Goal: Task Accomplishment & Management: Use online tool/utility

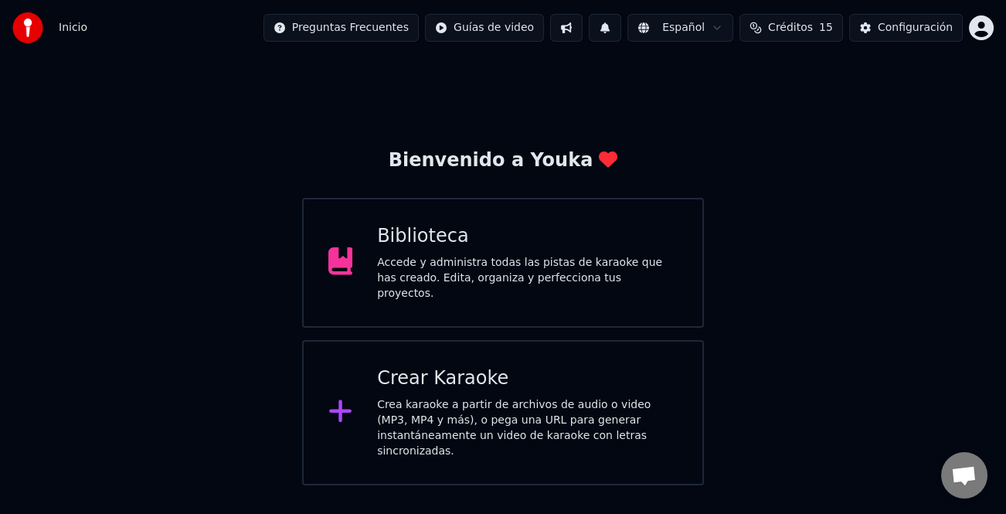
click at [570, 377] on div "Crear Karaoke" at bounding box center [527, 378] width 301 height 25
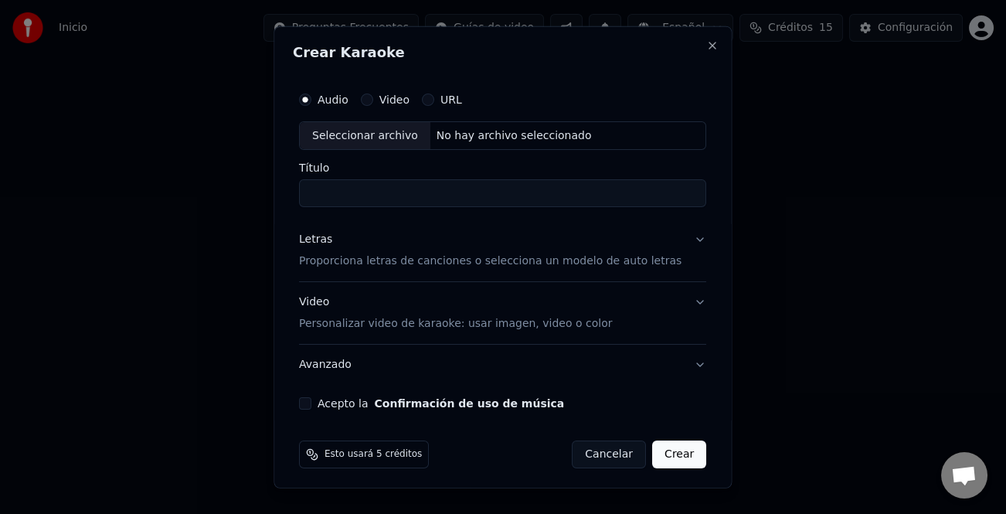
click at [347, 106] on div "Audio Video URL" at bounding box center [502, 98] width 407 height 31
click at [346, 132] on div "Seleccionar archivo" at bounding box center [365, 135] width 131 height 28
type input "**********"
click at [318, 237] on div "Letras" at bounding box center [315, 239] width 33 height 15
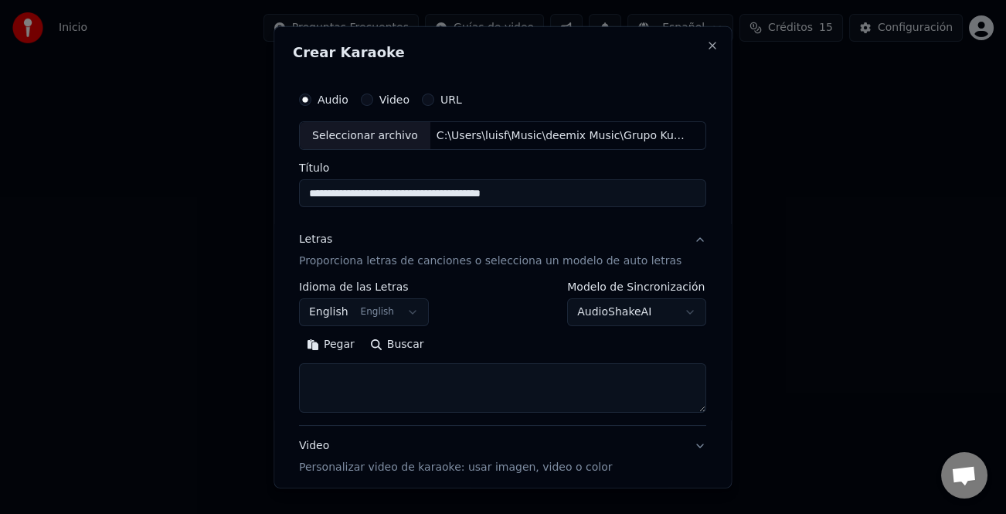
click at [350, 345] on button "Pegar" at bounding box center [330, 344] width 63 height 25
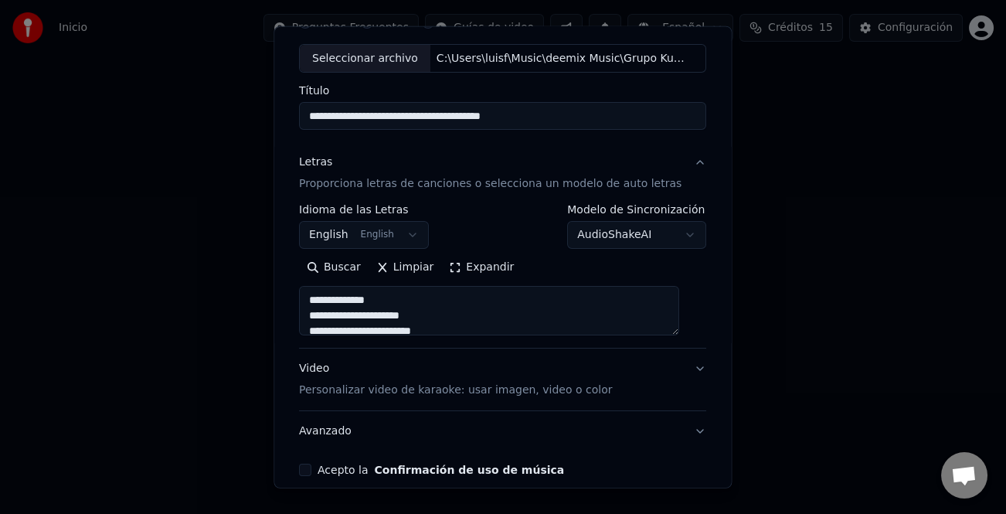
scroll to position [149, 0]
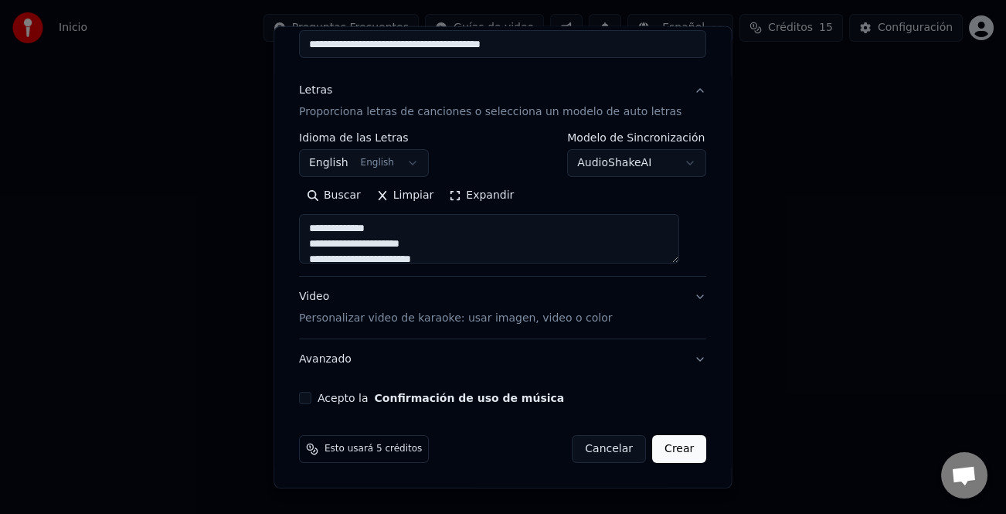
click at [306, 396] on button "Acepto la Confirmación de uso de música" at bounding box center [305, 398] width 12 height 12
click at [652, 448] on button "Crear" at bounding box center [679, 449] width 54 height 28
type textarea "**********"
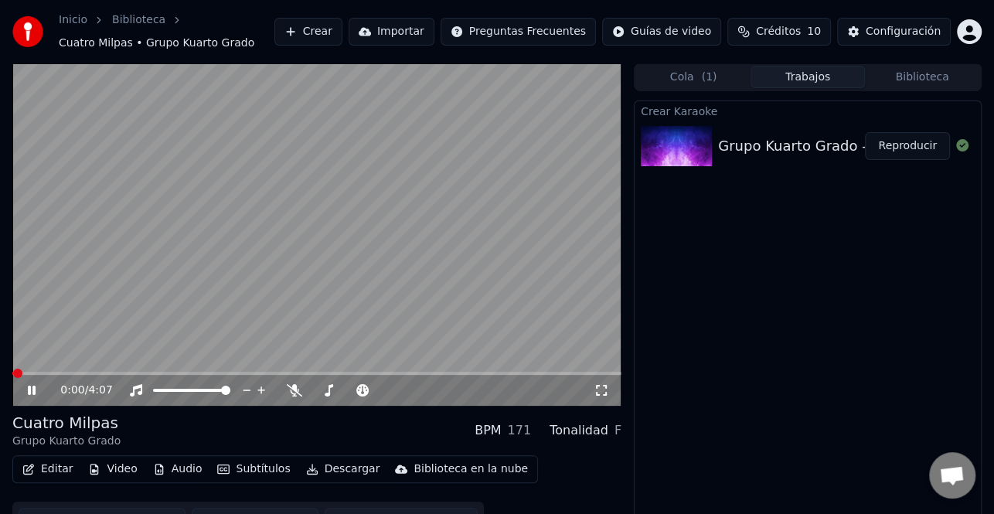
click at [32, 388] on icon at bounding box center [32, 390] width 8 height 9
click at [342, 29] on button "Crear" at bounding box center [308, 32] width 68 height 28
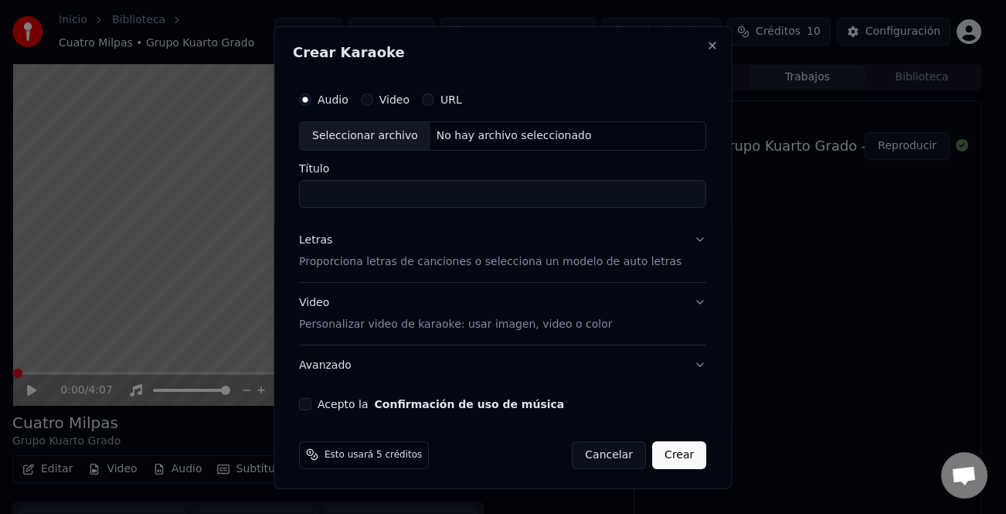
click at [386, 134] on div "Seleccionar archivo" at bounding box center [365, 135] width 131 height 28
type input "**********"
click at [324, 236] on div "Letras" at bounding box center [315, 239] width 33 height 15
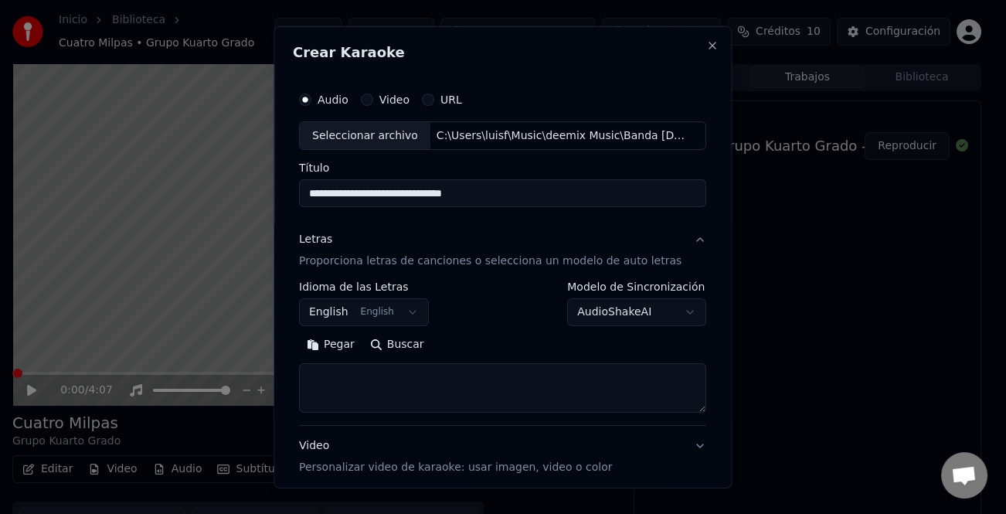
click at [345, 352] on button "Pegar" at bounding box center [330, 344] width 63 height 25
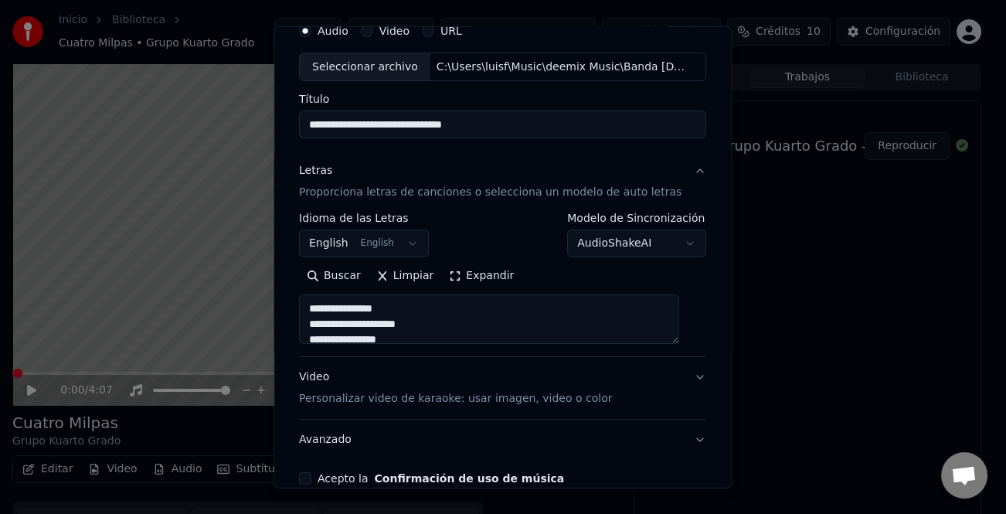
scroll to position [149, 0]
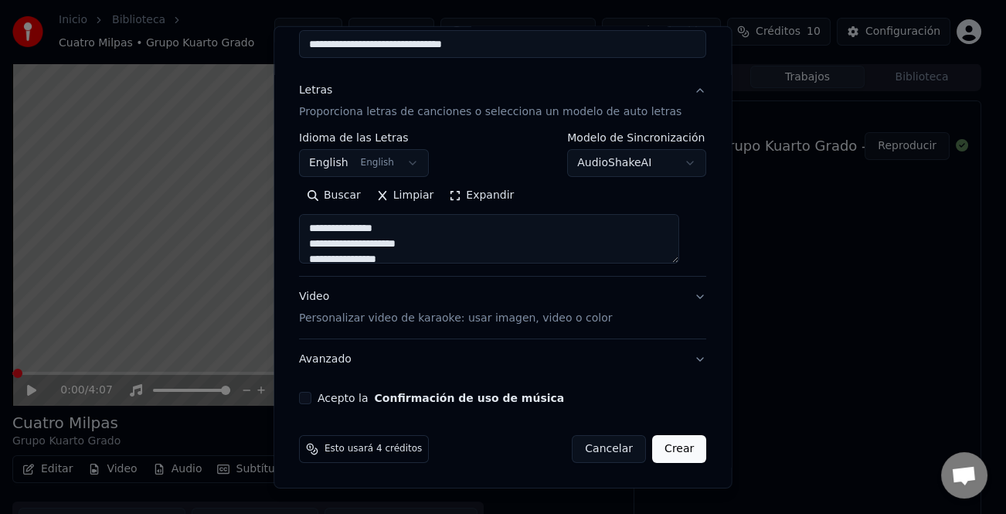
type textarea "**********"
click at [311, 397] on button "Acepto la Confirmación de uso de música" at bounding box center [305, 398] width 12 height 12
click at [654, 451] on button "Crear" at bounding box center [679, 449] width 54 height 28
select select "**"
type textarea "**********"
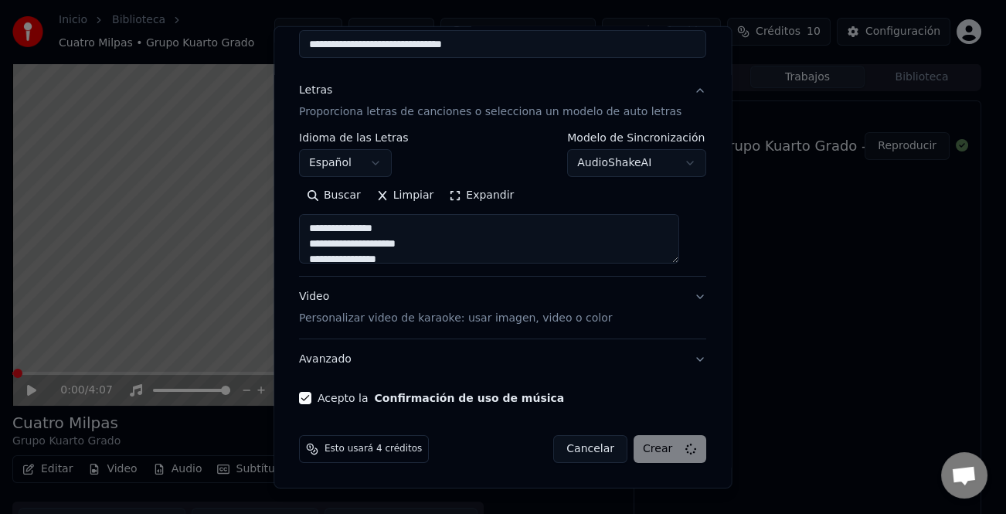
select select
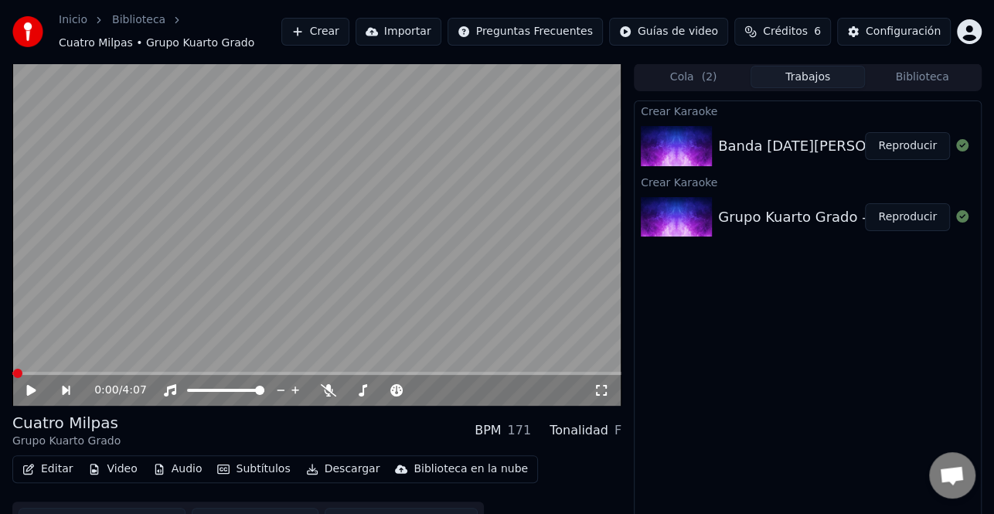
click at [349, 31] on button "Crear" at bounding box center [315, 32] width 68 height 28
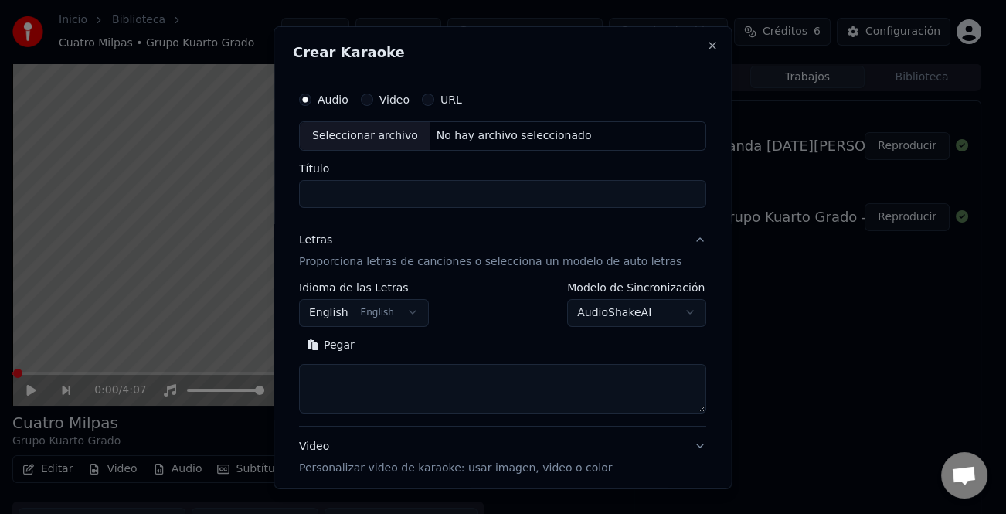
click at [392, 137] on div "Seleccionar archivo" at bounding box center [365, 135] width 131 height 28
type input "**********"
drag, startPoint x: 336, startPoint y: 336, endPoint x: 354, endPoint y: 348, distance: 21.6
click at [338, 338] on button "Pegar" at bounding box center [330, 344] width 63 height 25
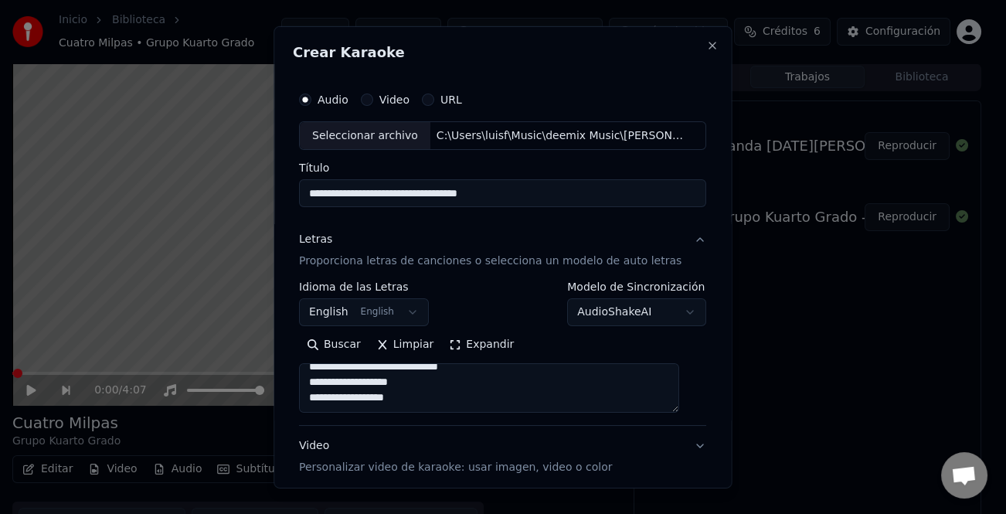
scroll to position [1030, 0]
type textarea "**********"
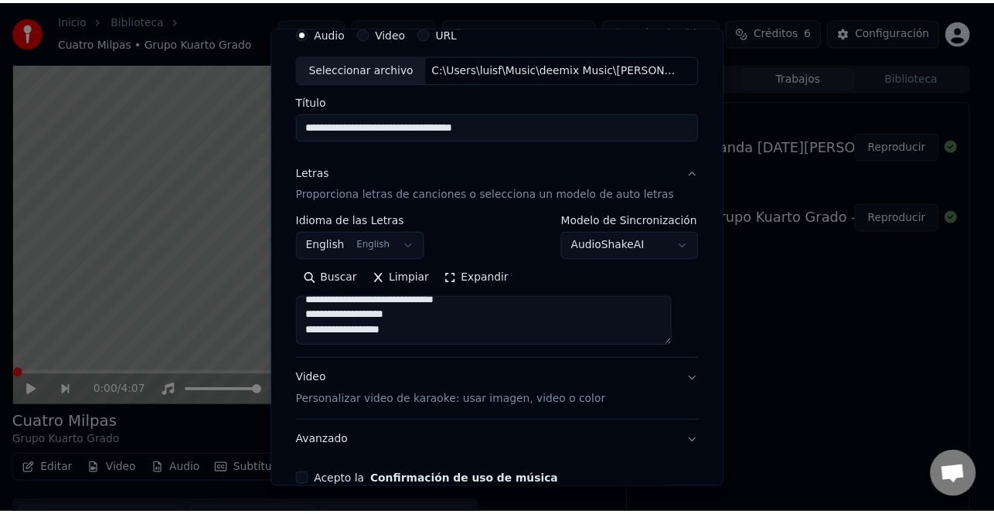
scroll to position [149, 0]
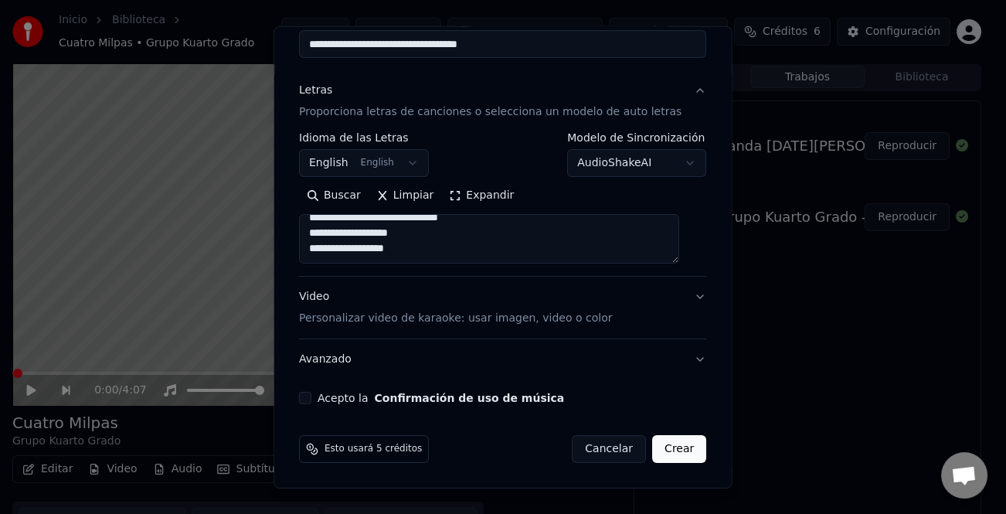
click at [311, 399] on button "Acepto la Confirmación de uso de música" at bounding box center [305, 398] width 12 height 12
click at [677, 452] on button "Crear" at bounding box center [679, 449] width 54 height 28
select select "**"
type textarea "**********"
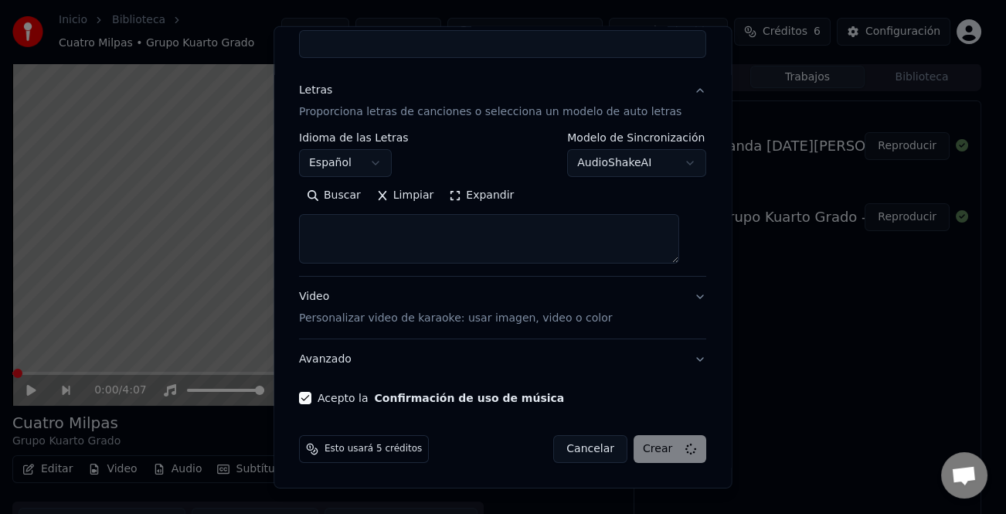
select select
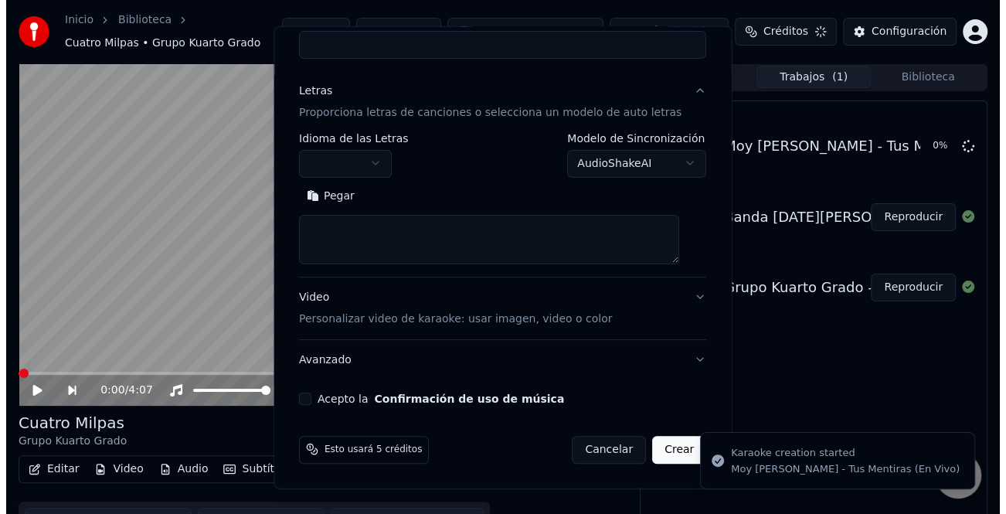
scroll to position [0, 0]
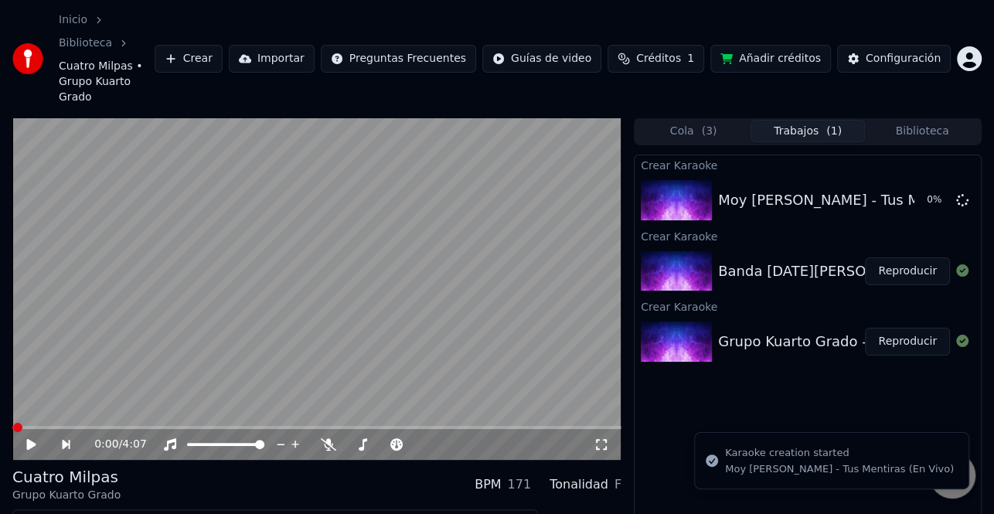
click at [912, 328] on button "Reproducir" at bounding box center [907, 342] width 85 height 28
click at [65, 512] on button "Editar" at bounding box center [47, 523] width 63 height 22
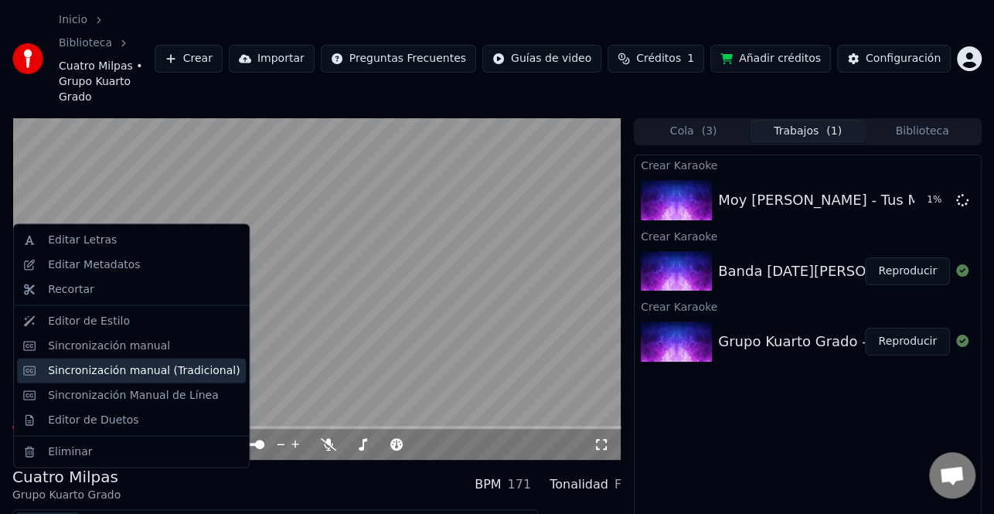
click at [122, 367] on div "Sincronización manual (Tradicional)" at bounding box center [144, 369] width 192 height 15
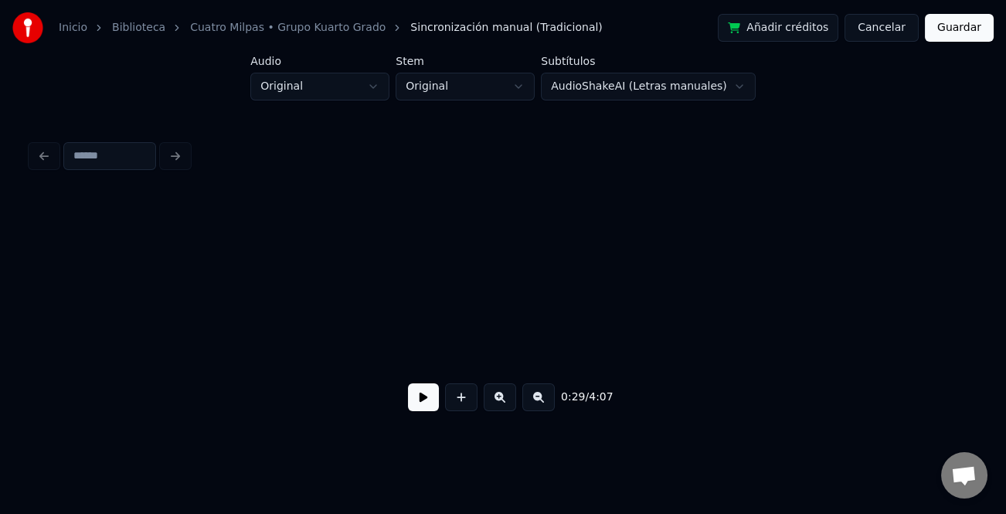
scroll to position [0, 6815]
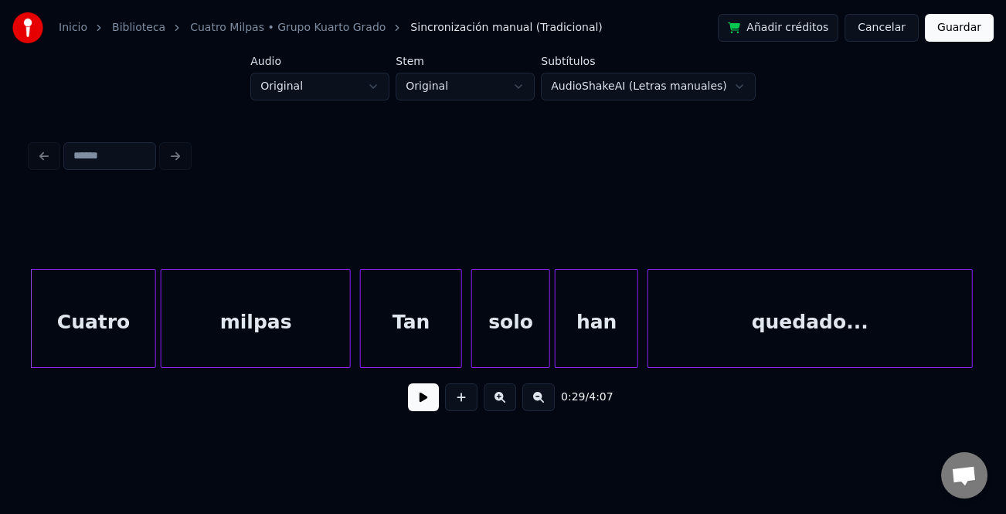
click at [427, 403] on button at bounding box center [423, 397] width 31 height 28
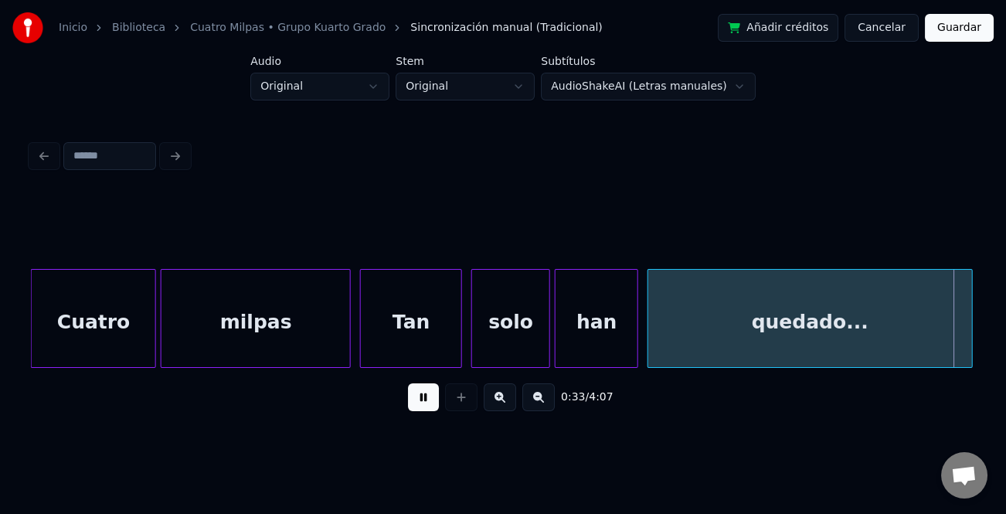
scroll to position [0, 7759]
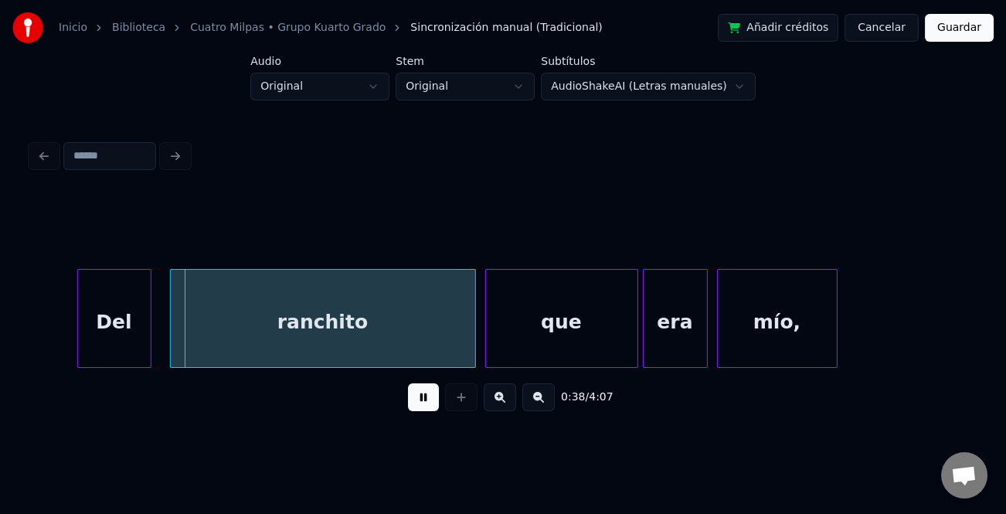
click at [542, 400] on button at bounding box center [538, 397] width 32 height 28
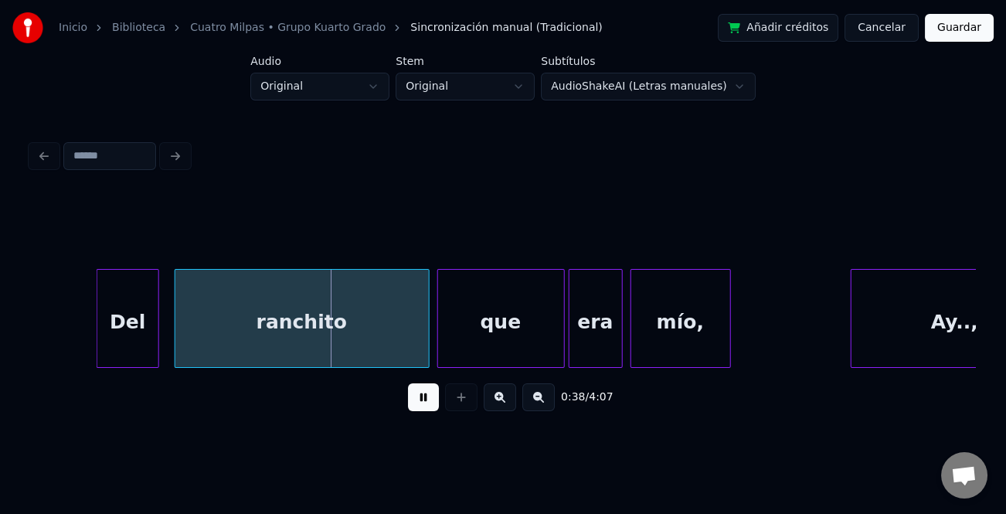
click at [542, 400] on button at bounding box center [538, 397] width 32 height 28
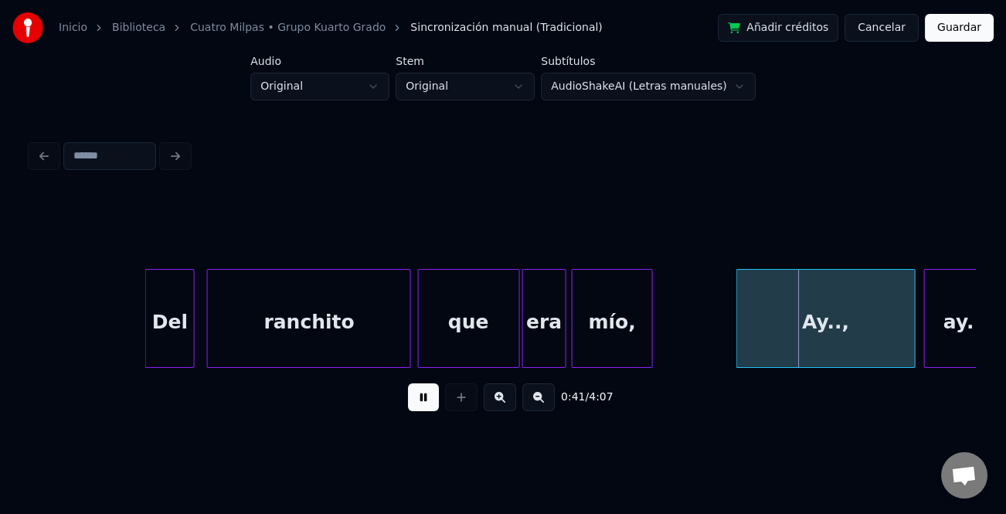
click at [739, 348] on div at bounding box center [739, 318] width 5 height 97
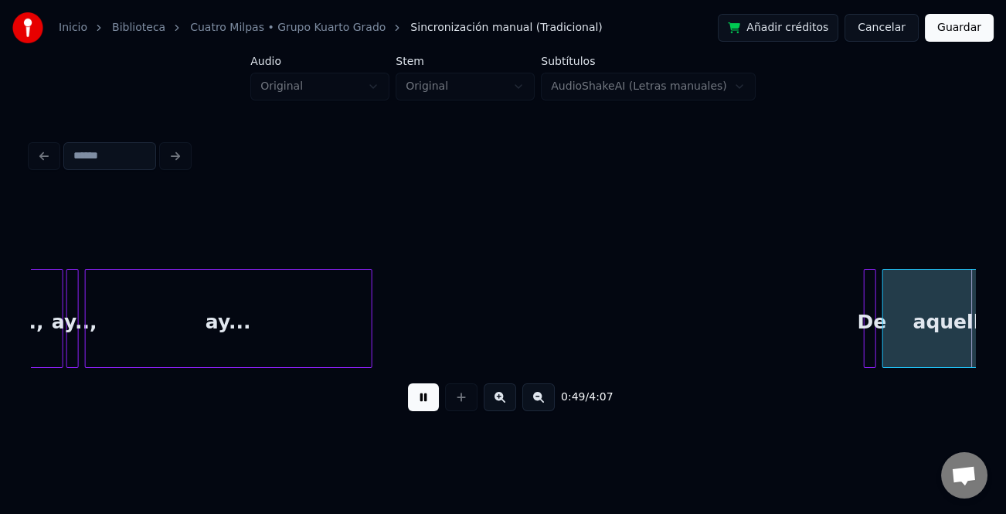
scroll to position [0, 7610]
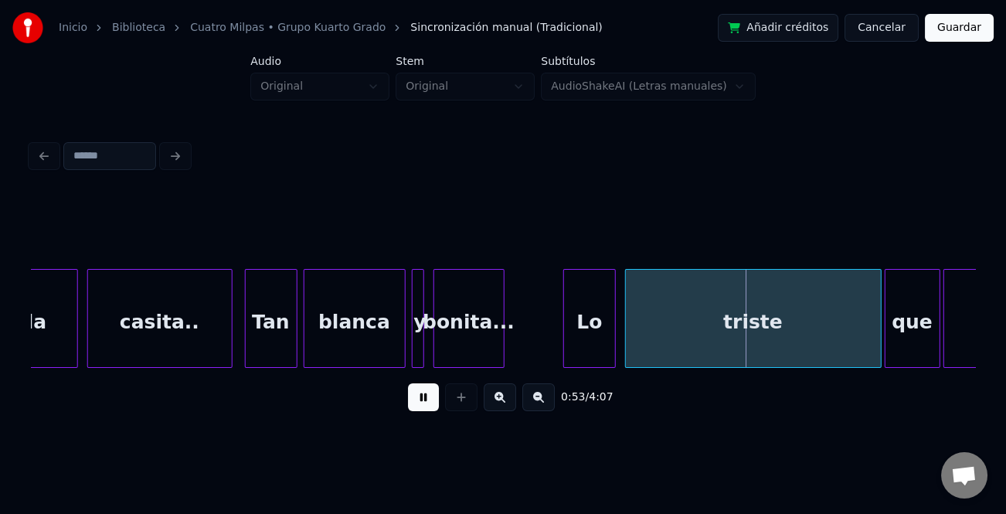
click at [565, 335] on div at bounding box center [566, 318] width 5 height 97
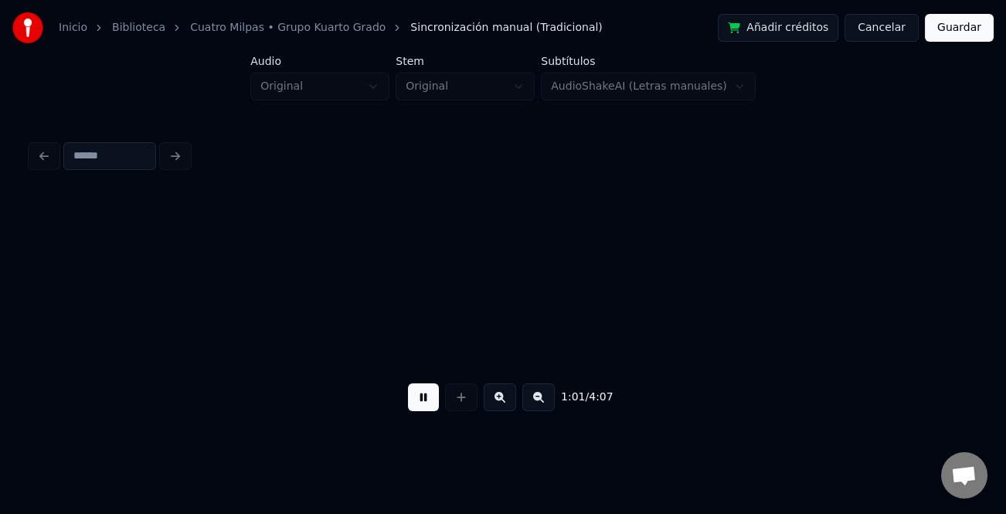
scroll to position [0, 9501]
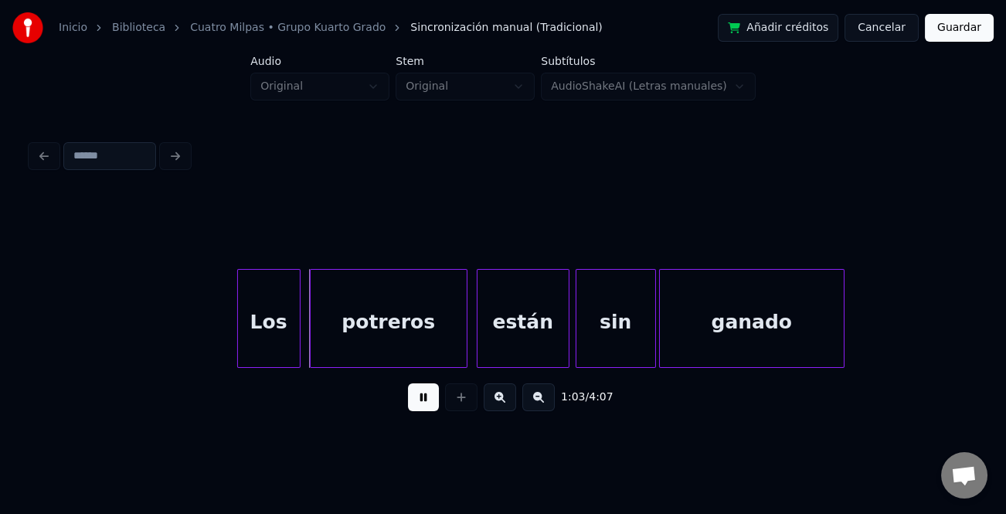
click at [239, 313] on div at bounding box center [240, 318] width 5 height 97
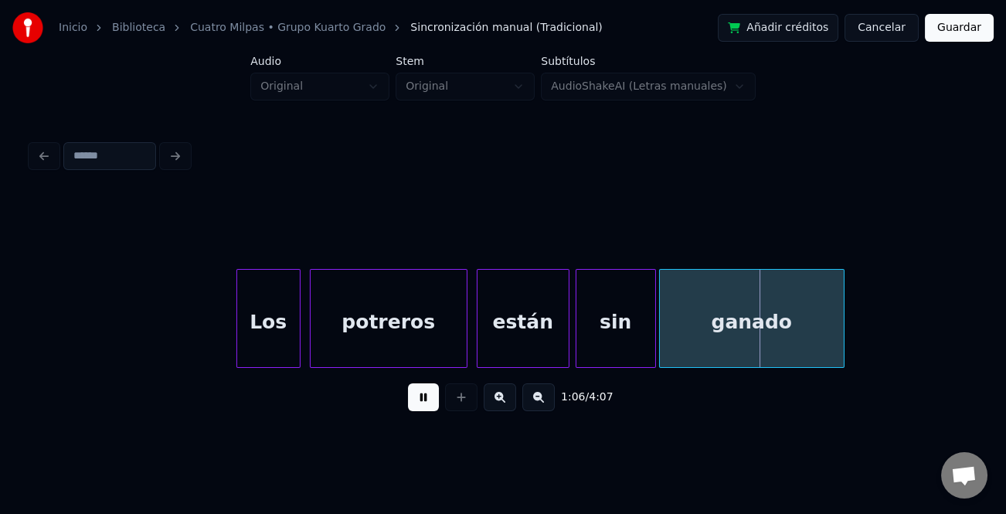
click at [420, 403] on button at bounding box center [423, 397] width 31 height 28
click at [784, 349] on div "ganado" at bounding box center [752, 322] width 184 height 105
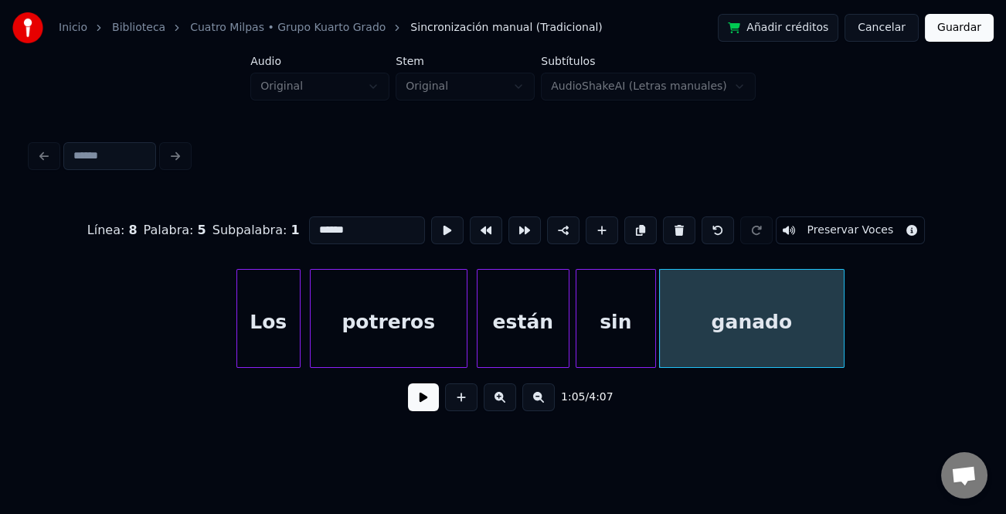
click at [370, 223] on input "******" at bounding box center [367, 230] width 116 height 28
type input "**********"
click at [432, 398] on button at bounding box center [423, 397] width 31 height 28
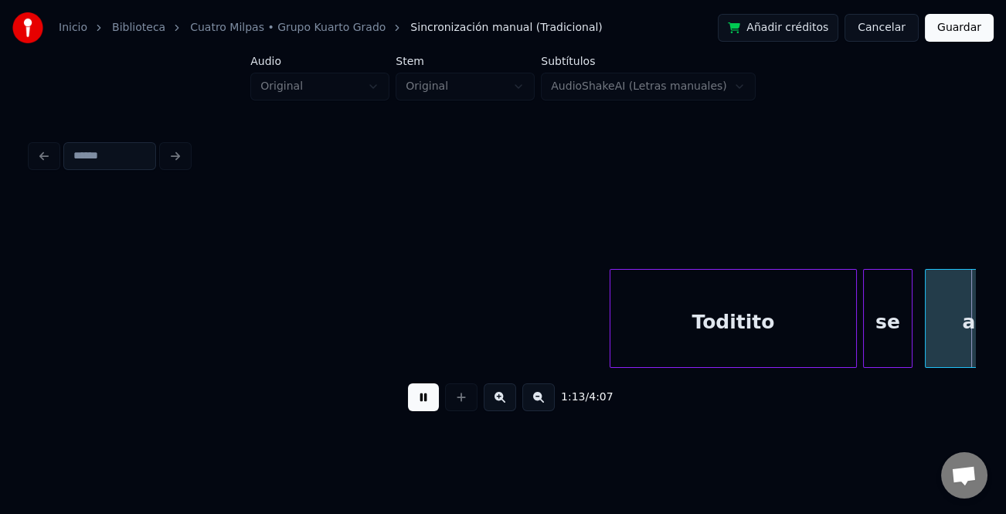
scroll to position [0, 11393]
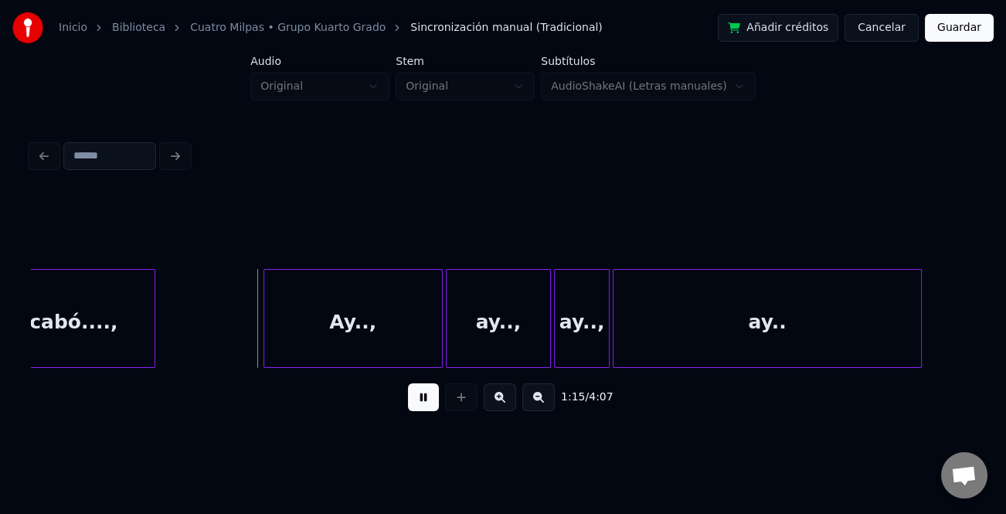
click at [264, 318] on div at bounding box center [266, 318] width 5 height 97
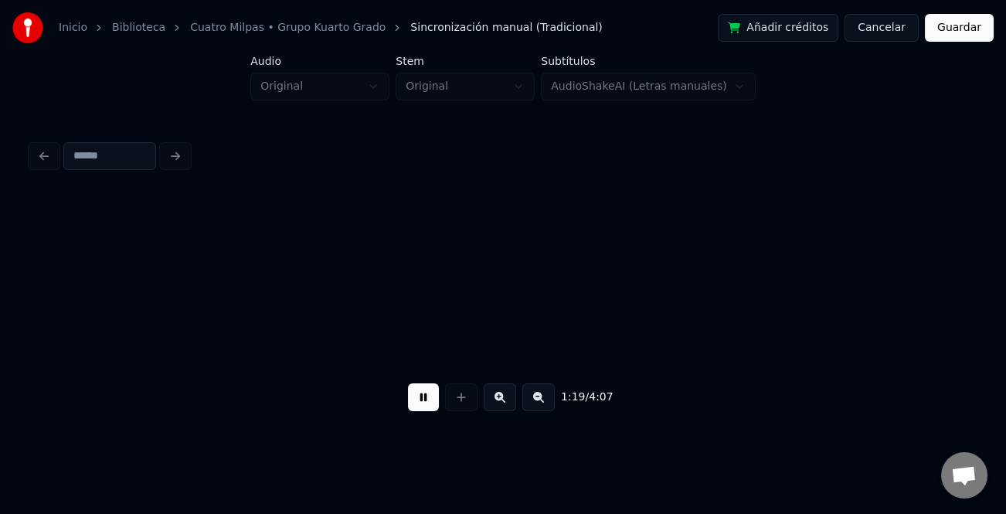
scroll to position [0, 12338]
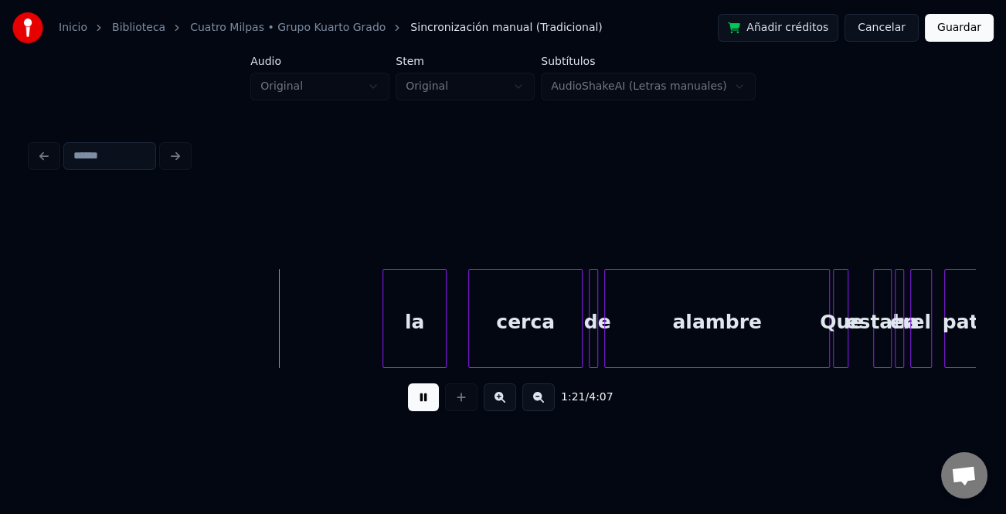
click at [386, 330] on div at bounding box center [385, 318] width 5 height 97
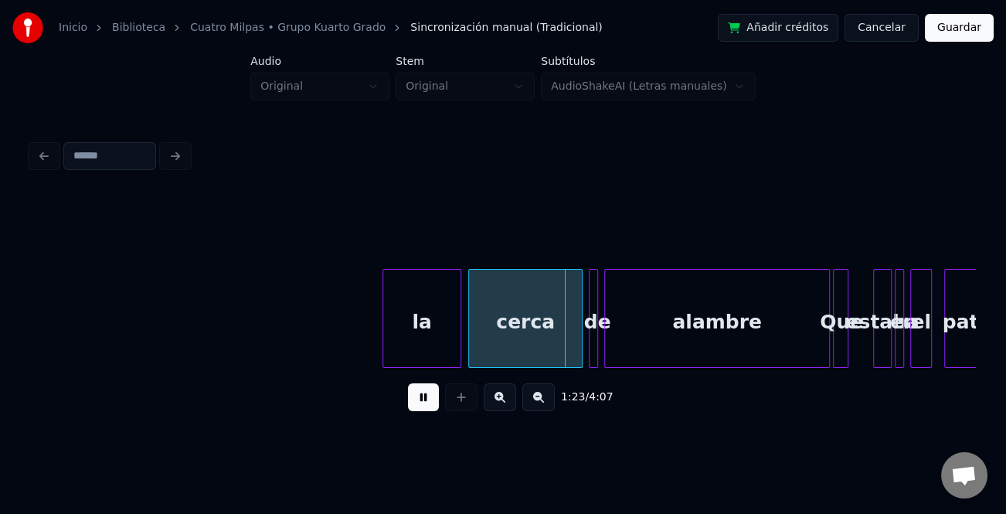
click at [456, 337] on div at bounding box center [458, 318] width 5 height 97
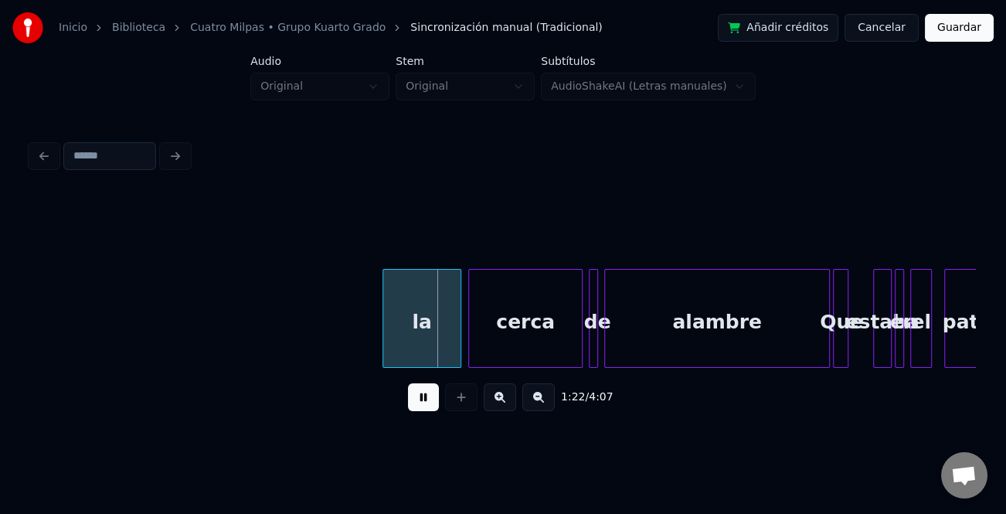
click at [422, 396] on button at bounding box center [423, 397] width 31 height 28
click at [418, 318] on div "la" at bounding box center [421, 322] width 77 height 105
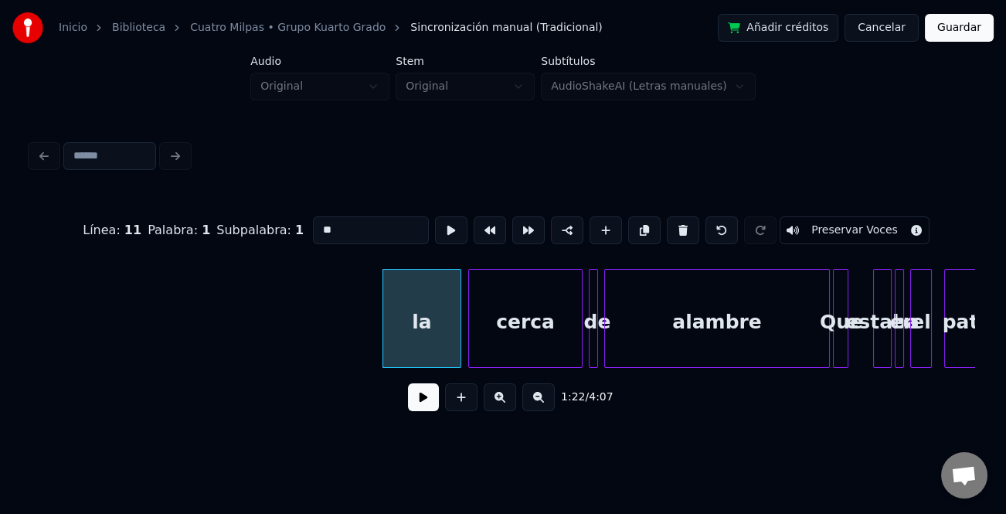
click at [318, 223] on input "**" at bounding box center [371, 230] width 116 height 28
click at [316, 230] on input "**" at bounding box center [371, 230] width 116 height 28
type input "**"
click at [418, 394] on button at bounding box center [423, 397] width 31 height 28
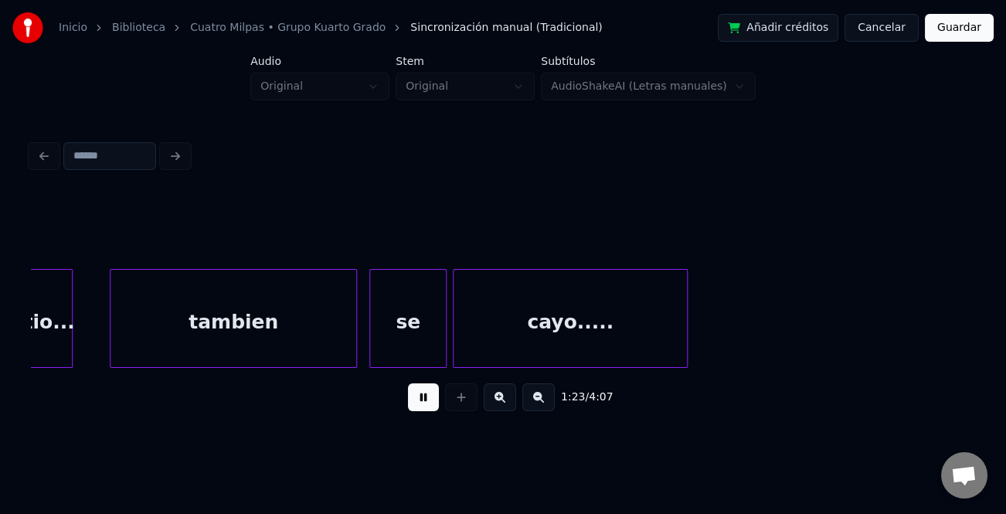
scroll to position [0, 12910]
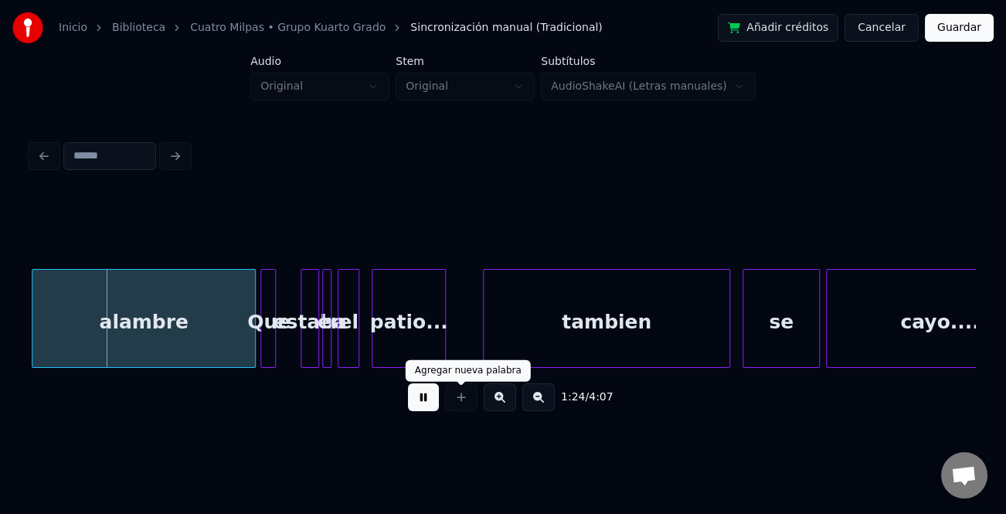
click at [423, 403] on button at bounding box center [423, 397] width 31 height 28
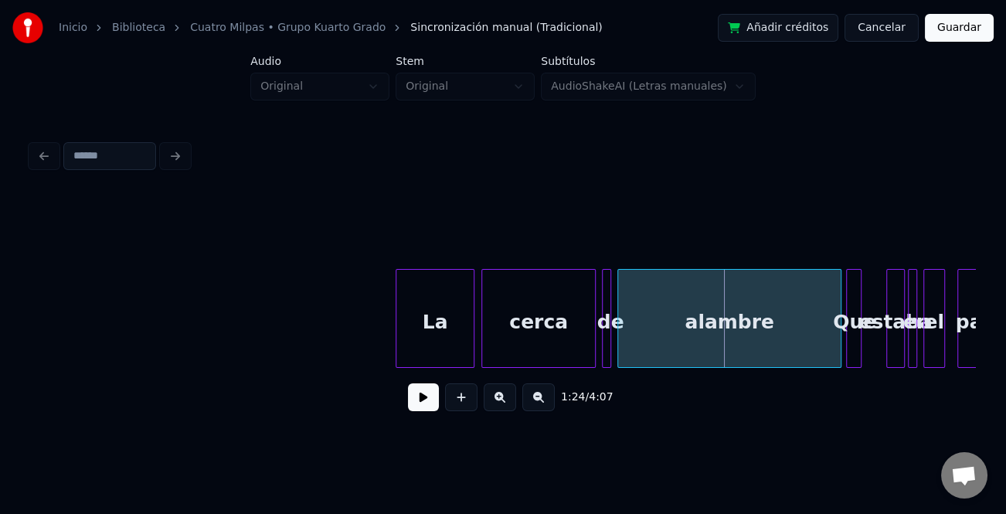
scroll to position [0, 12448]
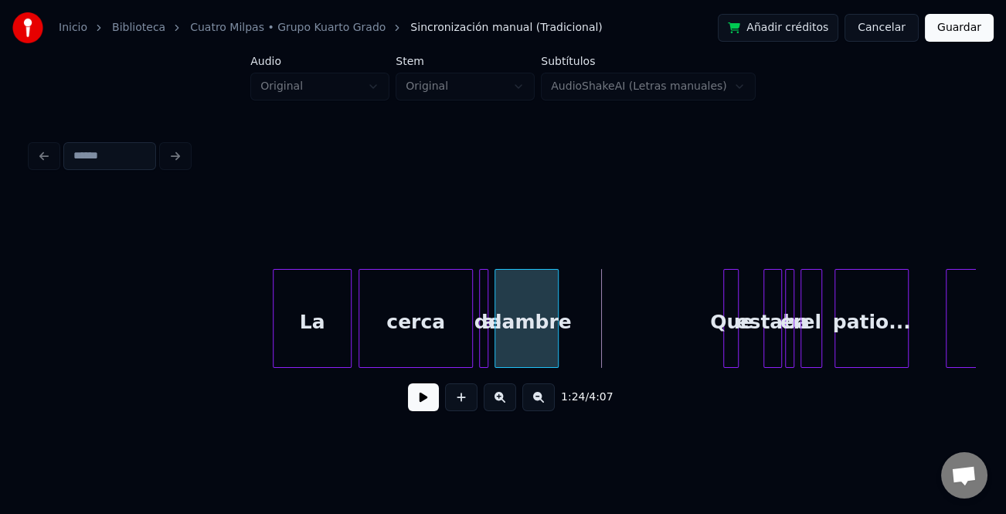
click at [556, 329] on div at bounding box center [555, 318] width 5 height 97
click at [667, 338] on div at bounding box center [669, 318] width 5 height 97
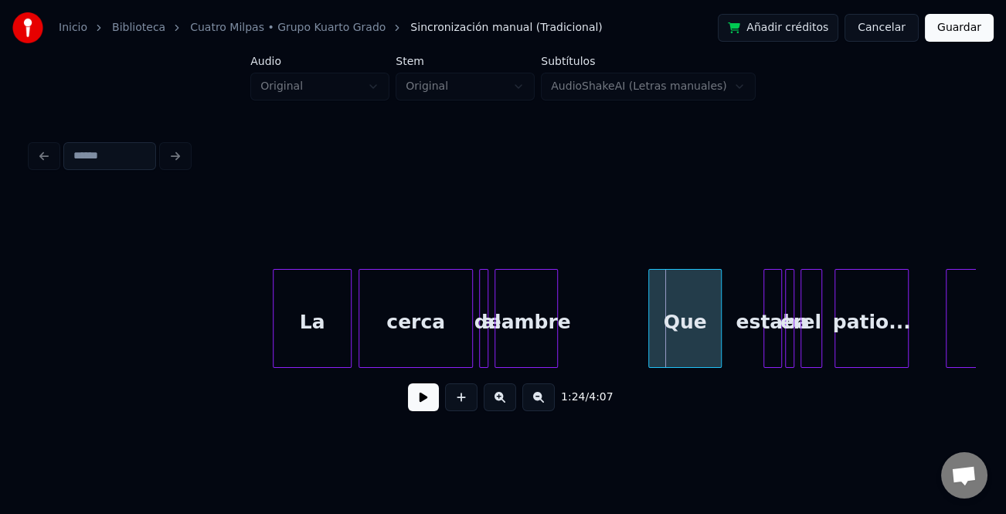
click at [685, 345] on div "Que" at bounding box center [685, 322] width 72 height 105
click at [734, 352] on div at bounding box center [736, 318] width 5 height 97
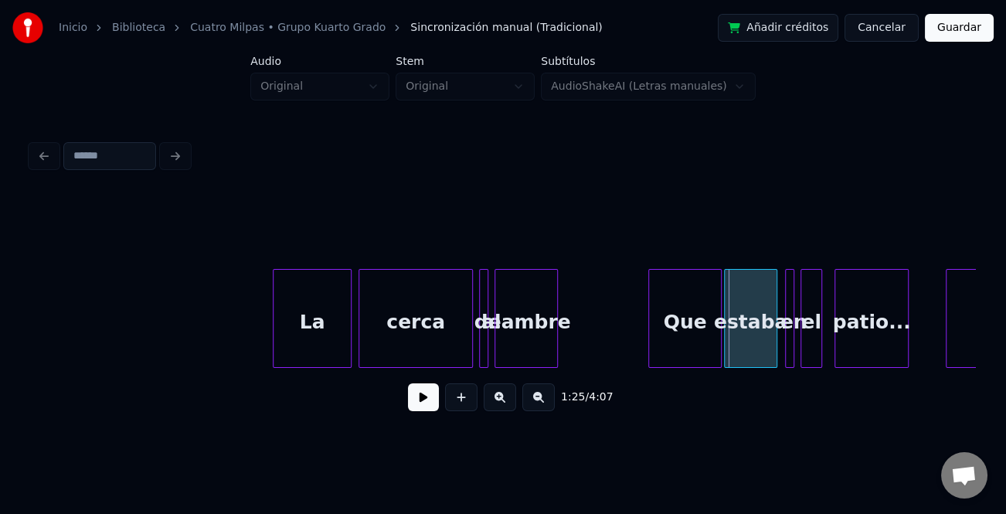
click at [742, 348] on div "estaba" at bounding box center [751, 322] width 53 height 105
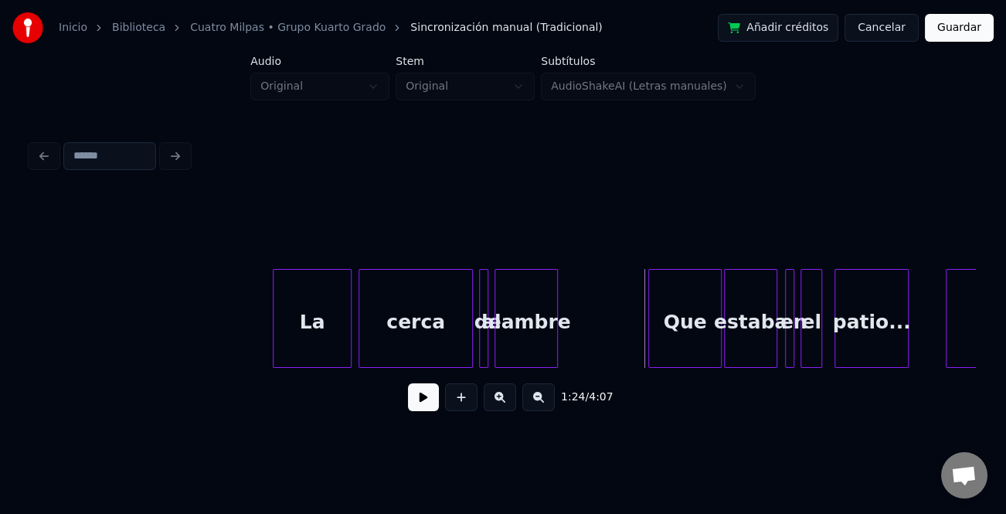
drag, startPoint x: 433, startPoint y: 404, endPoint x: 494, endPoint y: 400, distance: 61.2
click at [433, 403] on button at bounding box center [423, 397] width 31 height 28
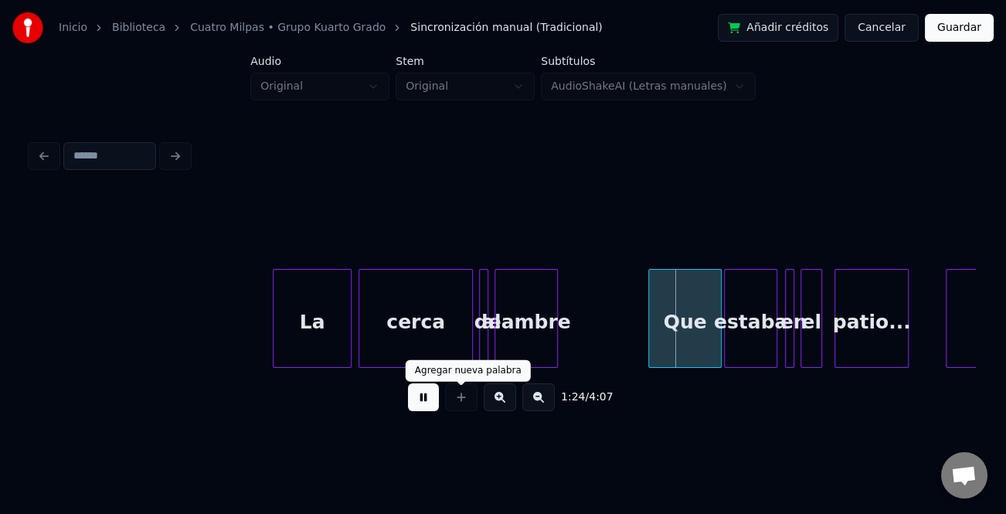
click at [501, 399] on button at bounding box center [500, 397] width 32 height 28
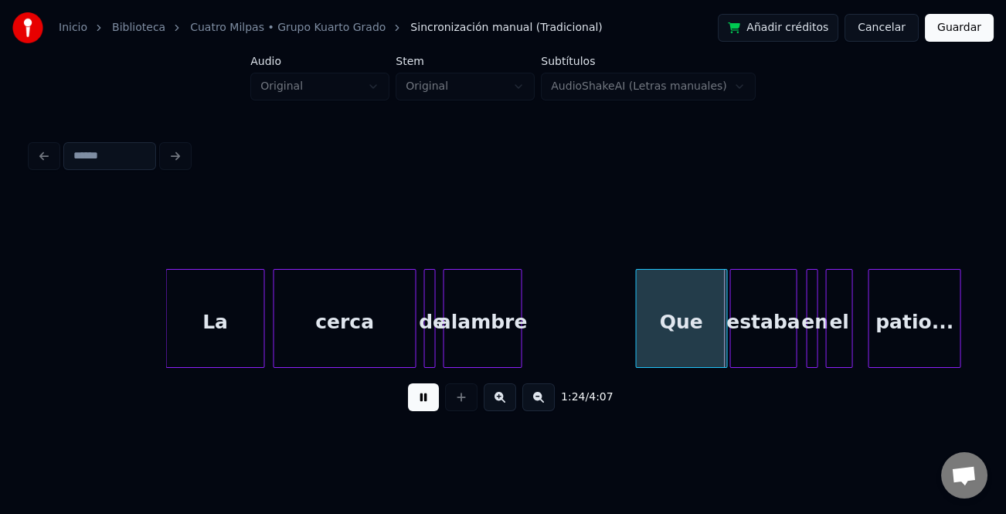
click at [501, 399] on button at bounding box center [500, 397] width 32 height 28
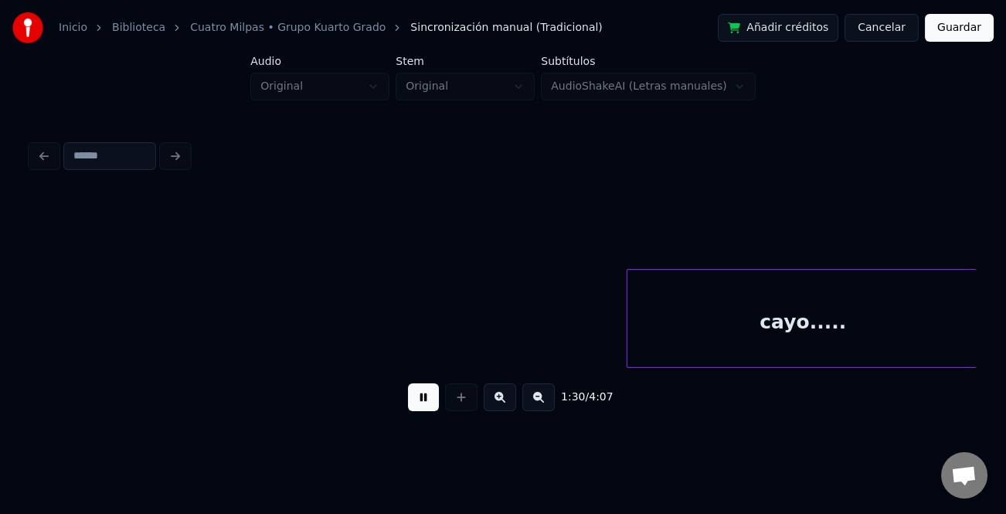
scroll to position [0, 20907]
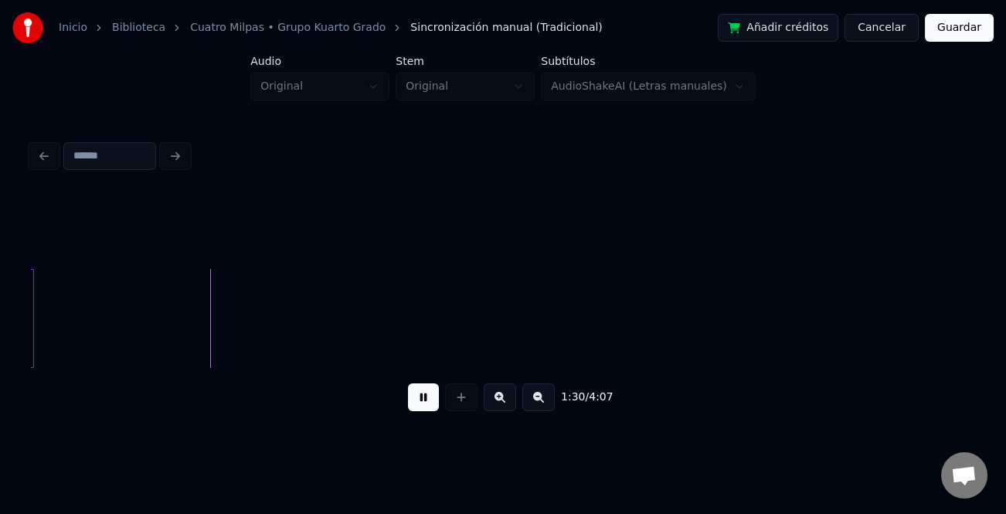
click at [522, 400] on div "1:30 / 4:07" at bounding box center [503, 397] width 920 height 34
click at [533, 400] on button at bounding box center [538, 397] width 32 height 28
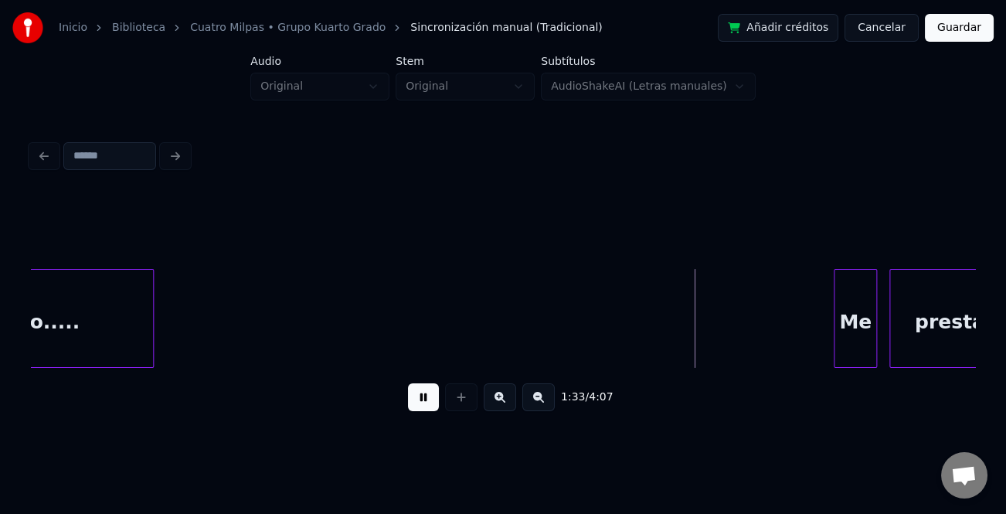
click at [835, 338] on div at bounding box center [837, 318] width 5 height 97
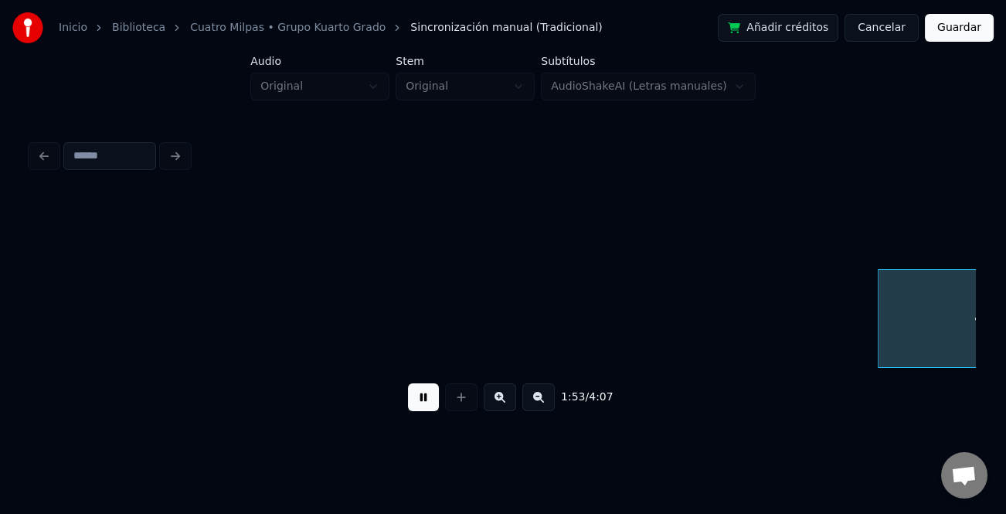
scroll to position [0, 17601]
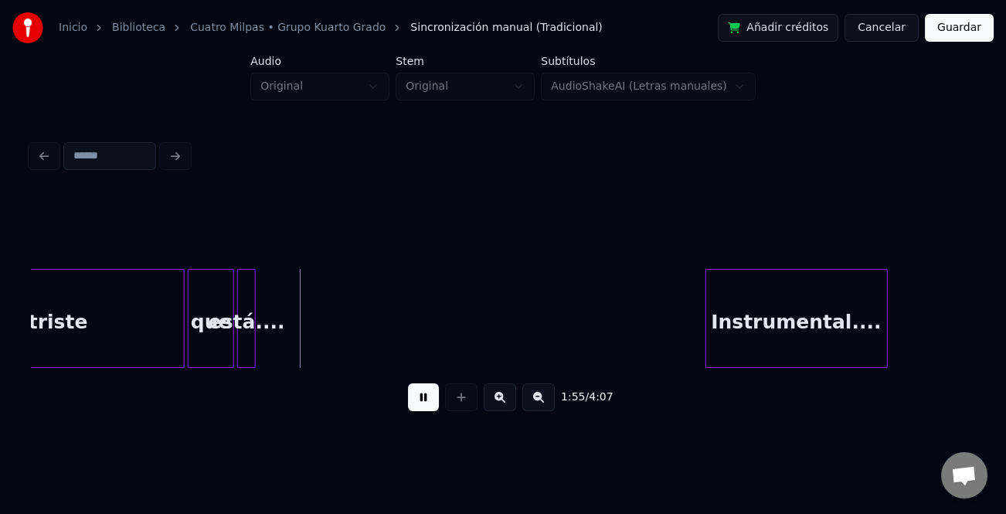
click at [778, 318] on div "Instrumental...." at bounding box center [796, 322] width 181 height 105
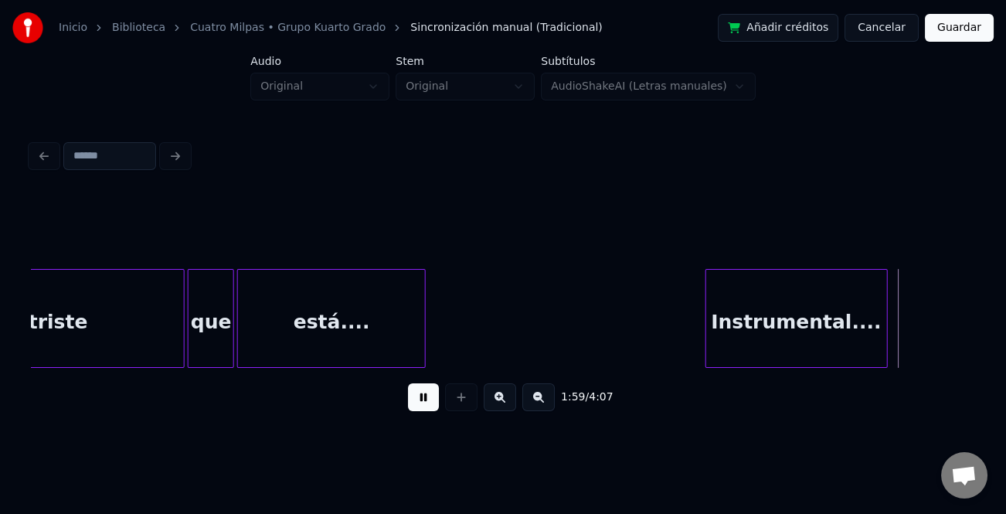
click at [425, 347] on div at bounding box center [422, 318] width 5 height 97
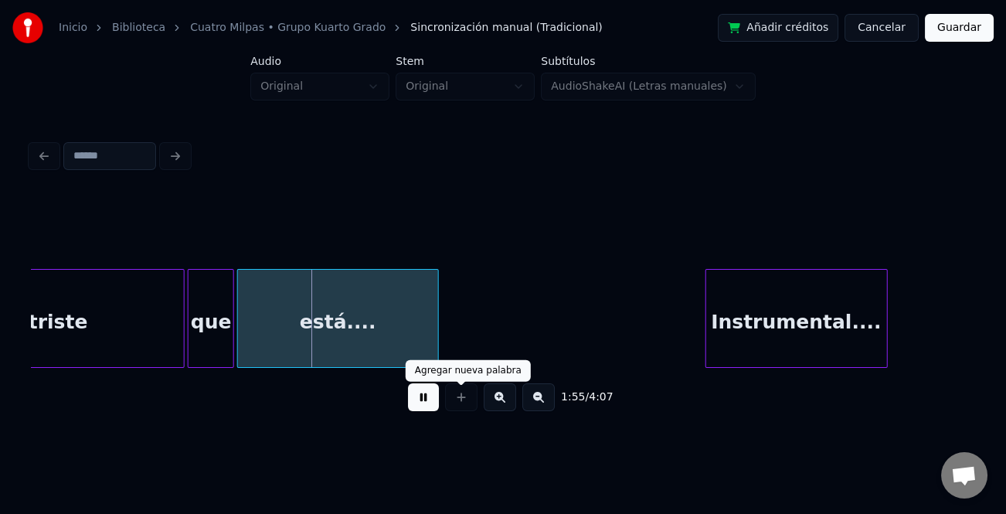
click at [424, 402] on button at bounding box center [423, 397] width 31 height 28
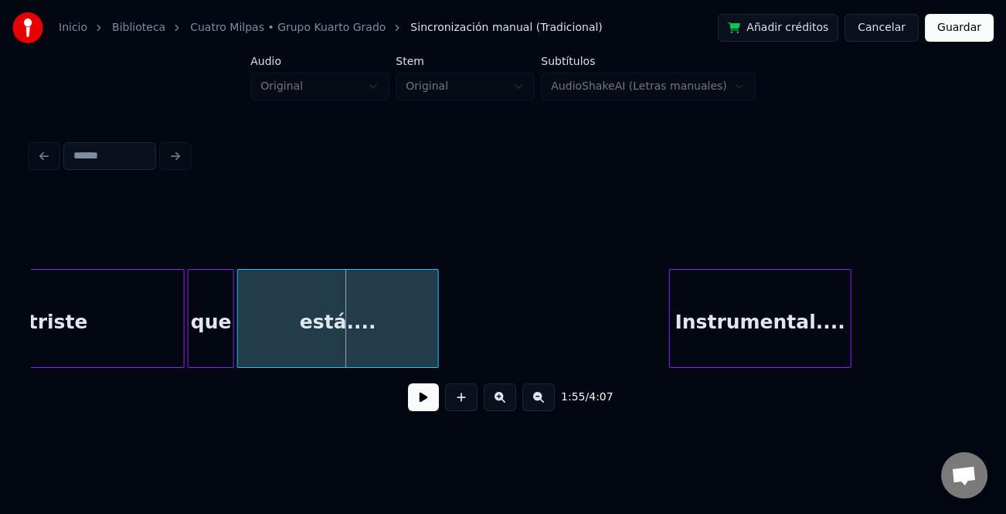
click at [678, 338] on div "Instrumental...." at bounding box center [760, 322] width 181 height 105
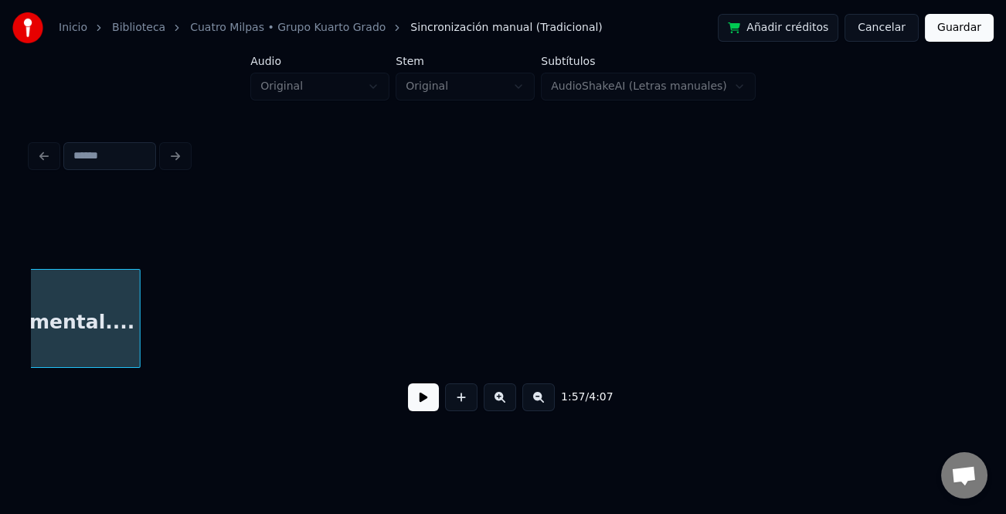
scroll to position [0, 18211]
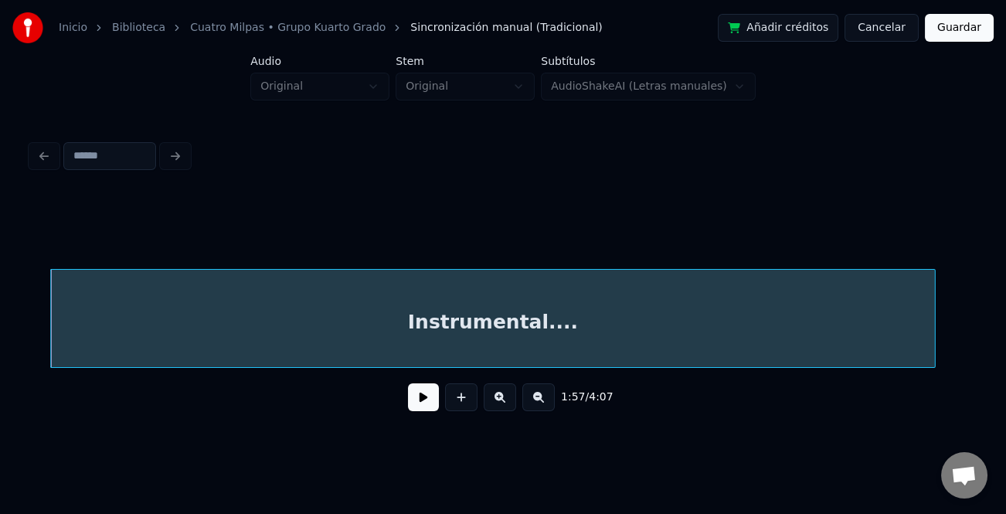
click at [934, 333] on div at bounding box center [932, 318] width 5 height 97
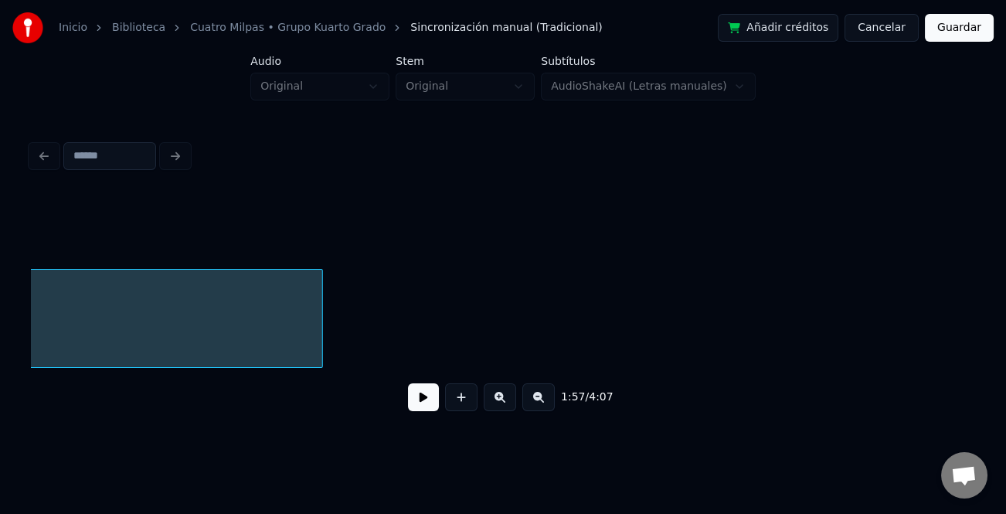
scroll to position [0, 18917]
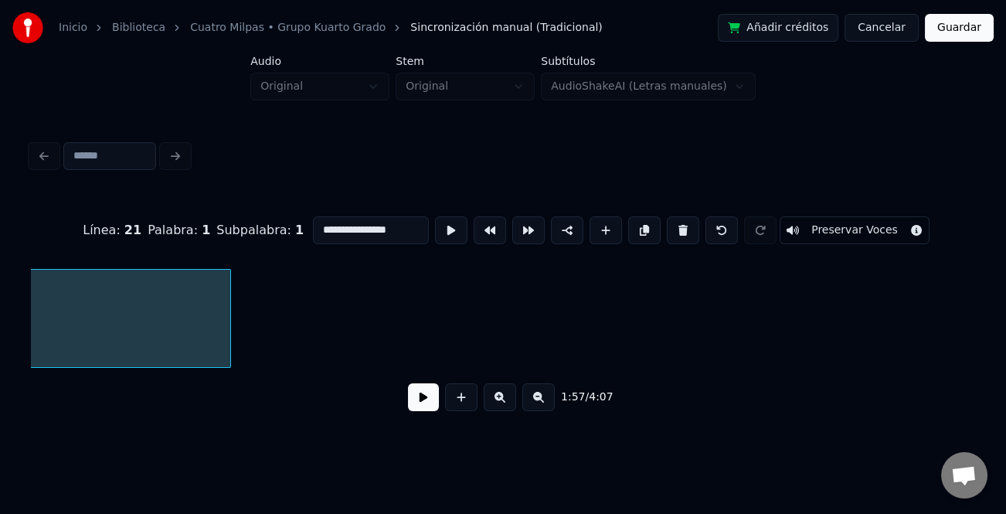
scroll to position [0, 18231]
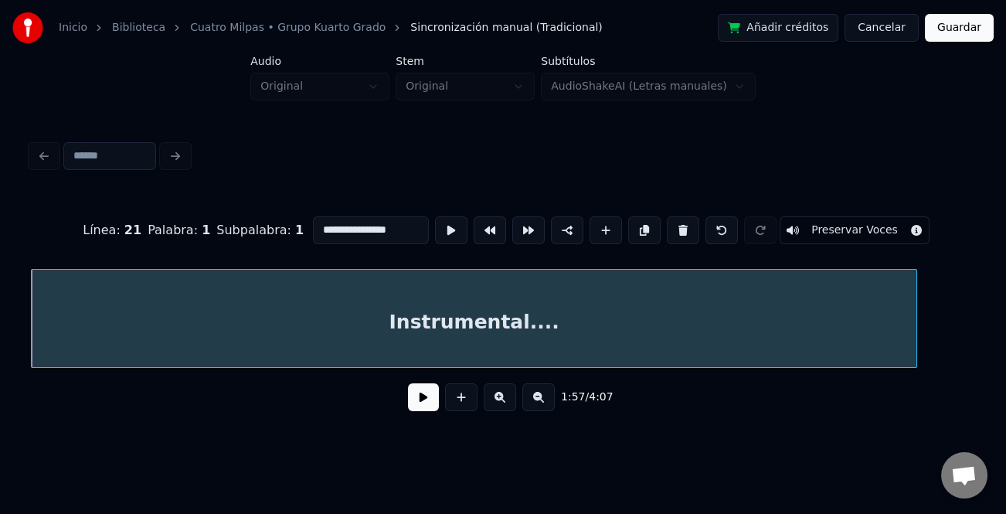
click at [535, 402] on button at bounding box center [538, 397] width 32 height 28
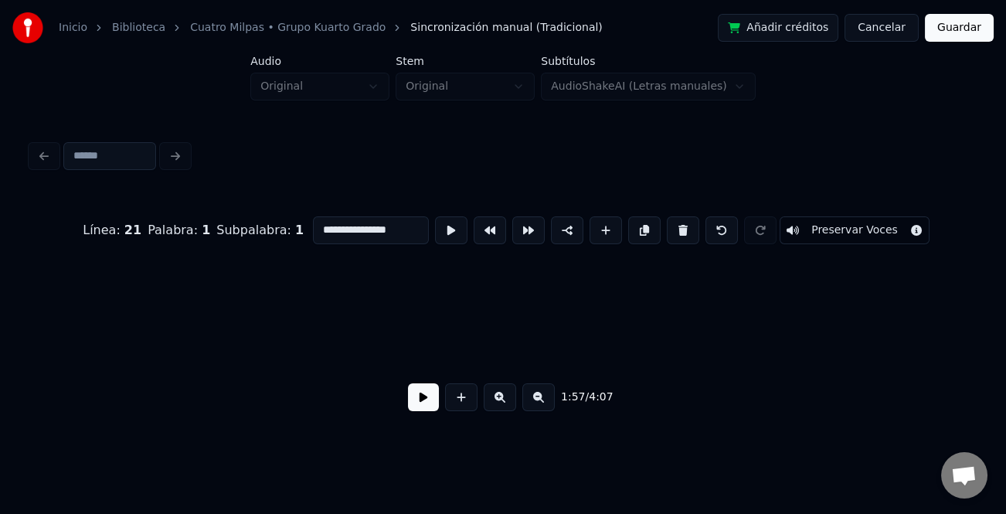
scroll to position [0, 13672]
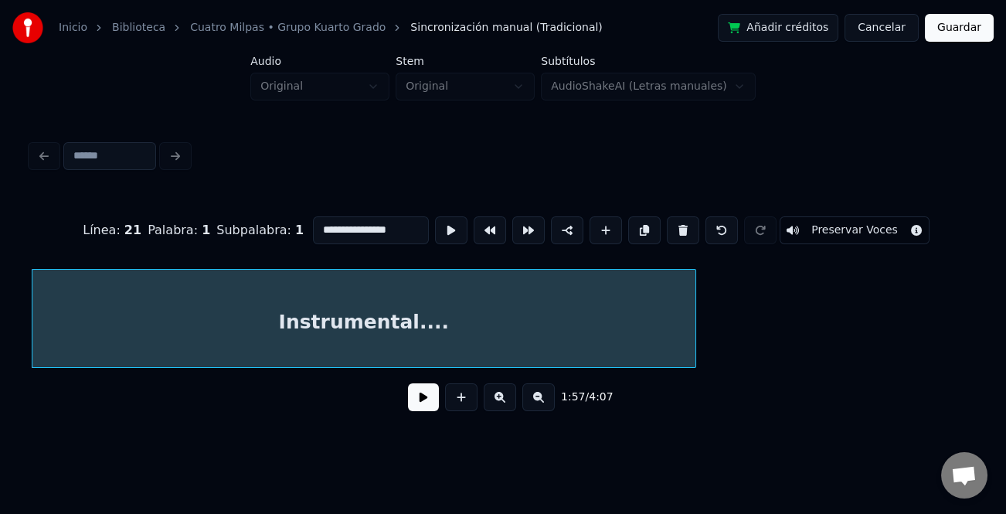
drag, startPoint x: 493, startPoint y: 372, endPoint x: 510, endPoint y: 371, distance: 17.1
click at [510, 368] on div "Instrumental...." at bounding box center [503, 318] width 944 height 99
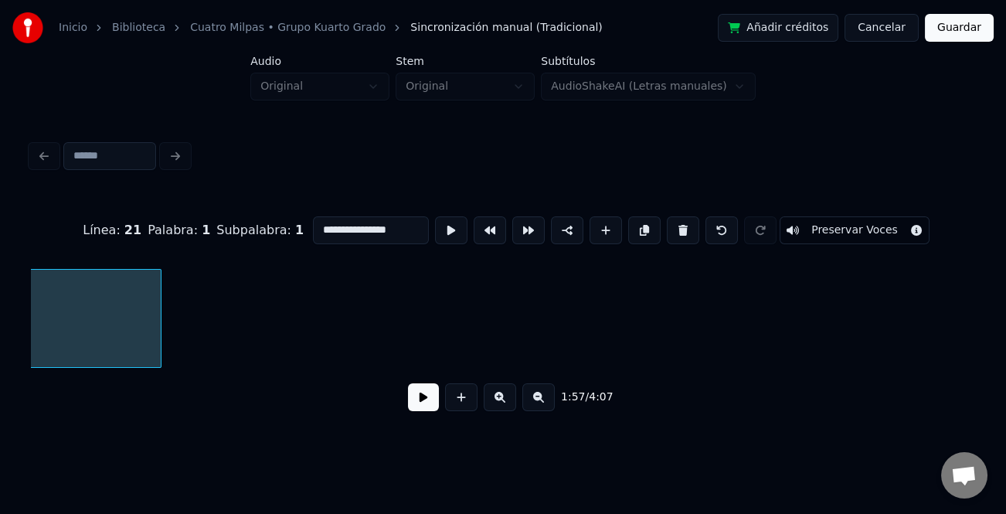
scroll to position [0, 14253]
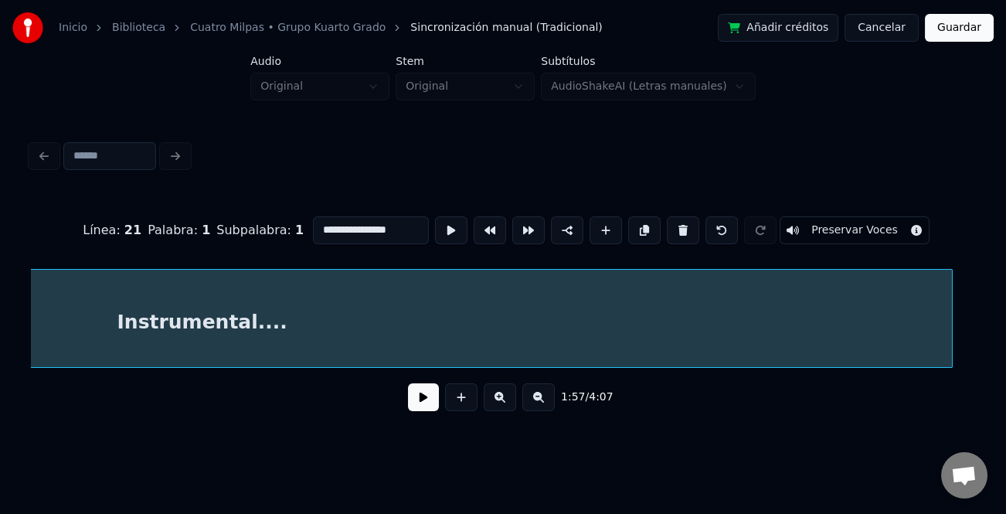
click at [952, 355] on div at bounding box center [949, 318] width 5 height 97
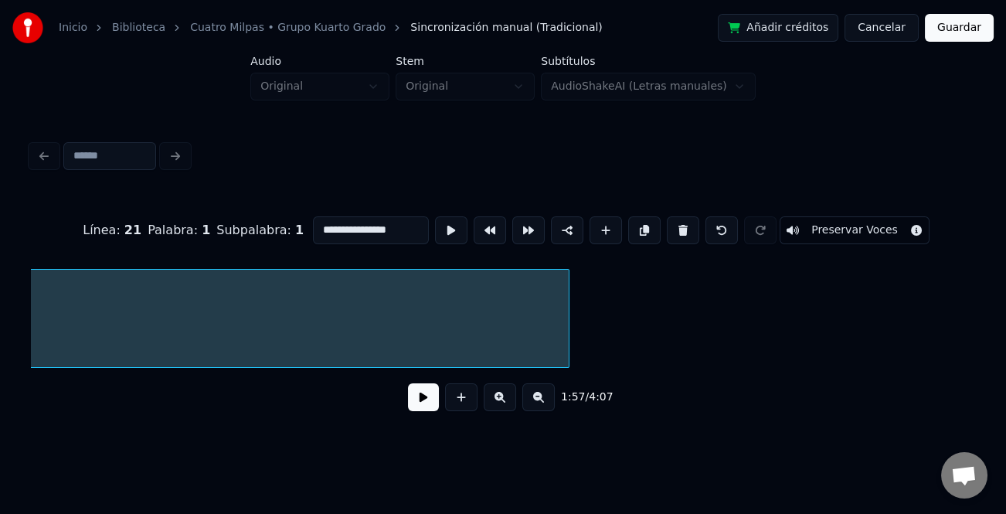
scroll to position [0, 15035]
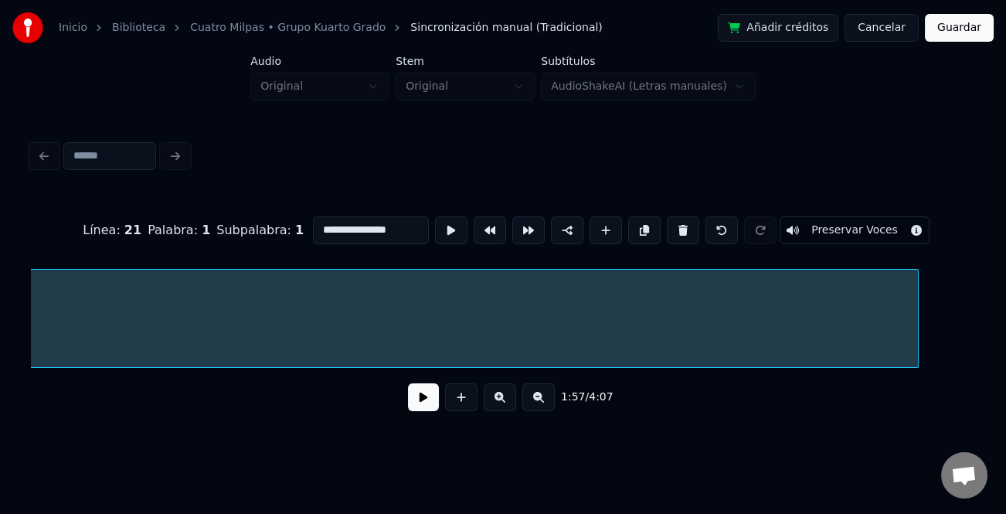
click at [925, 361] on div "Instrumental...." at bounding box center [503, 318] width 944 height 99
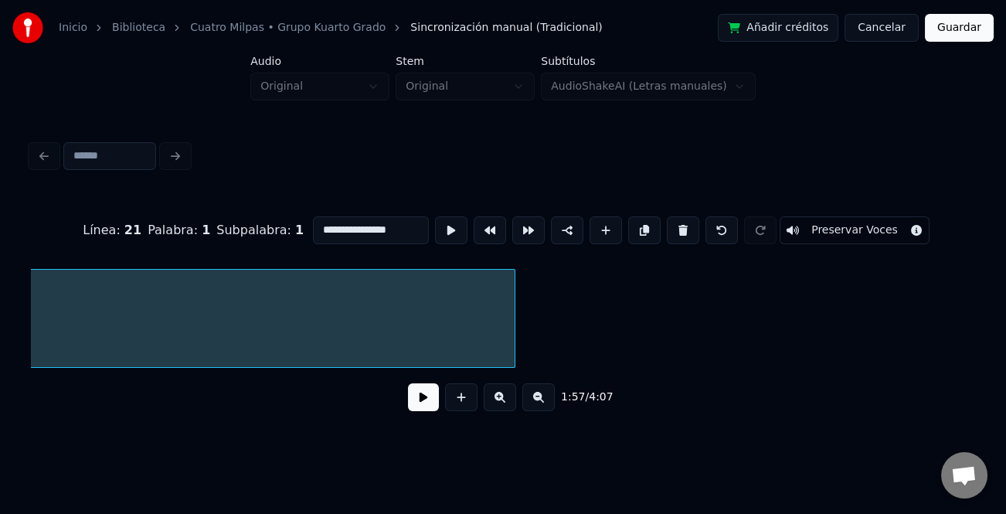
scroll to position [0, 15908]
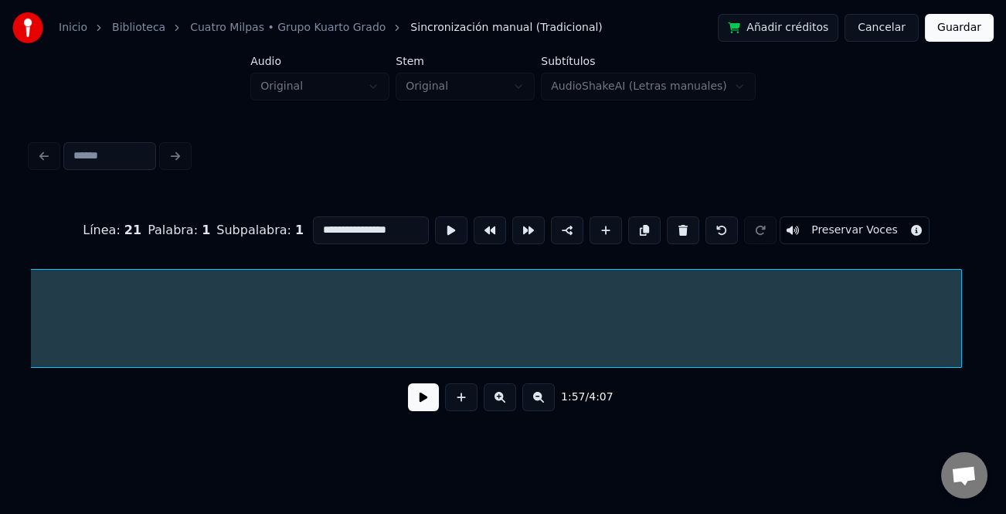
click at [958, 342] on div at bounding box center [959, 318] width 5 height 97
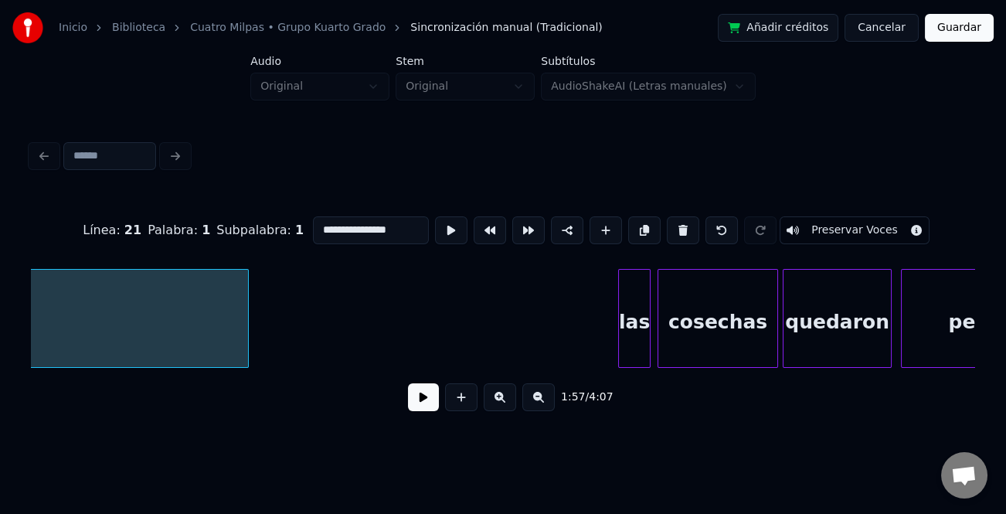
scroll to position [0, 16644]
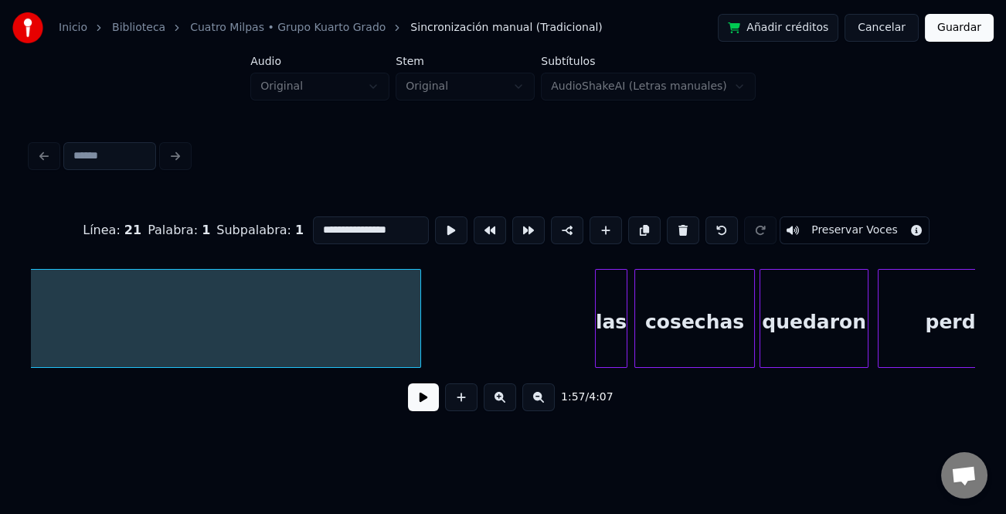
click at [417, 343] on div at bounding box center [418, 318] width 5 height 97
click at [577, 343] on div at bounding box center [578, 318] width 5 height 97
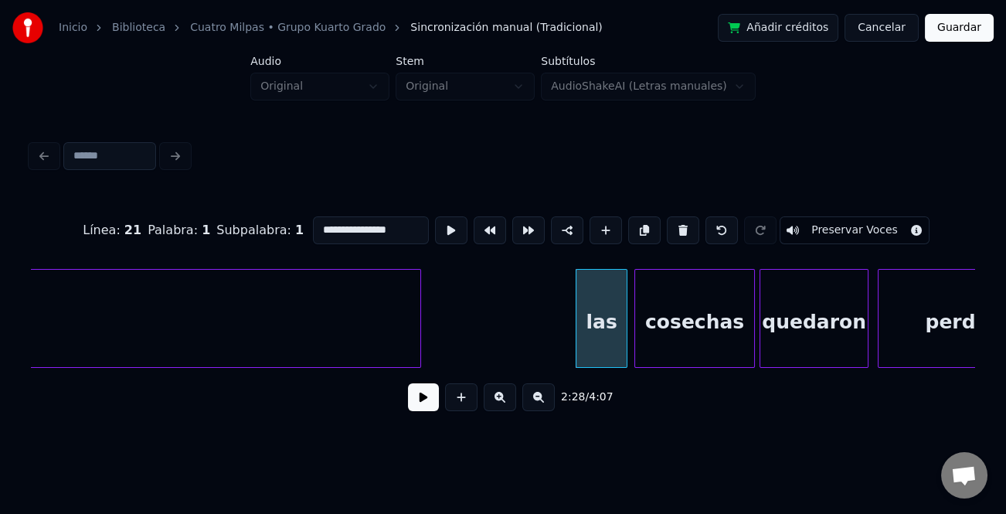
click at [591, 336] on div "las" at bounding box center [601, 322] width 50 height 105
click at [318, 221] on input "***" at bounding box center [371, 230] width 116 height 28
click at [317, 225] on input "***" at bounding box center [371, 230] width 116 height 28
type input "***"
click at [433, 403] on button at bounding box center [423, 397] width 31 height 28
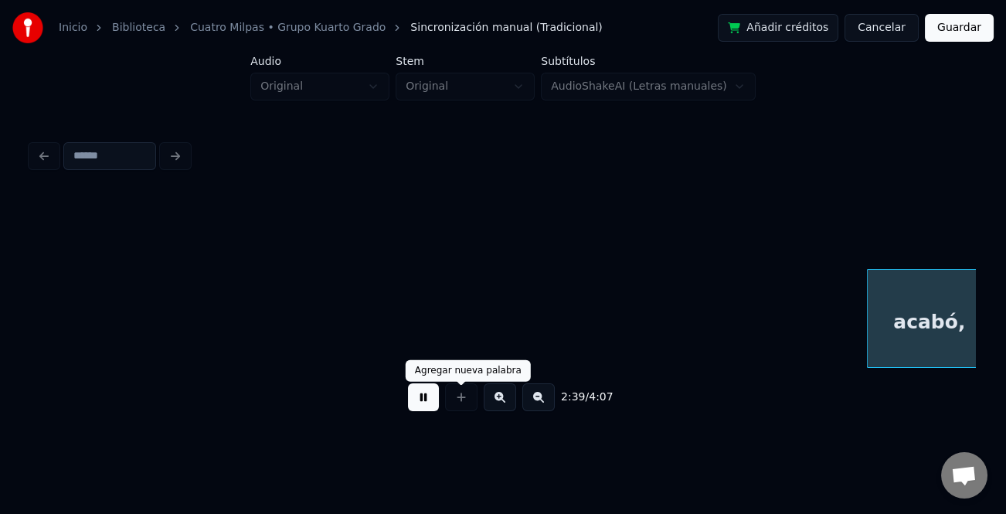
scroll to position [0, 18533]
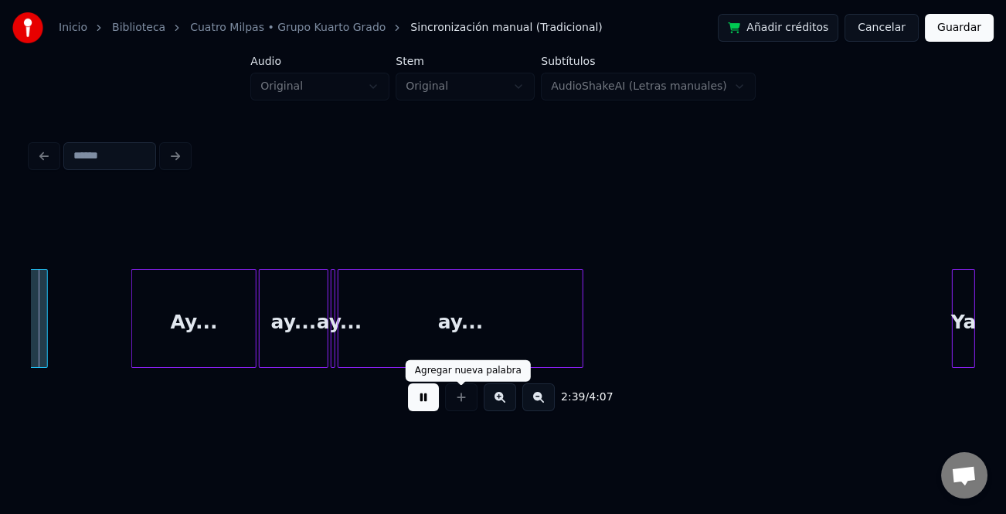
click at [424, 401] on button at bounding box center [423, 397] width 31 height 28
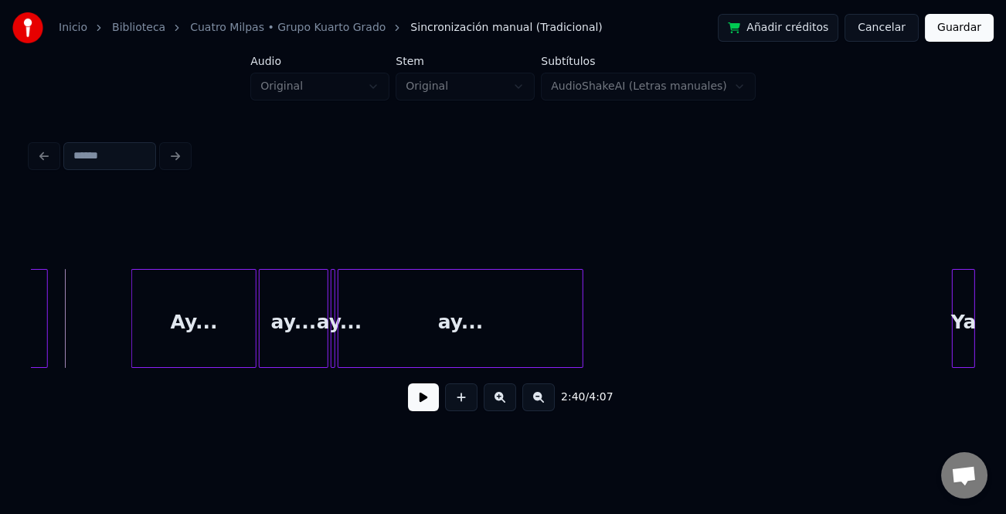
click at [429, 406] on button at bounding box center [423, 397] width 31 height 28
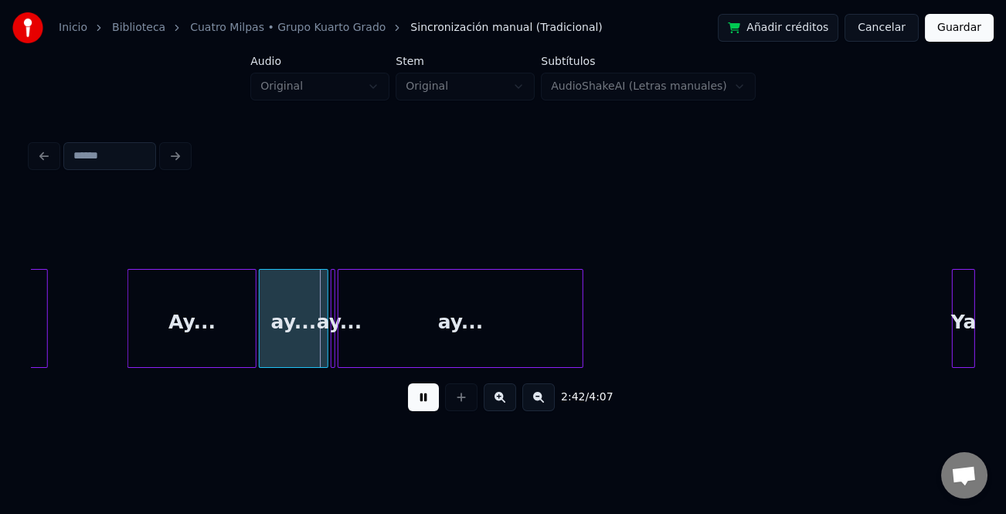
click at [128, 345] on div at bounding box center [130, 318] width 5 height 97
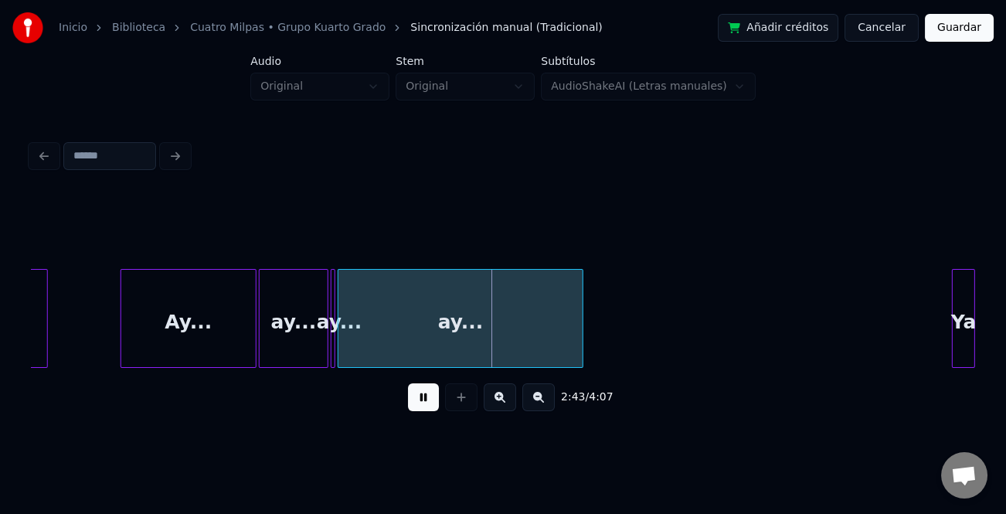
click at [216, 350] on div "Ay..." at bounding box center [188, 322] width 134 height 105
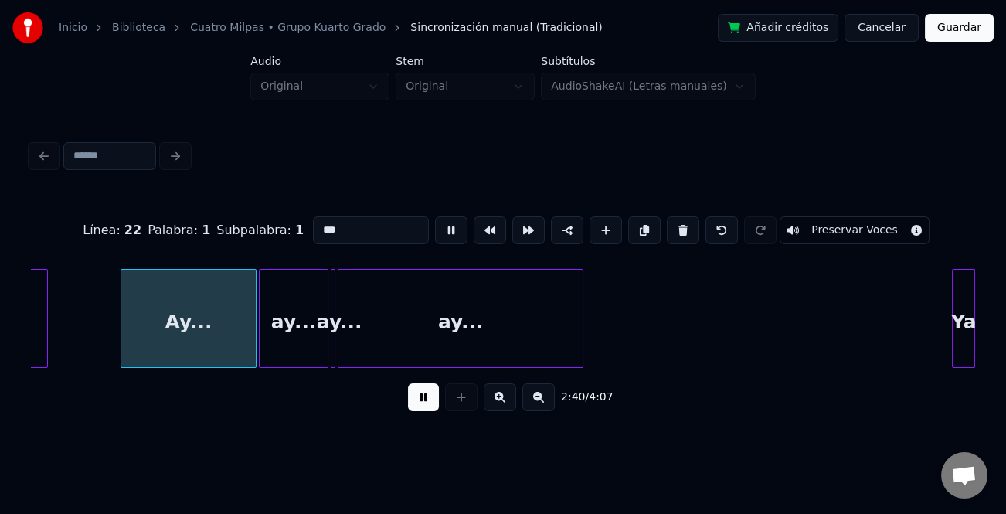
type input "*****"
click at [233, 347] on div at bounding box center [234, 318] width 5 height 97
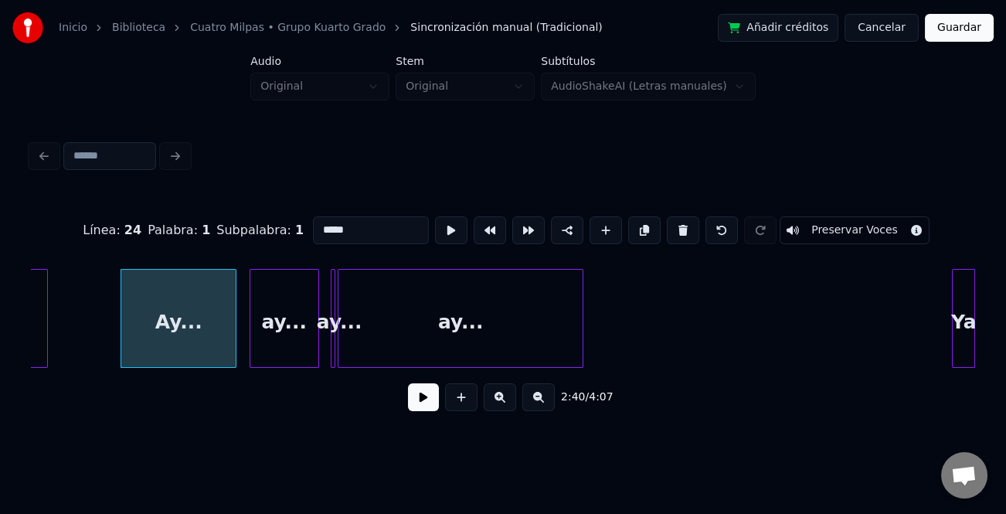
click at [275, 355] on div "ay..." at bounding box center [284, 322] width 68 height 105
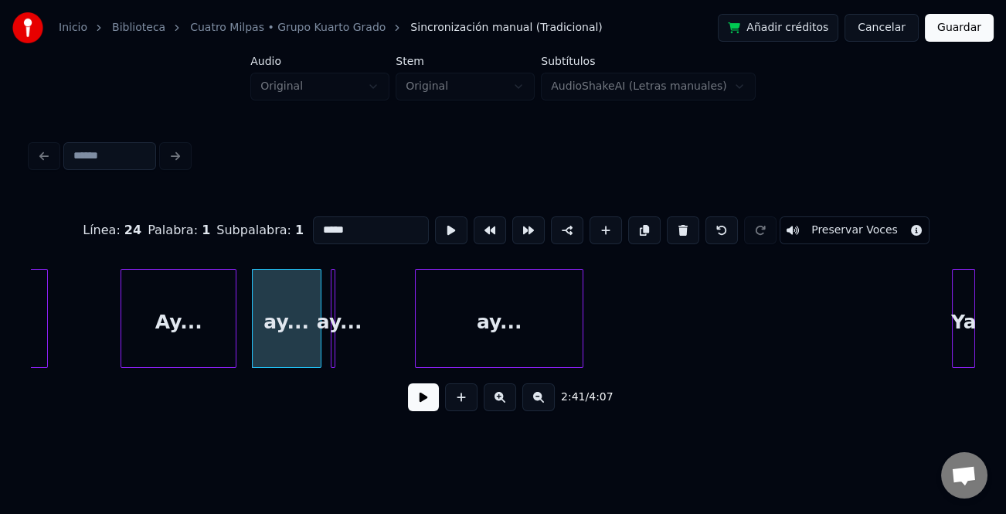
click at [416, 352] on div at bounding box center [418, 318] width 5 height 97
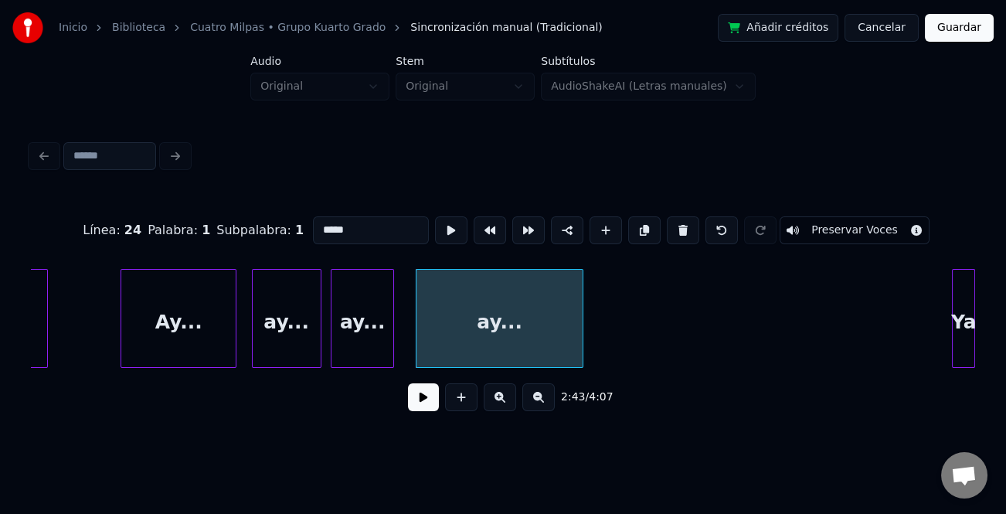
click at [393, 356] on div at bounding box center [391, 318] width 5 height 97
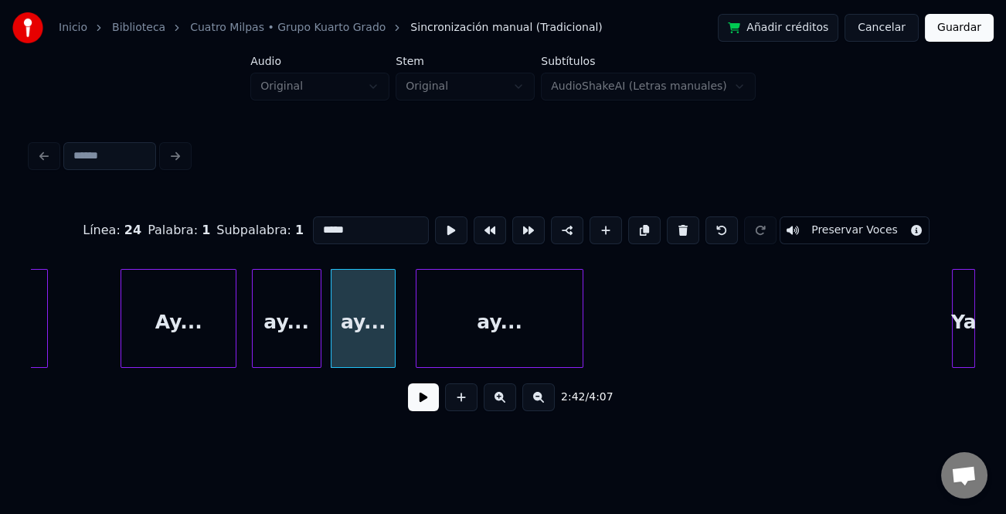
click at [212, 340] on div "Ay..." at bounding box center [178, 322] width 115 height 105
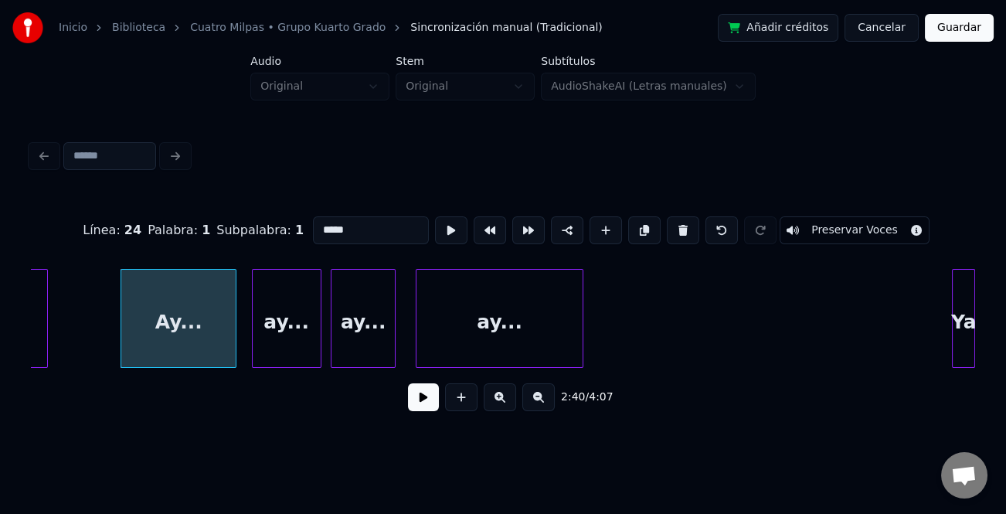
click at [416, 406] on button at bounding box center [423, 397] width 31 height 28
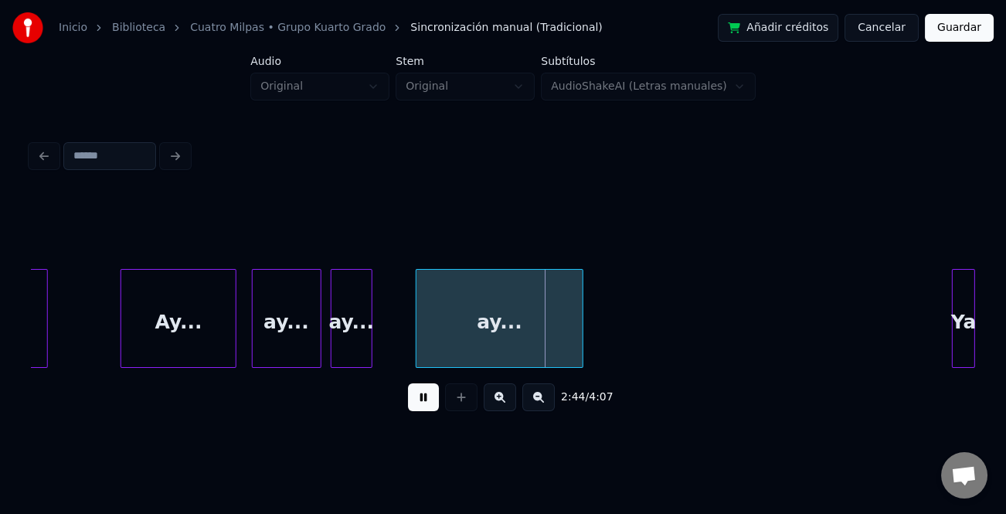
click at [368, 346] on div at bounding box center [369, 318] width 5 height 97
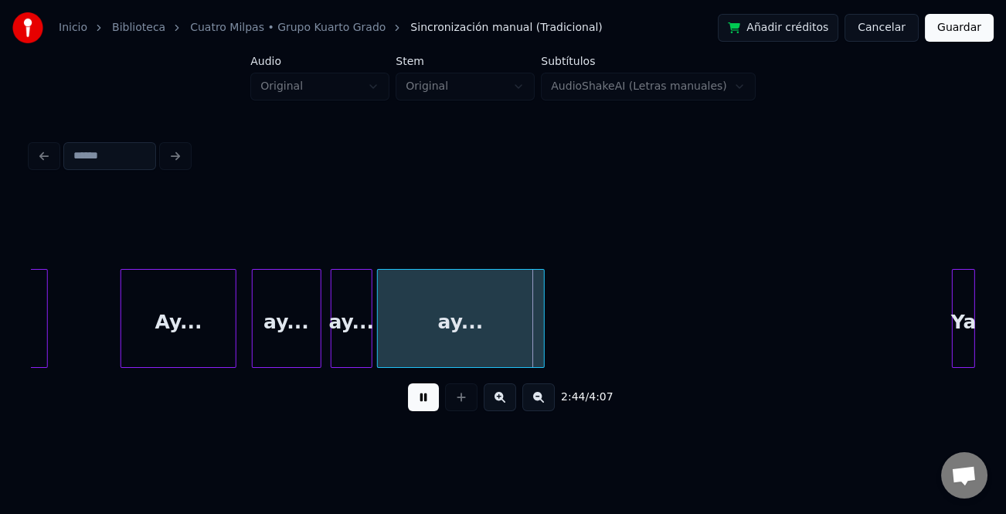
click at [388, 342] on div "ay..." at bounding box center [461, 322] width 166 height 105
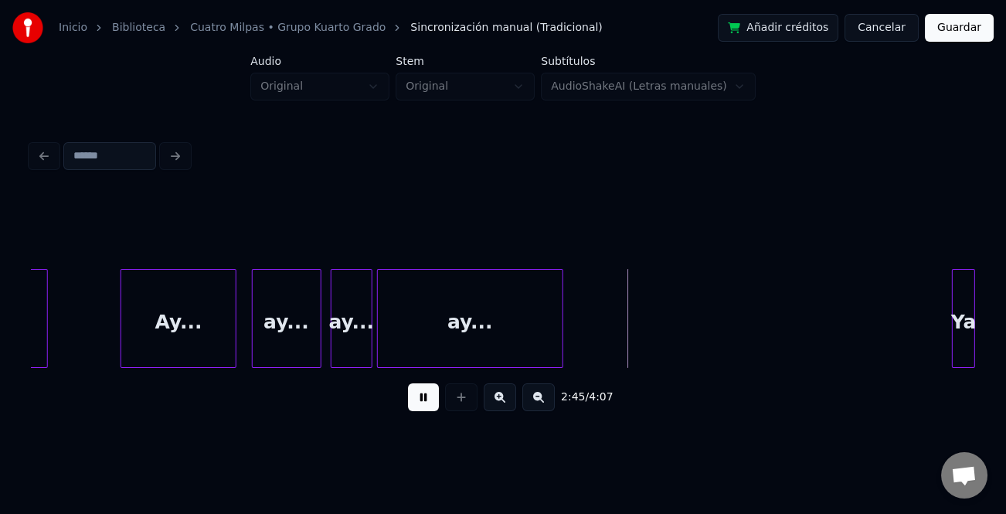
click at [563, 351] on div at bounding box center [560, 318] width 5 height 97
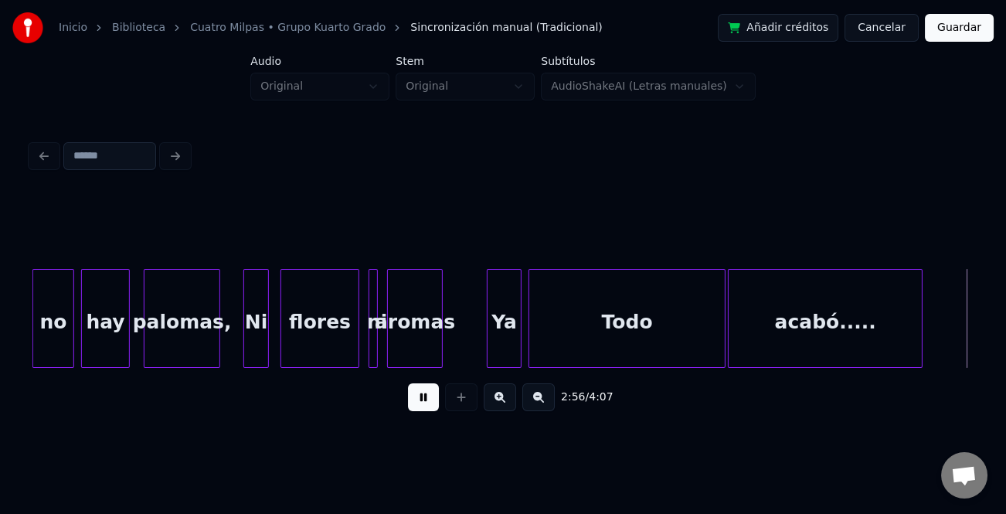
scroll to position [0, 20425]
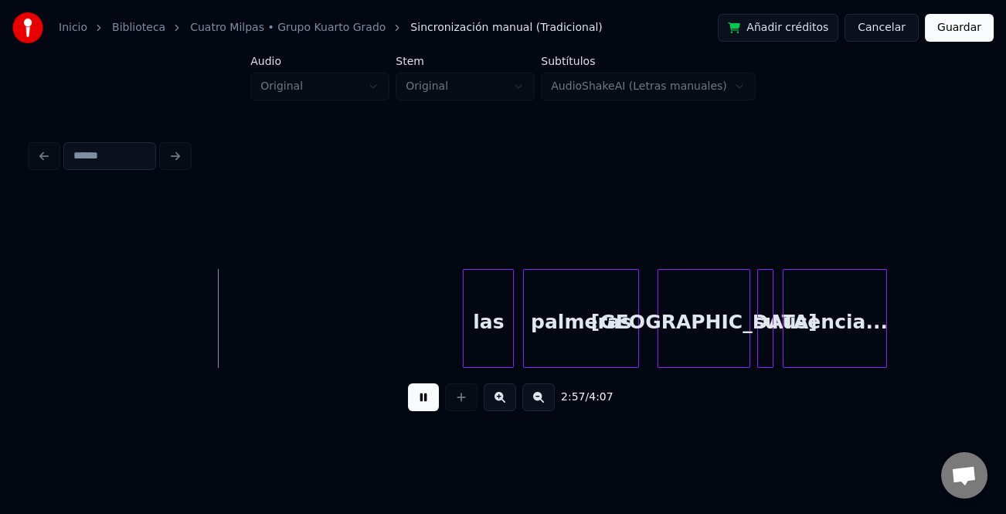
click at [464, 325] on div at bounding box center [466, 318] width 5 height 97
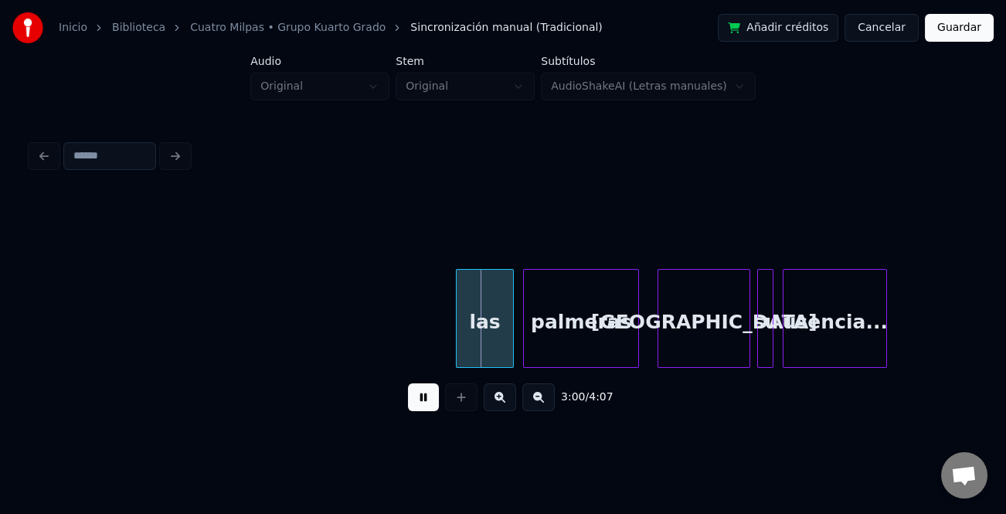
click at [423, 393] on button at bounding box center [423, 397] width 31 height 28
click at [473, 321] on div "las" at bounding box center [485, 322] width 56 height 105
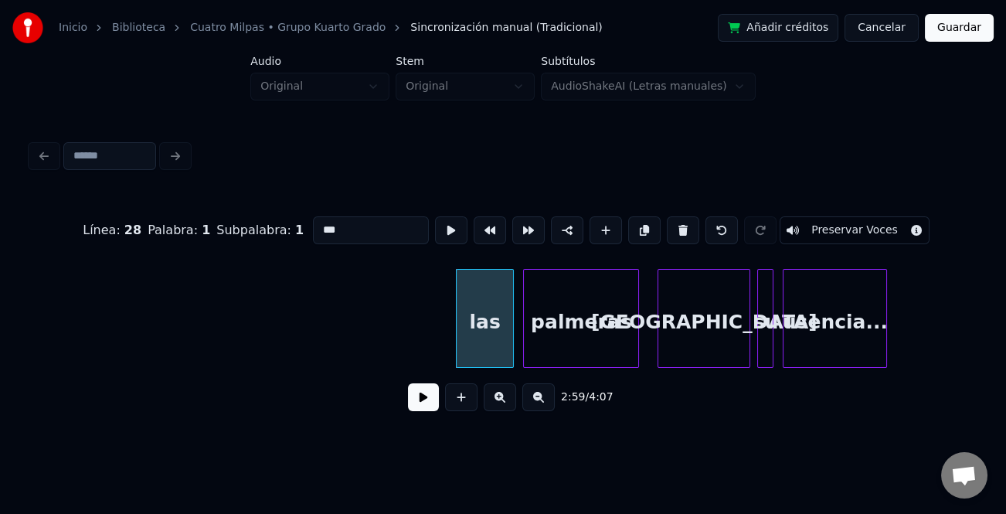
click at [316, 217] on input "***" at bounding box center [371, 230] width 116 height 28
type input "***"
click at [434, 394] on button at bounding box center [423, 397] width 31 height 28
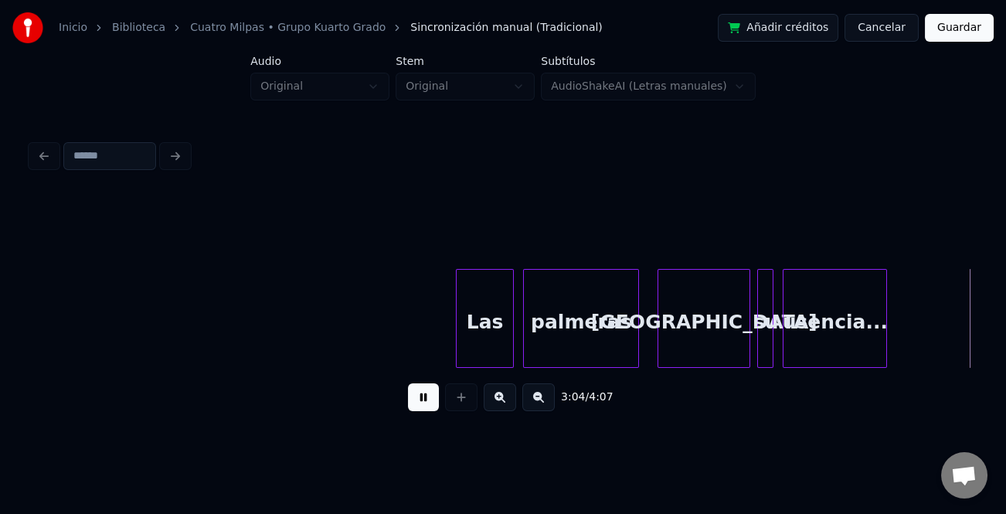
scroll to position [0, 21372]
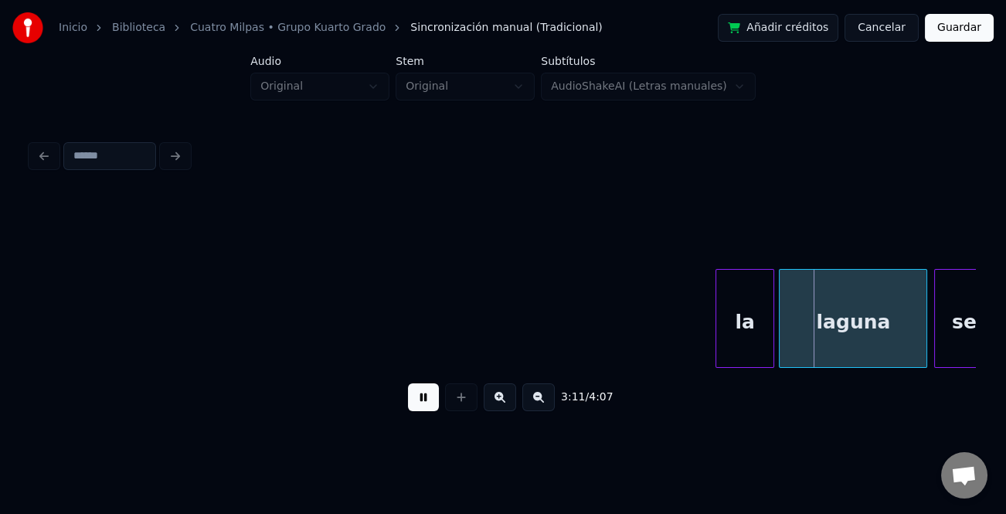
click at [719, 332] on div at bounding box center [718, 318] width 5 height 97
click at [409, 402] on button at bounding box center [423, 397] width 31 height 28
click at [760, 342] on div "la" at bounding box center [744, 322] width 57 height 105
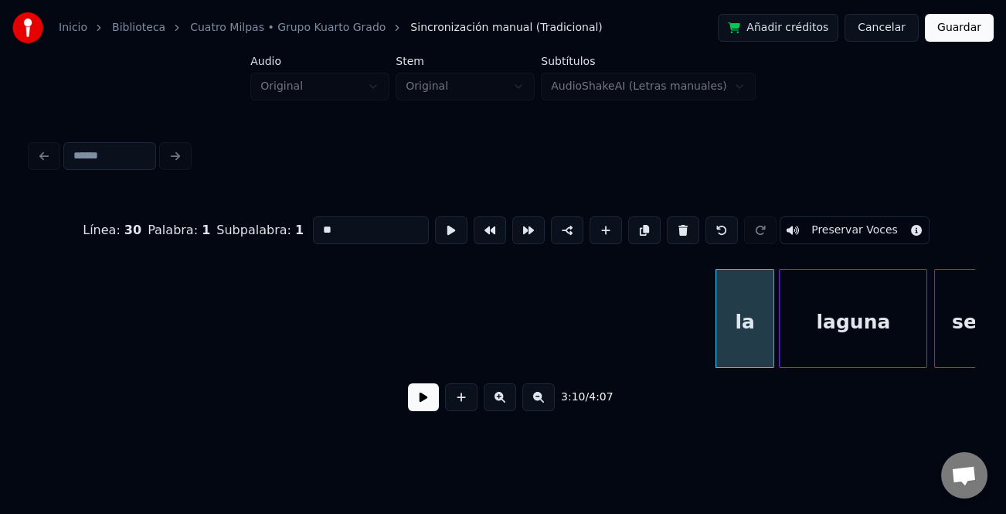
click at [314, 217] on input "**" at bounding box center [371, 230] width 116 height 28
type input "**"
click at [420, 401] on button at bounding box center [423, 397] width 31 height 28
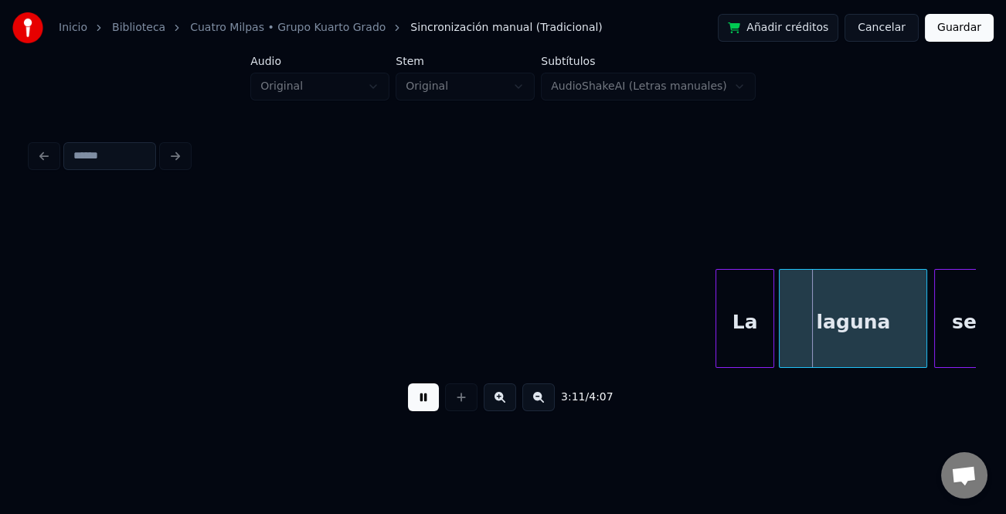
drag, startPoint x: 419, startPoint y: 399, endPoint x: 493, endPoint y: 421, distance: 77.3
click at [420, 399] on button at bounding box center [423, 397] width 31 height 28
click at [433, 393] on button at bounding box center [423, 397] width 31 height 28
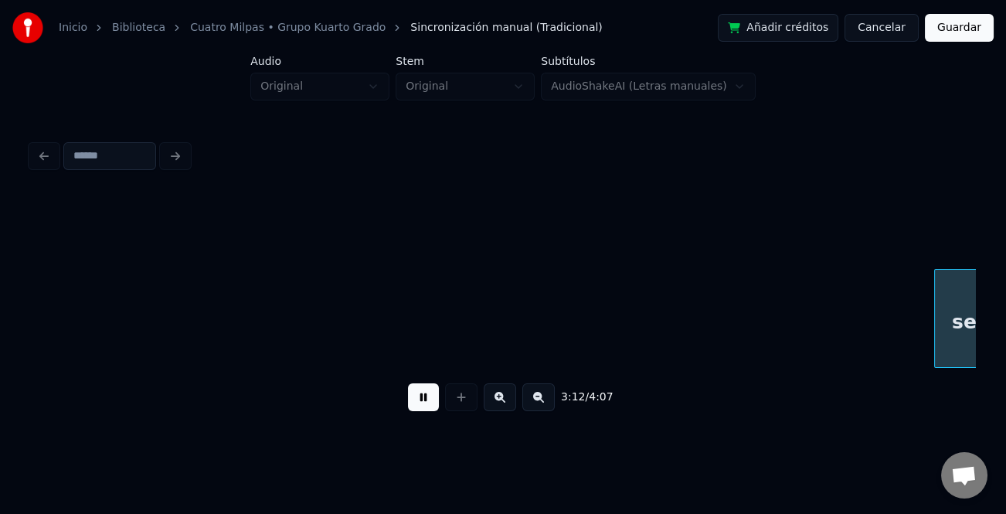
scroll to position [0, 22316]
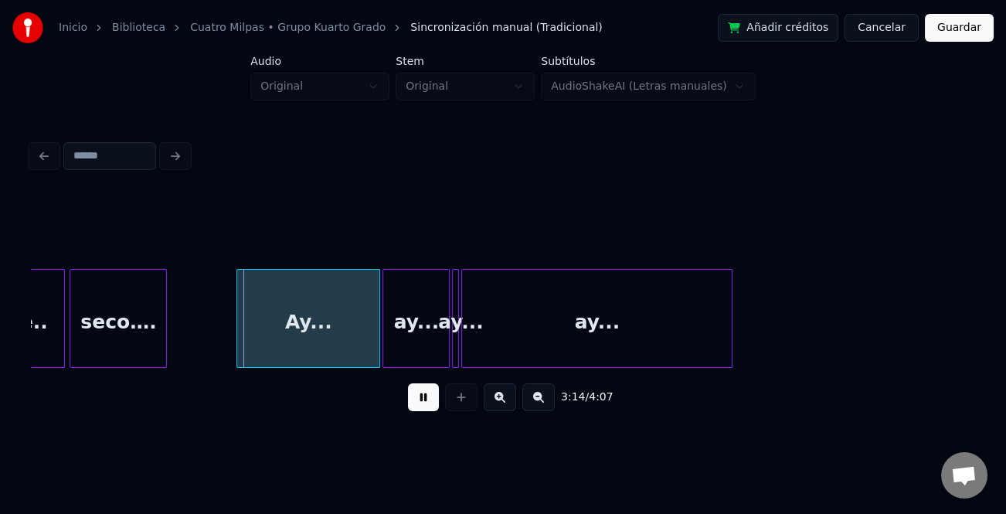
click at [237, 324] on div at bounding box center [239, 318] width 5 height 97
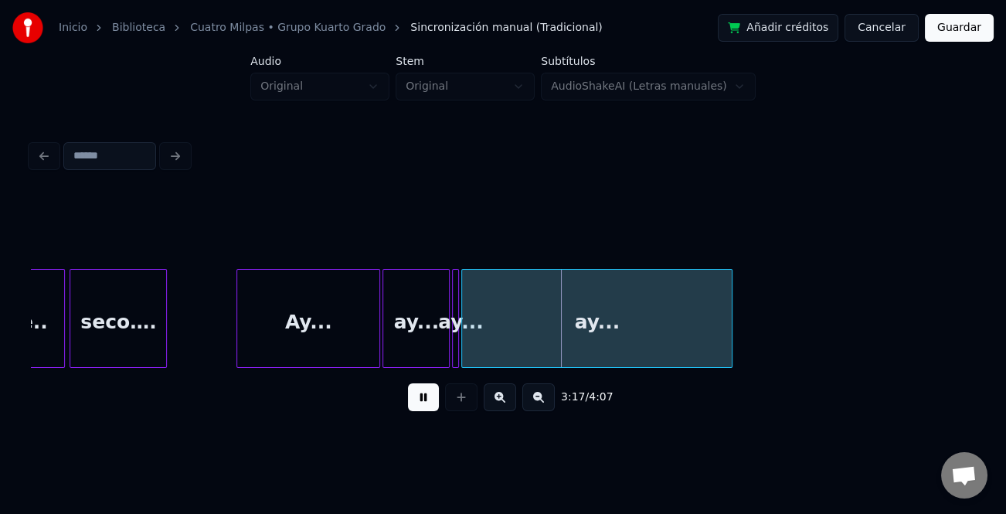
click at [420, 388] on button at bounding box center [423, 397] width 31 height 28
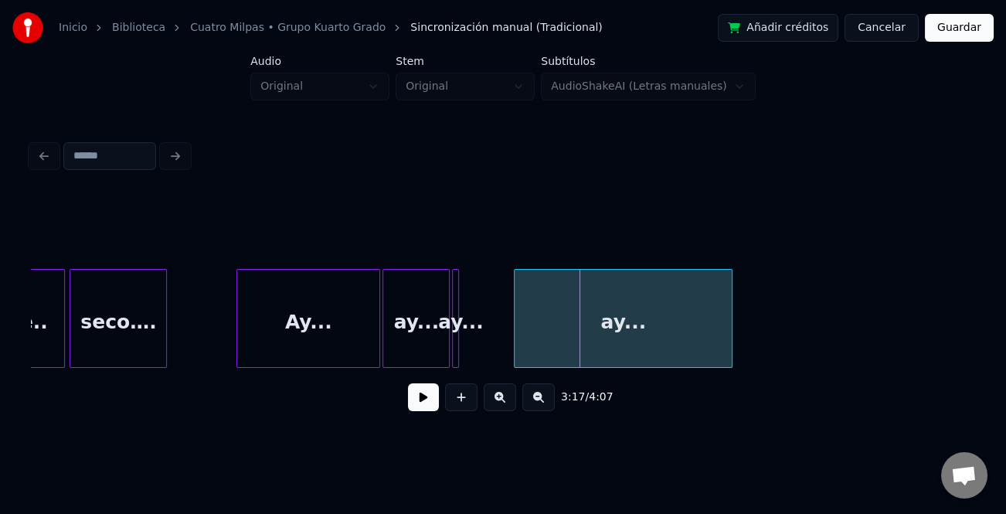
click at [515, 343] on div at bounding box center [517, 318] width 5 height 97
click at [495, 353] on div at bounding box center [495, 318] width 5 height 97
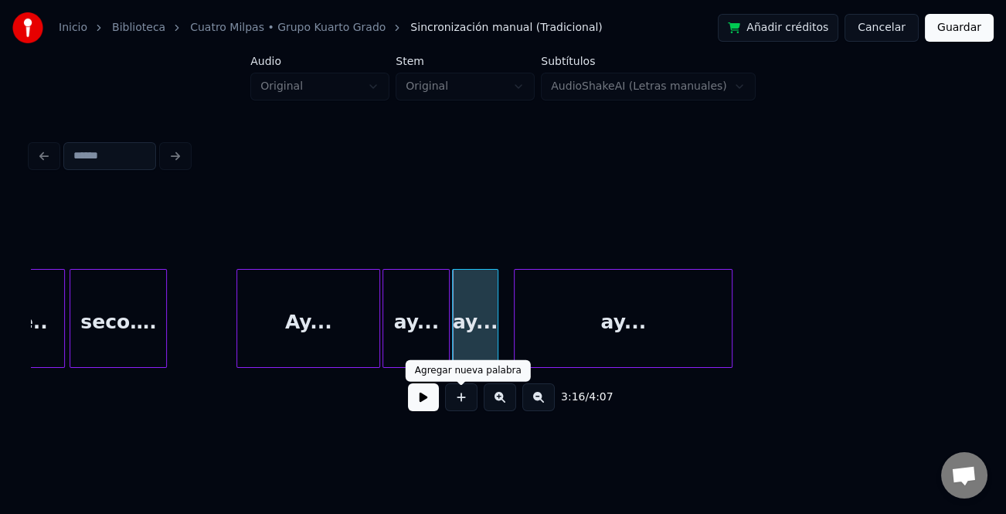
click at [427, 402] on button at bounding box center [423, 397] width 31 height 28
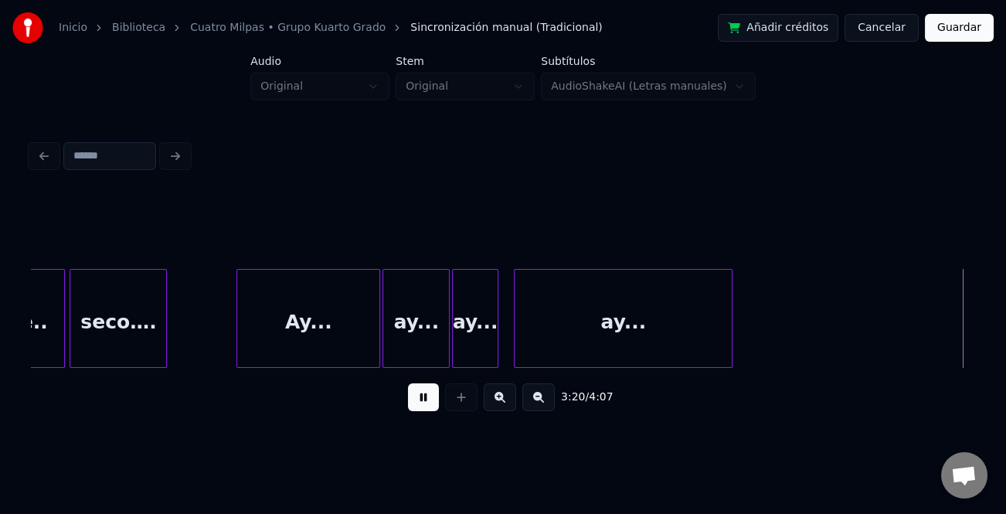
scroll to position [0, 23262]
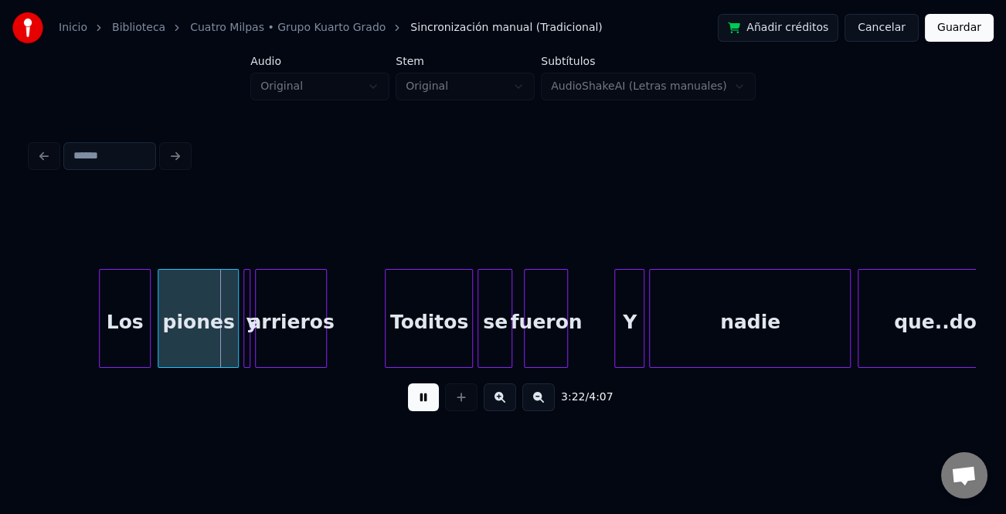
click at [100, 339] on div at bounding box center [102, 318] width 5 height 97
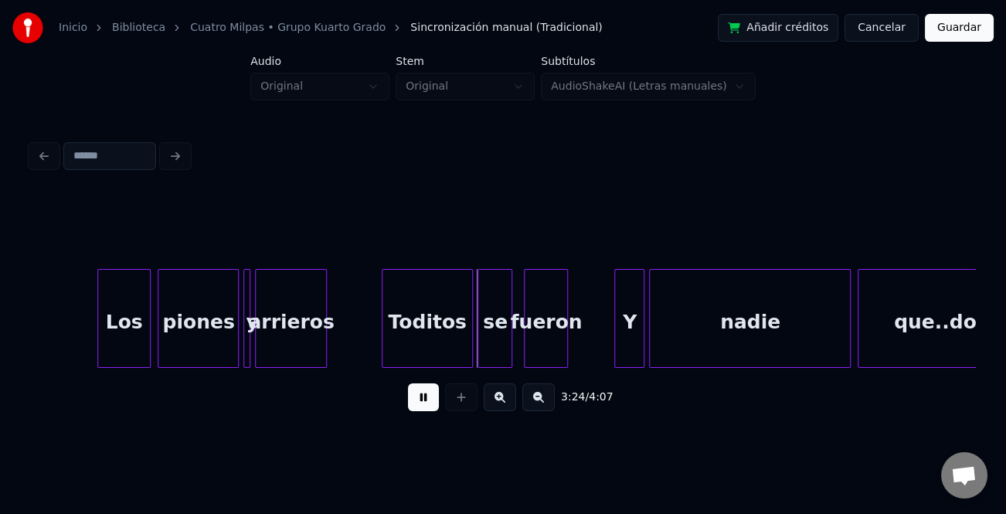
click at [382, 327] on div at bounding box center [384, 318] width 5 height 97
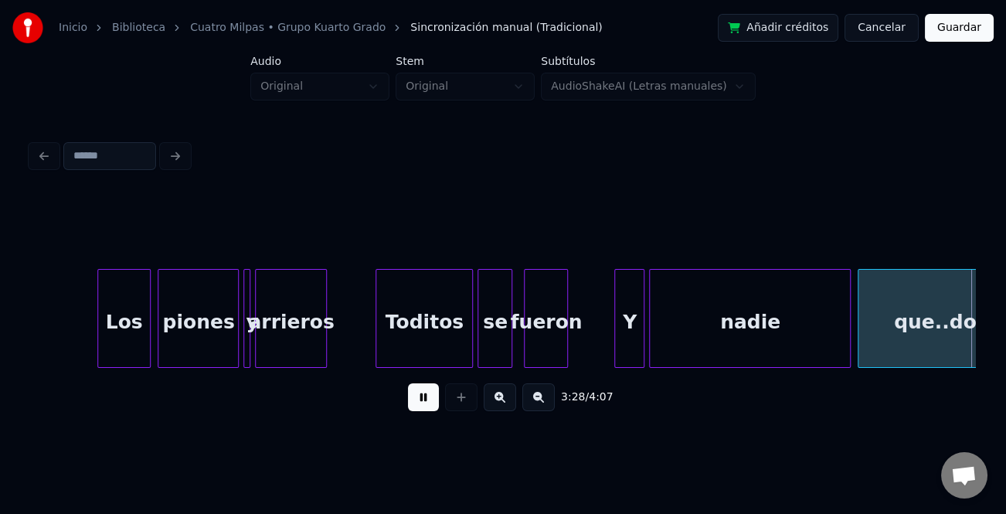
scroll to position [0, 24206]
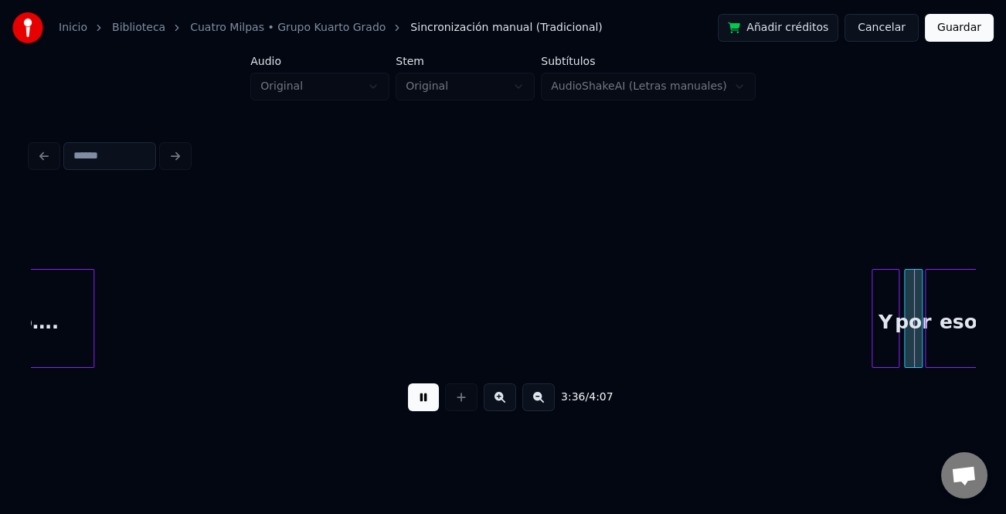
click at [872, 333] on div at bounding box center [874, 318] width 5 height 97
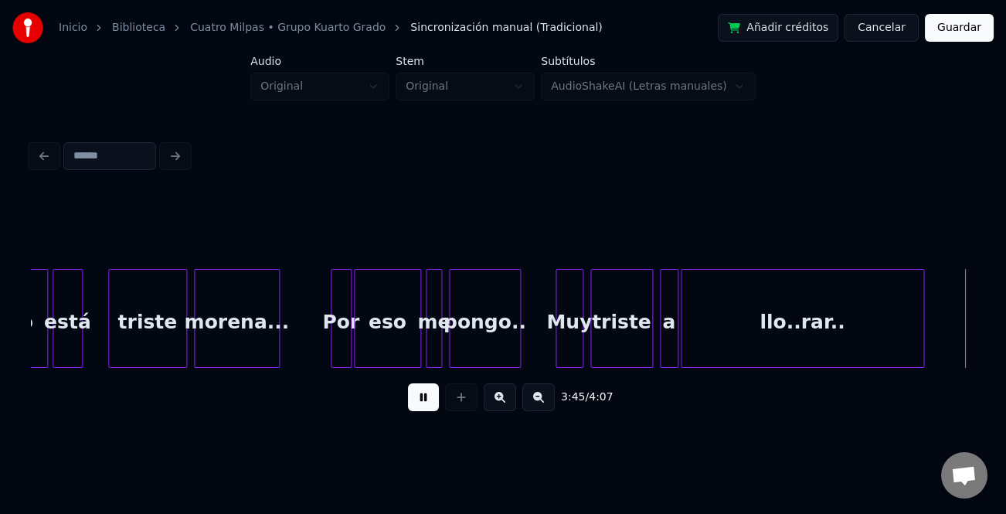
scroll to position [0, 26096]
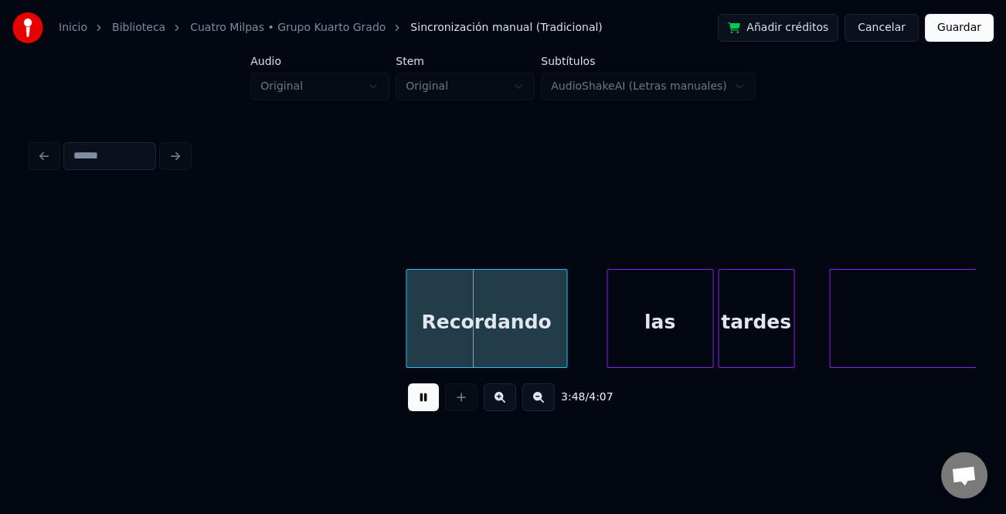
click at [408, 327] on div at bounding box center [408, 318] width 5 height 97
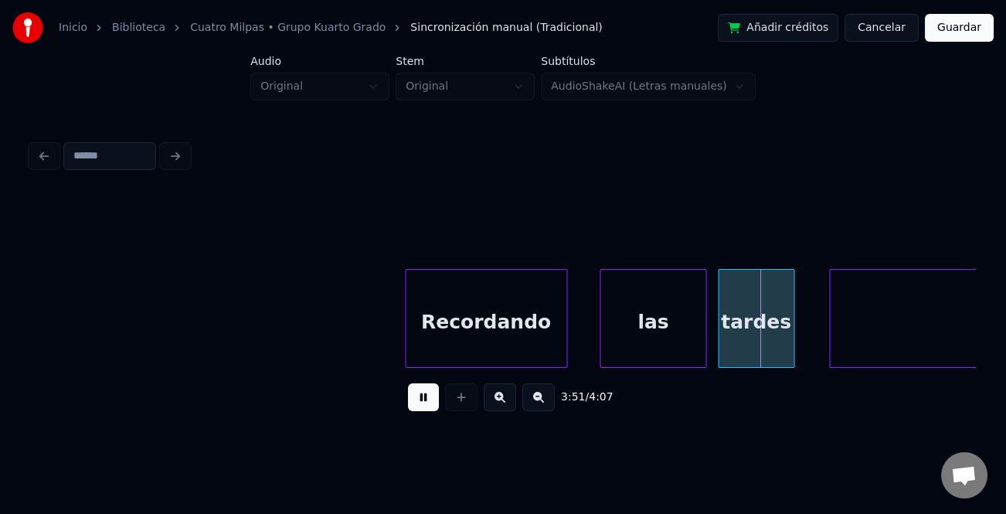
click at [665, 354] on div "las" at bounding box center [652, 322] width 105 height 105
click at [632, 342] on div "las" at bounding box center [628, 322] width 105 height 105
click at [648, 347] on div at bounding box center [650, 318] width 5 height 97
click at [600, 350] on div "las" at bounding box center [612, 322] width 73 height 105
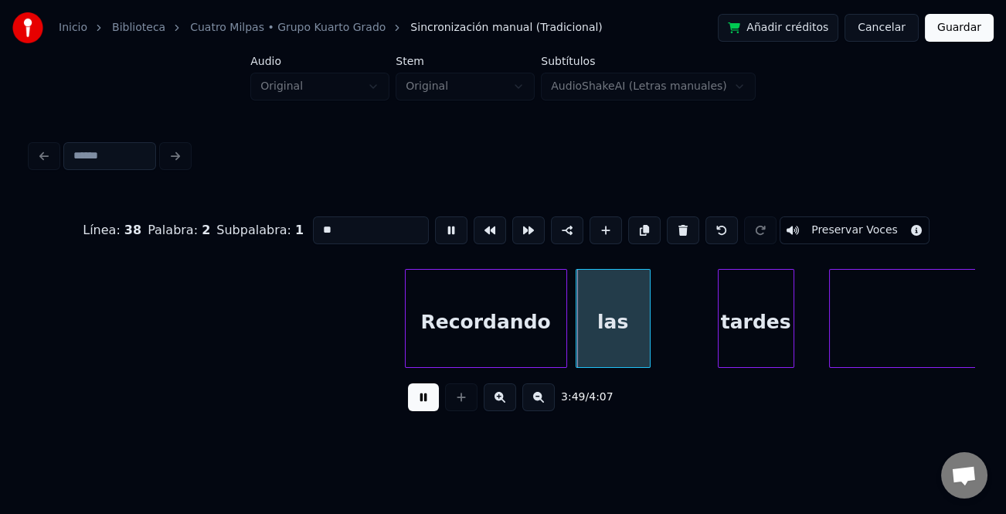
type input "***"
click at [603, 353] on div at bounding box center [605, 318] width 5 height 97
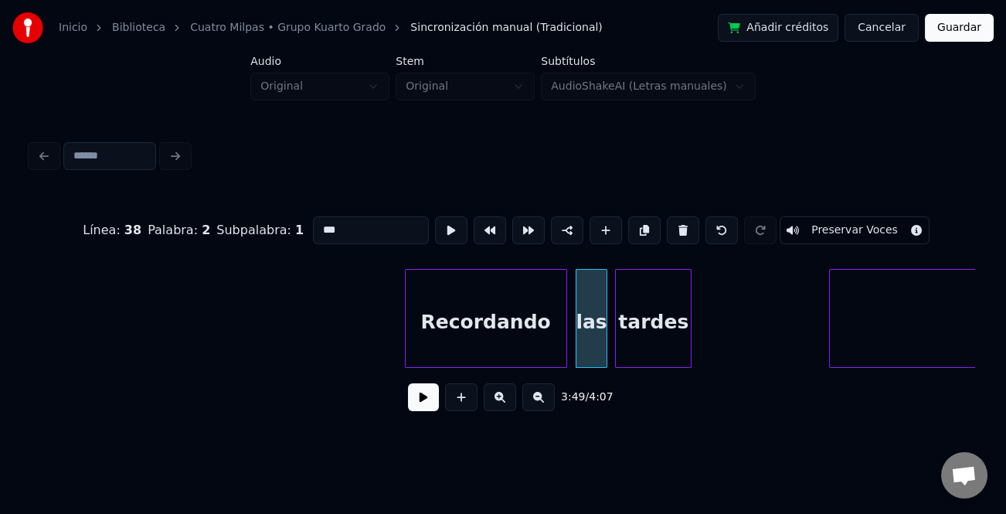
click at [665, 345] on div "tardes" at bounding box center [653, 322] width 75 height 105
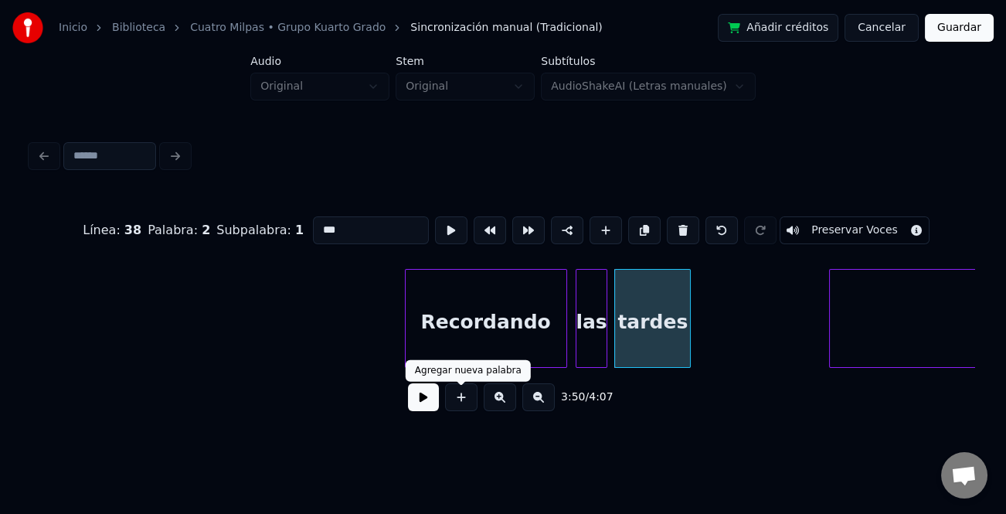
click at [432, 406] on button at bounding box center [423, 397] width 31 height 28
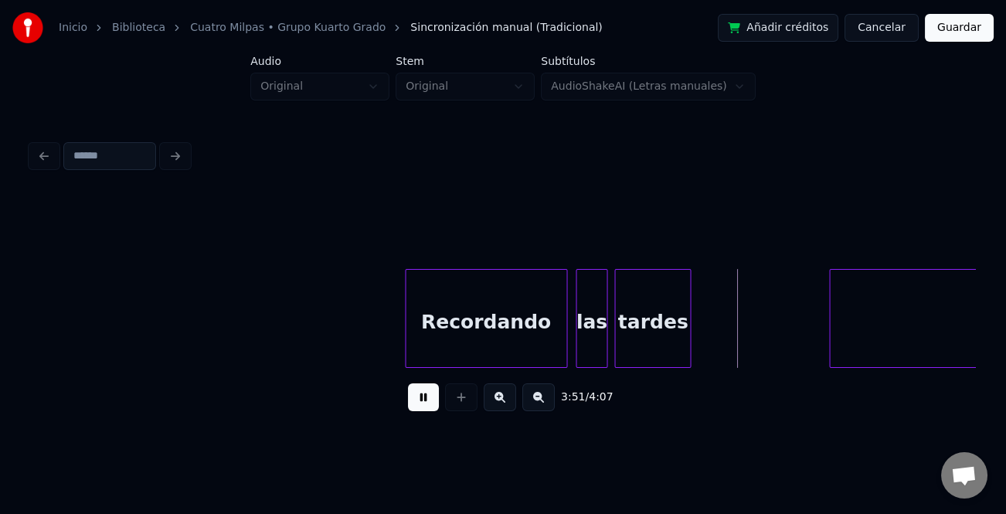
scroll to position [0, 26587]
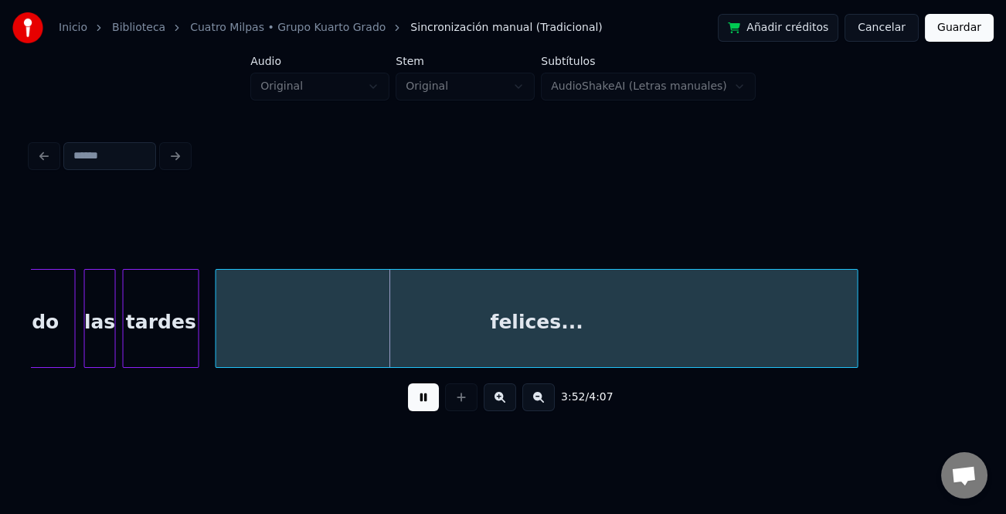
click at [805, 342] on div "felices..." at bounding box center [536, 322] width 641 height 105
click at [857, 331] on div "felices..." at bounding box center [537, 318] width 642 height 99
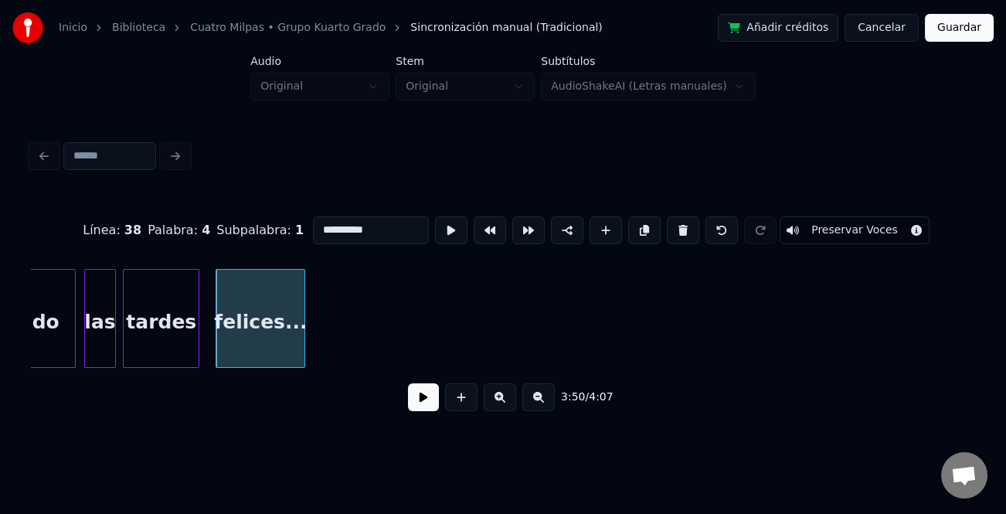
click at [302, 330] on div at bounding box center [302, 318] width 5 height 97
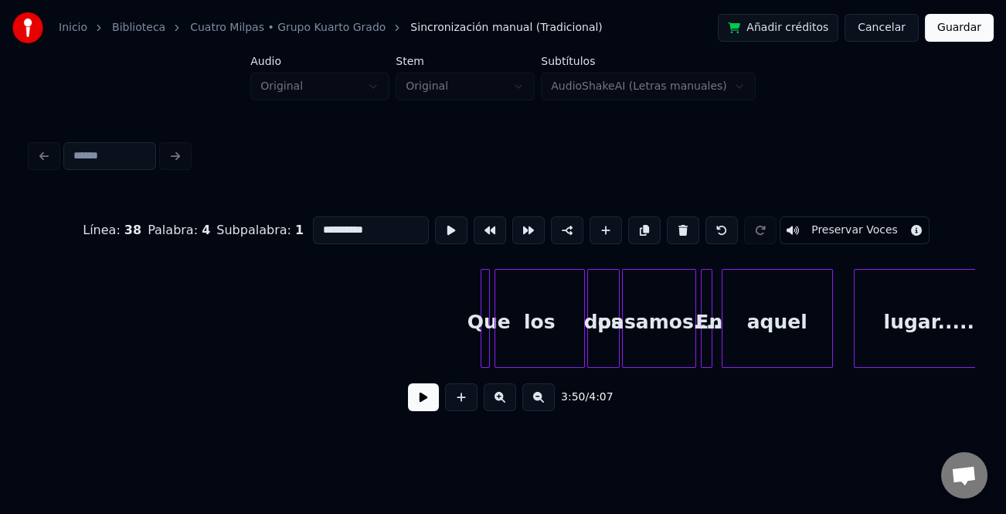
scroll to position [0, 27587]
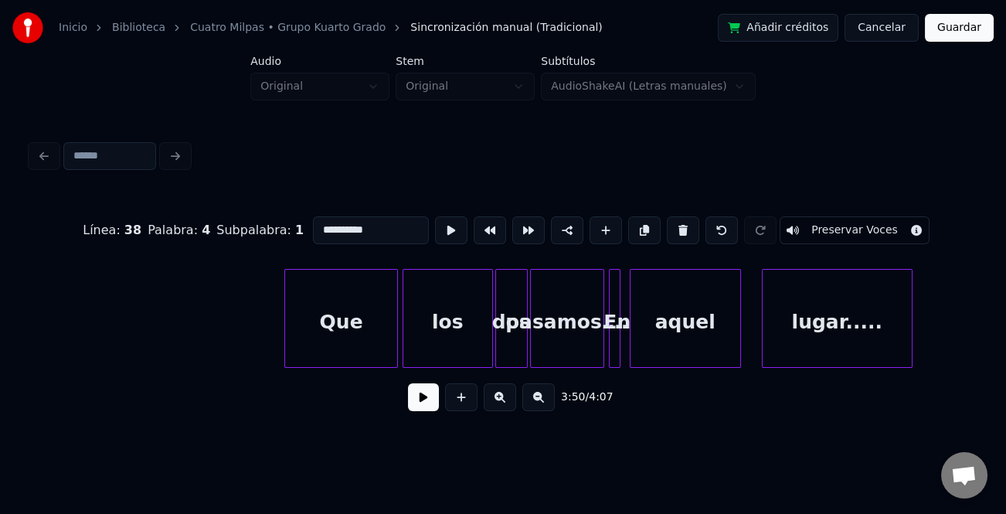
click at [285, 342] on div at bounding box center [287, 318] width 5 height 97
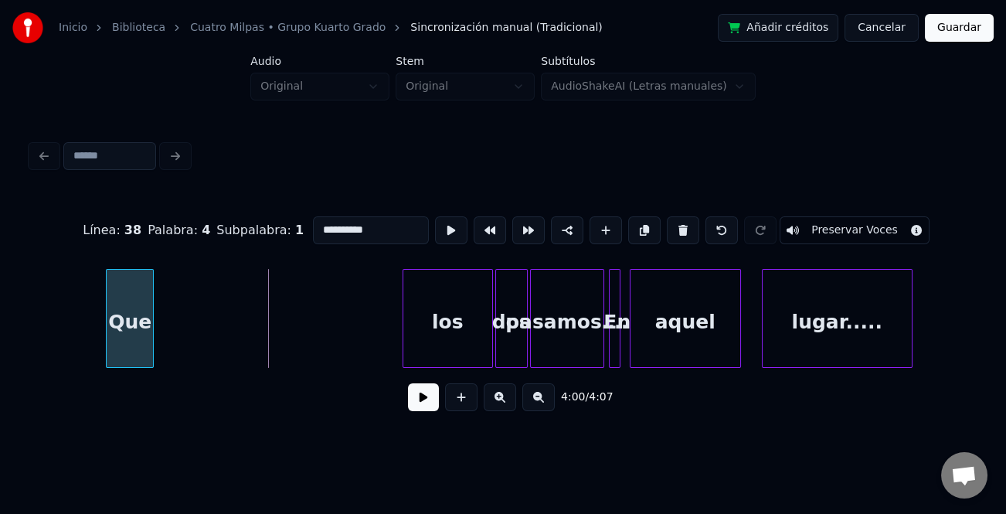
click at [107, 345] on div "Que" at bounding box center [130, 322] width 46 height 105
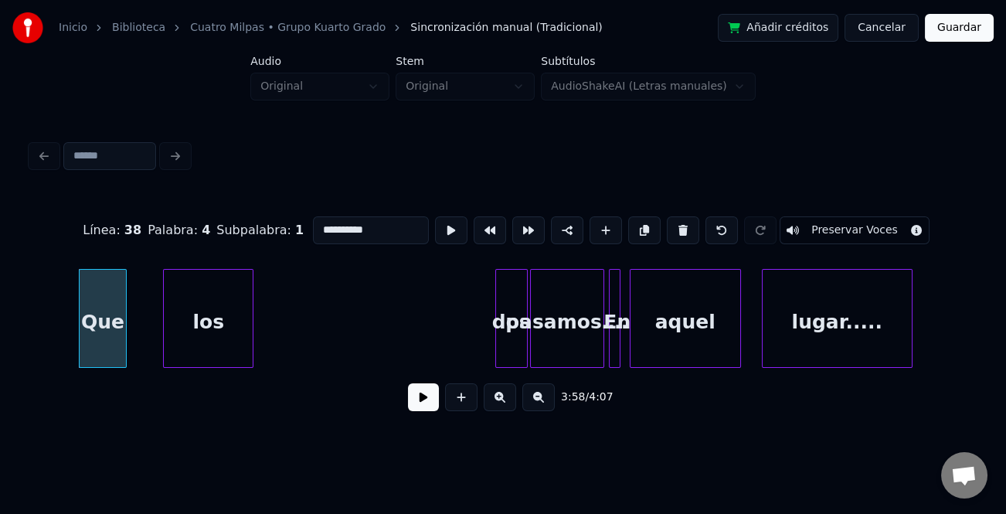
click at [196, 345] on div "los" at bounding box center [208, 322] width 89 height 105
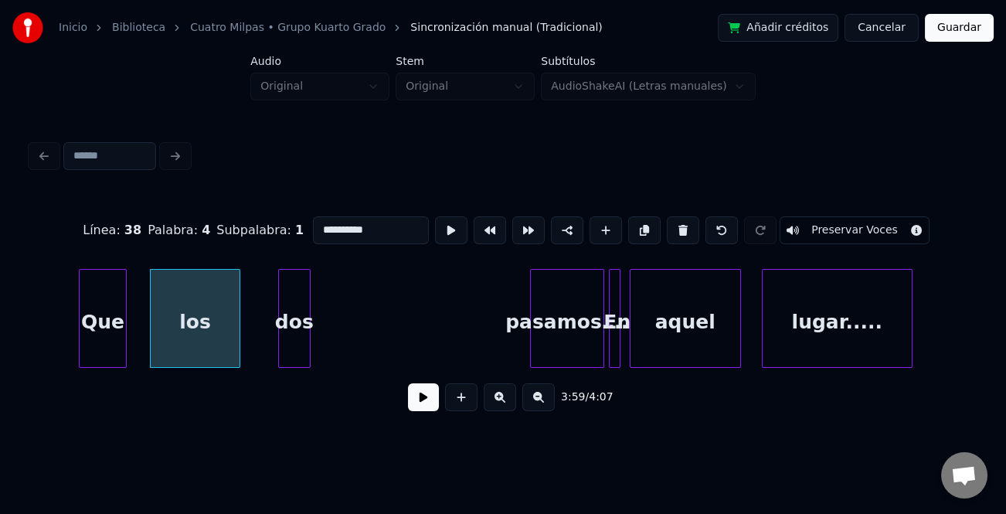
click at [284, 351] on div "dos" at bounding box center [294, 322] width 31 height 105
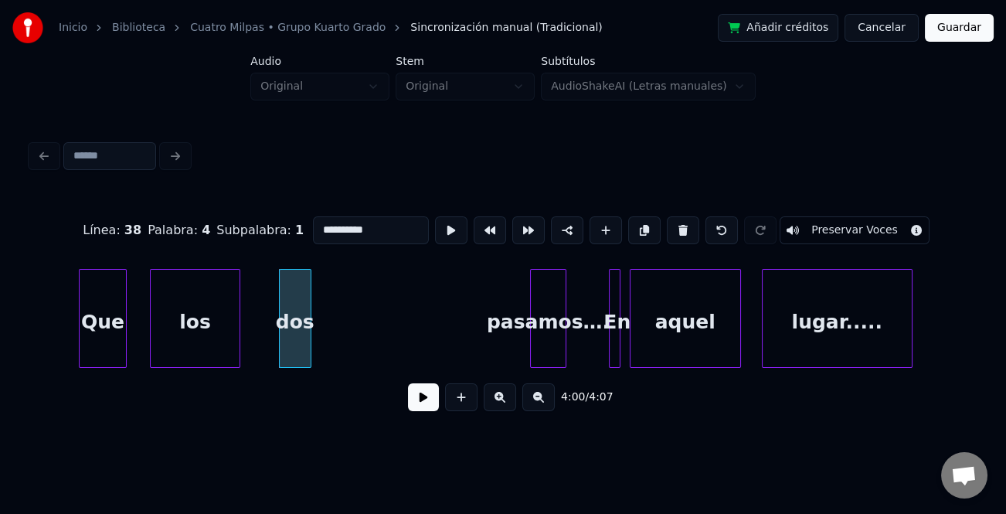
click at [563, 359] on div at bounding box center [563, 318] width 5 height 97
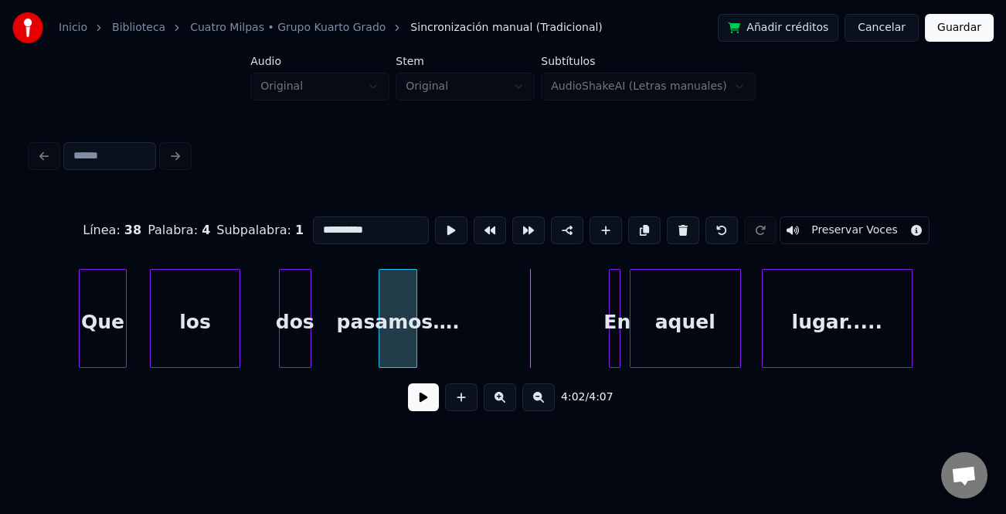
click at [379, 357] on div "pasamos…." at bounding box center [397, 322] width 36 height 105
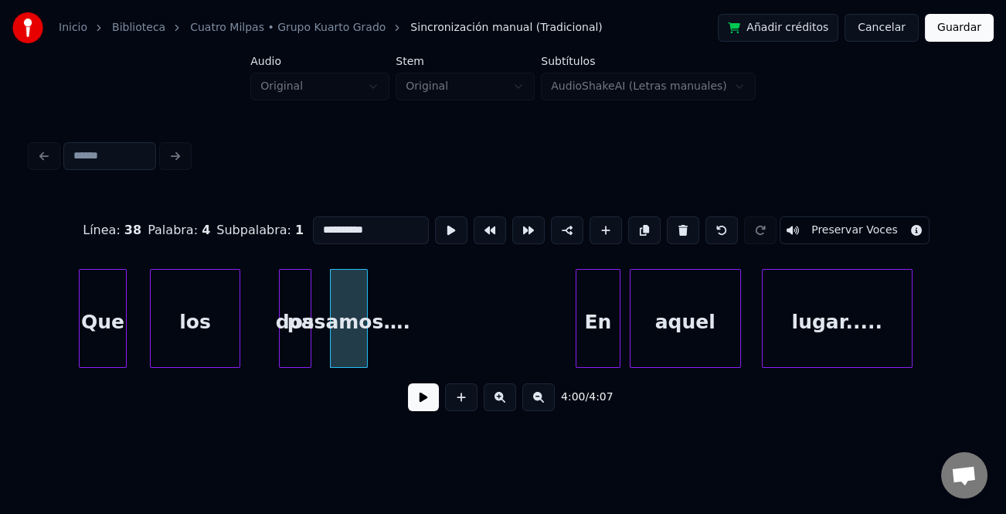
click at [576, 355] on div at bounding box center [578, 318] width 5 height 97
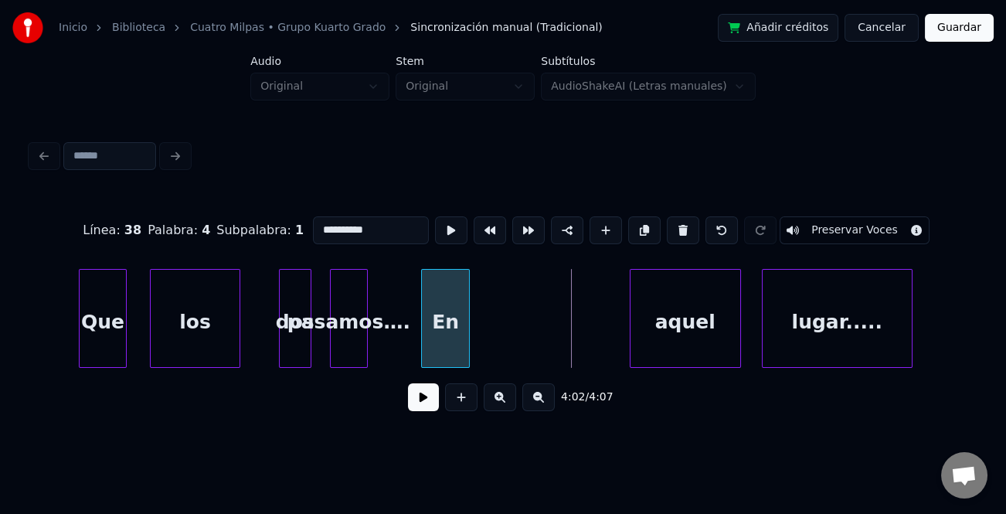
click at [422, 355] on div "En" at bounding box center [446, 322] width 48 height 105
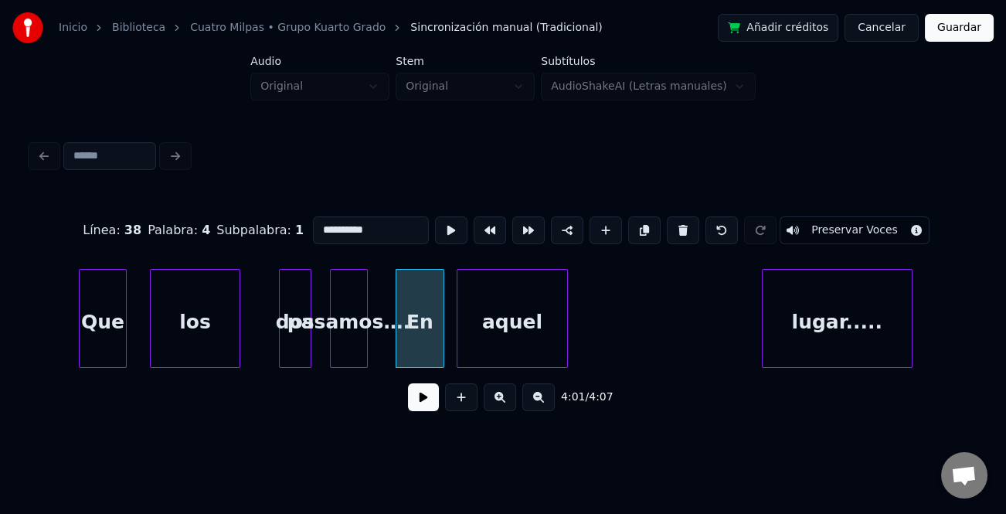
click at [523, 344] on div "aquel" at bounding box center [512, 322] width 110 height 105
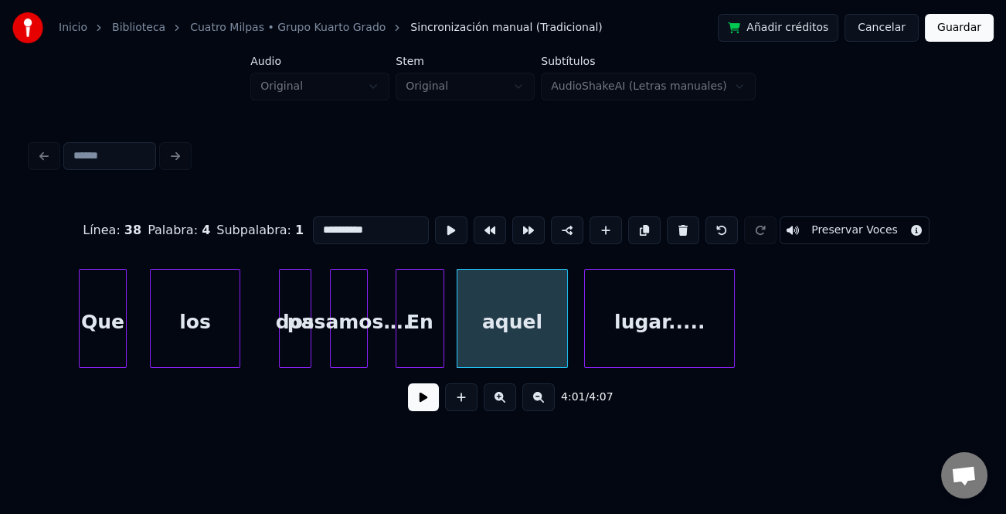
click at [678, 331] on div "lugar....." at bounding box center [659, 322] width 149 height 105
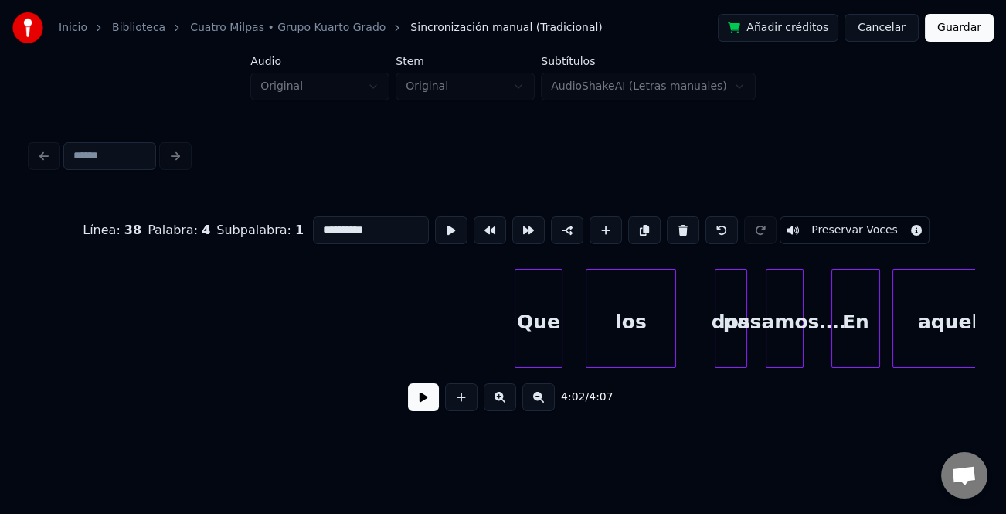
scroll to position [0, 27127]
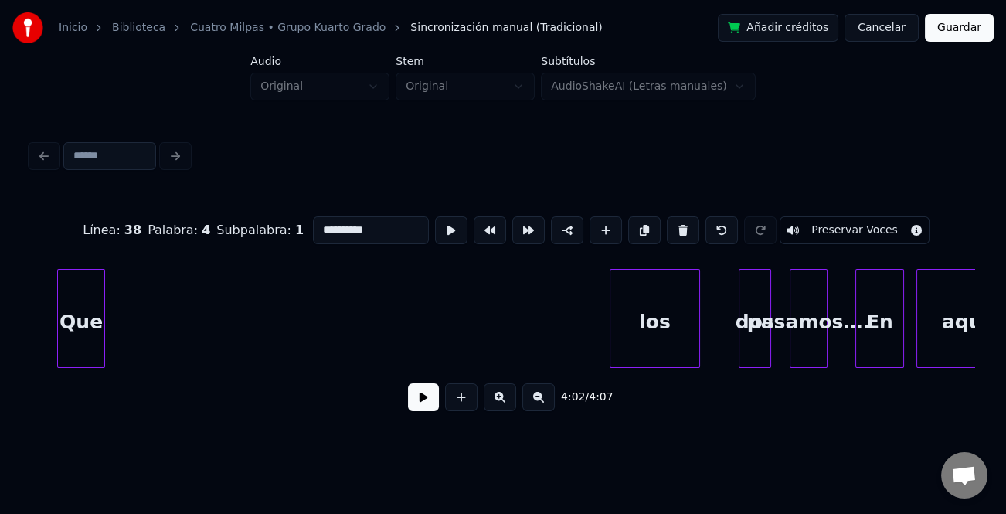
click at [89, 305] on div "Que" at bounding box center [81, 322] width 47 height 105
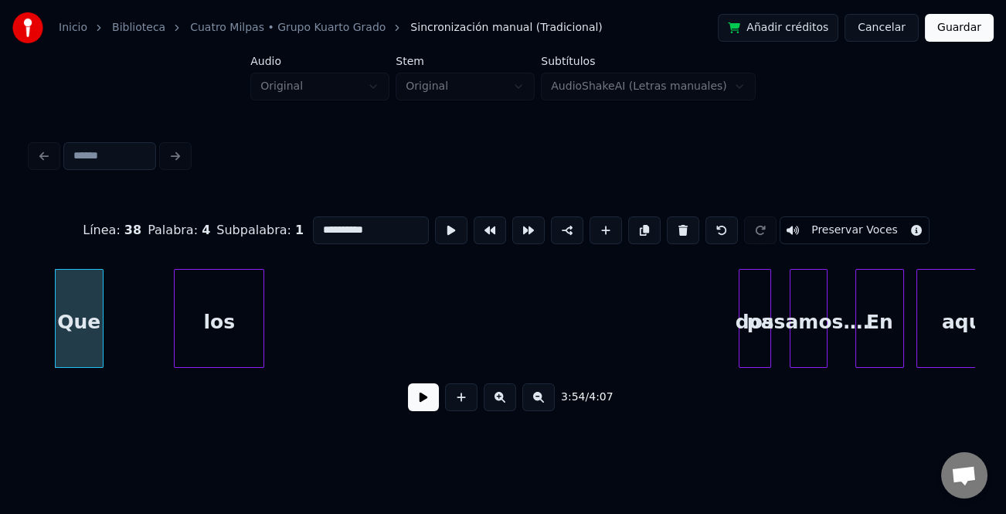
click at [201, 313] on div "los" at bounding box center [219, 322] width 89 height 105
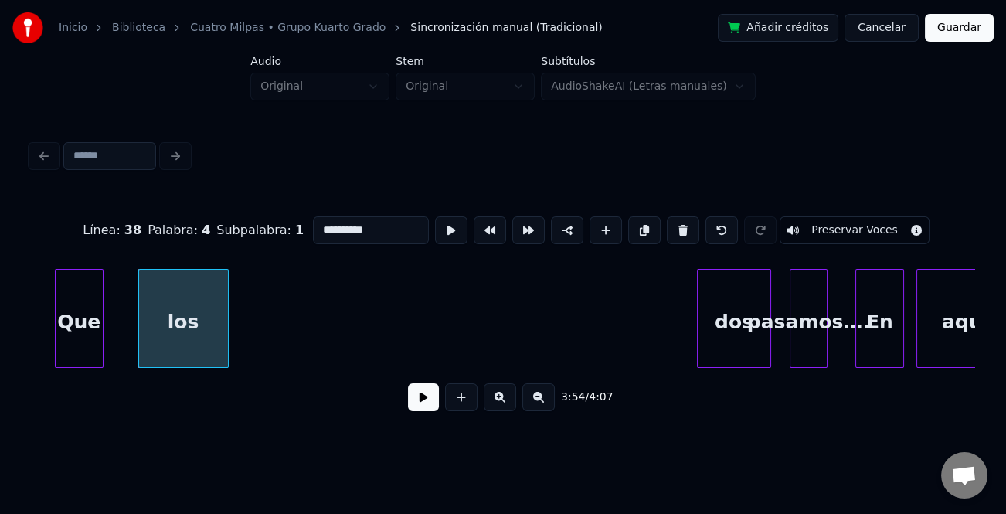
click at [702, 352] on div at bounding box center [700, 318] width 5 height 97
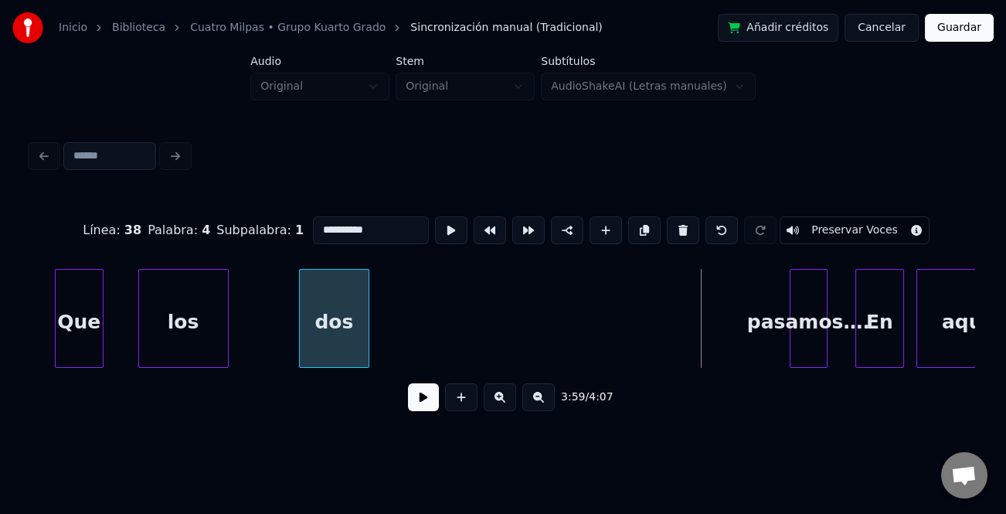
click at [340, 322] on div "dos" at bounding box center [334, 322] width 69 height 105
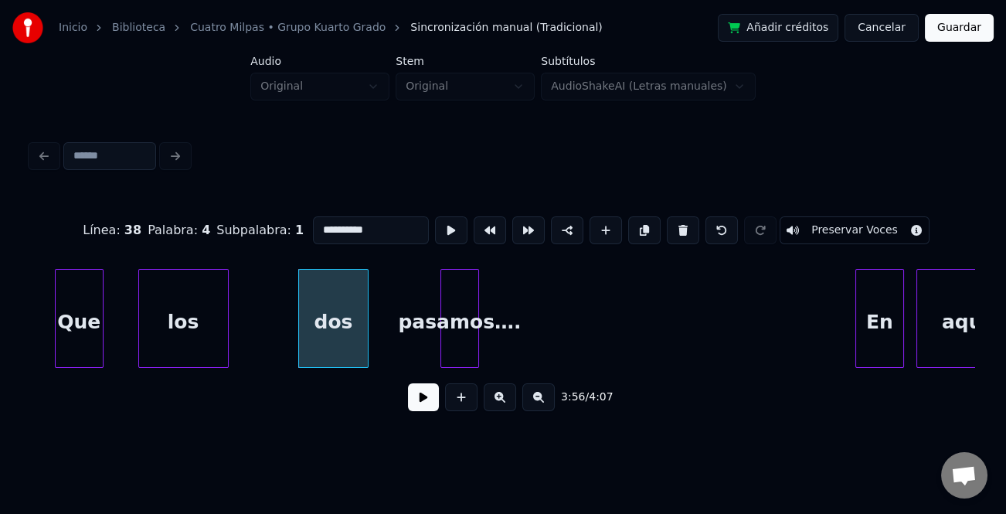
click at [457, 348] on div "pasamos…." at bounding box center [459, 322] width 36 height 105
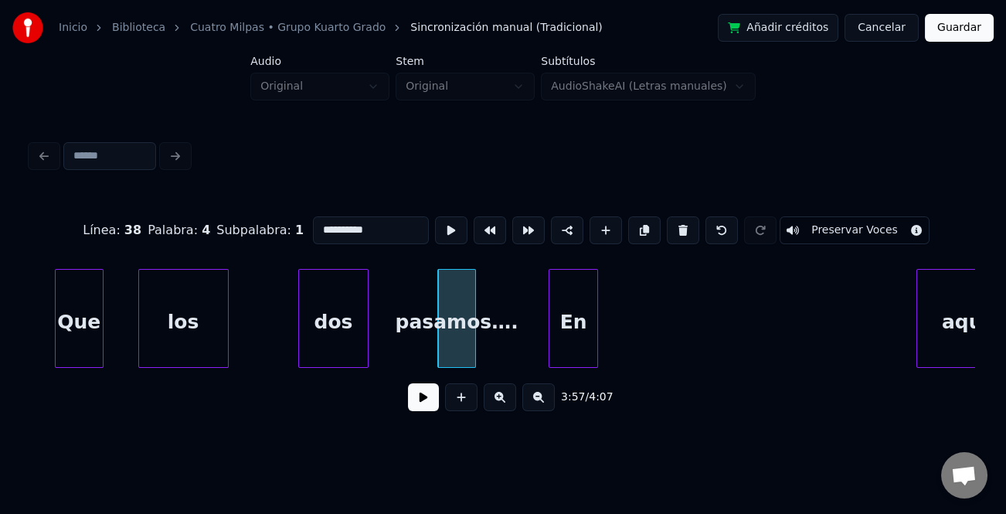
click at [568, 362] on div "Que los dos pasamos…. En aquel" at bounding box center [503, 318] width 944 height 99
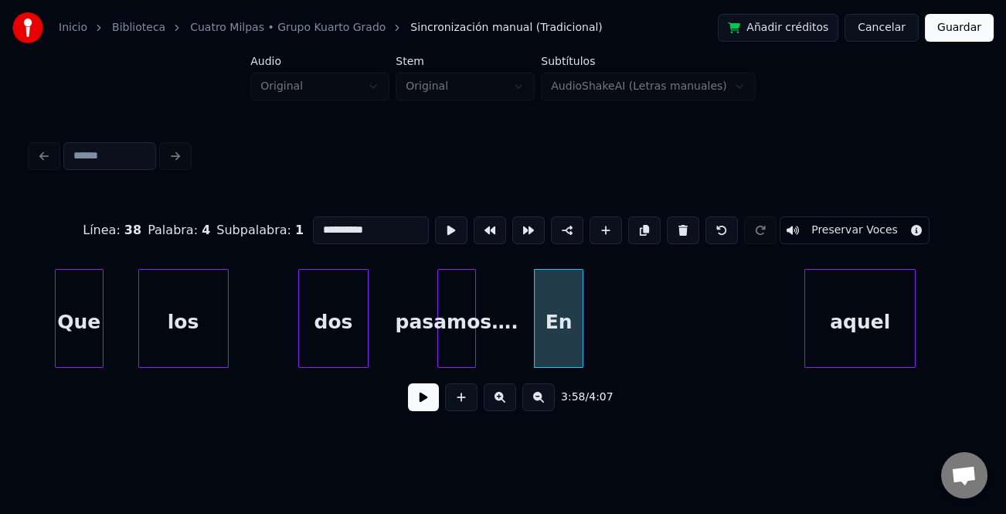
scroll to position [0, 27167]
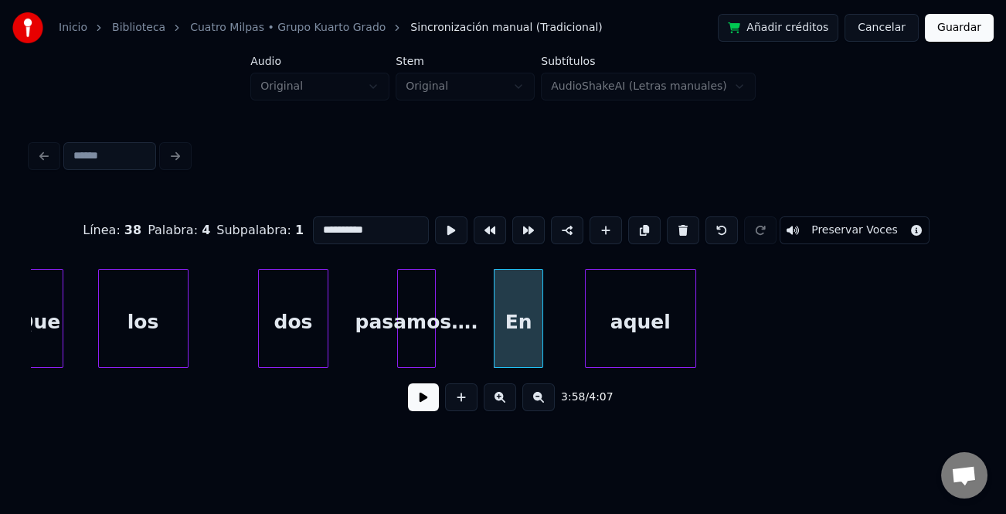
click at [661, 334] on div "aquel" at bounding box center [641, 322] width 110 height 105
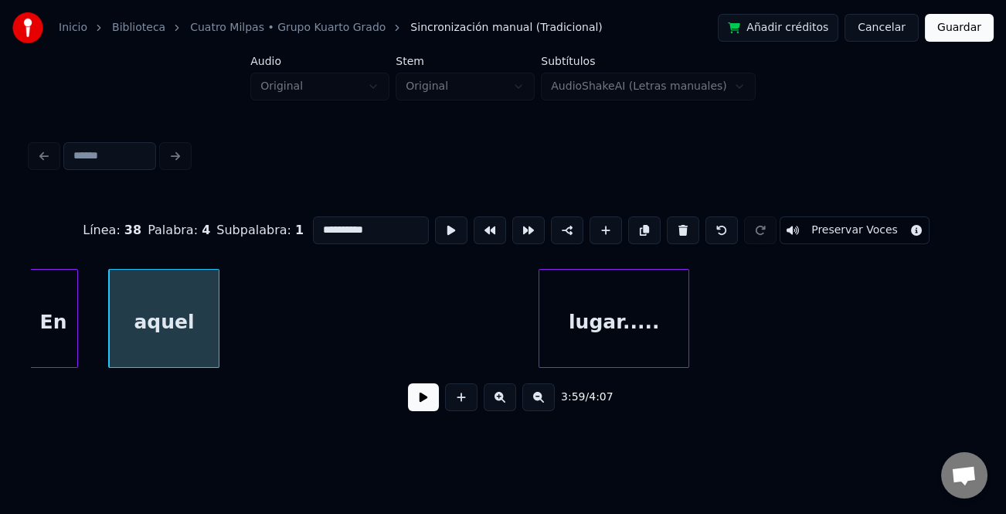
scroll to position [0, 27678]
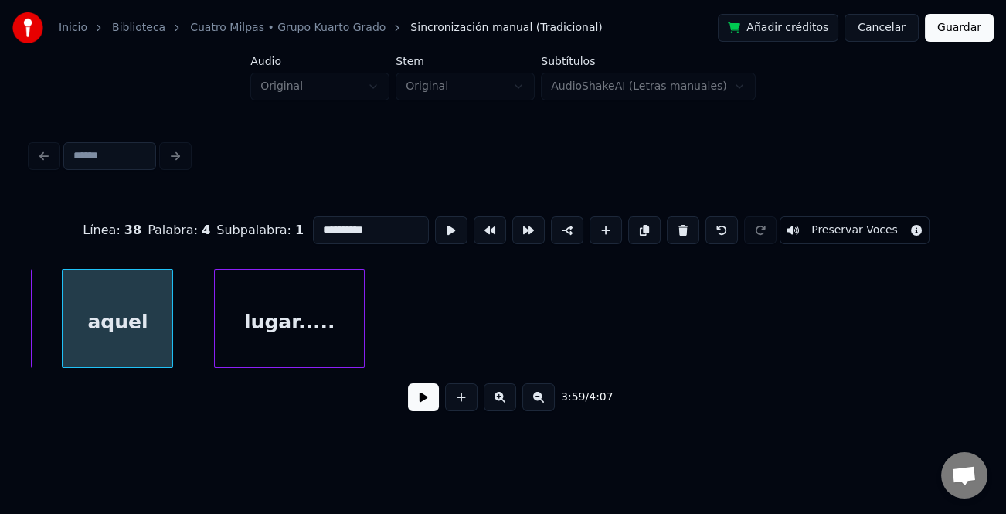
click at [314, 318] on div "lugar....." at bounding box center [289, 322] width 149 height 105
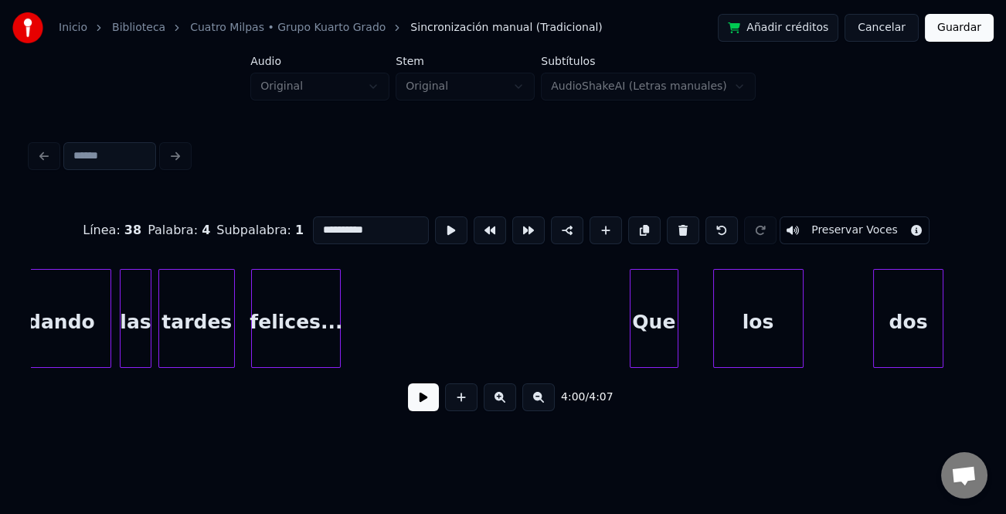
scroll to position [0, 26483]
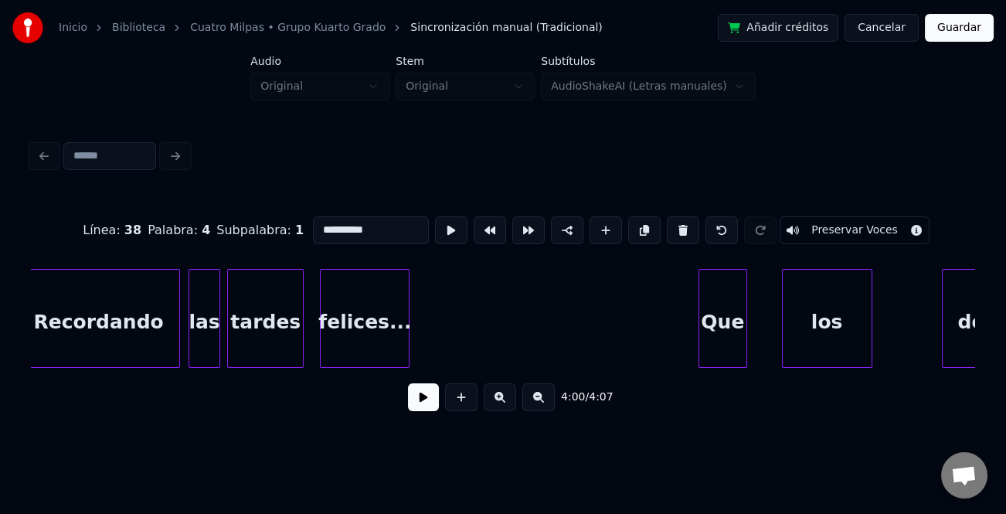
click at [338, 331] on div "felices..." at bounding box center [365, 322] width 88 height 105
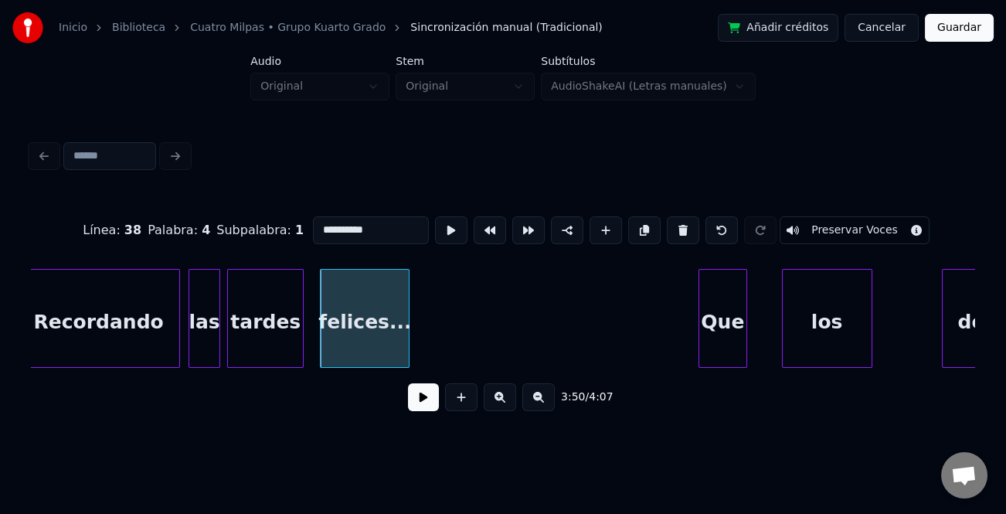
click at [427, 401] on button at bounding box center [423, 397] width 31 height 28
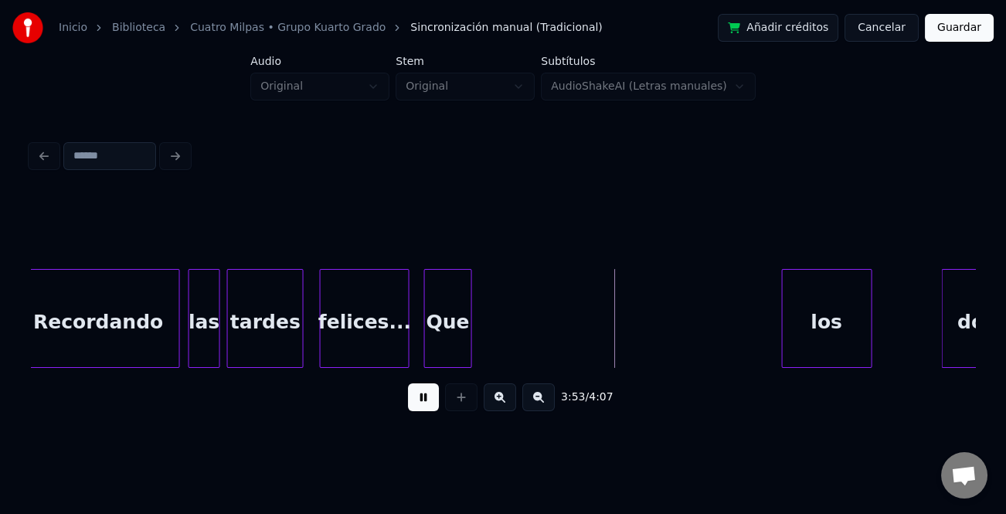
click at [460, 318] on div "Que" at bounding box center [448, 322] width 47 height 105
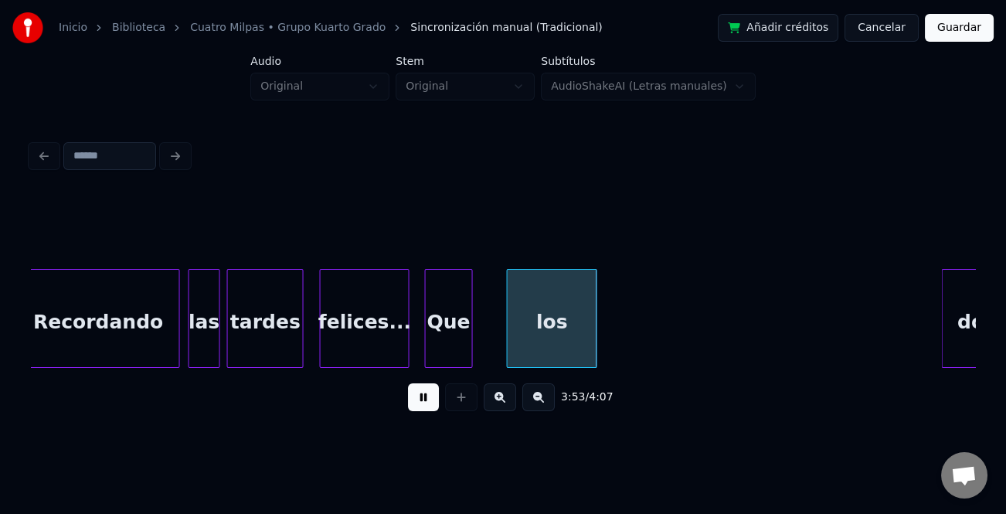
click at [536, 337] on div "los" at bounding box center [552, 322] width 89 height 105
click at [423, 389] on button at bounding box center [423, 397] width 31 height 28
click at [459, 350] on div at bounding box center [458, 318] width 5 height 97
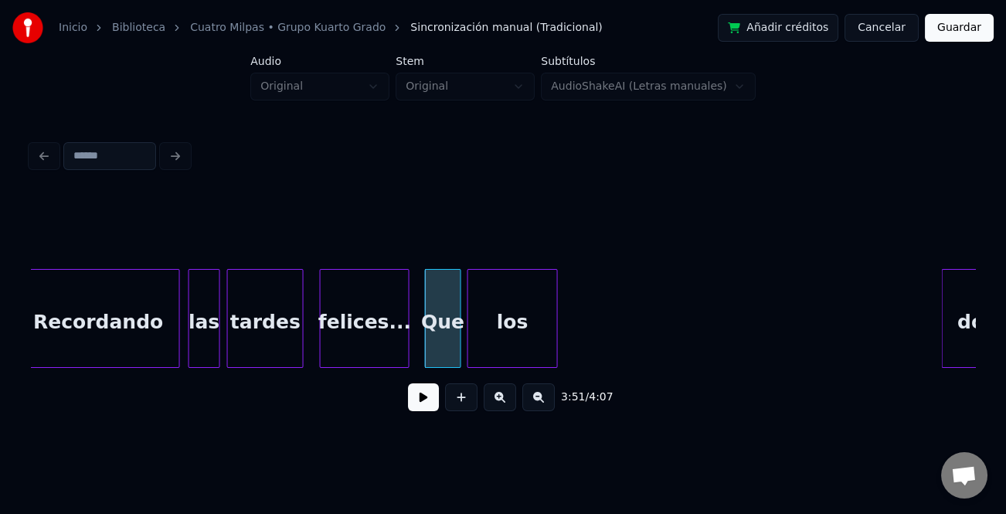
click at [510, 351] on div "los" at bounding box center [512, 322] width 89 height 105
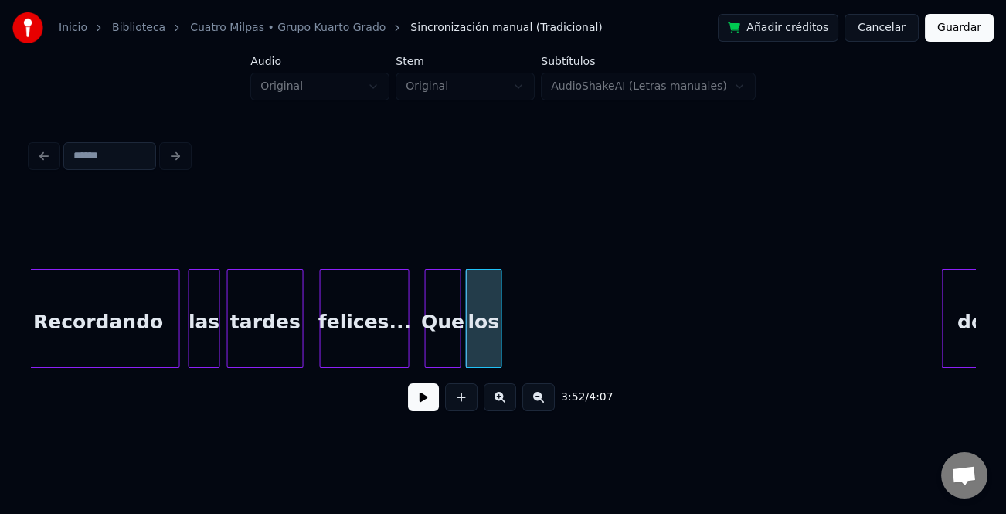
click at [499, 361] on div "dos los Que felices... tardes las Recordando" at bounding box center [503, 318] width 944 height 99
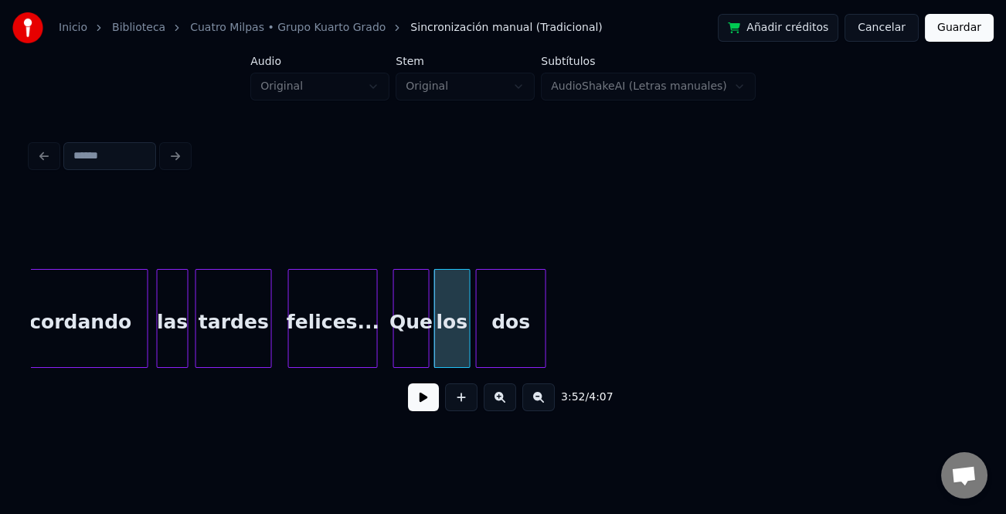
click at [532, 353] on div "dos" at bounding box center [511, 322] width 69 height 105
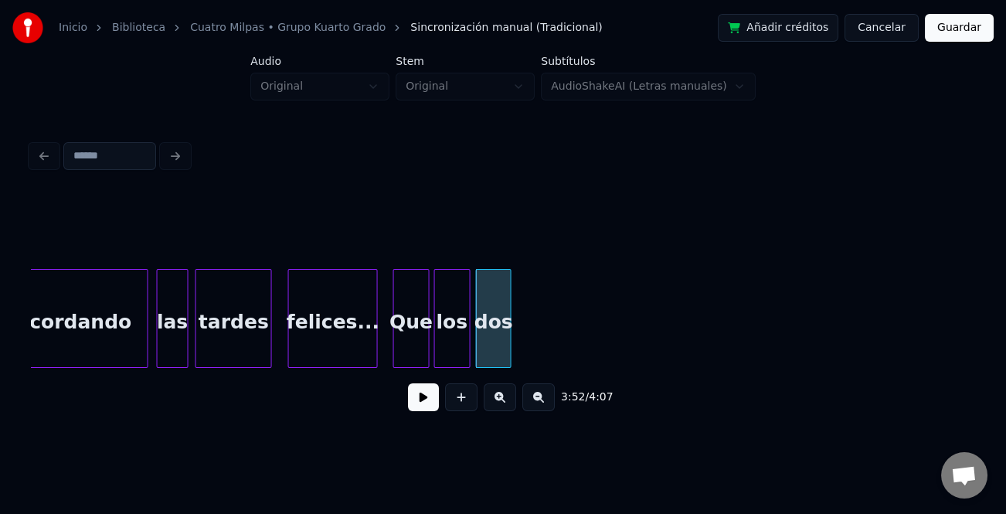
click at [506, 358] on div at bounding box center [508, 318] width 5 height 97
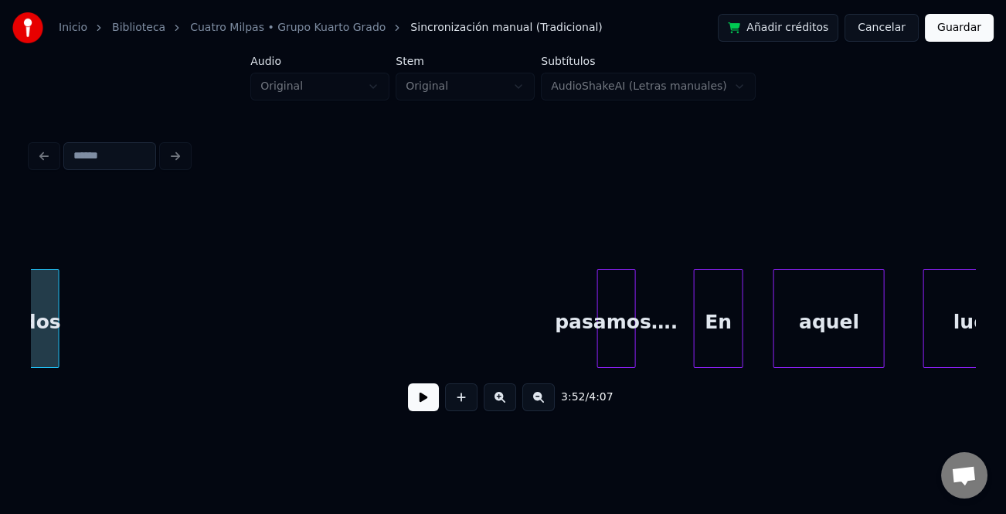
scroll to position [0, 26851]
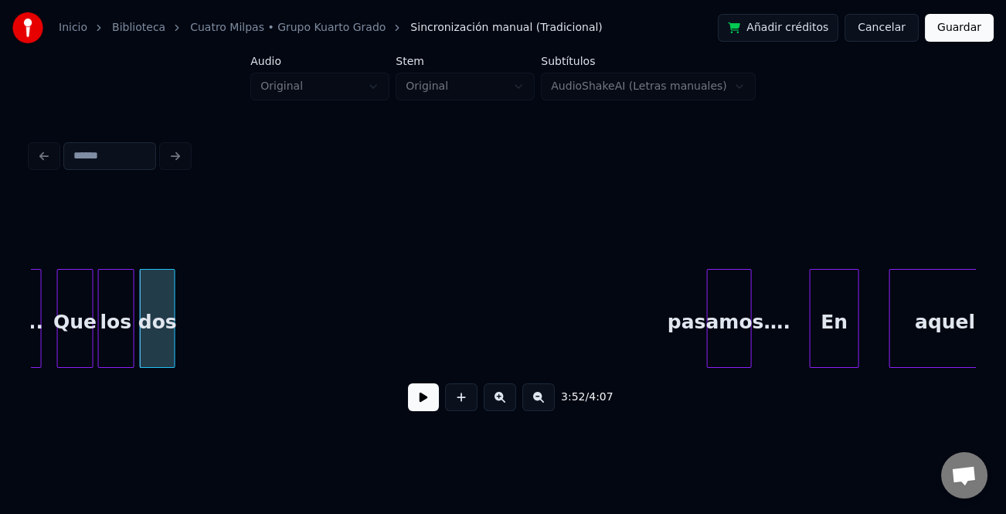
click at [708, 344] on div at bounding box center [710, 318] width 5 height 97
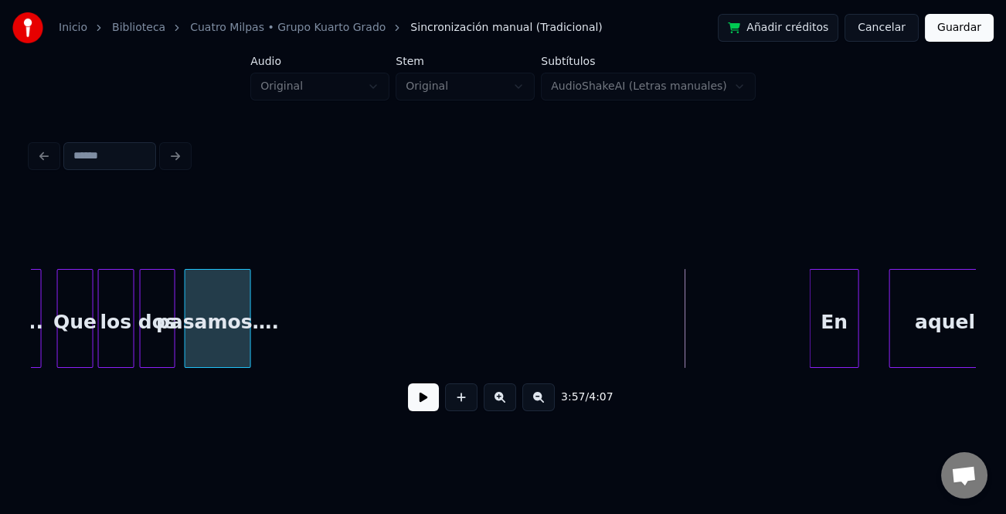
click at [201, 308] on div "pasamos…." at bounding box center [217, 322] width 65 height 105
click at [63, 330] on div "Que" at bounding box center [75, 322] width 35 height 105
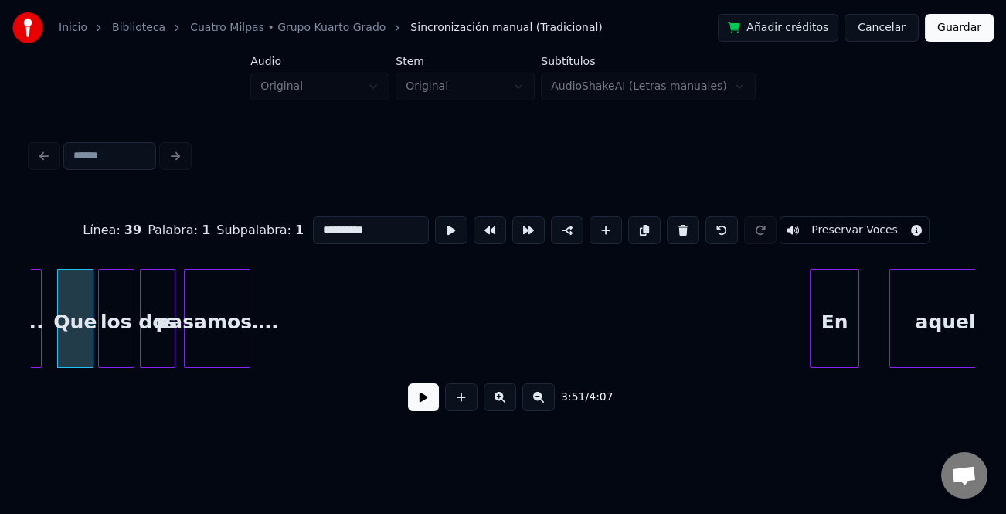
type input "***"
click at [413, 408] on button at bounding box center [423, 397] width 31 height 28
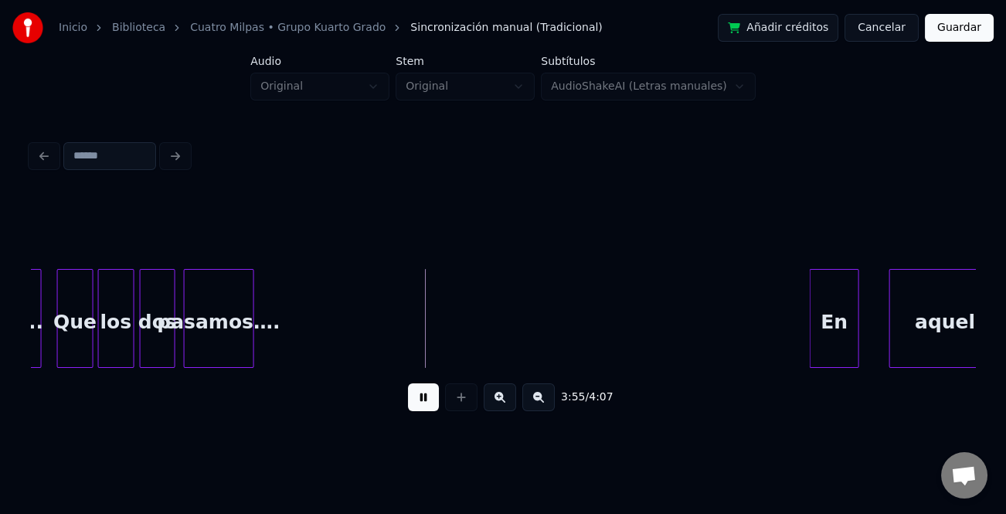
click at [250, 351] on div at bounding box center [251, 318] width 5 height 97
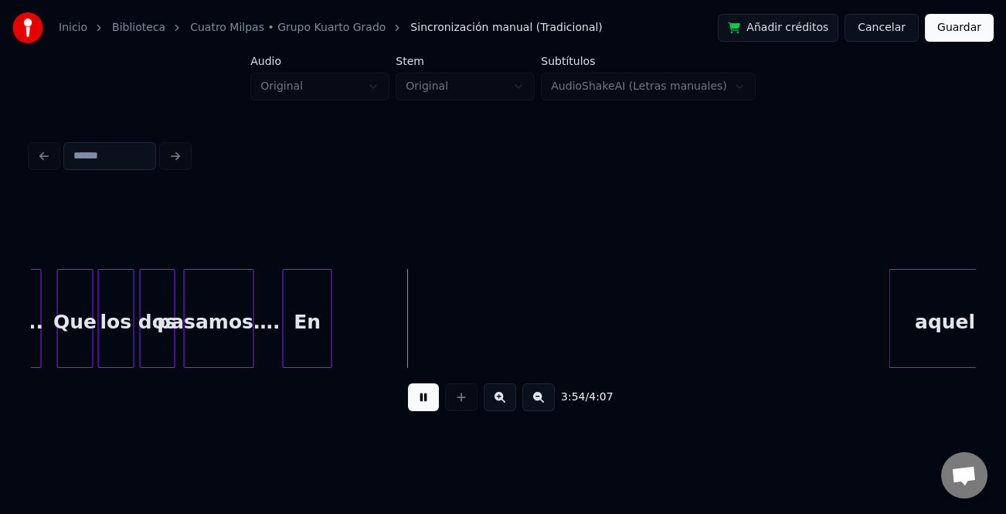
click at [314, 297] on div "En" at bounding box center [308, 322] width 48 height 105
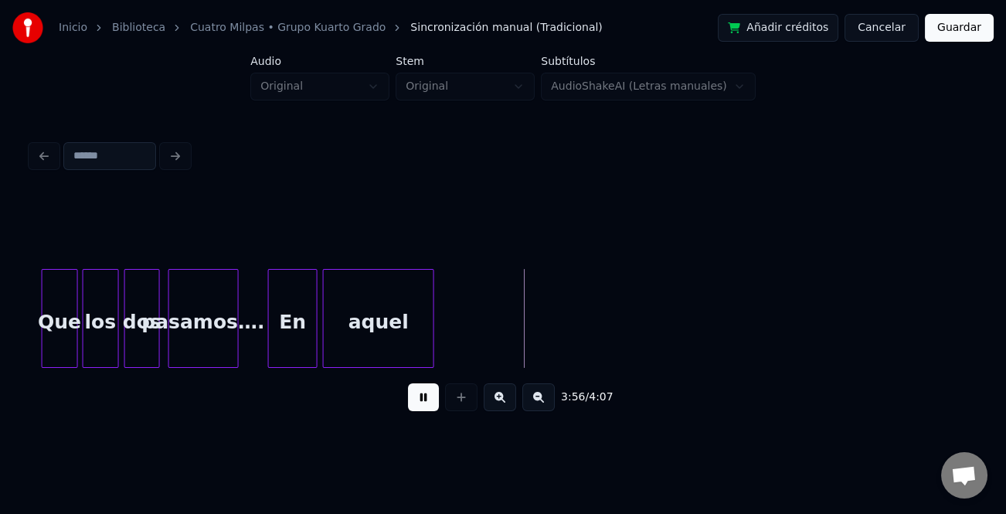
click at [390, 333] on div "aquel" at bounding box center [379, 322] width 110 height 105
click at [182, 342] on div "pasamos…." at bounding box center [203, 322] width 69 height 105
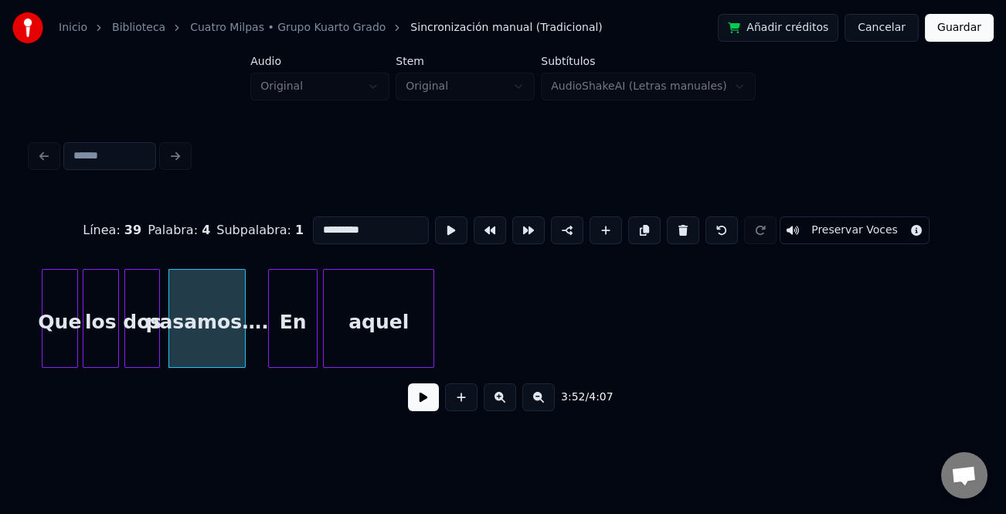
click at [243, 350] on div at bounding box center [242, 318] width 5 height 97
click at [417, 400] on button at bounding box center [423, 397] width 31 height 28
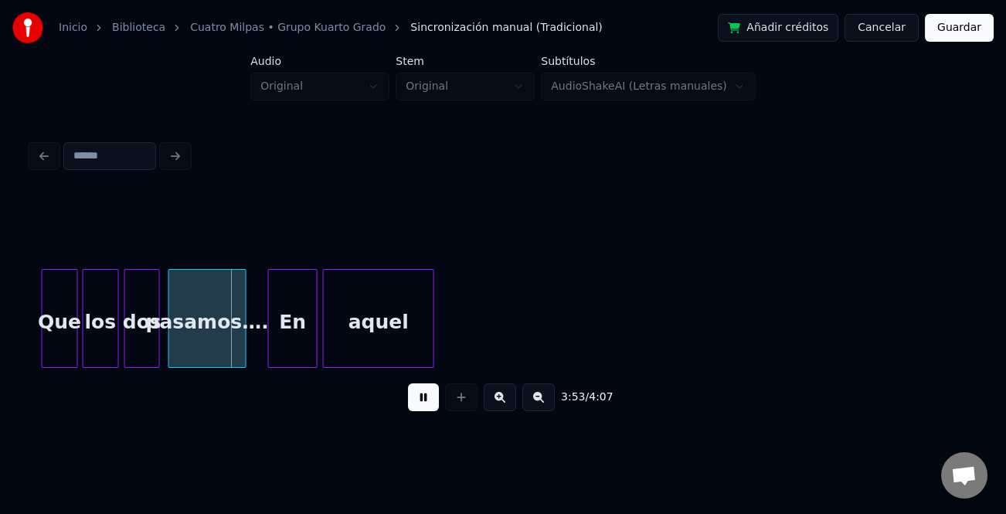
click at [411, 399] on button at bounding box center [423, 397] width 31 height 28
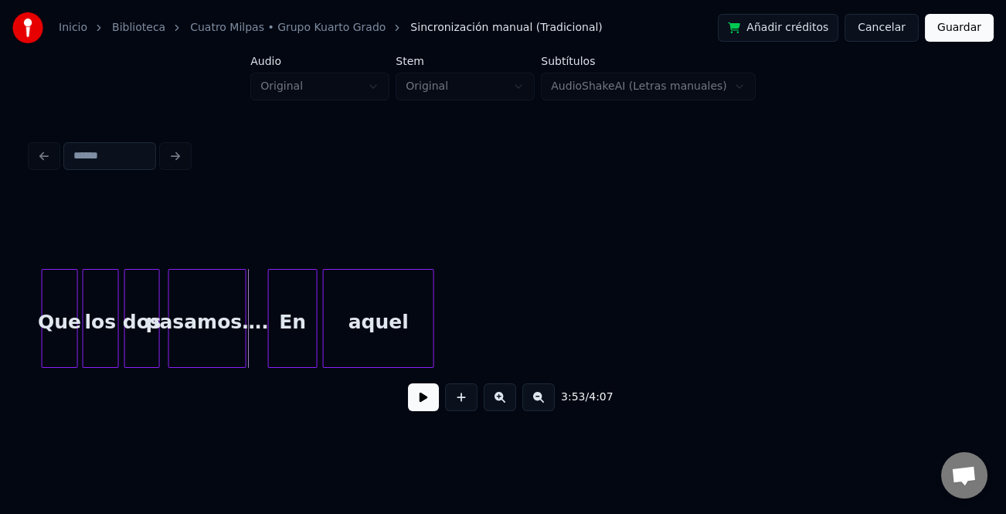
click at [410, 399] on button at bounding box center [423, 397] width 31 height 28
drag, startPoint x: 428, startPoint y: 403, endPoint x: 906, endPoint y: 382, distance: 478.0
click at [433, 403] on button at bounding box center [423, 397] width 31 height 28
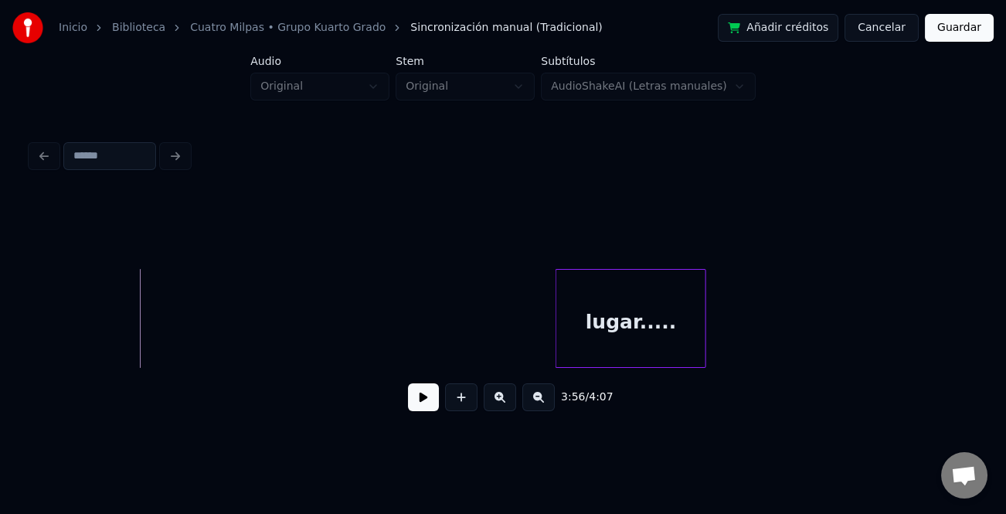
scroll to position [0, 27311]
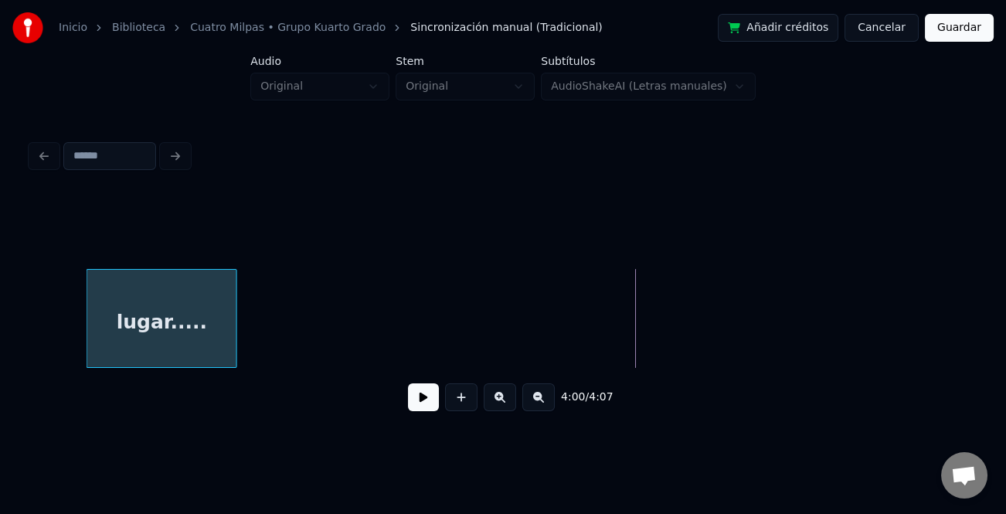
click at [141, 307] on div "lugar....." at bounding box center [161, 322] width 149 height 105
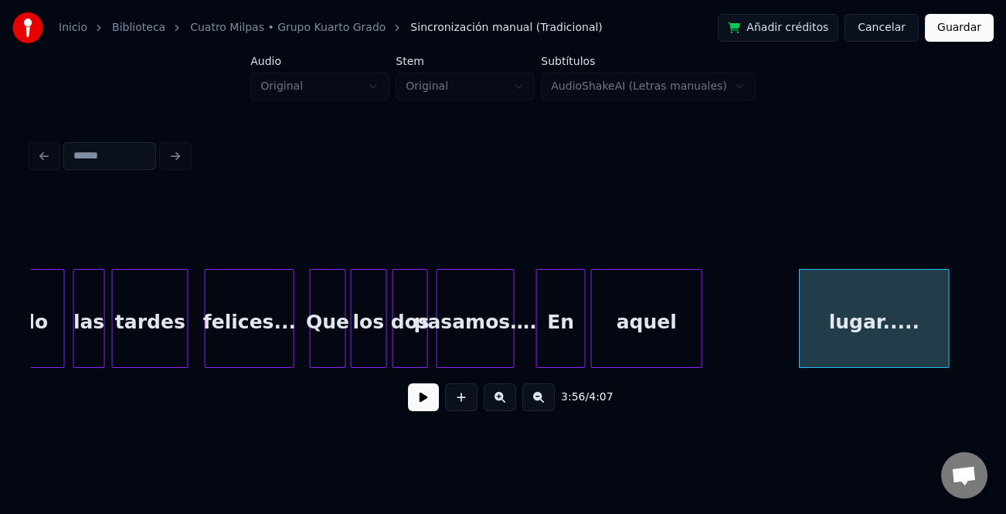
scroll to position [0, 26552]
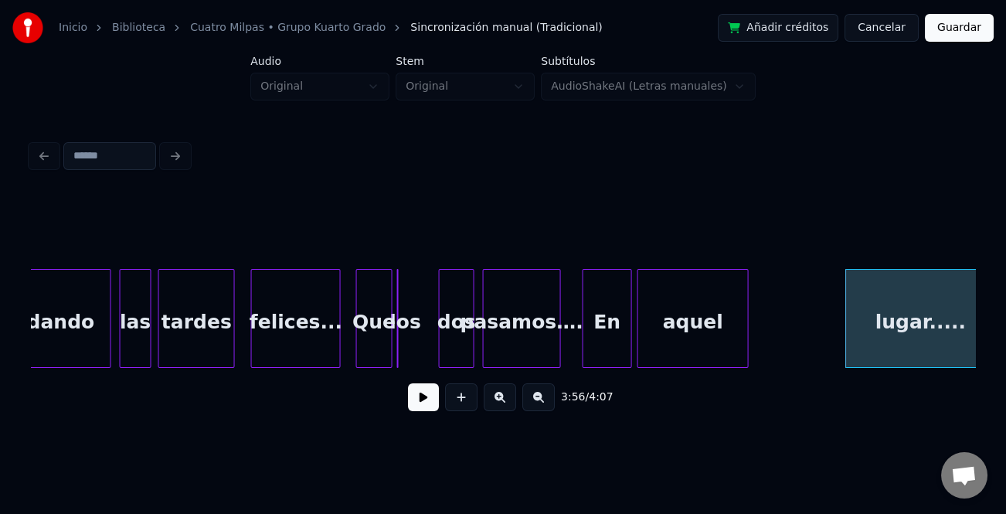
click at [296, 341] on div "felices..." at bounding box center [296, 322] width 88 height 105
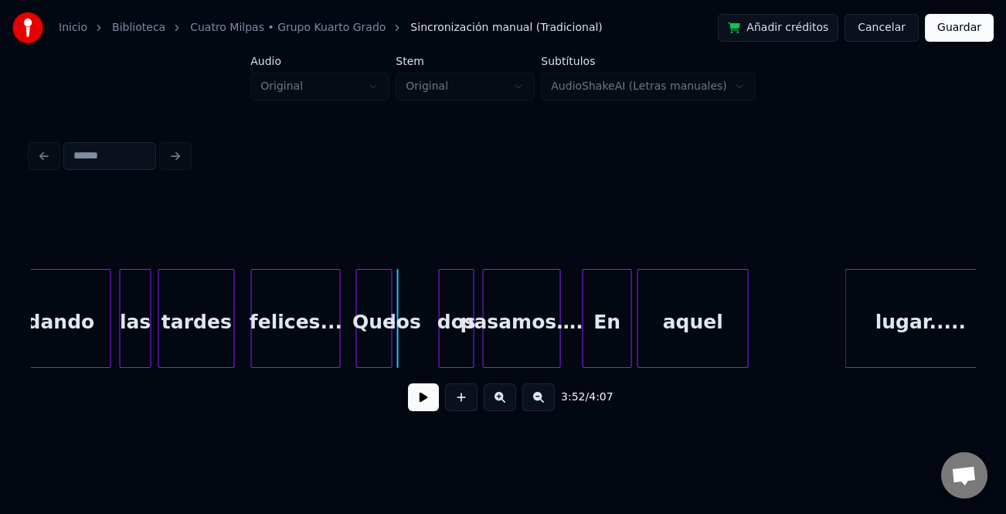
click at [430, 399] on button at bounding box center [423, 397] width 31 height 28
click at [432, 395] on button at bounding box center [423, 397] width 31 height 28
click at [399, 359] on div "los" at bounding box center [398, 318] width 2 height 99
click at [362, 355] on div "Que" at bounding box center [356, 322] width 35 height 105
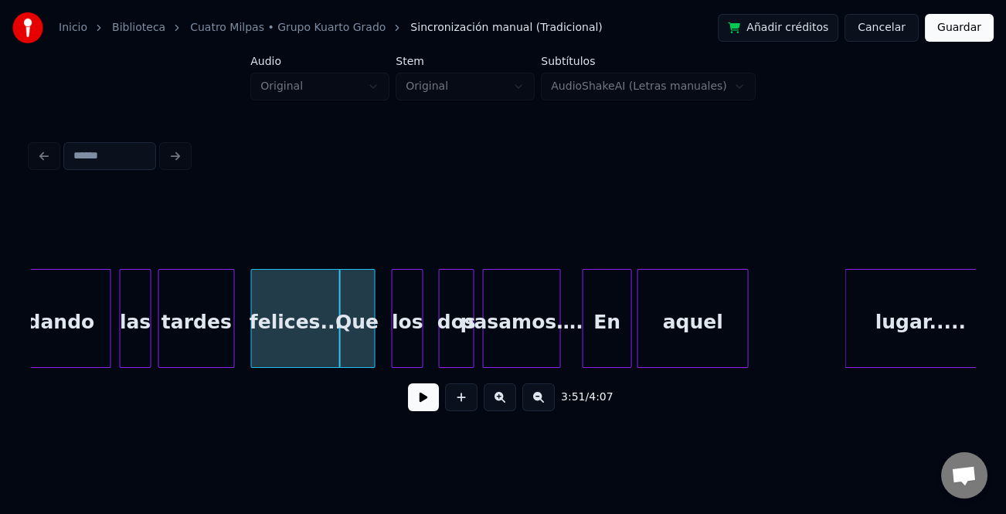
click at [420, 355] on div at bounding box center [420, 318] width 5 height 97
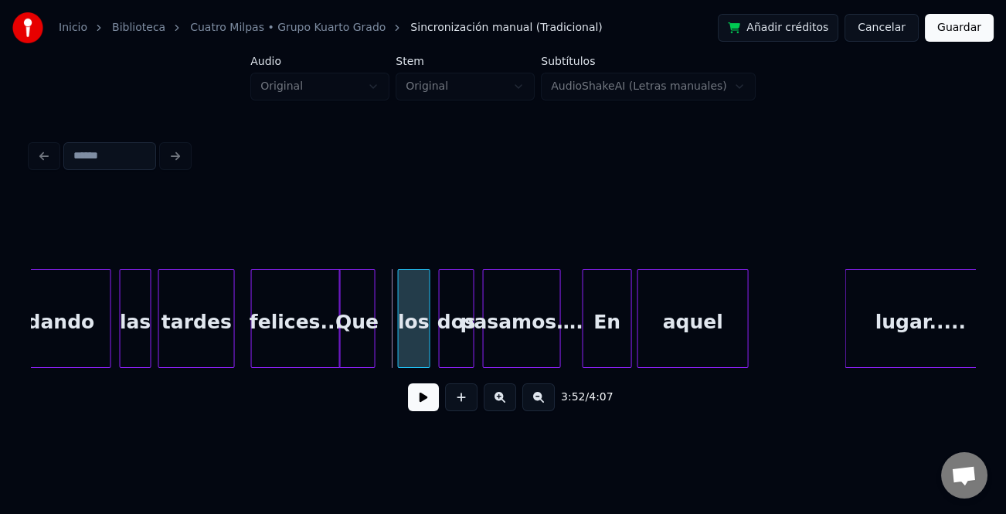
click at [420, 355] on div "los" at bounding box center [414, 322] width 31 height 105
click at [330, 352] on div at bounding box center [332, 318] width 5 height 97
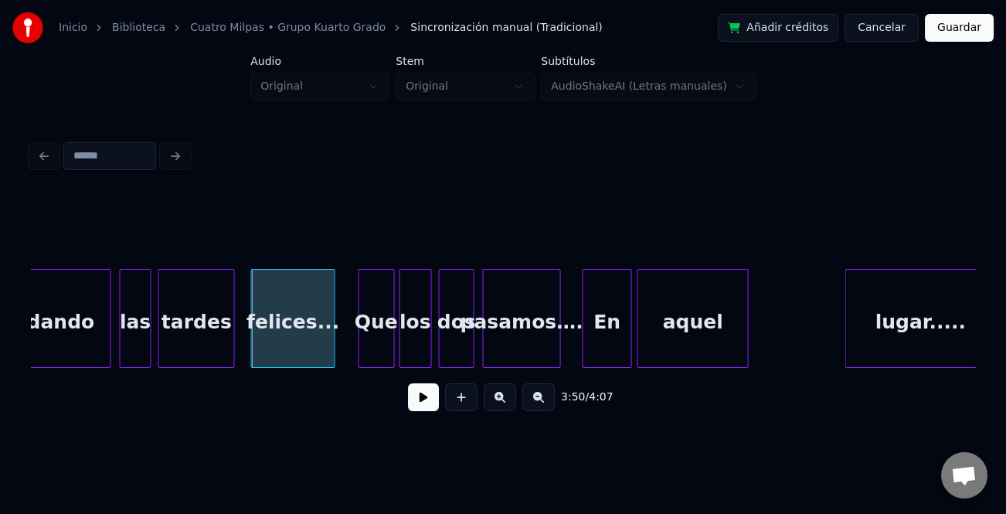
click at [368, 352] on div "Que" at bounding box center [376, 322] width 35 height 105
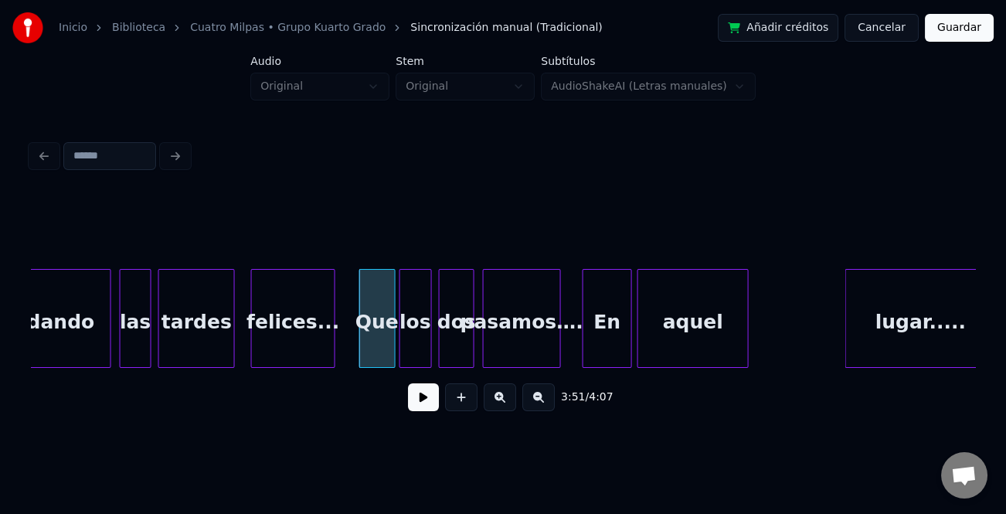
click at [311, 345] on div "felices..." at bounding box center [293, 322] width 82 height 105
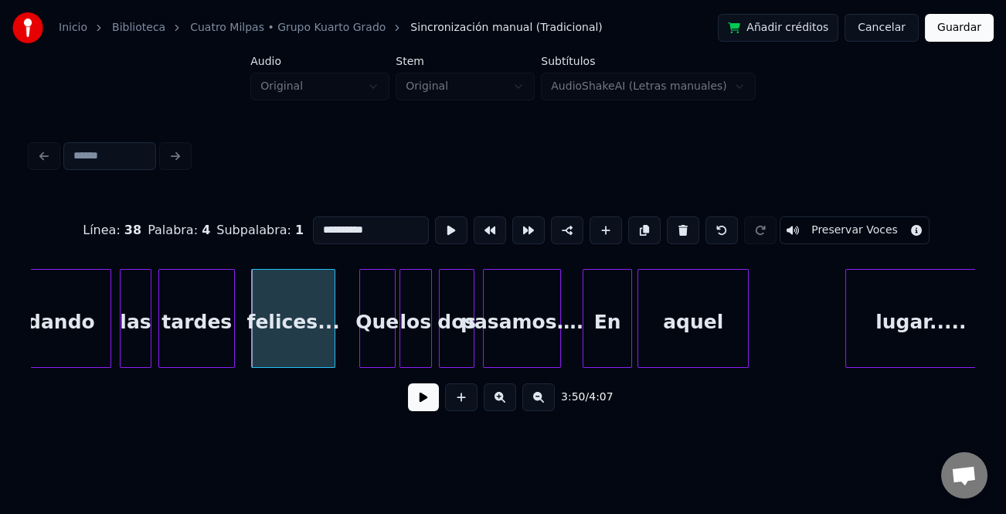
click at [423, 397] on button at bounding box center [423, 397] width 31 height 28
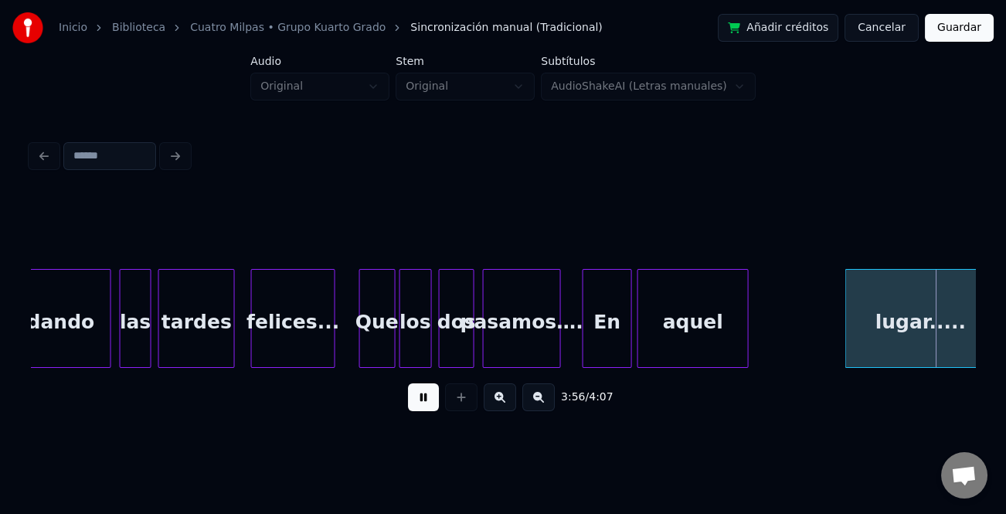
click at [814, 351] on div at bounding box center [815, 318] width 5 height 97
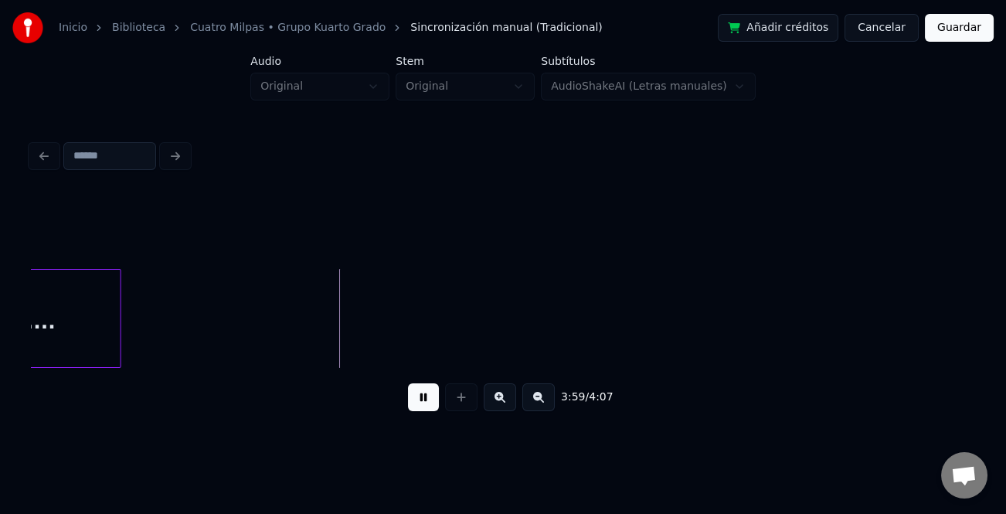
click at [120, 347] on div at bounding box center [118, 318] width 5 height 97
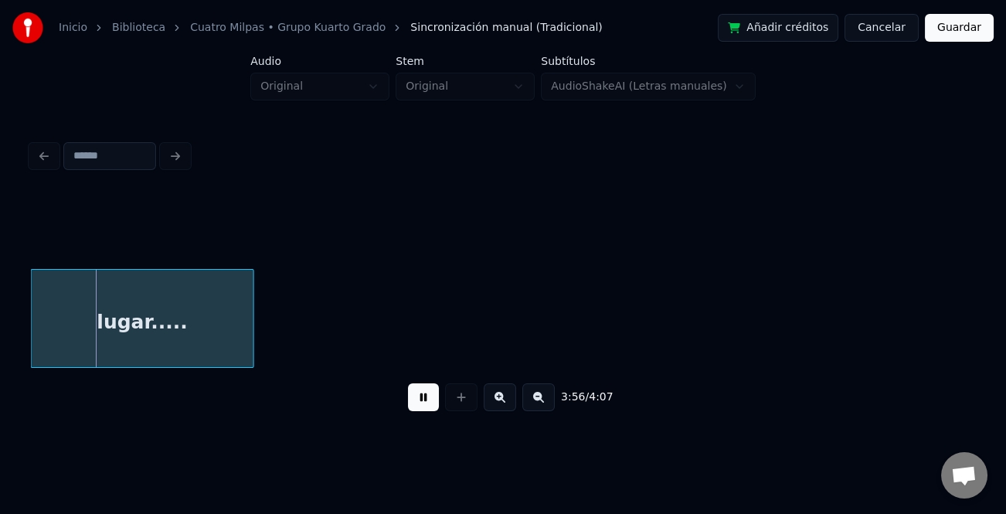
drag, startPoint x: 954, startPoint y: 22, endPoint x: 954, endPoint y: 31, distance: 9.3
click at [954, 22] on button "Guardar" at bounding box center [959, 28] width 69 height 28
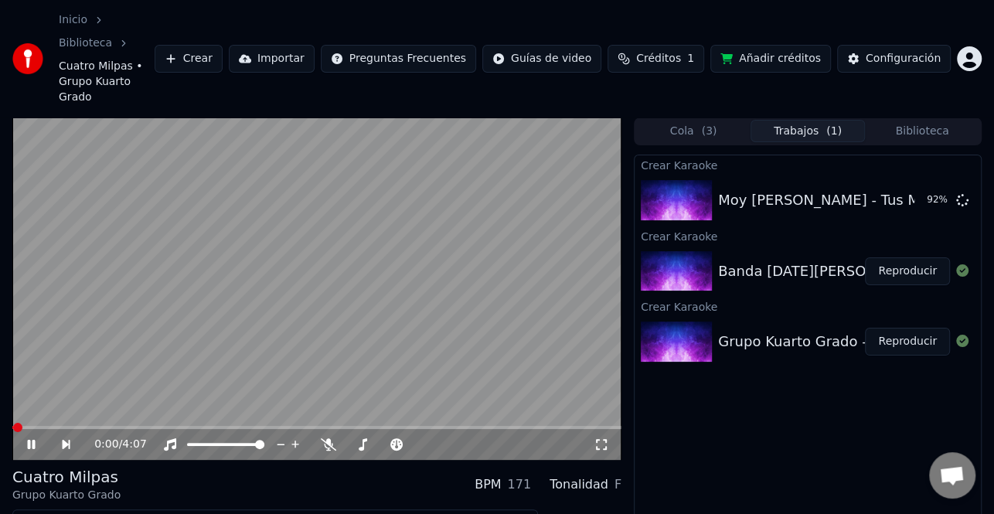
click at [31, 438] on icon at bounding box center [42, 444] width 35 height 12
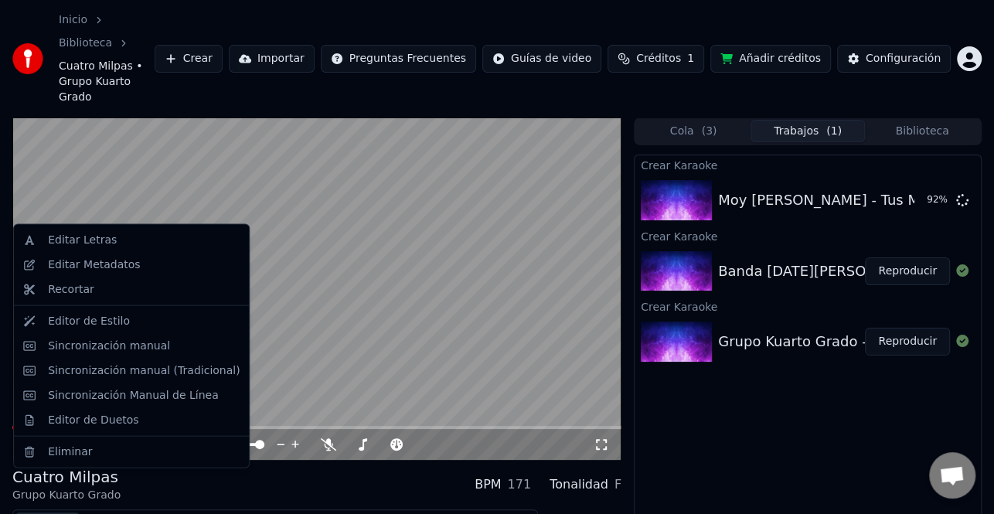
click at [59, 512] on button "Editar" at bounding box center [47, 523] width 63 height 22
click at [93, 265] on div "Editar Metadatos" at bounding box center [94, 264] width 92 height 15
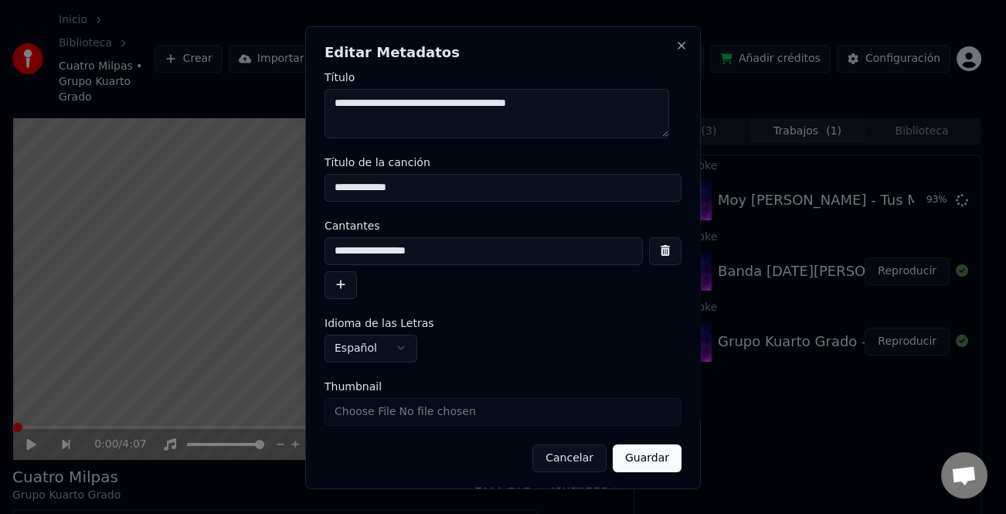
click at [345, 280] on button "button" at bounding box center [341, 284] width 32 height 28
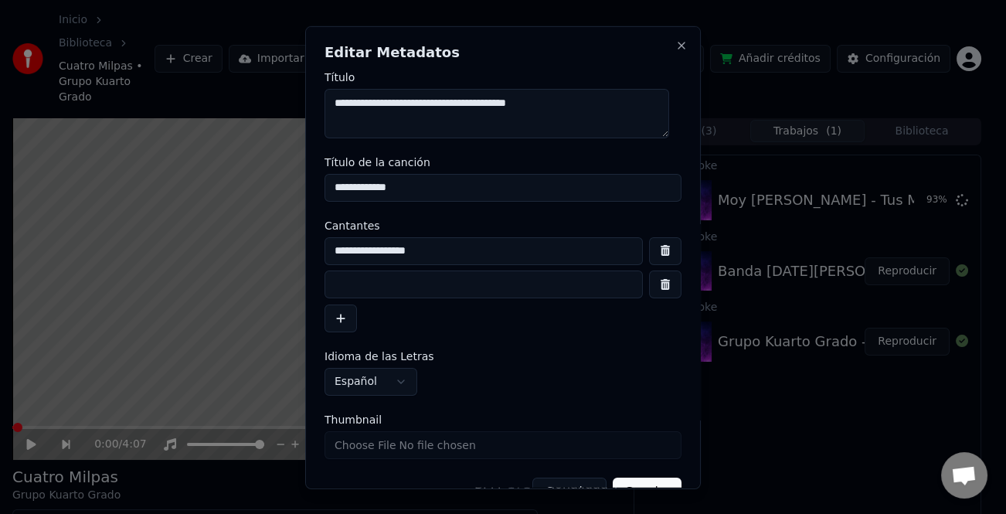
click at [356, 281] on input at bounding box center [484, 284] width 318 height 28
type input "*"
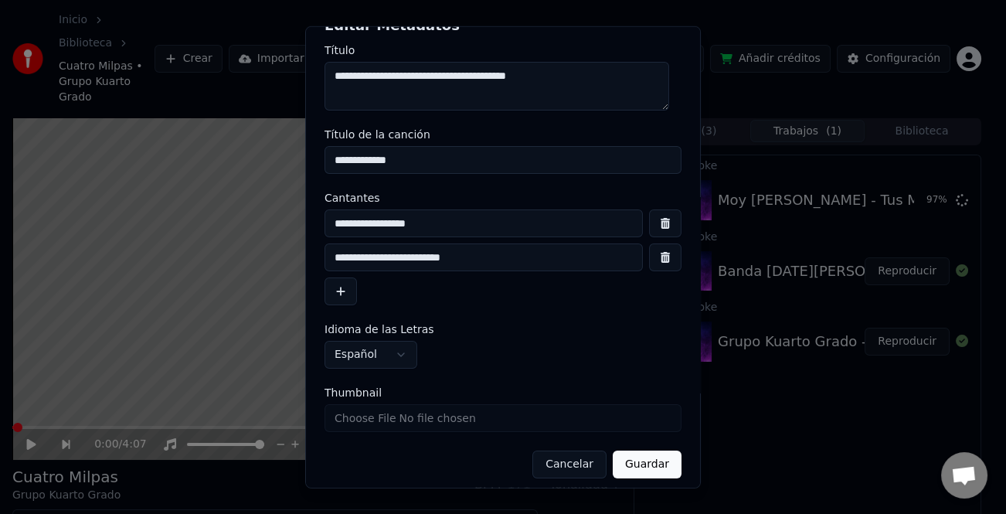
scroll to position [36, 0]
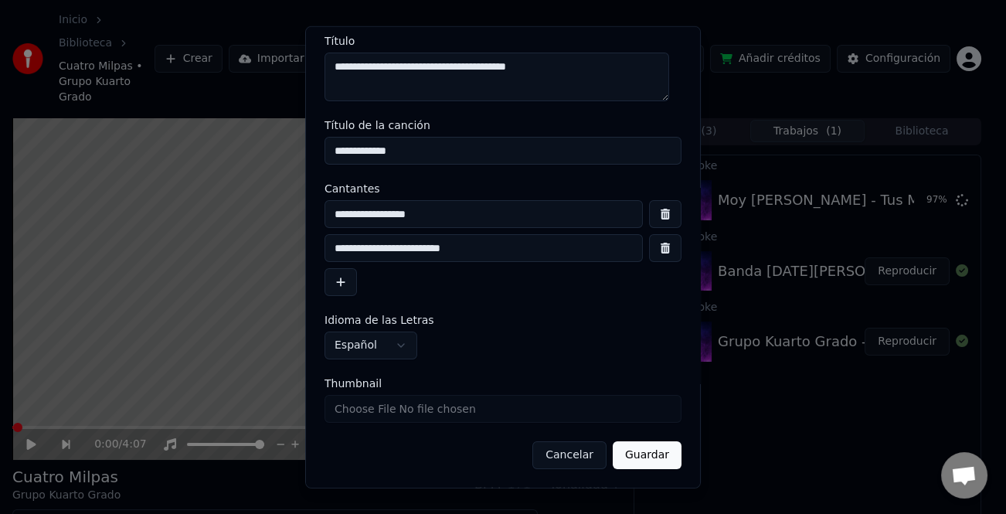
type input "**********"
click at [646, 464] on button "Guardar" at bounding box center [647, 455] width 69 height 28
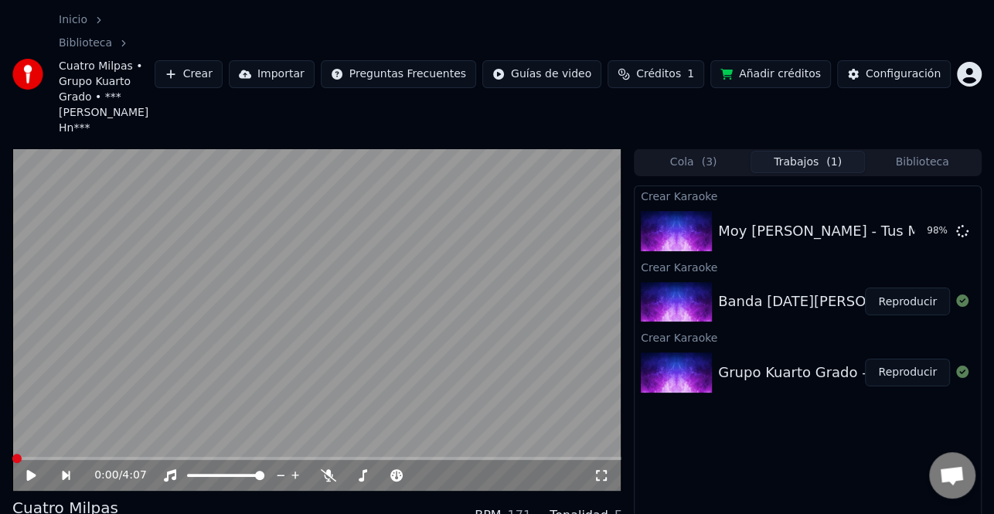
click at [35, 469] on icon at bounding box center [42, 475] width 35 height 12
click at [915, 359] on button "Reproducir" at bounding box center [907, 373] width 85 height 28
click at [40, 469] on icon at bounding box center [42, 475] width 35 height 12
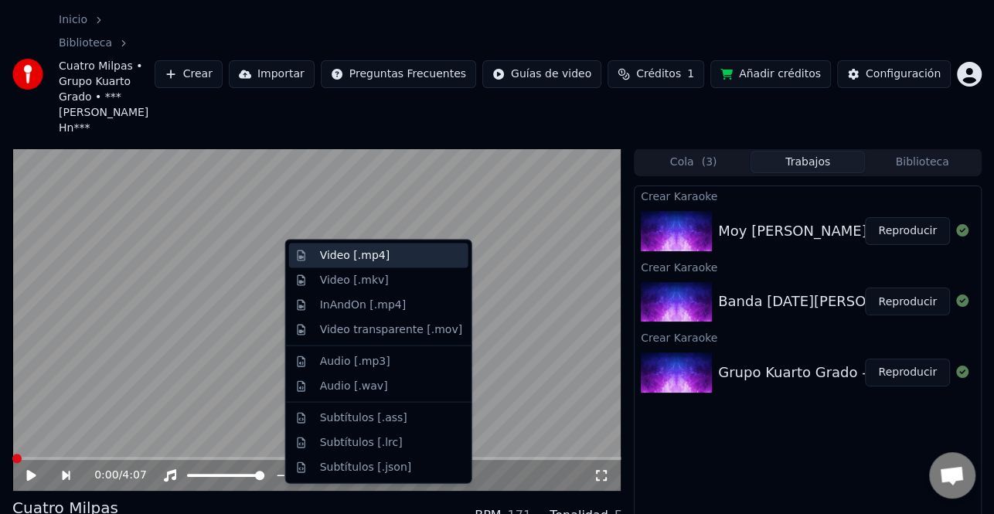
click at [398, 250] on div "Video [.mp4]" at bounding box center [391, 255] width 142 height 15
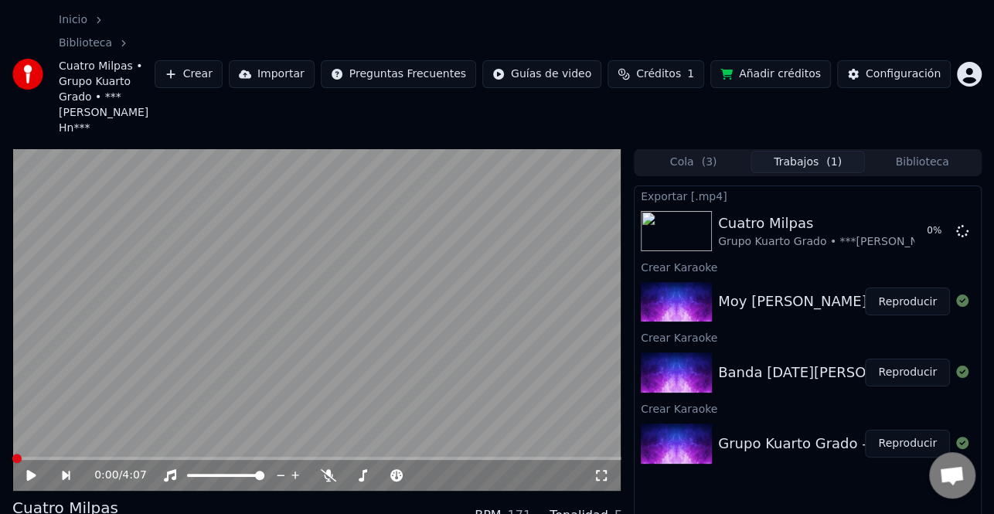
click at [887, 359] on button "Reproducir" at bounding box center [907, 373] width 85 height 28
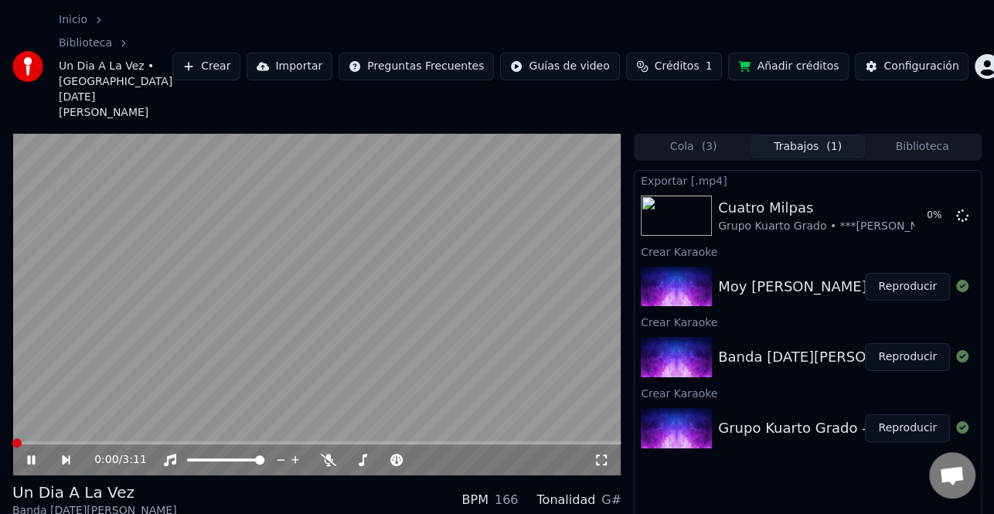
click at [30, 455] on icon at bounding box center [32, 459] width 8 height 9
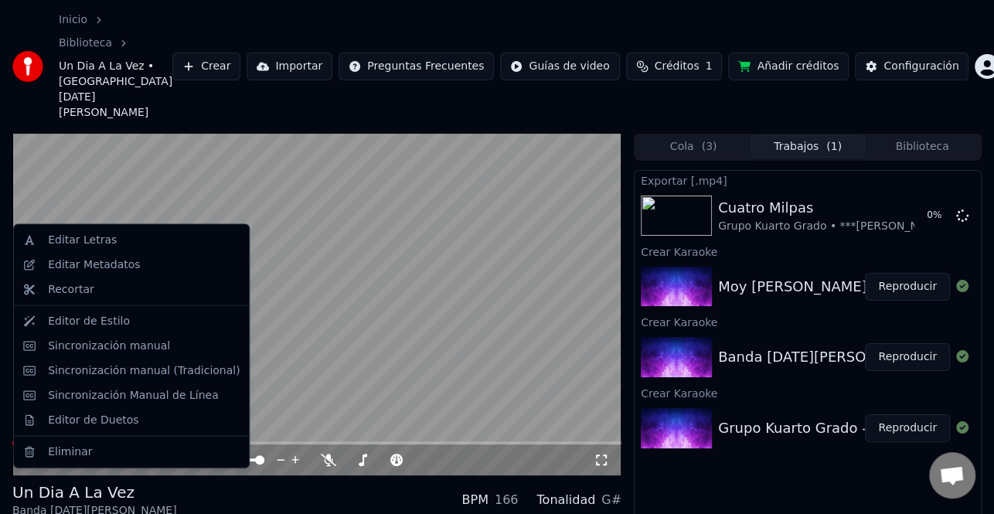
click at [115, 269] on div "Editar Metadatos" at bounding box center [94, 264] width 92 height 15
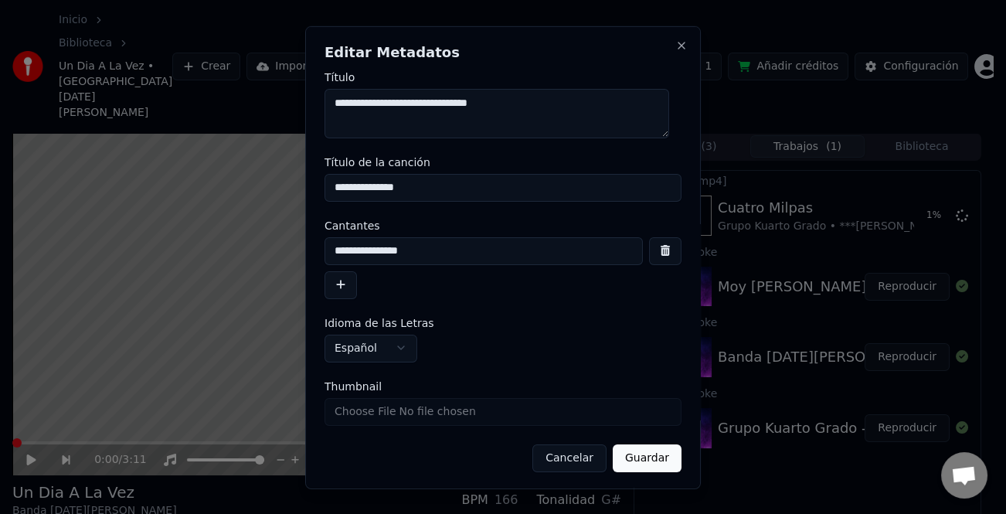
click at [338, 285] on button "button" at bounding box center [341, 284] width 32 height 28
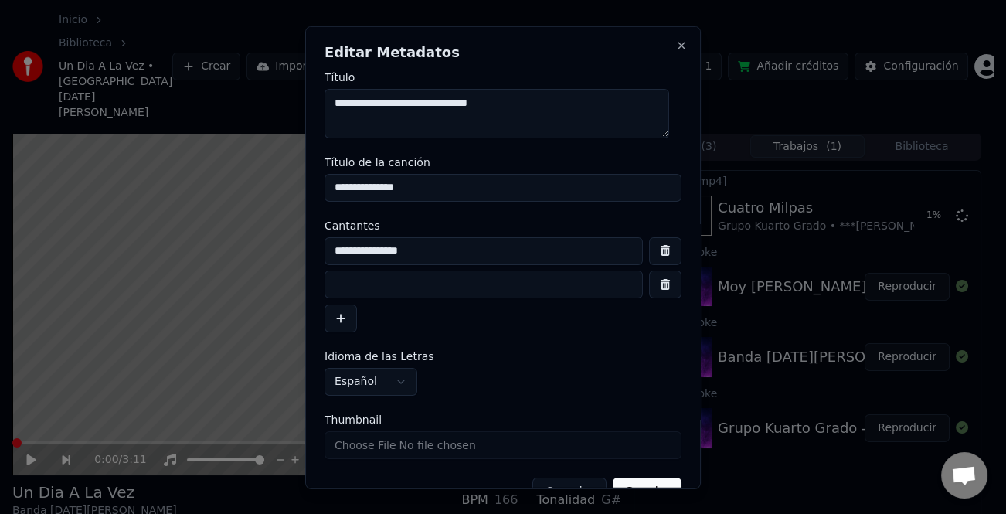
click at [325, 304] on button "button" at bounding box center [341, 318] width 32 height 28
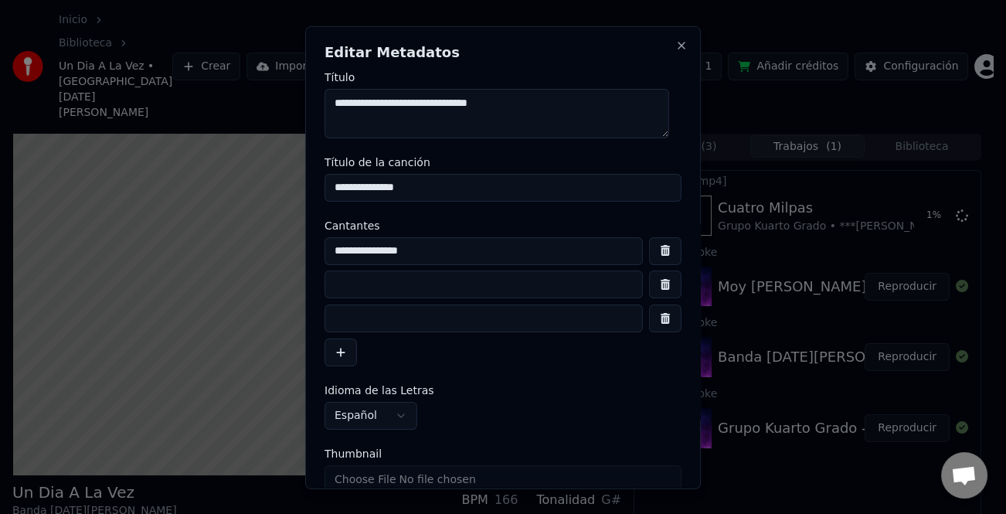
click at [325, 338] on button "button" at bounding box center [341, 352] width 32 height 28
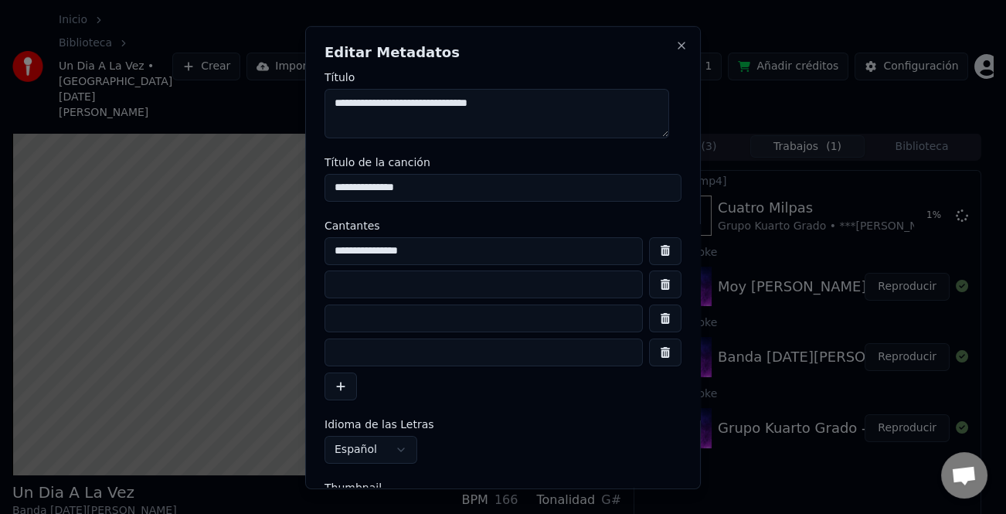
click at [325, 372] on button "button" at bounding box center [341, 386] width 32 height 28
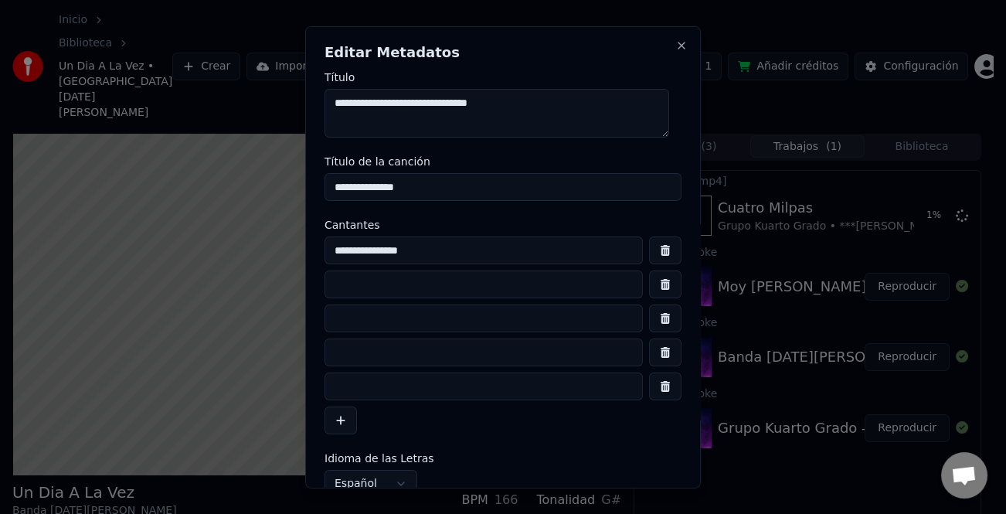
click at [654, 386] on button "button" at bounding box center [665, 386] width 32 height 28
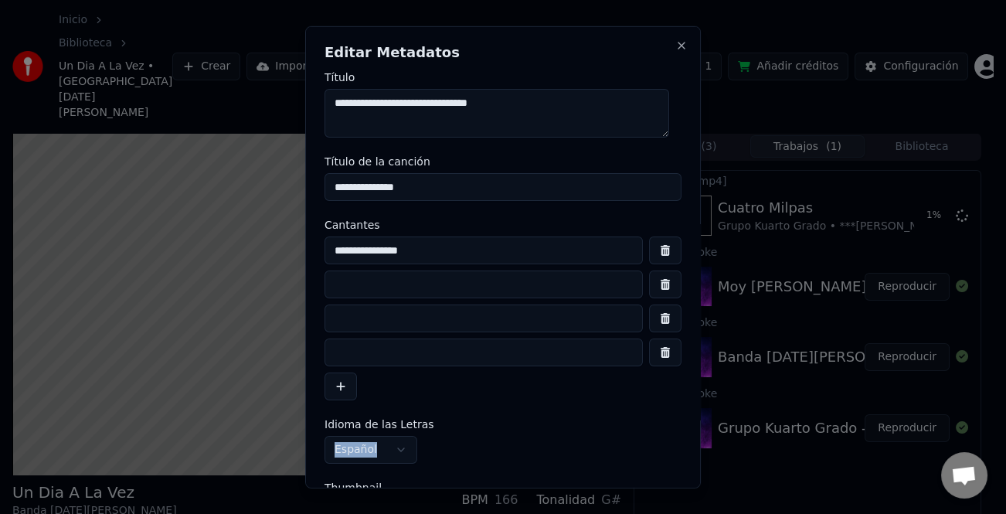
click at [654, 386] on div "**********" at bounding box center [503, 318] width 357 height 164
drag, startPoint x: 654, startPoint y: 360, endPoint x: 649, endPoint y: 330, distance: 30.6
click at [654, 359] on button "button" at bounding box center [665, 352] width 32 height 28
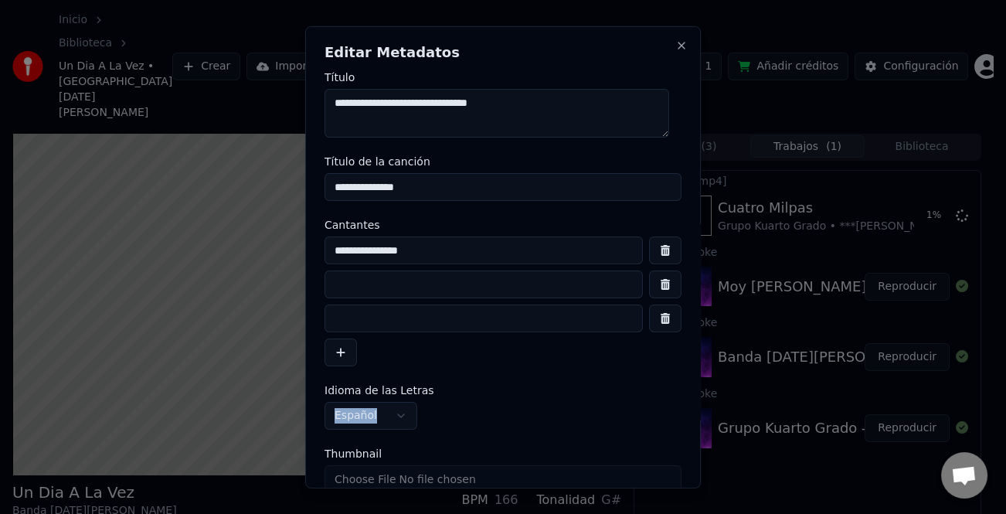
click at [649, 327] on button "button" at bounding box center [665, 318] width 32 height 28
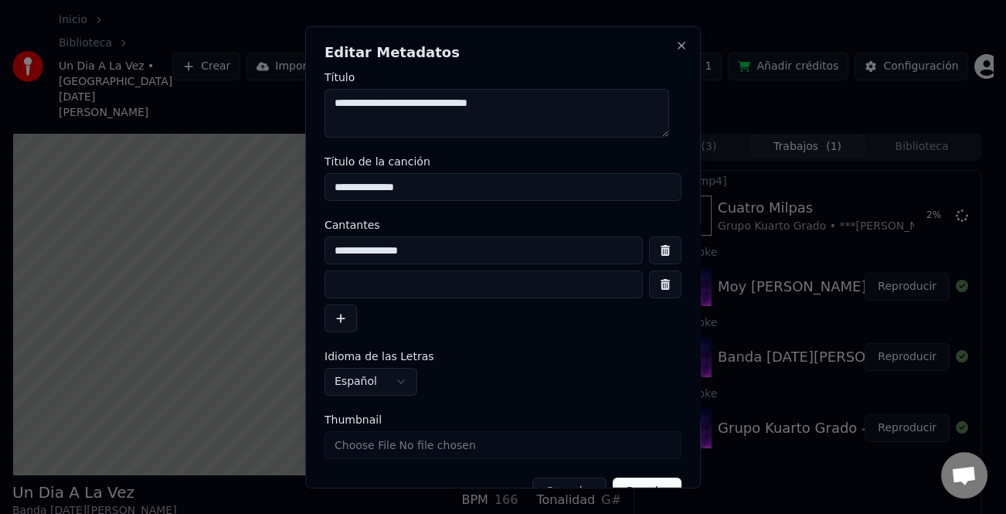
click at [395, 282] on input at bounding box center [484, 284] width 318 height 28
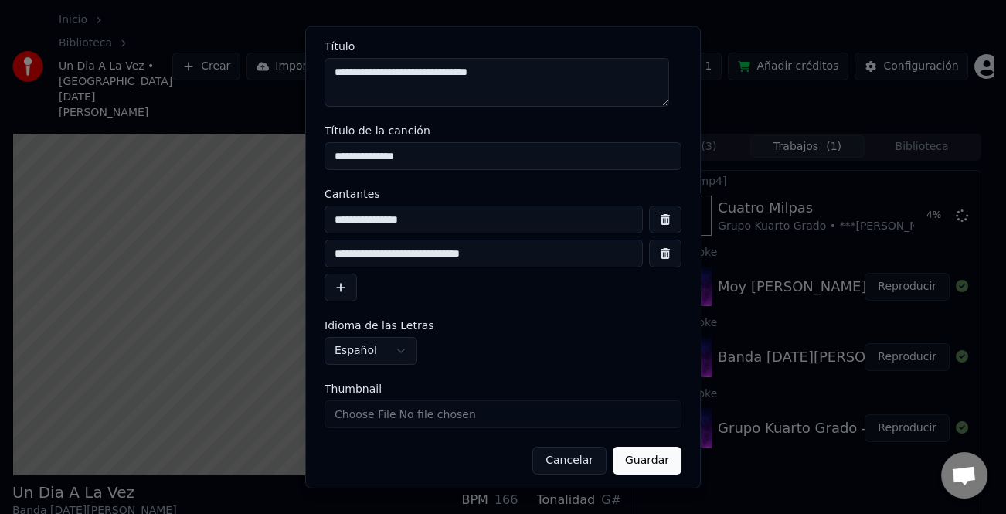
scroll to position [36, 0]
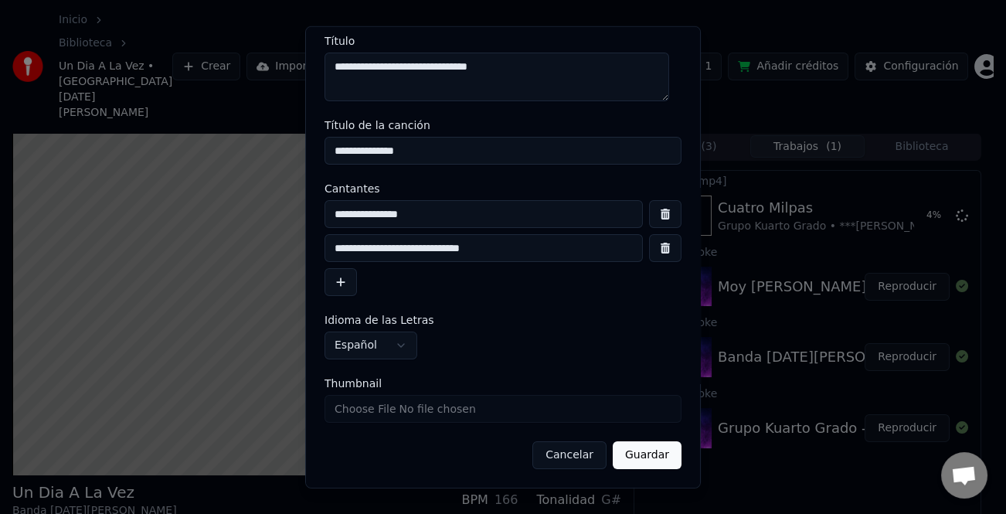
type input "**********"
click at [658, 461] on button "Guardar" at bounding box center [647, 455] width 69 height 28
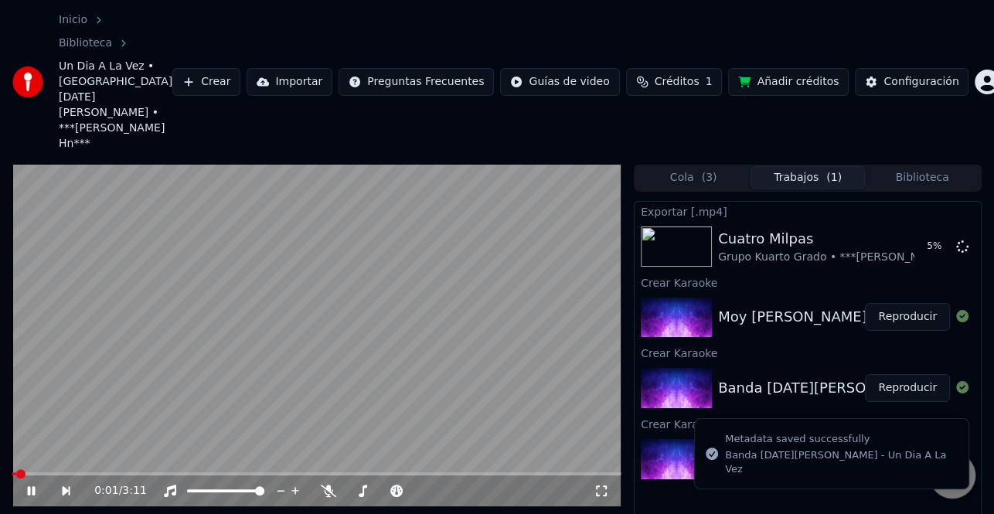
click at [28, 486] on icon at bounding box center [32, 490] width 8 height 9
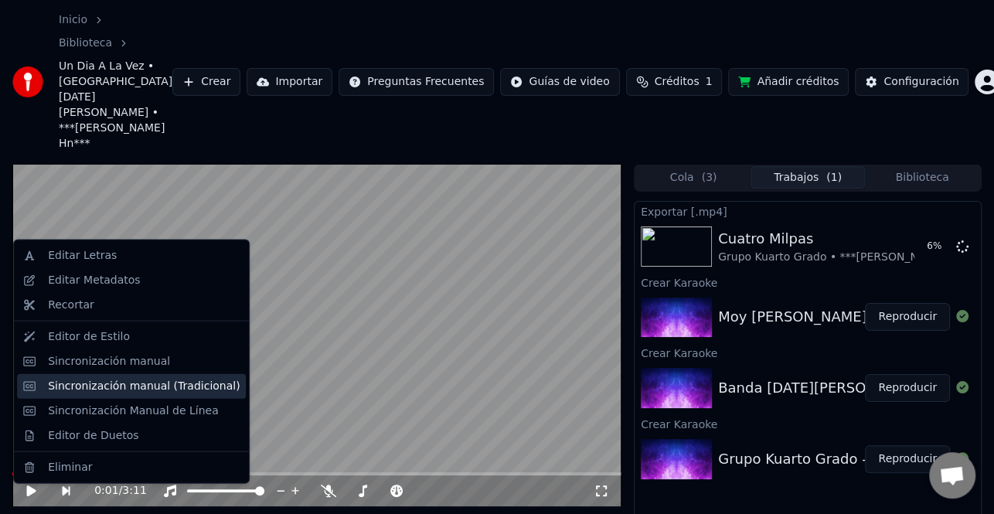
click at [160, 382] on div "Sincronización manual (Tradicional)" at bounding box center [144, 385] width 192 height 15
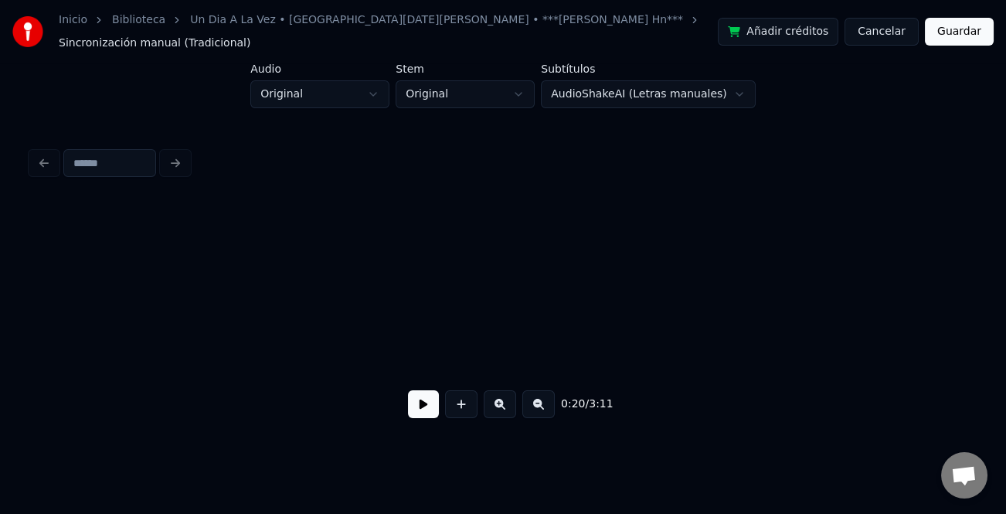
scroll to position [0, 2345]
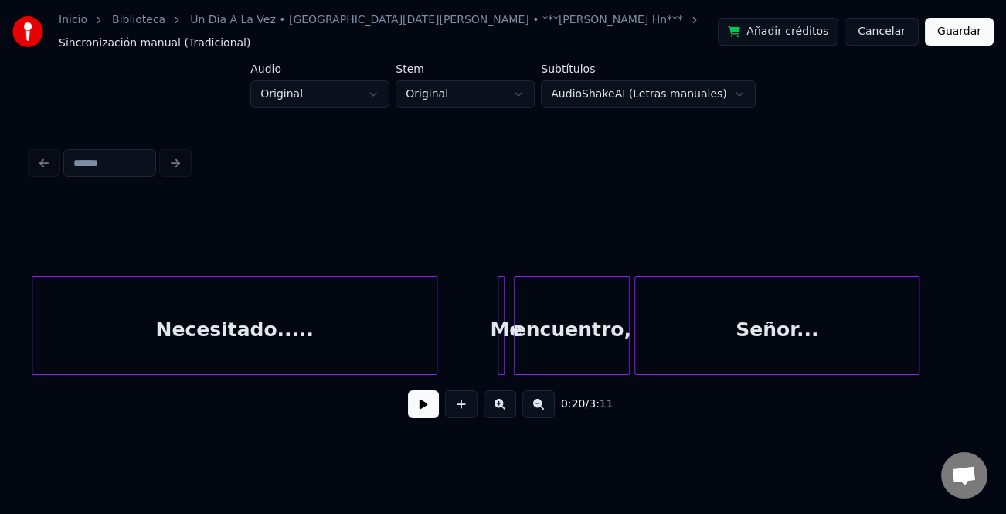
click at [426, 406] on button at bounding box center [423, 404] width 31 height 28
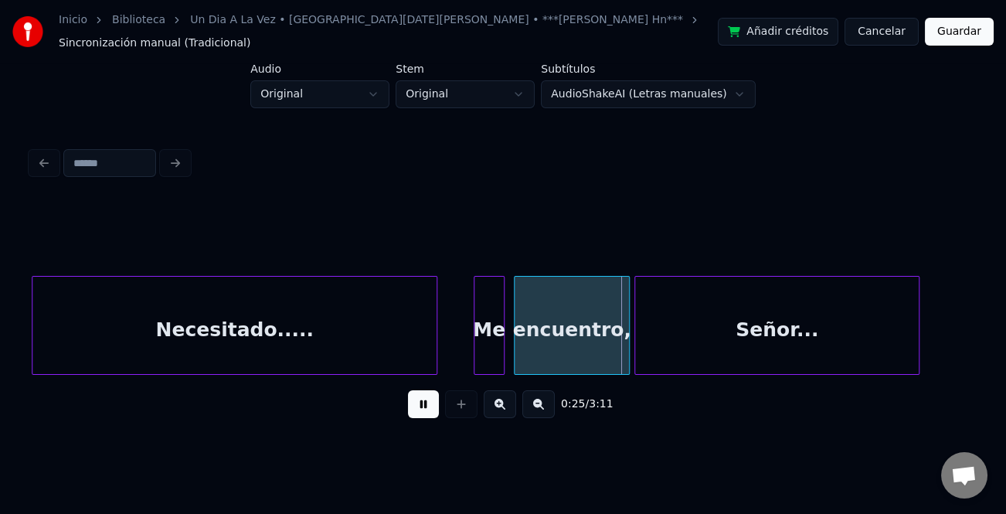
click at [474, 344] on div at bounding box center [476, 325] width 5 height 97
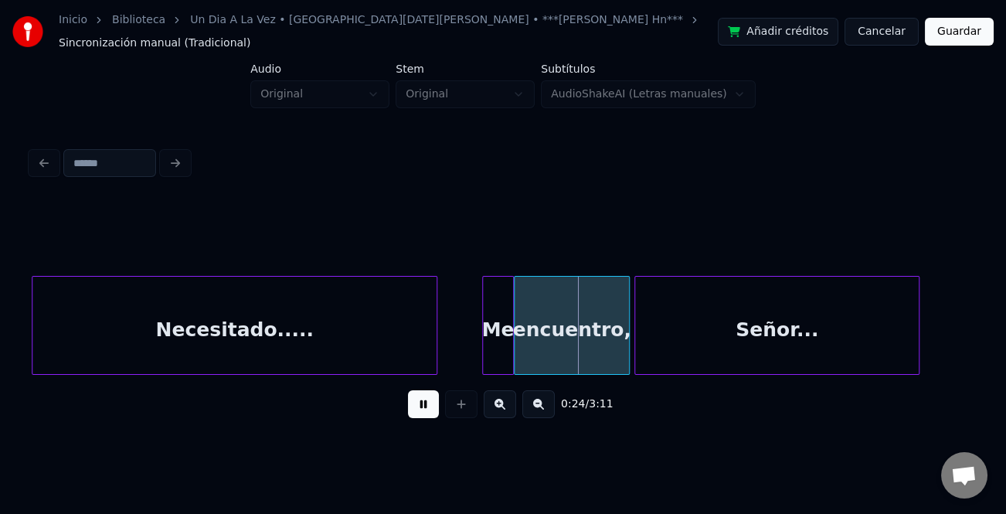
click at [505, 340] on div "Me" at bounding box center [497, 329] width 29 height 105
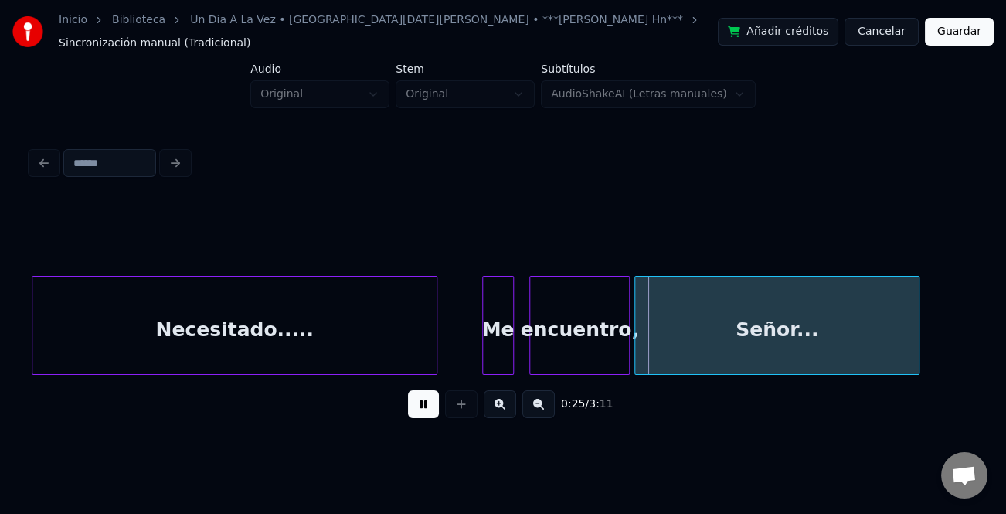
click at [535, 338] on div at bounding box center [532, 325] width 5 height 97
click at [524, 343] on div at bounding box center [521, 325] width 5 height 97
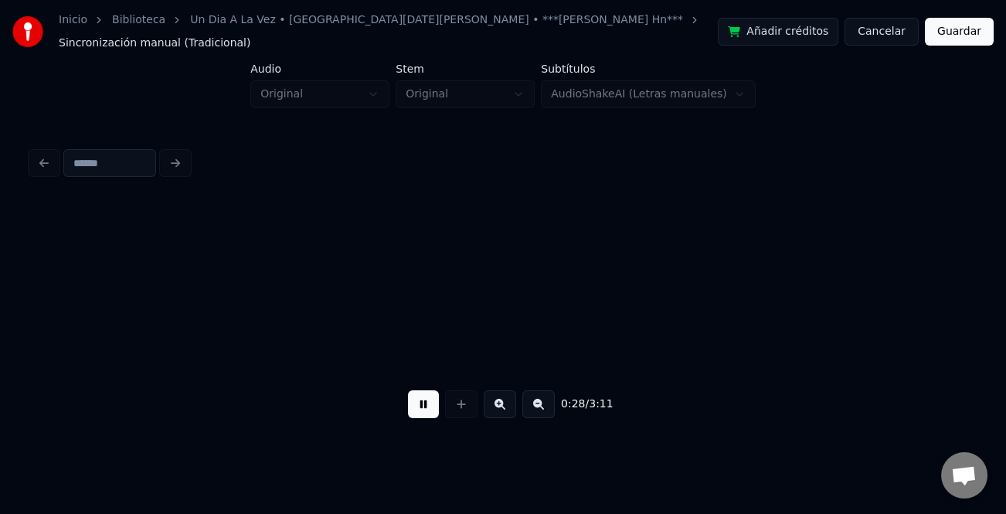
scroll to position [0, 3291]
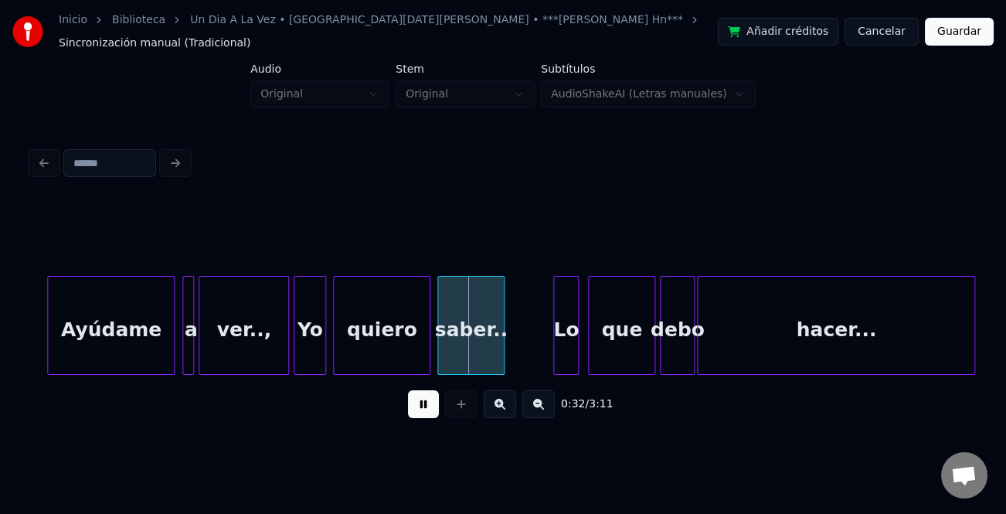
click at [132, 323] on div "Ayúdame" at bounding box center [111, 329] width 126 height 105
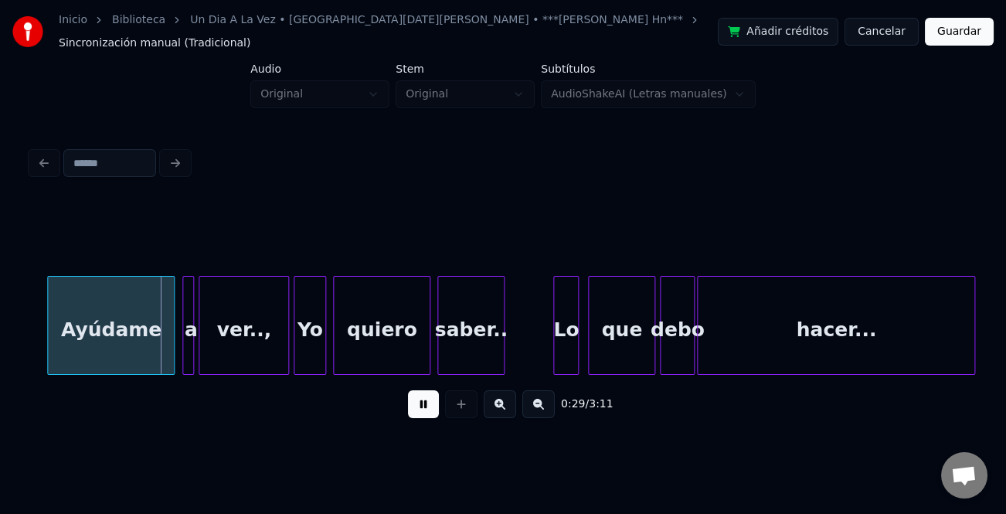
click at [559, 326] on div "Lo" at bounding box center [566, 329] width 24 height 105
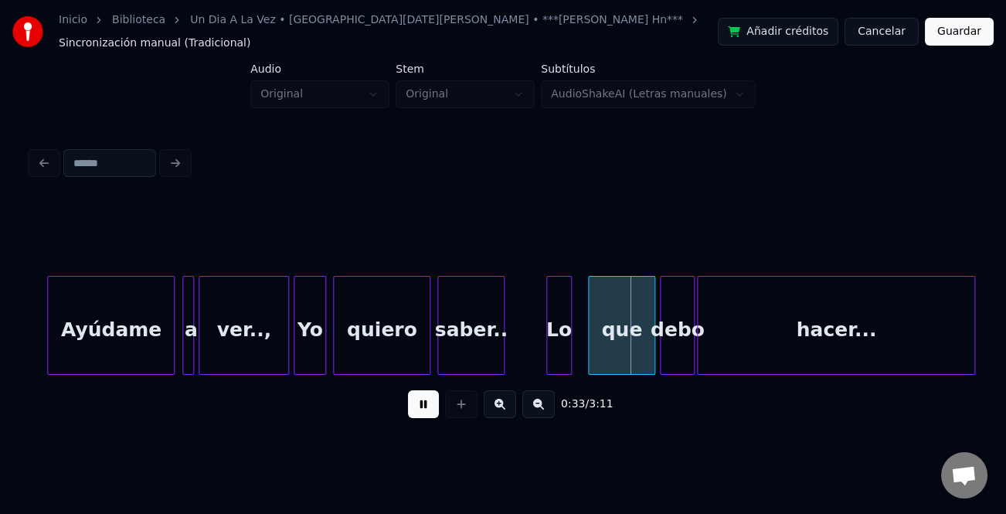
click at [549, 336] on div at bounding box center [549, 325] width 5 height 97
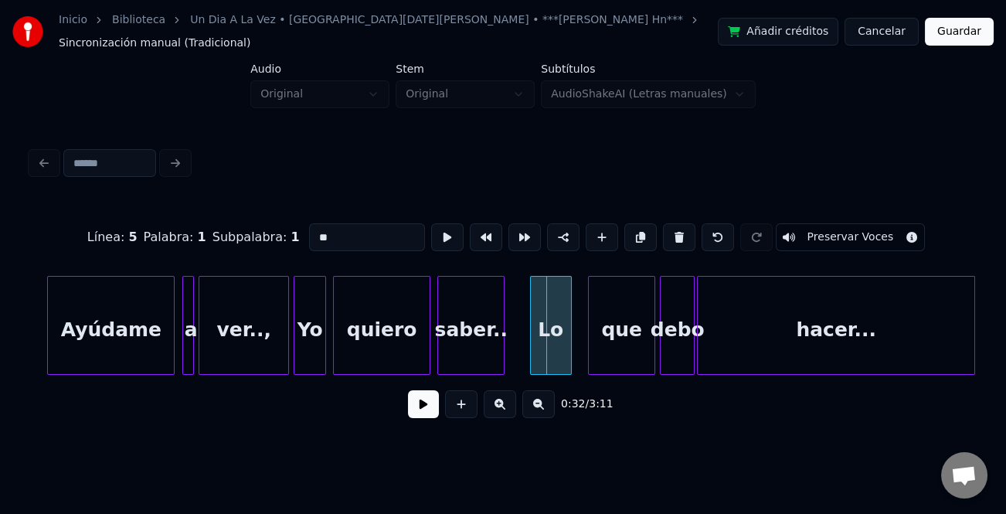
click at [532, 348] on div at bounding box center [533, 325] width 5 height 97
click at [459, 388] on span at bounding box center [461, 386] width 8 height 8
click at [430, 397] on button at bounding box center [423, 404] width 31 height 28
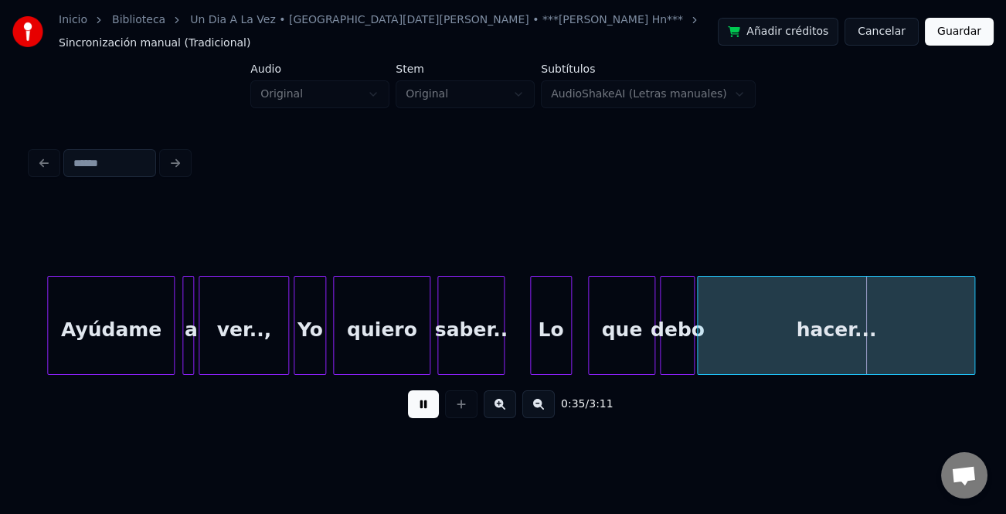
click at [535, 406] on button at bounding box center [538, 404] width 32 height 28
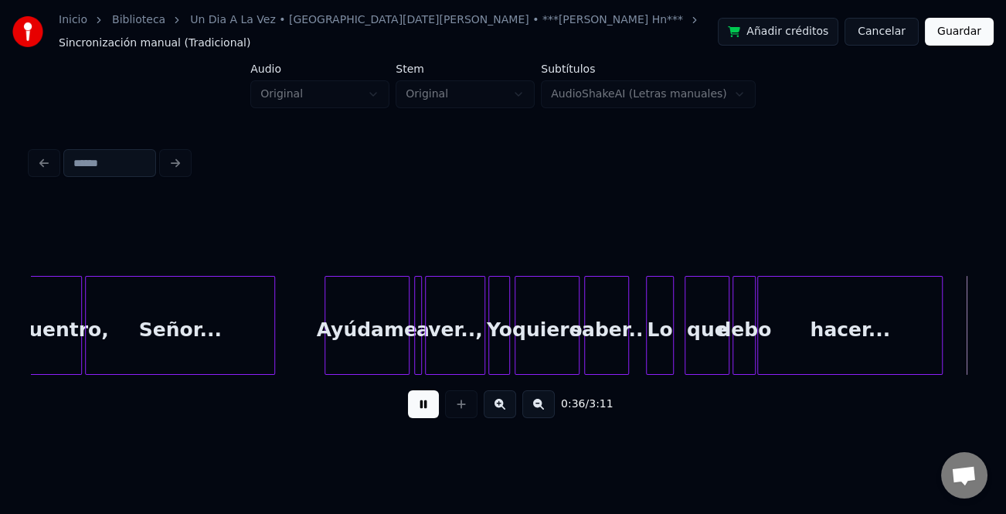
scroll to position [0, 2857]
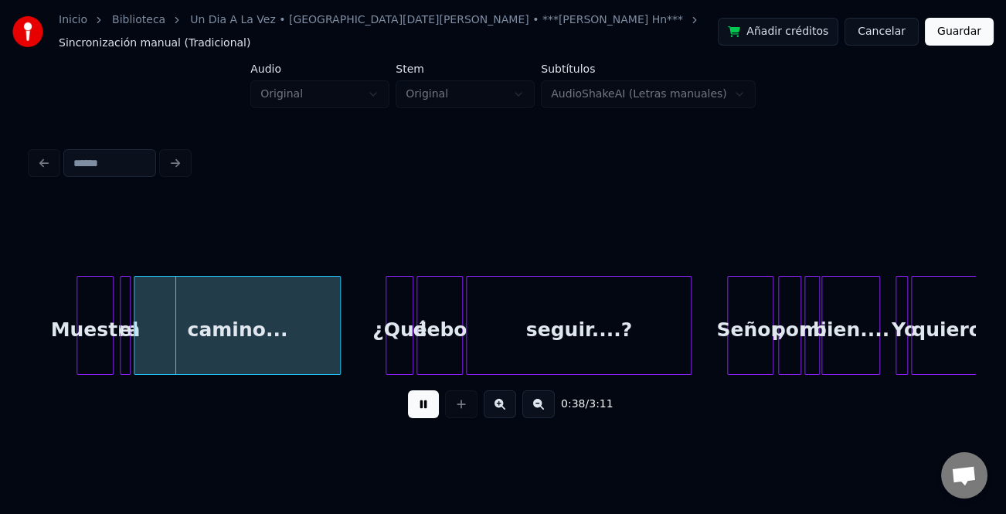
click at [509, 402] on button at bounding box center [500, 404] width 32 height 28
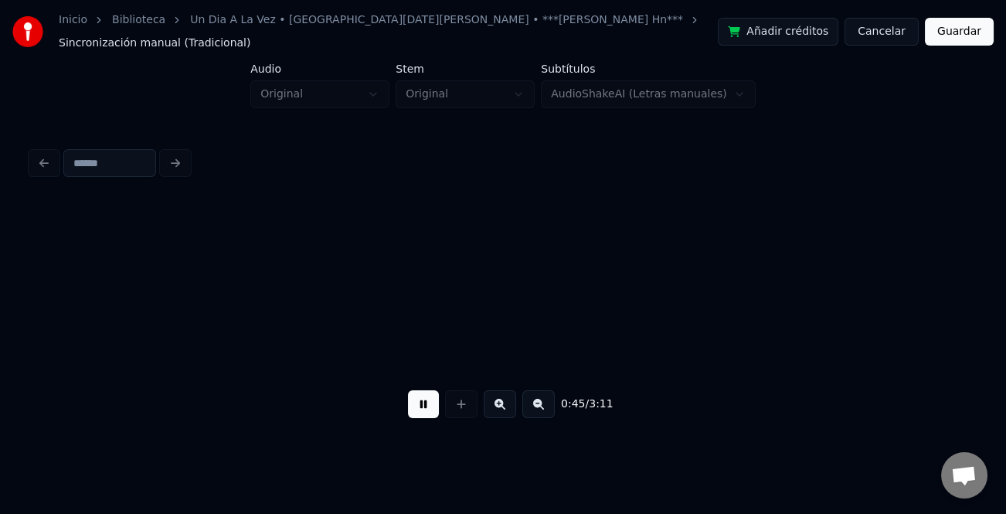
scroll to position [0, 5305]
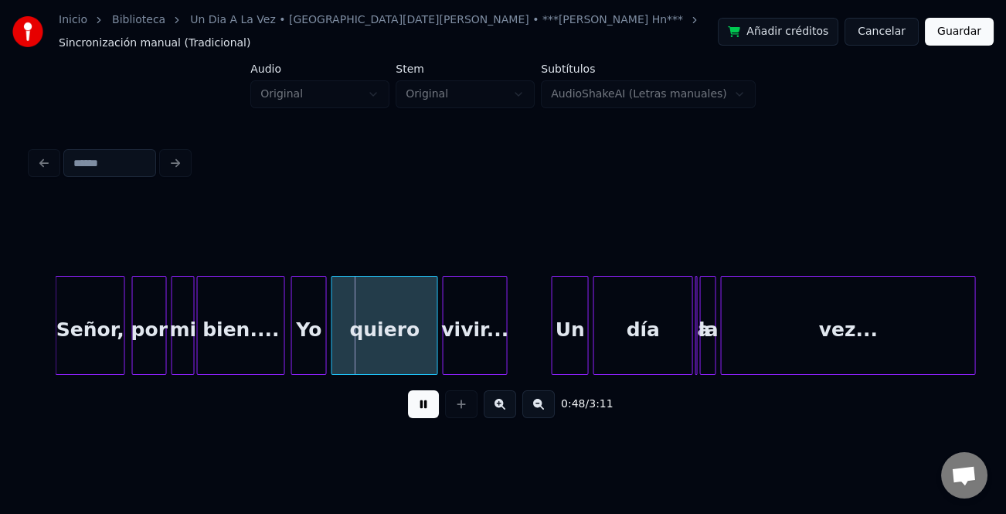
click at [291, 350] on div at bounding box center [293, 325] width 5 height 97
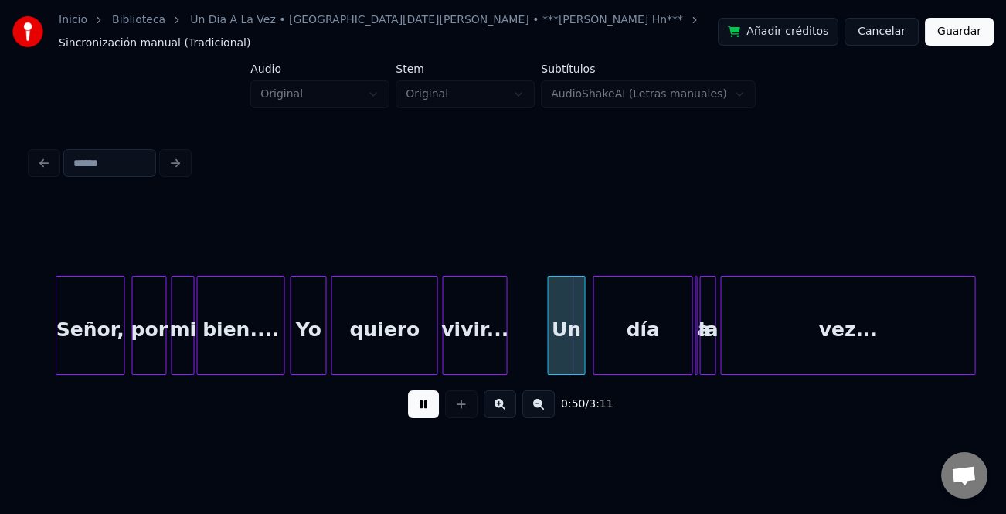
click at [561, 345] on div "Un" at bounding box center [566, 329] width 36 height 105
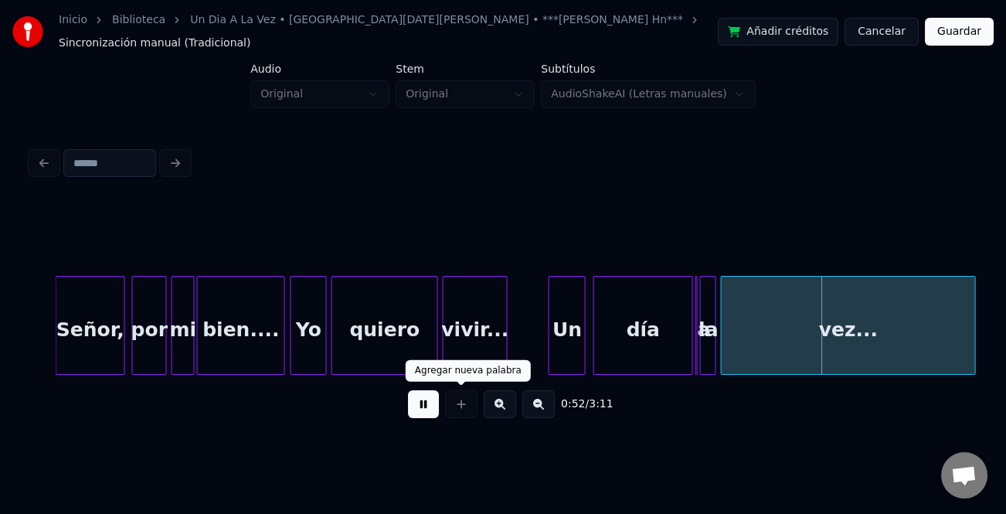
click at [499, 397] on button at bounding box center [500, 404] width 32 height 28
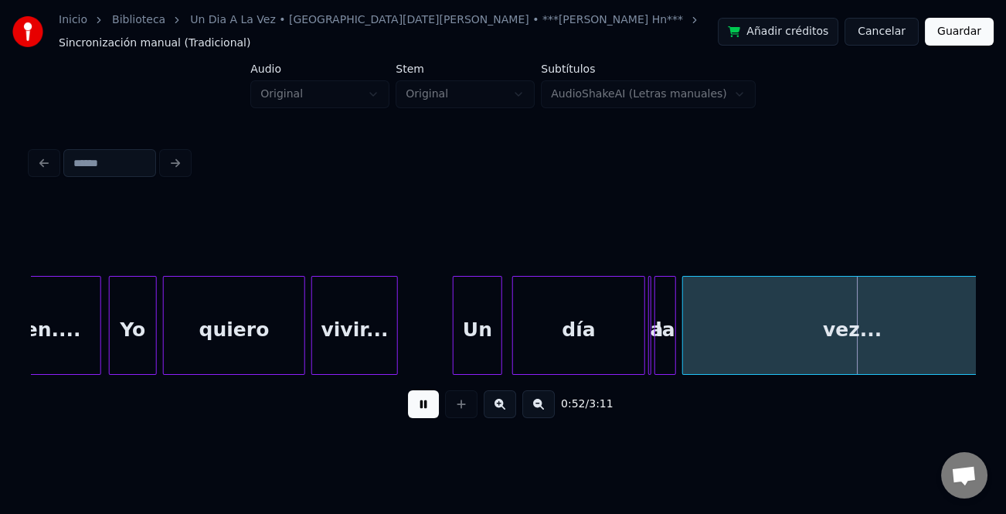
click at [499, 397] on button at bounding box center [500, 404] width 32 height 28
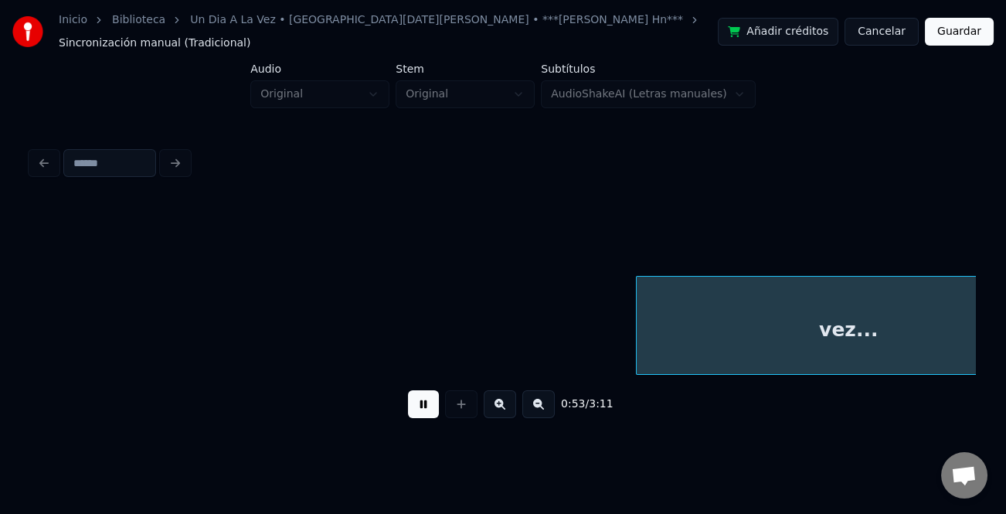
scroll to position [0, 10332]
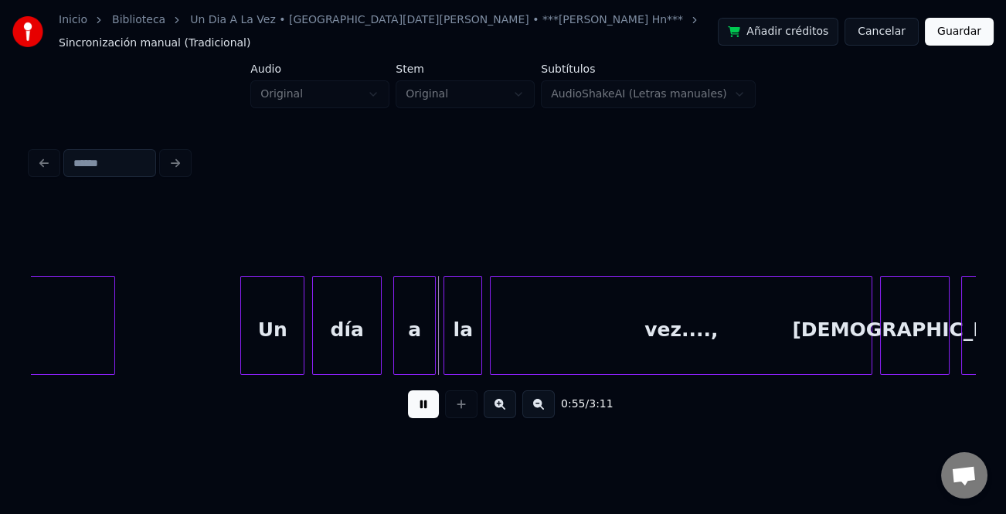
click at [245, 339] on div at bounding box center [243, 325] width 5 height 97
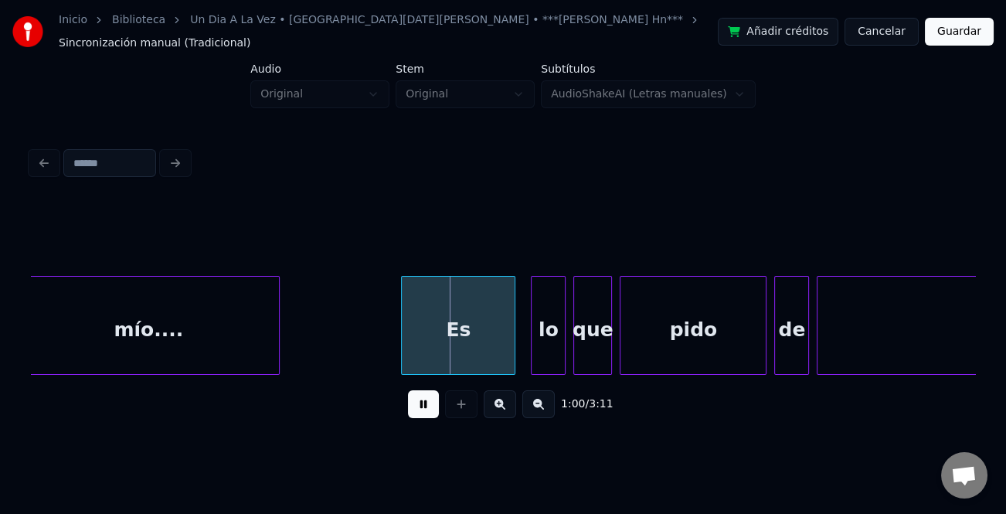
click at [405, 307] on div at bounding box center [404, 325] width 5 height 97
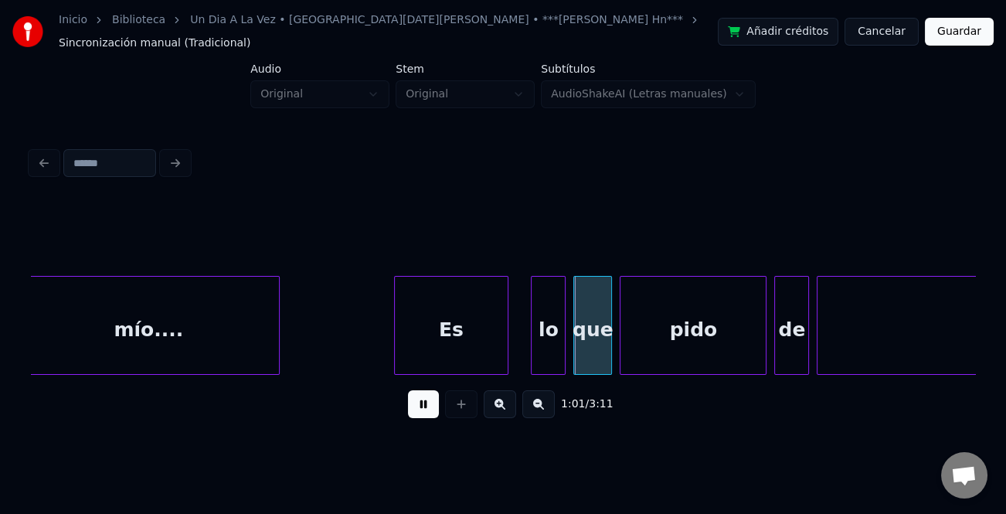
click at [490, 326] on div "Es" at bounding box center [451, 329] width 113 height 105
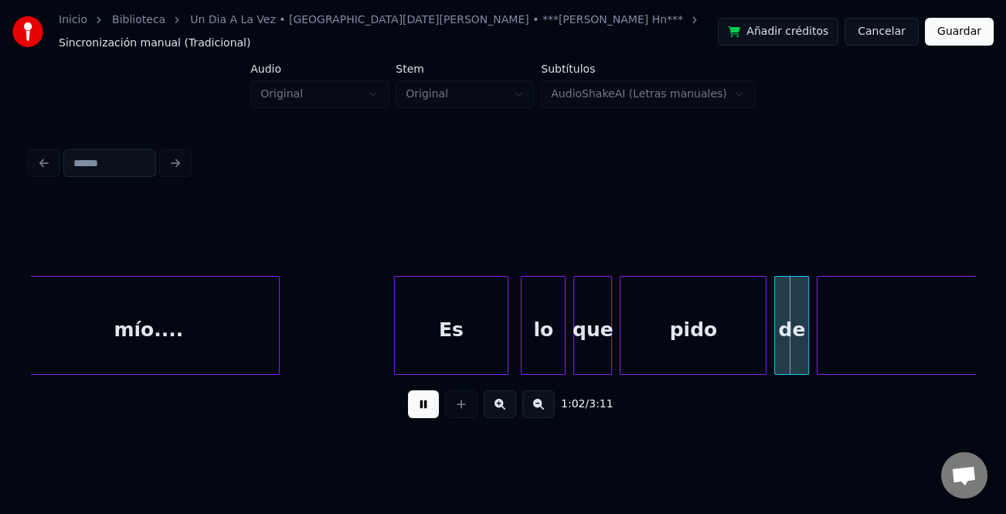
click at [525, 350] on div at bounding box center [524, 325] width 5 height 97
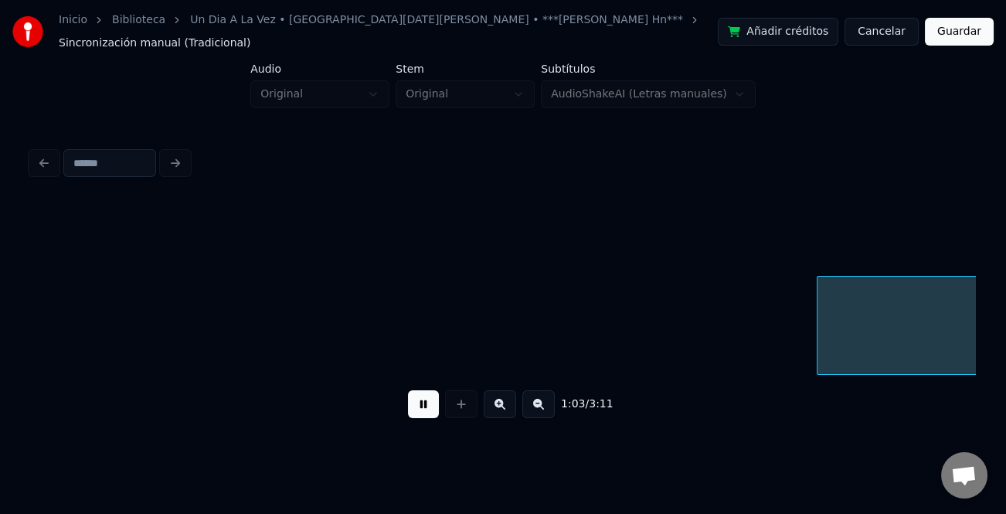
scroll to position [0, 12221]
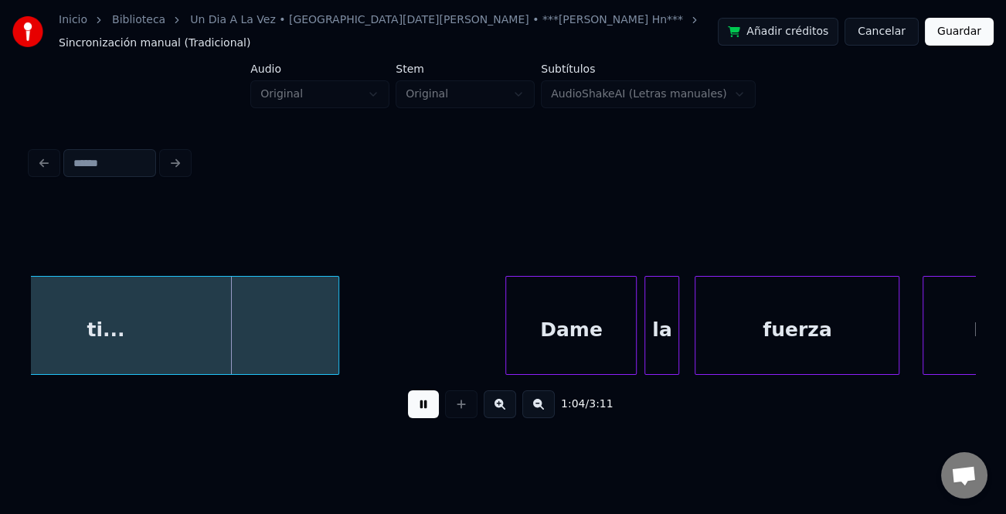
click at [532, 324] on div "Dame" at bounding box center [571, 329] width 130 height 105
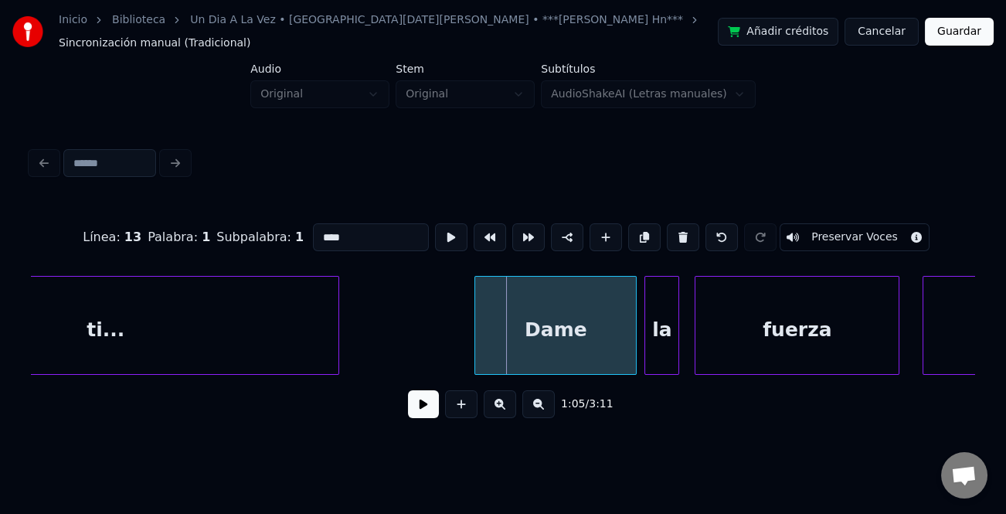
click at [477, 339] on div at bounding box center [477, 325] width 5 height 97
drag, startPoint x: 422, startPoint y: 399, endPoint x: 452, endPoint y: 356, distance: 52.1
click at [422, 399] on button at bounding box center [423, 404] width 31 height 28
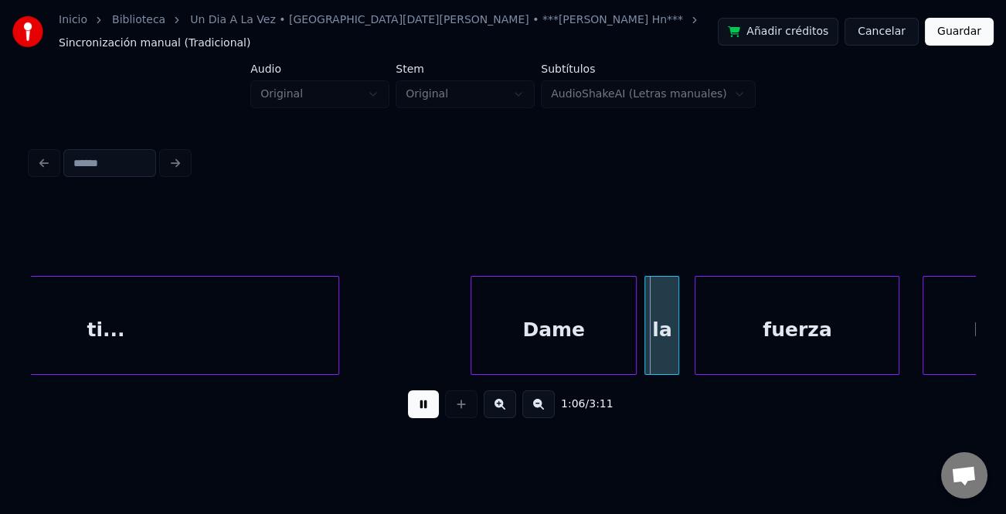
click at [471, 340] on div at bounding box center [473, 325] width 5 height 97
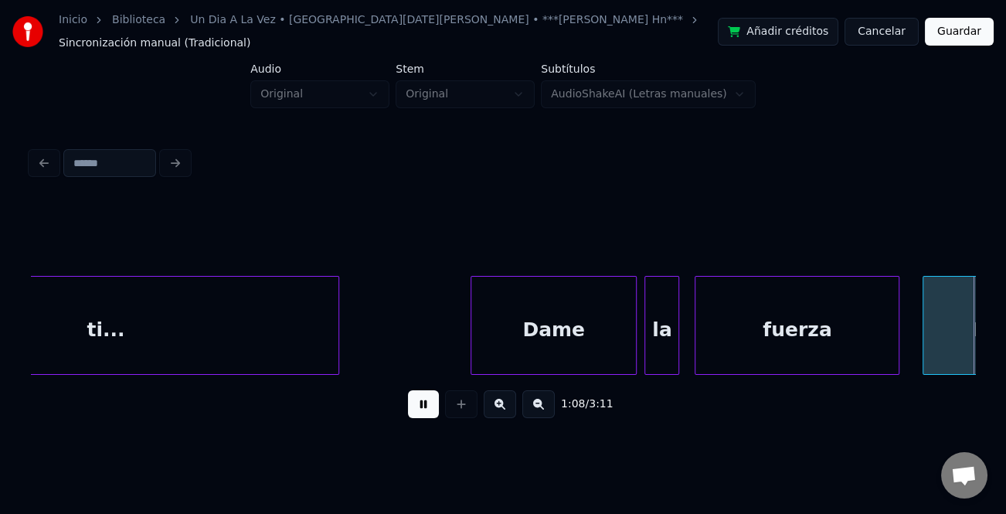
scroll to position [0, 13167]
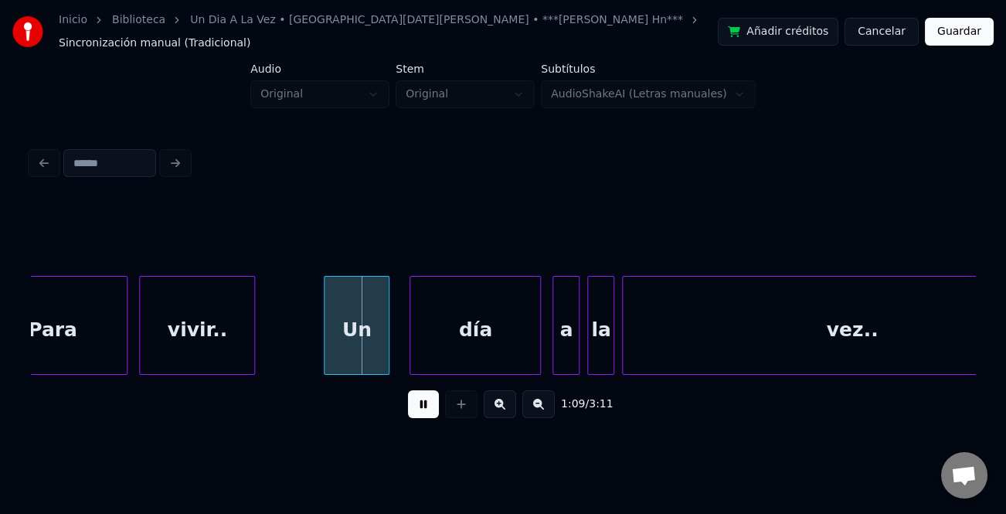
click at [369, 345] on div "Un" at bounding box center [357, 329] width 64 height 105
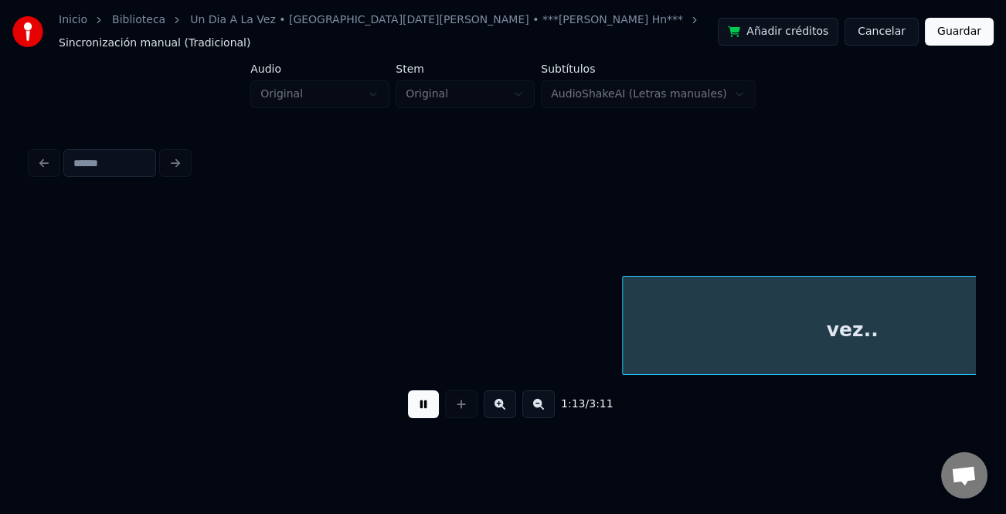
scroll to position [0, 14113]
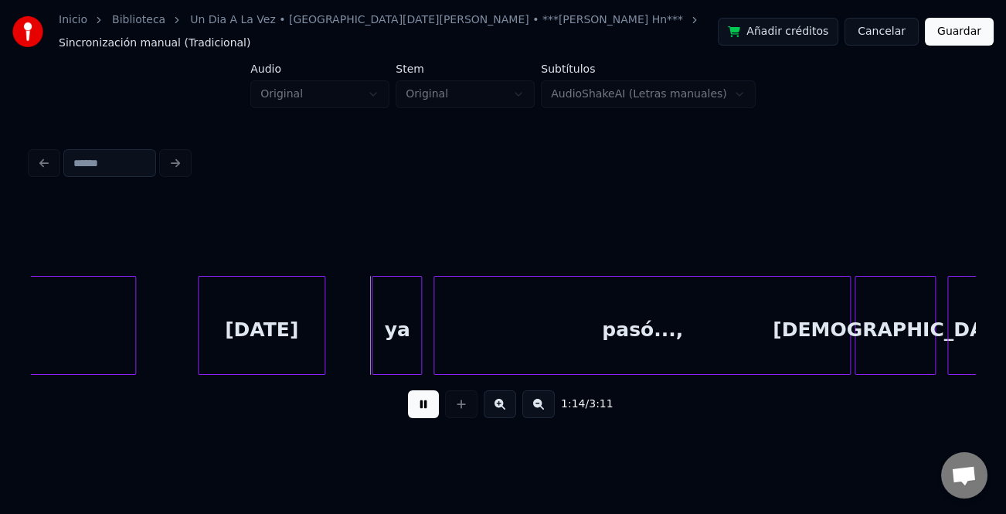
click at [258, 331] on div "[DATE]" at bounding box center [262, 329] width 126 height 105
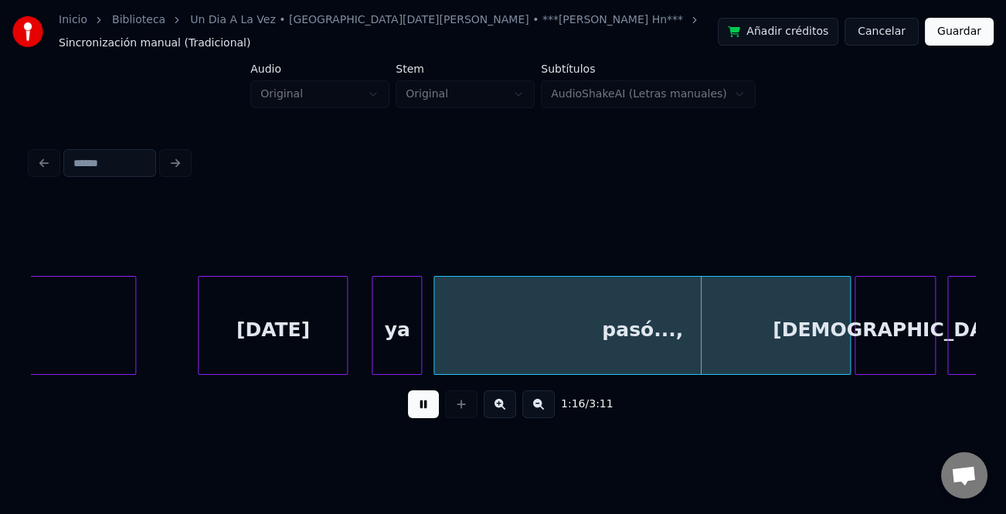
click at [347, 350] on div at bounding box center [344, 325] width 5 height 97
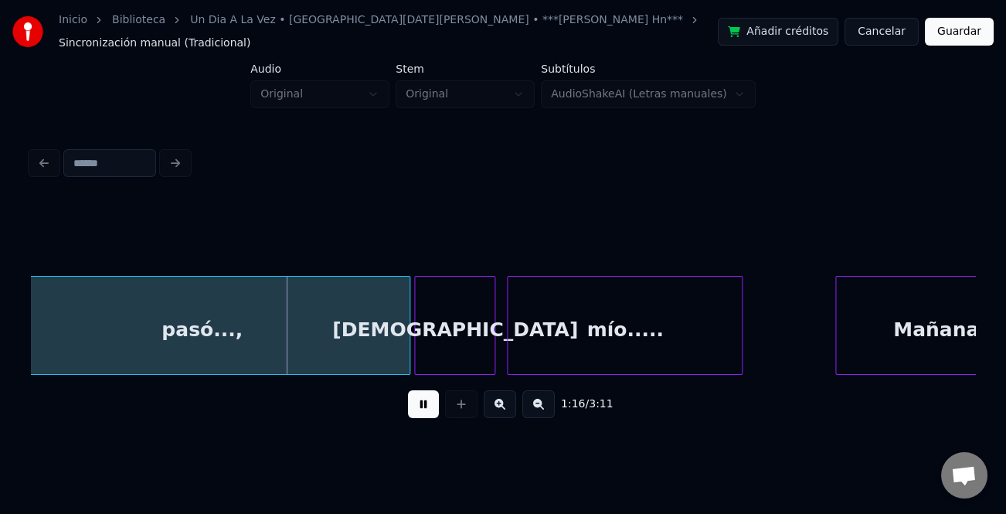
scroll to position [0, 14672]
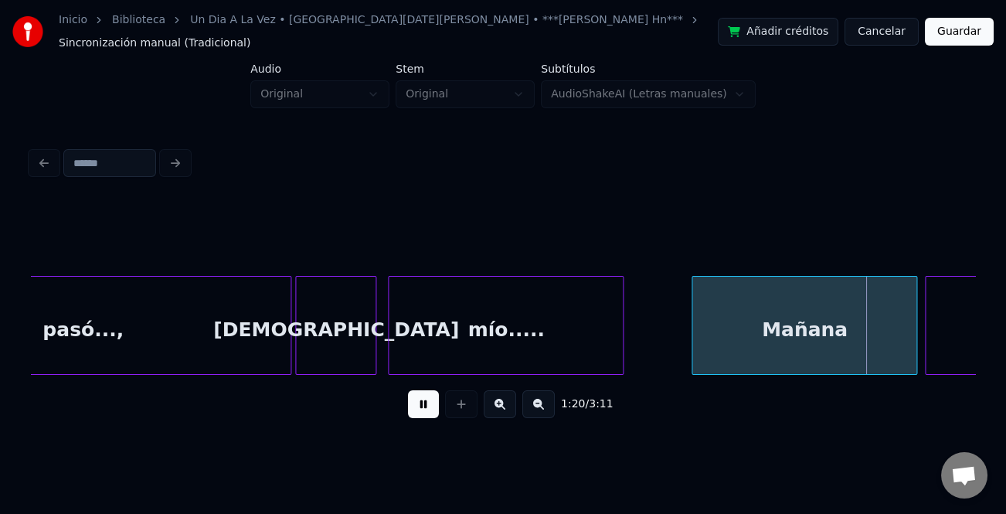
click at [692, 354] on div at bounding box center [694, 325] width 5 height 97
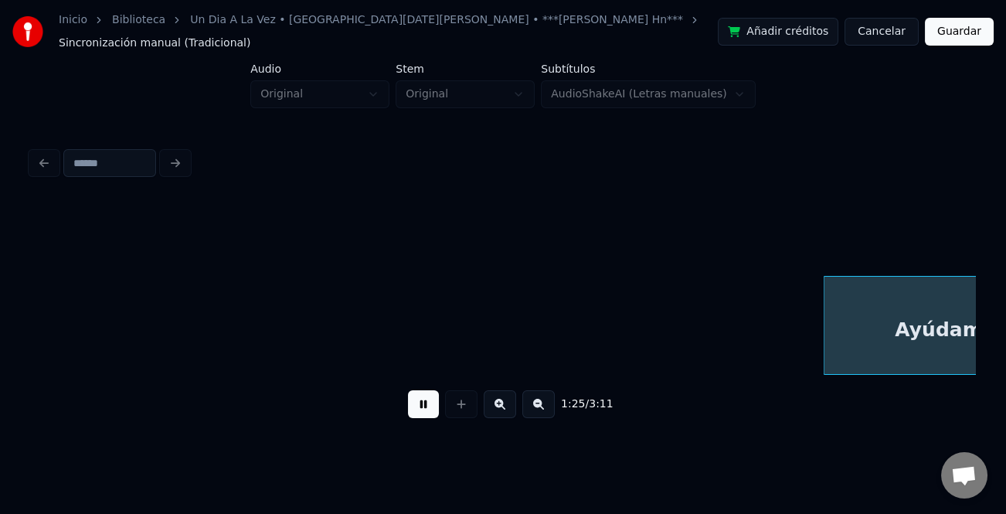
scroll to position [0, 16561]
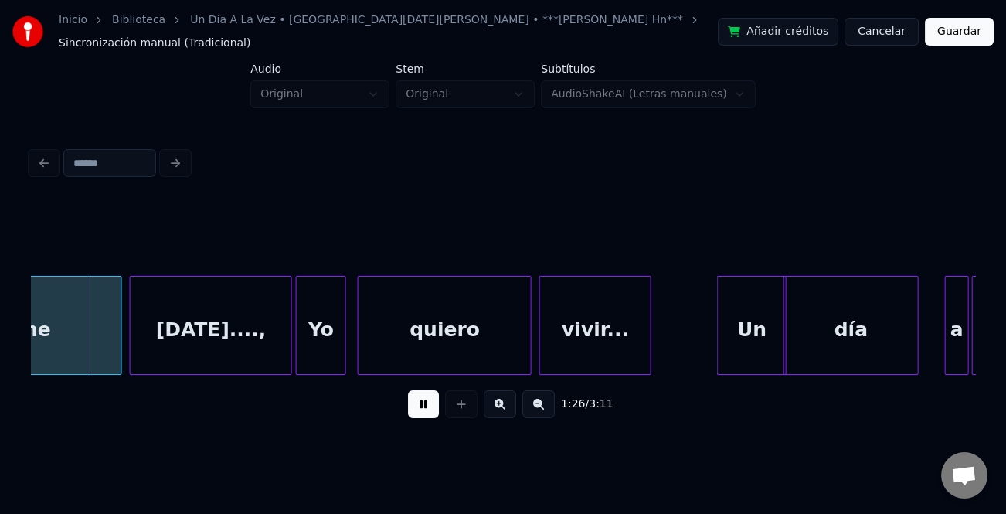
click at [813, 319] on div "día" at bounding box center [851, 329] width 134 height 105
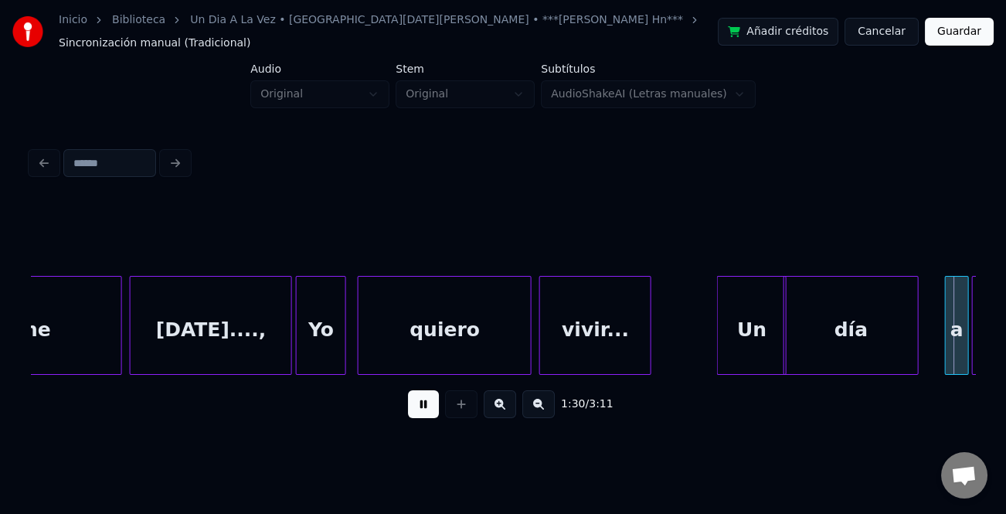
scroll to position [0, 17507]
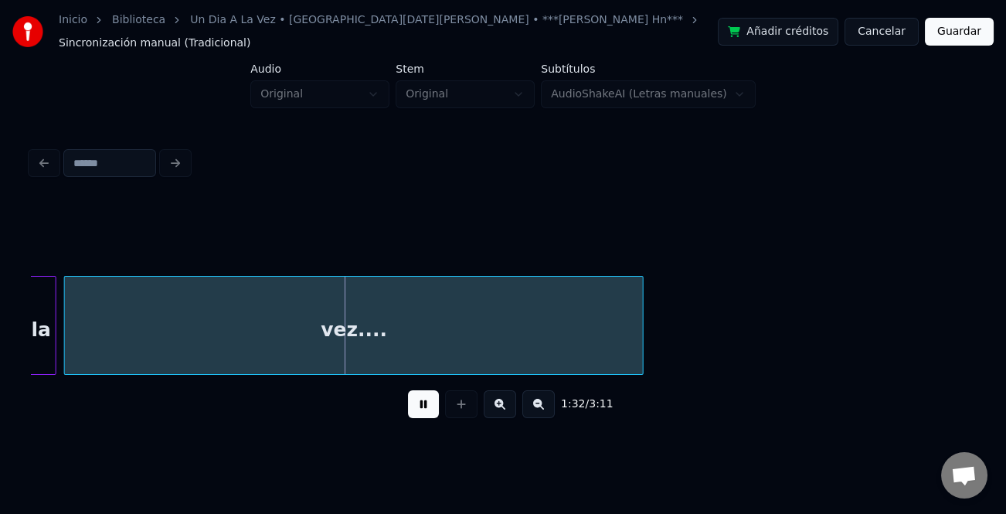
click at [542, 399] on button at bounding box center [538, 404] width 32 height 28
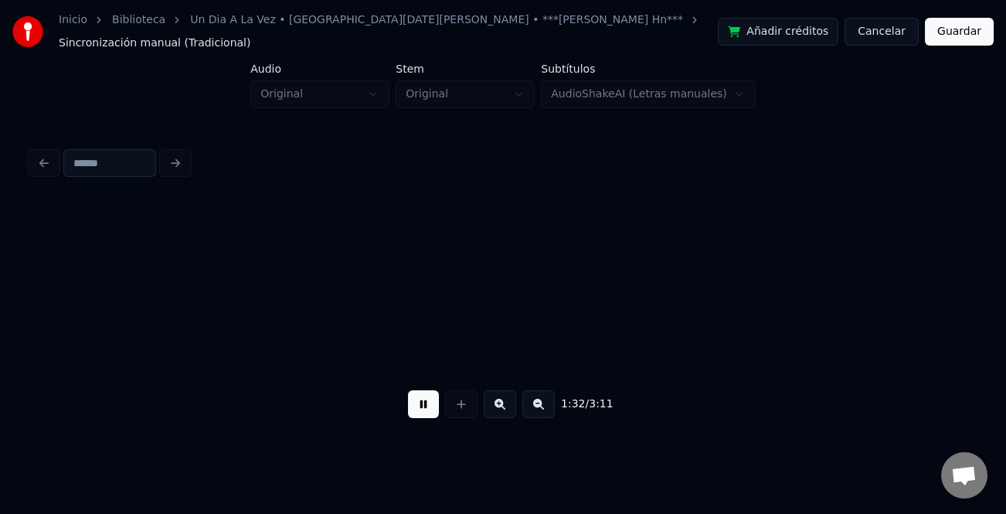
scroll to position [0, 13938]
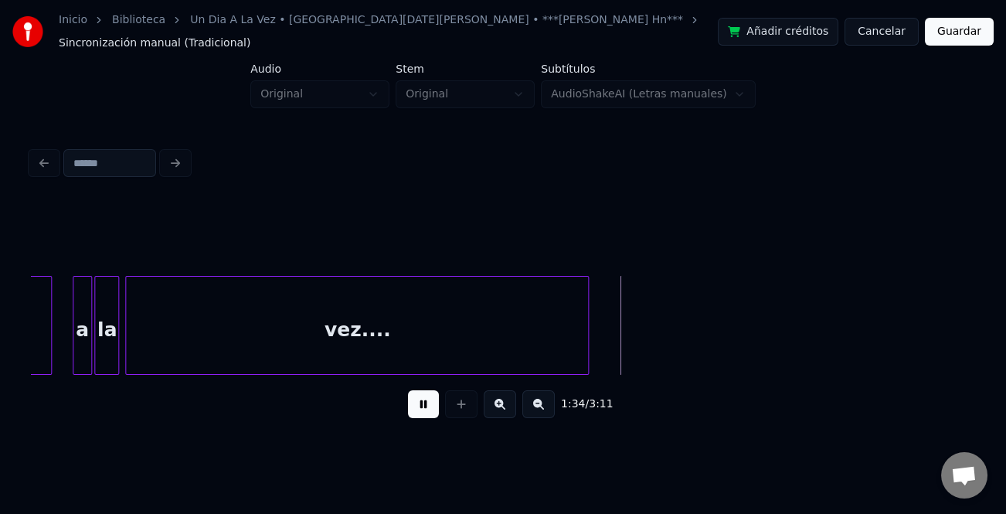
click at [550, 402] on button at bounding box center [538, 404] width 32 height 28
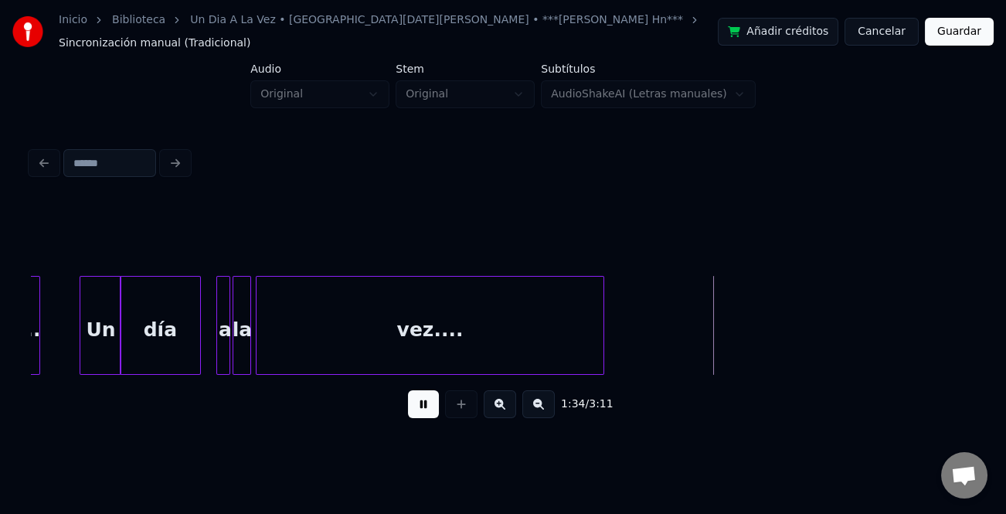
click at [549, 402] on button at bounding box center [538, 404] width 32 height 28
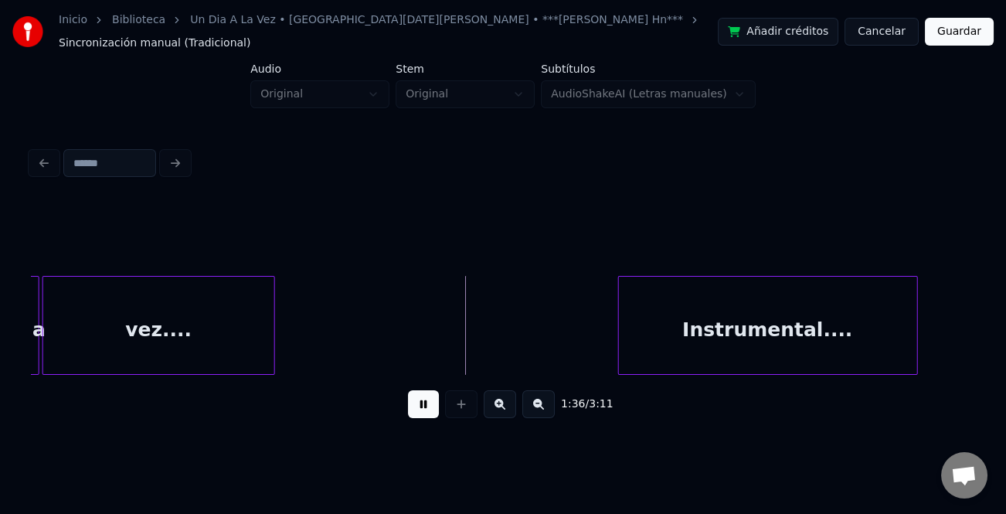
scroll to position [0, 7017]
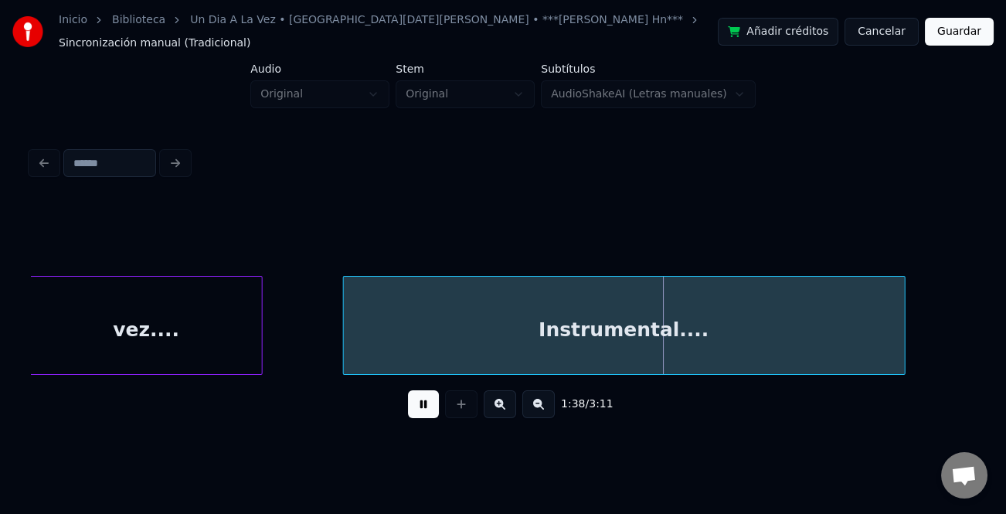
click at [344, 341] on div at bounding box center [346, 325] width 5 height 97
click at [430, 410] on button at bounding box center [423, 404] width 31 height 28
drag, startPoint x: 495, startPoint y: 369, endPoint x: 524, endPoint y: 369, distance: 29.4
click at [524, 369] on body "Inicio Biblioteca Un Dia A La Vez • [GEOGRAPHIC_DATA][DATE][PERSON_NAME] • ***[…" at bounding box center [503, 220] width 1006 height 441
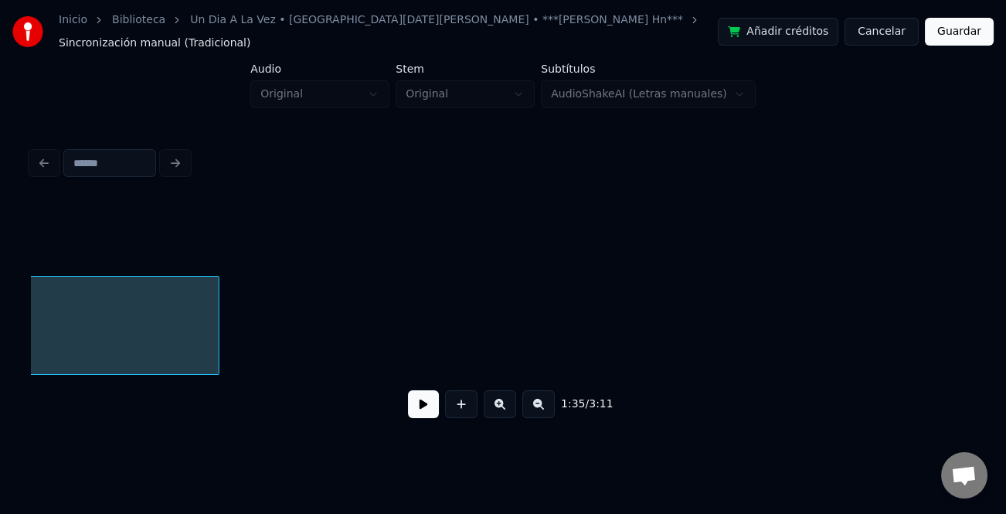
scroll to position [0, 7762]
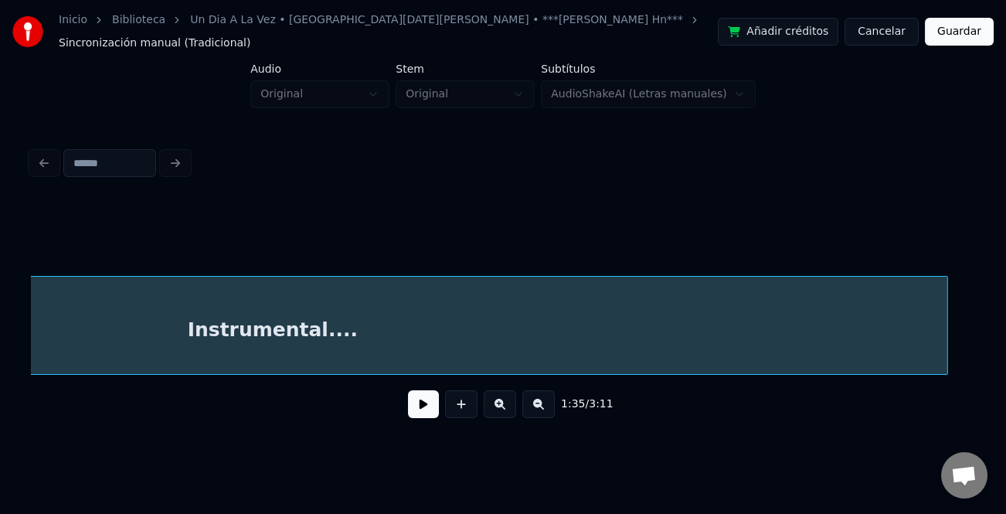
click at [944, 340] on div at bounding box center [945, 325] width 5 height 97
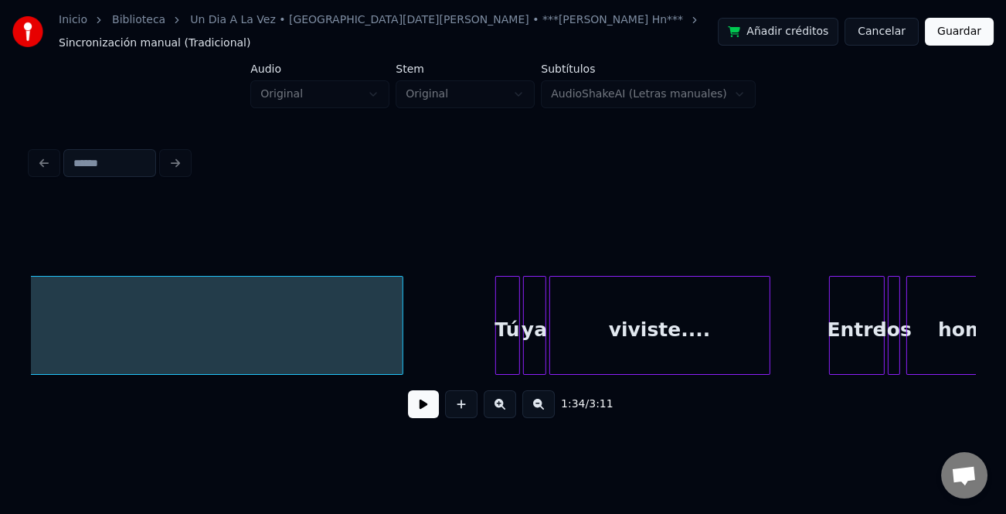
scroll to position [0, 8319]
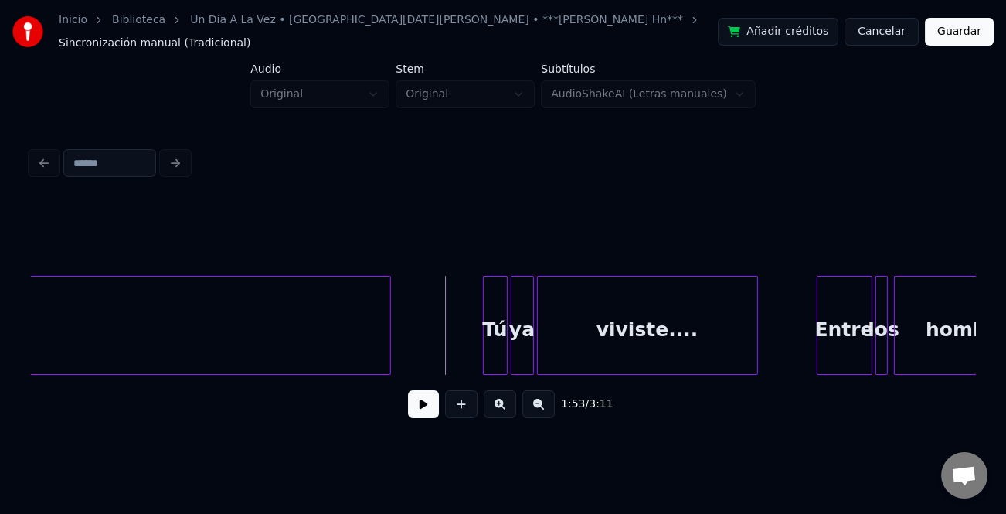
click at [425, 402] on button at bounding box center [423, 404] width 31 height 28
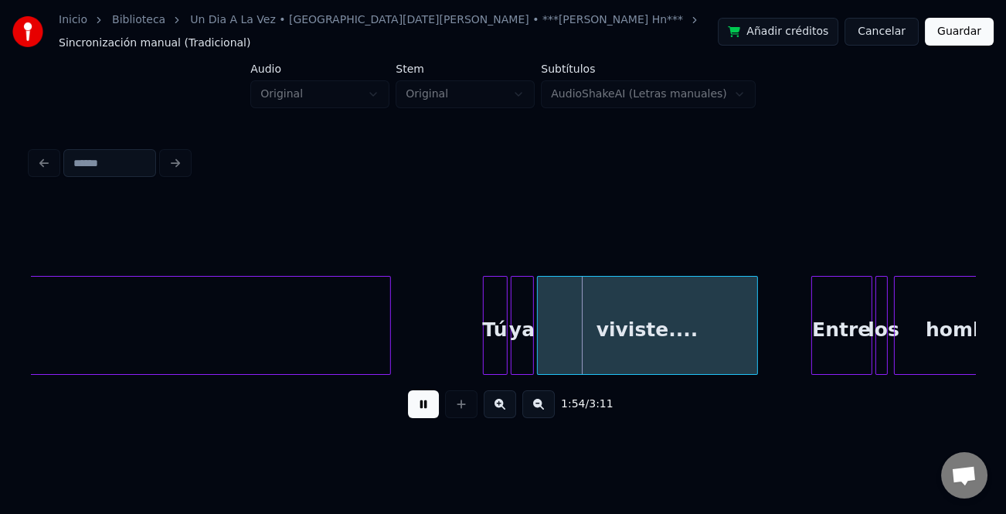
click at [813, 321] on div at bounding box center [814, 325] width 5 height 97
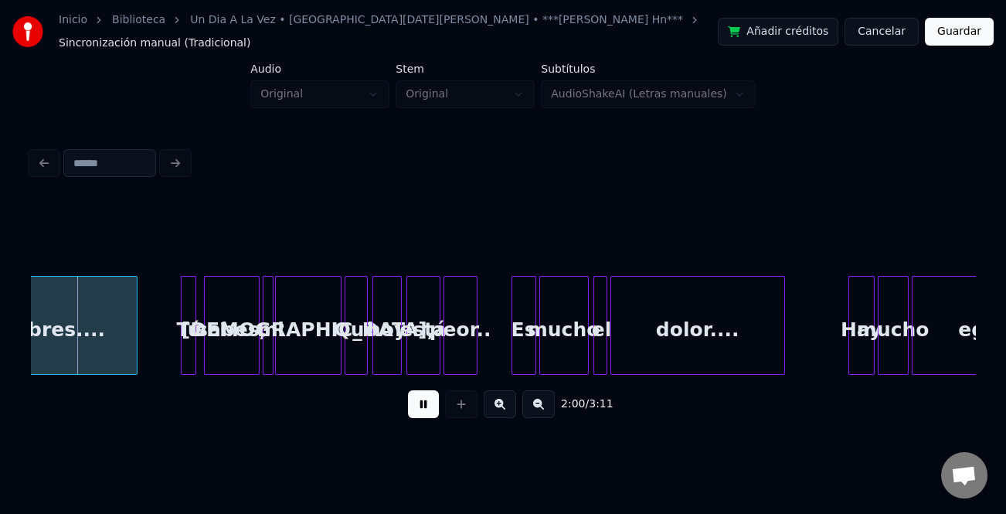
click at [507, 406] on button at bounding box center [500, 404] width 32 height 28
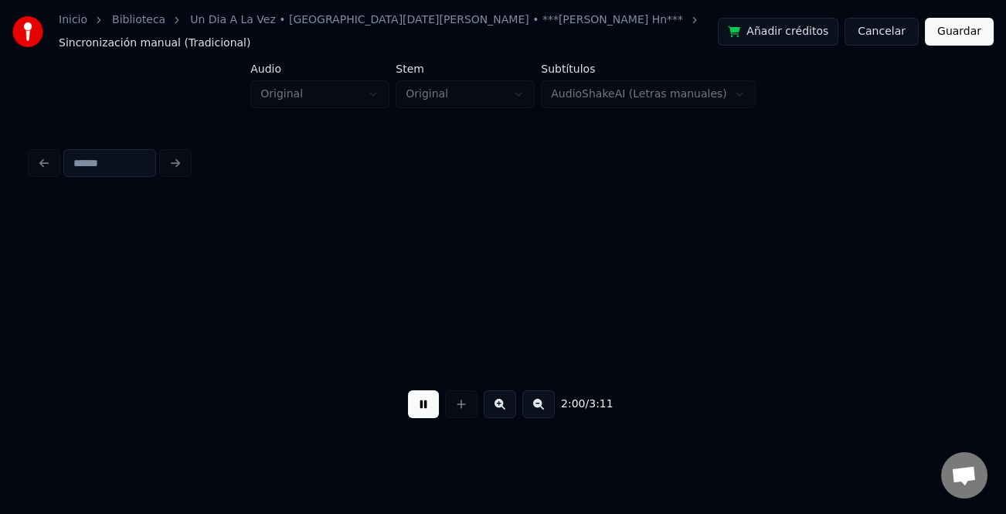
scroll to position [0, 13924]
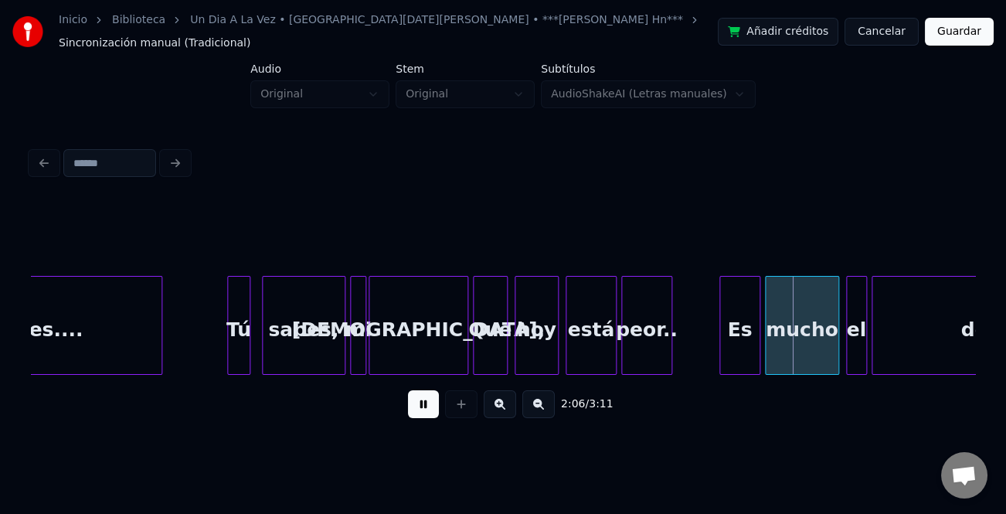
click at [720, 338] on div at bounding box center [722, 325] width 5 height 97
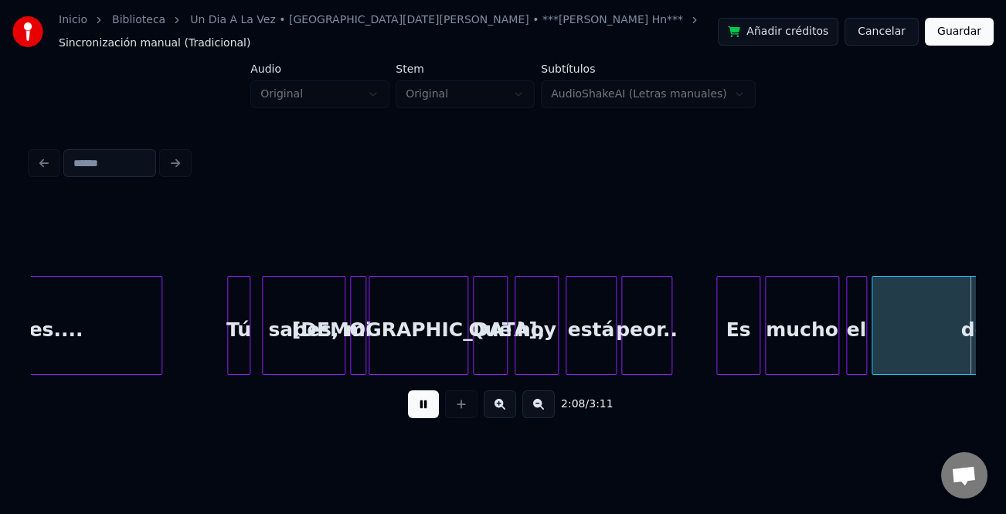
scroll to position [0, 14869]
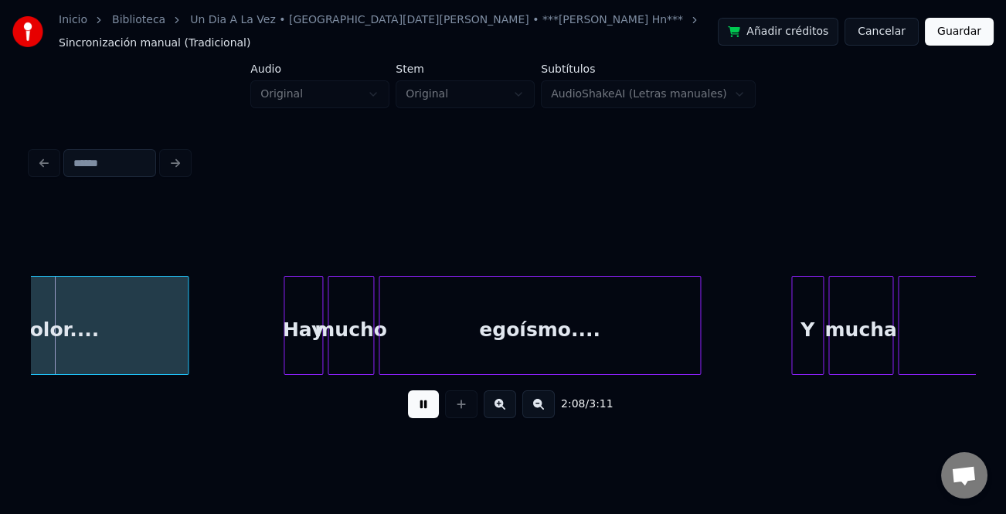
click at [423, 404] on button at bounding box center [423, 404] width 31 height 28
click at [432, 398] on button at bounding box center [423, 404] width 31 height 28
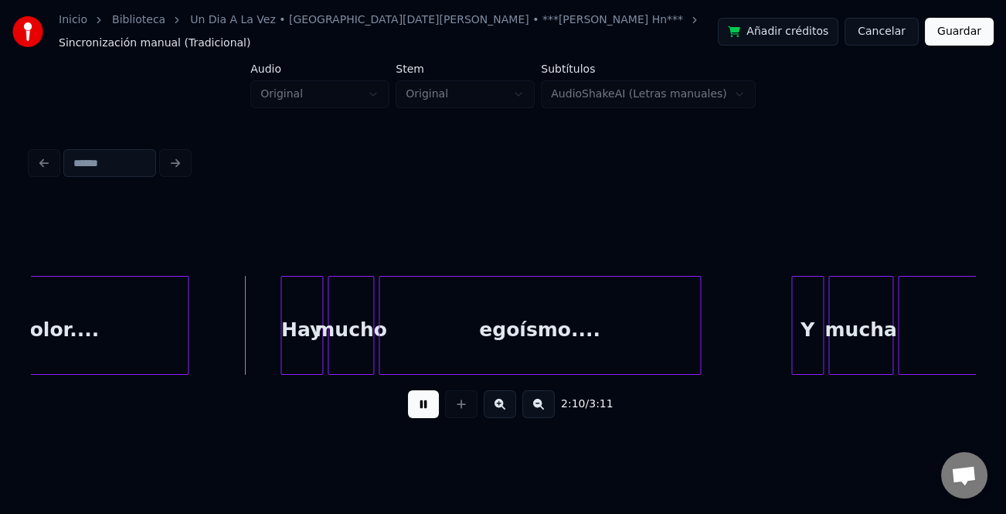
click at [281, 342] on div at bounding box center [283, 325] width 5 height 97
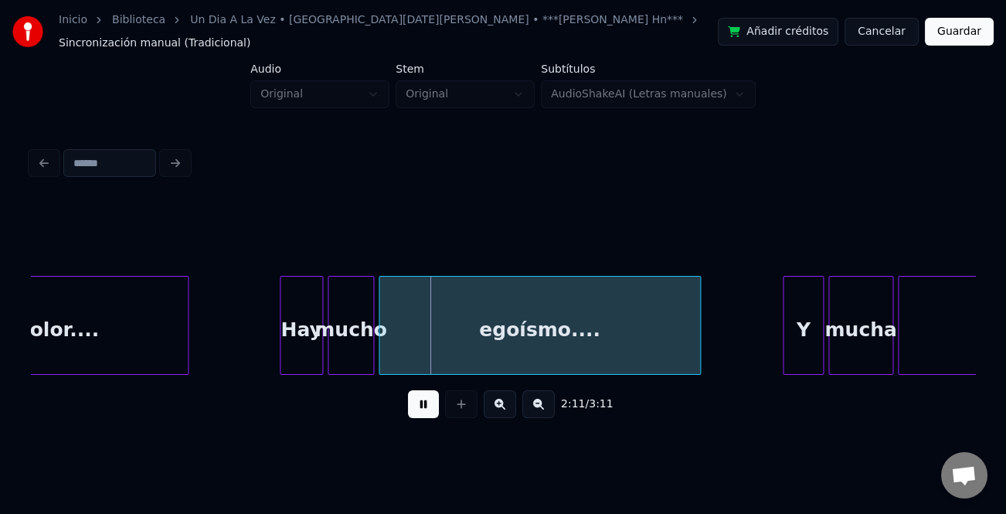
click at [784, 321] on div at bounding box center [786, 325] width 5 height 97
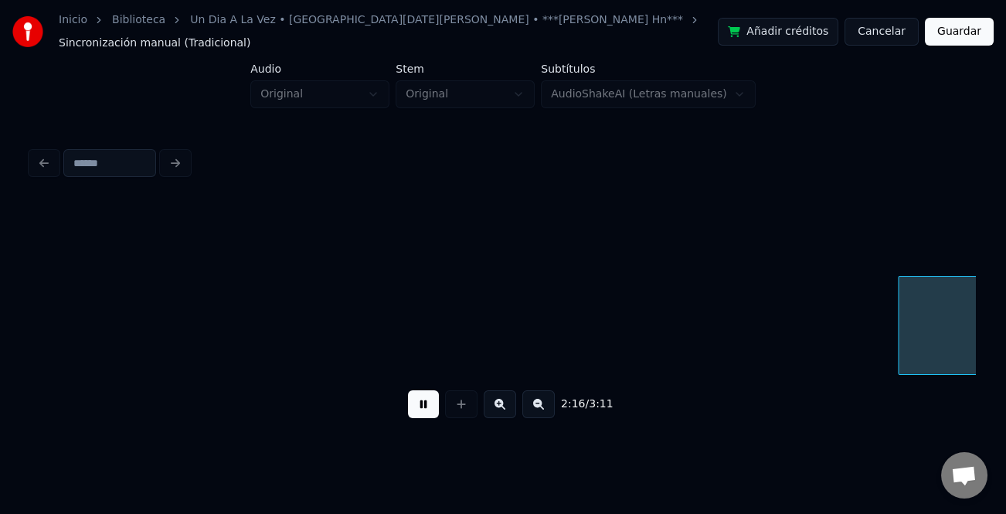
scroll to position [0, 15814]
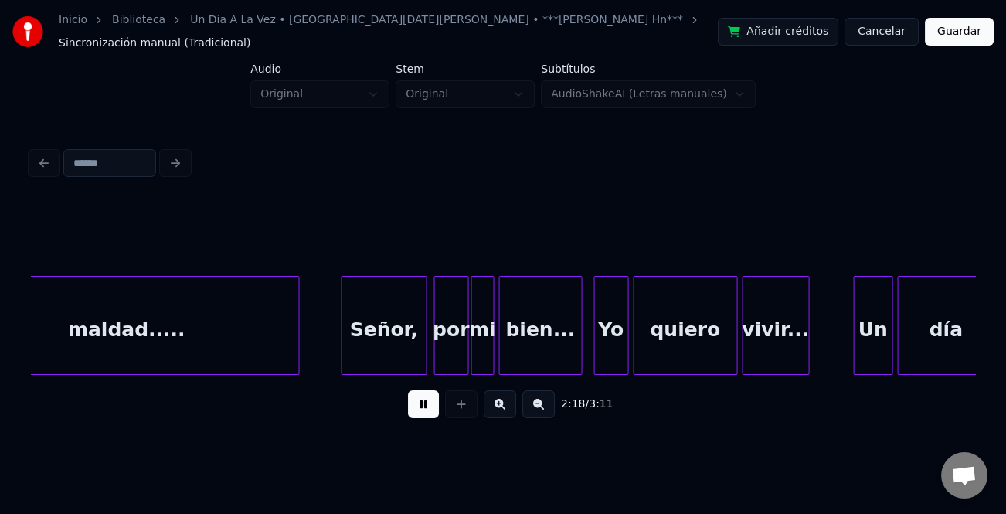
click at [342, 320] on div at bounding box center [344, 325] width 5 height 97
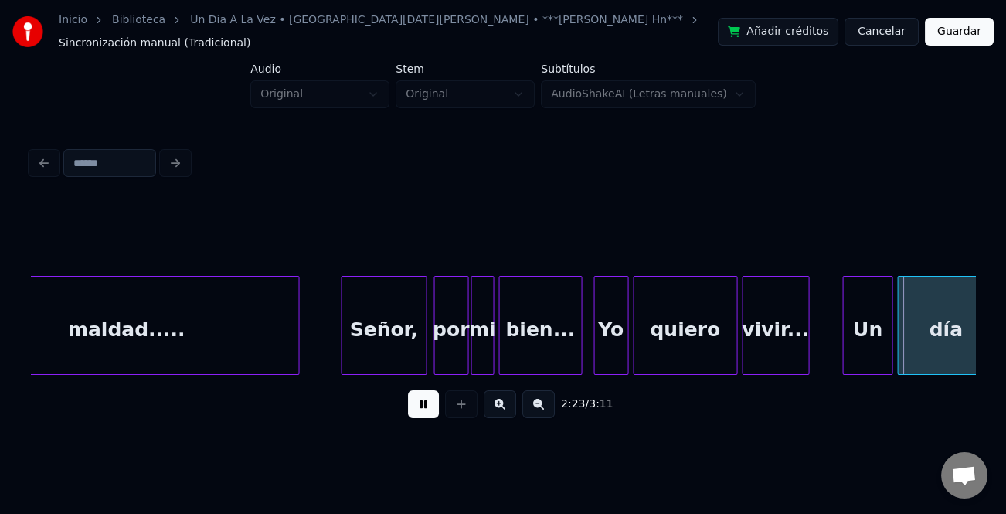
click at [843, 331] on div at bounding box center [845, 325] width 5 height 97
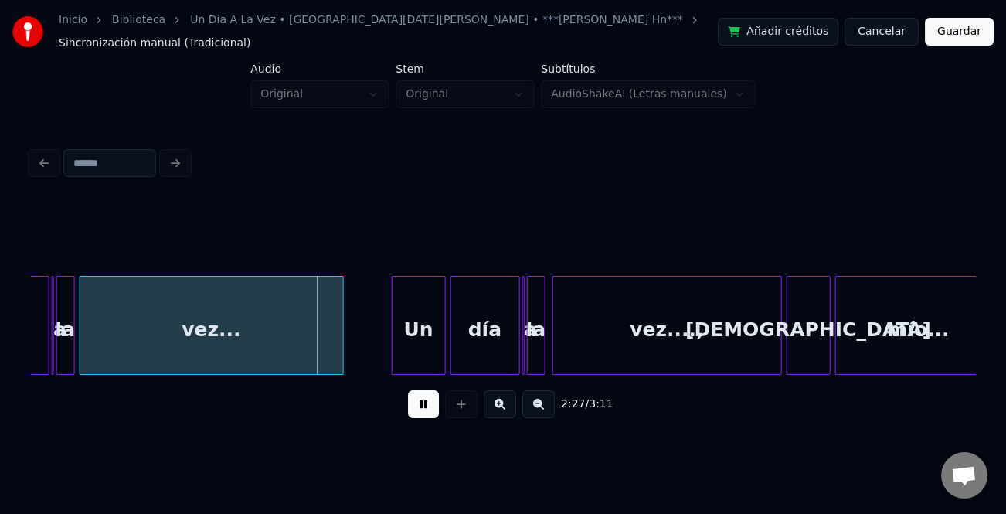
click at [396, 317] on div at bounding box center [395, 325] width 5 height 97
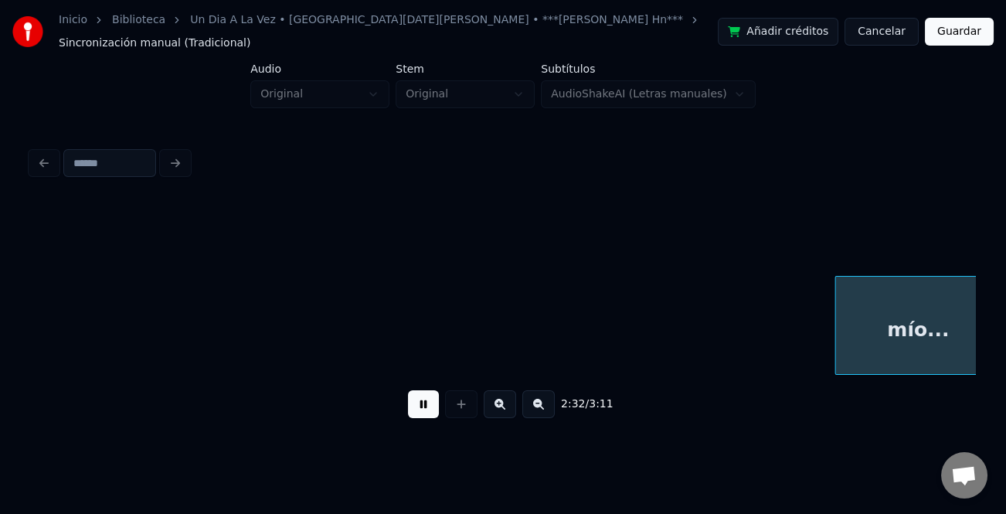
scroll to position [0, 17703]
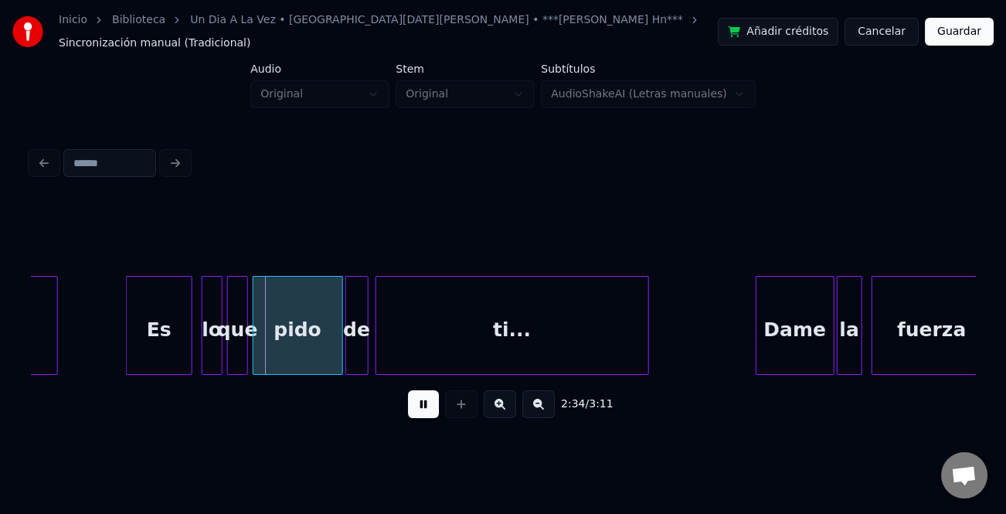
click at [127, 319] on div at bounding box center [129, 325] width 5 height 97
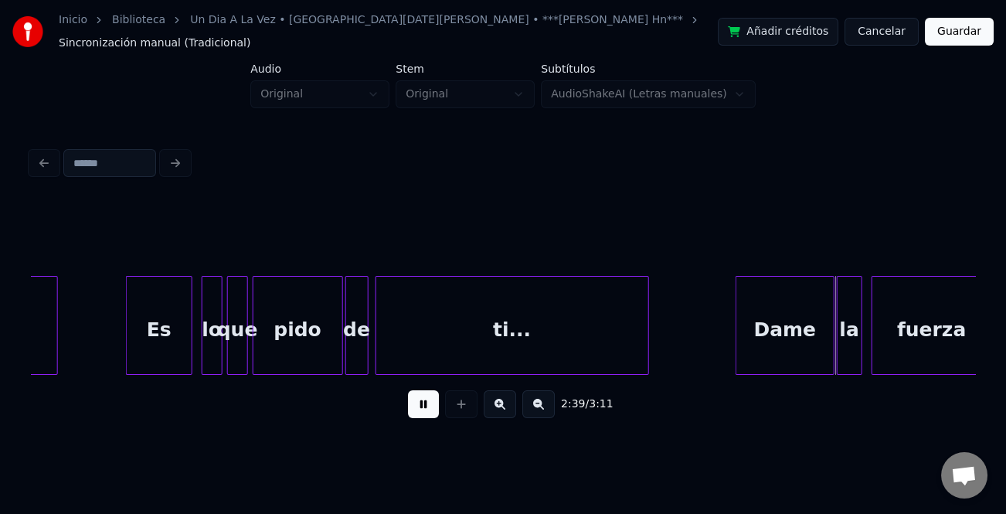
click at [736, 326] on div at bounding box center [738, 325] width 5 height 97
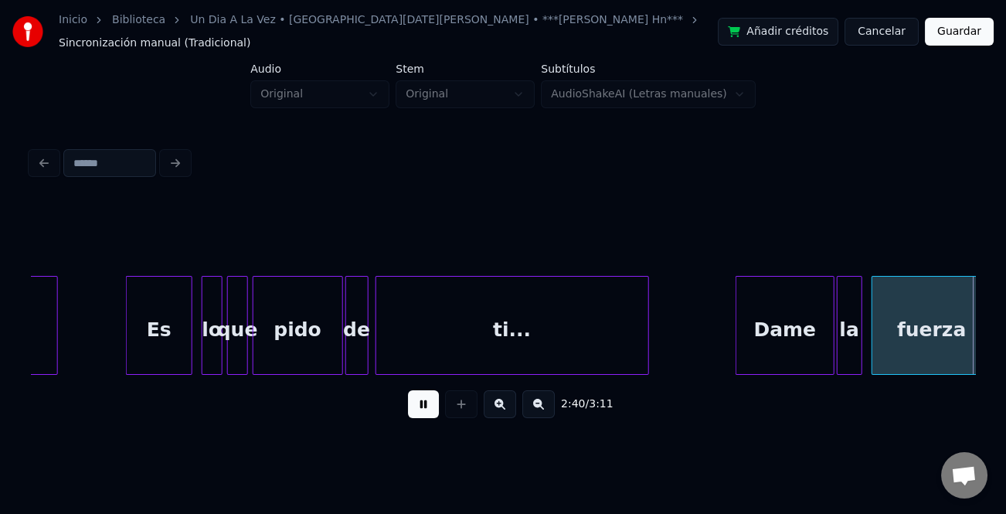
scroll to position [0, 18648]
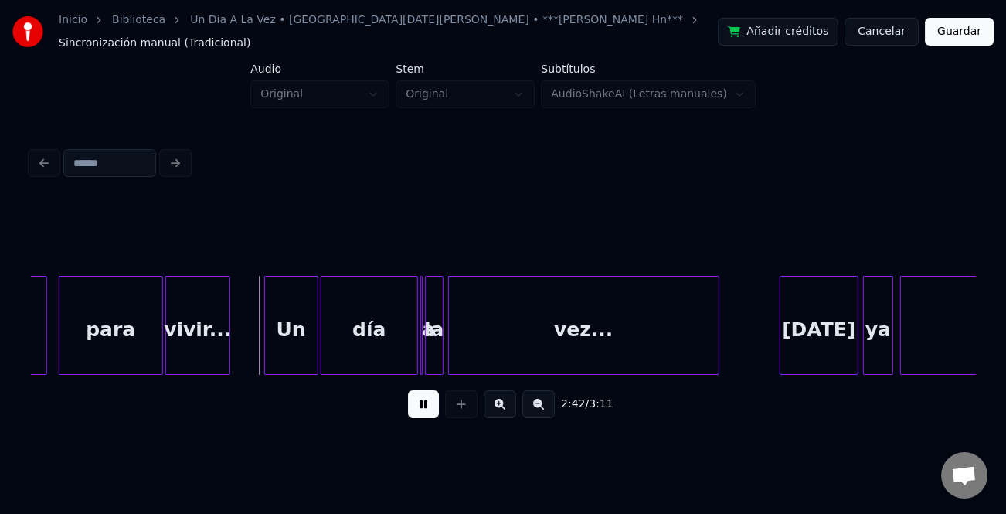
click at [265, 342] on div at bounding box center [267, 325] width 5 height 97
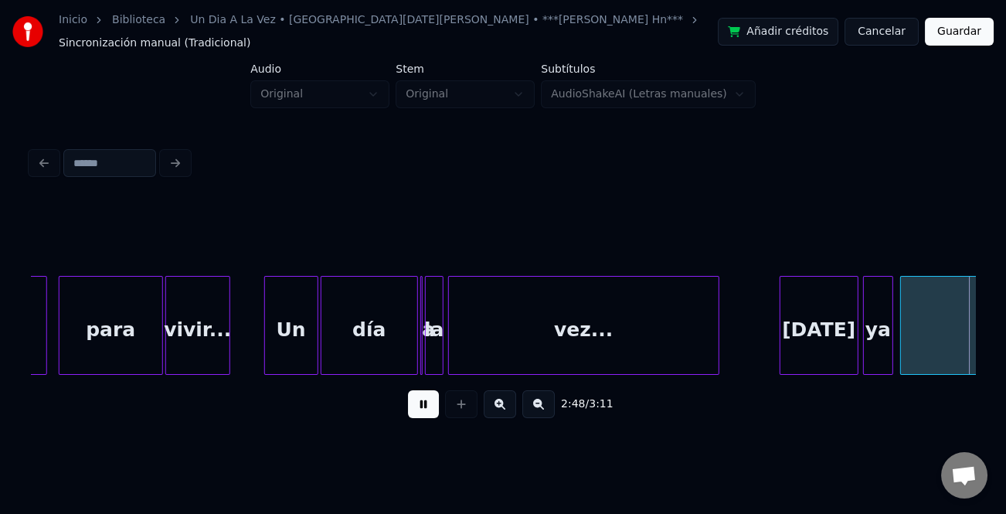
scroll to position [0, 19593]
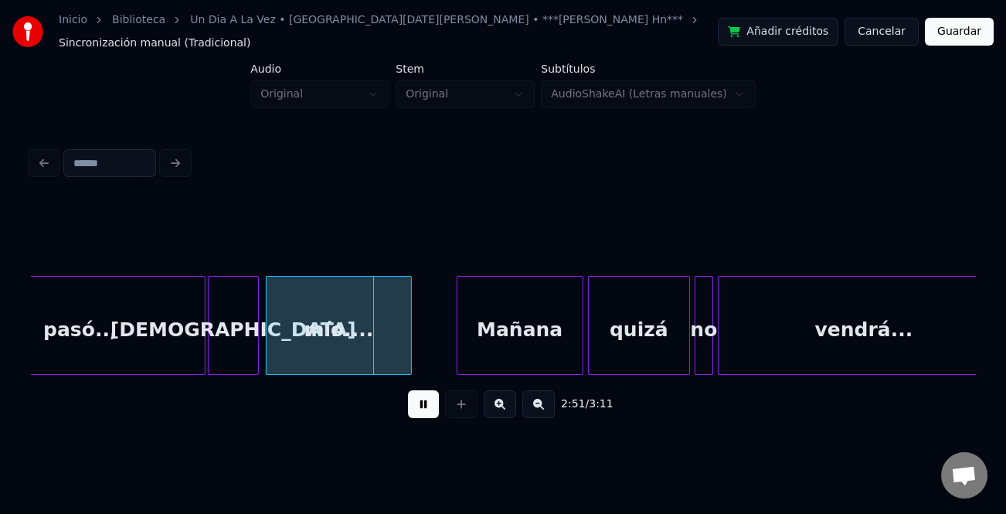
click at [457, 328] on div at bounding box center [459, 325] width 5 height 97
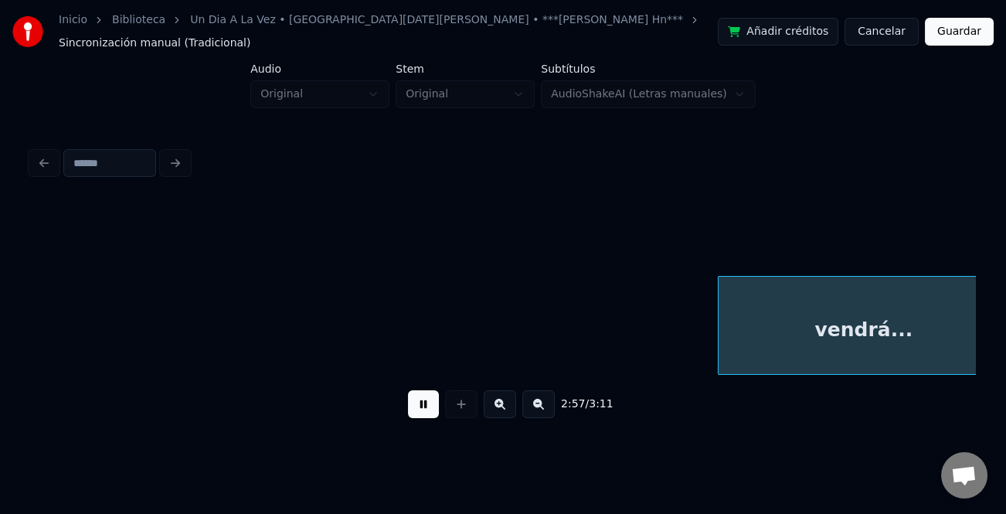
scroll to position [0, 20537]
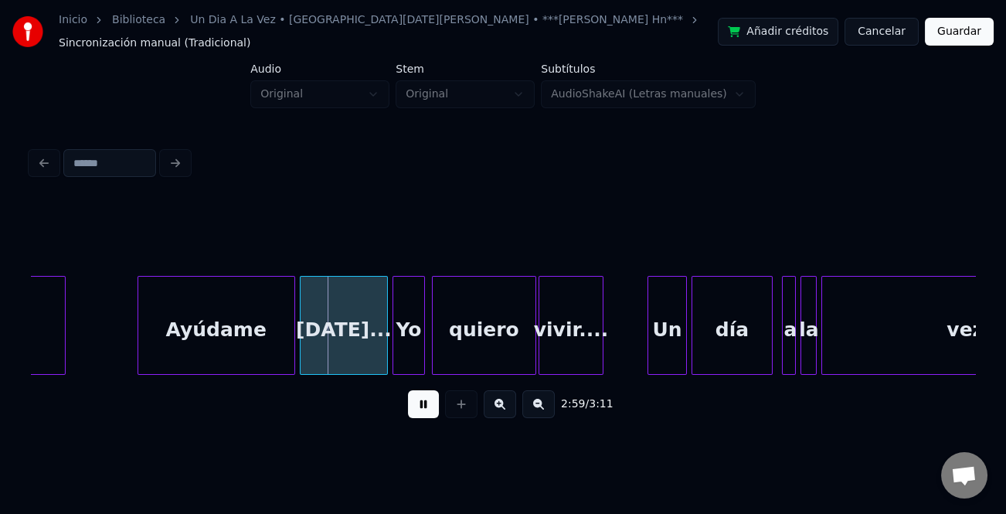
click at [139, 345] on div at bounding box center [140, 325] width 5 height 97
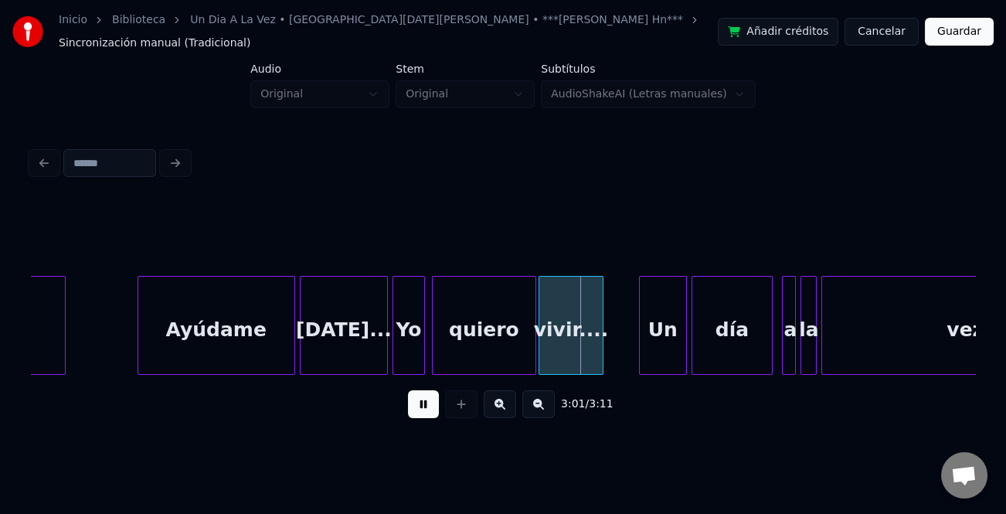
click at [644, 348] on div at bounding box center [642, 325] width 5 height 97
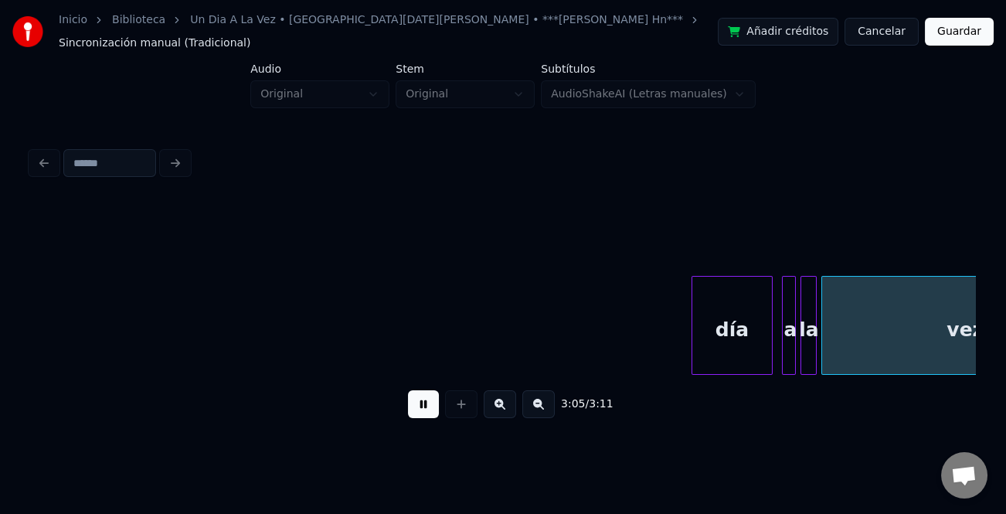
scroll to position [0, 21222]
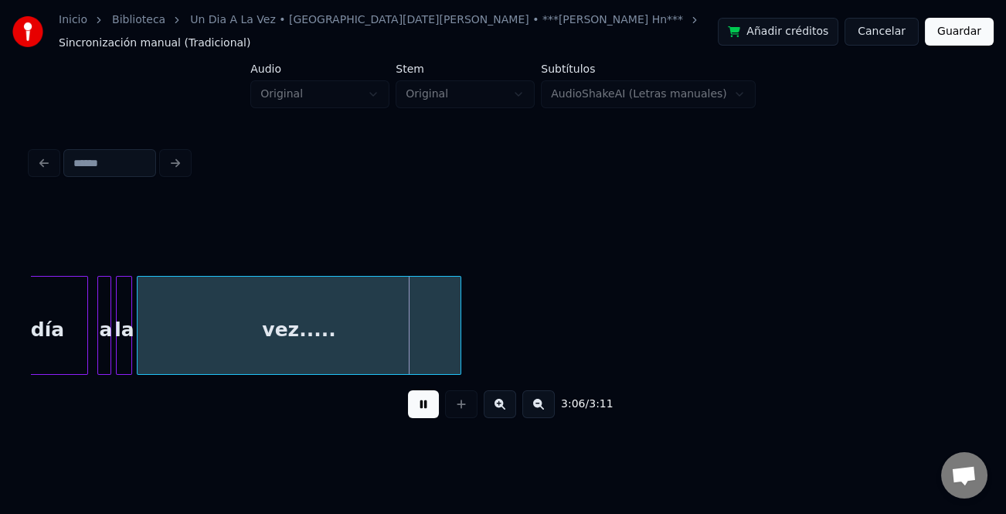
click at [971, 34] on button "Guardar" at bounding box center [959, 32] width 69 height 28
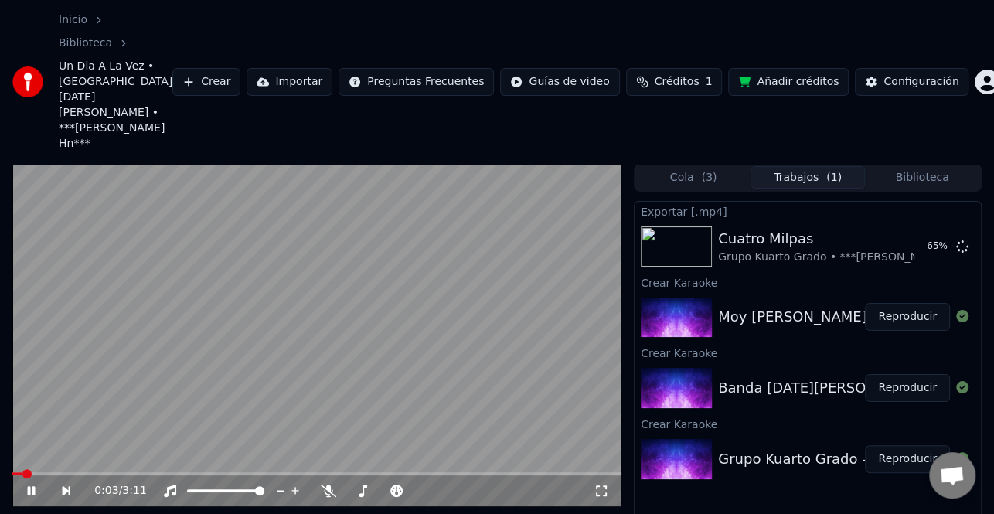
click at [403, 345] on video at bounding box center [316, 335] width 609 height 342
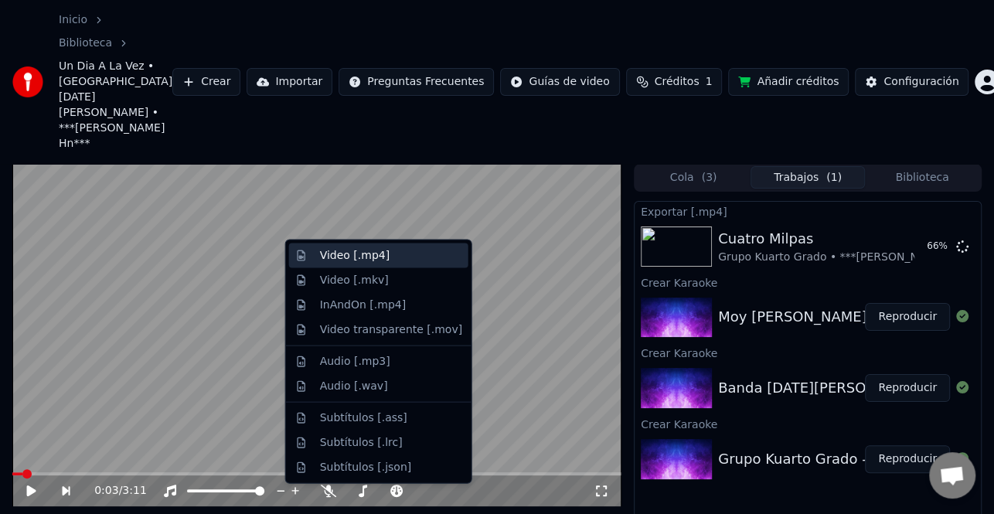
click at [403, 258] on div "Video [.mp4]" at bounding box center [391, 255] width 142 height 15
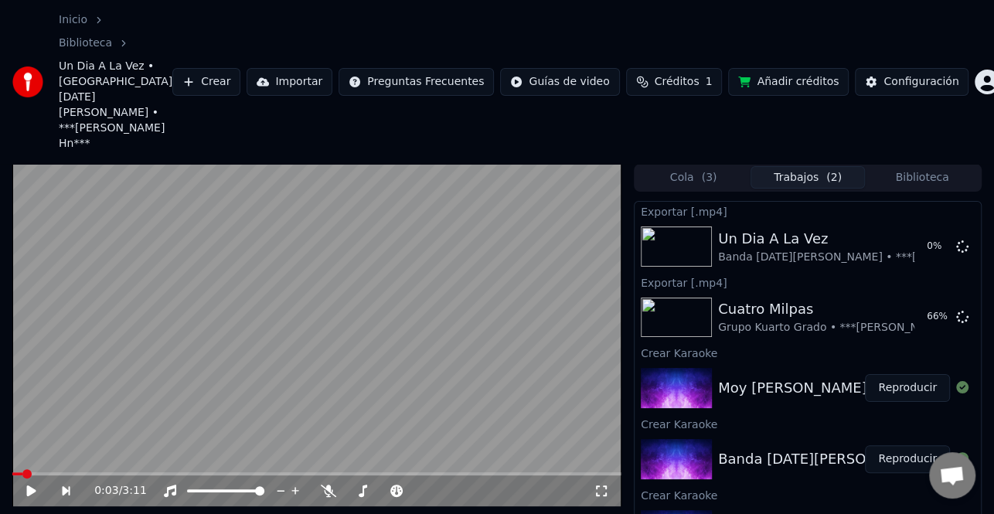
click at [886, 374] on button "Reproducir" at bounding box center [907, 388] width 85 height 28
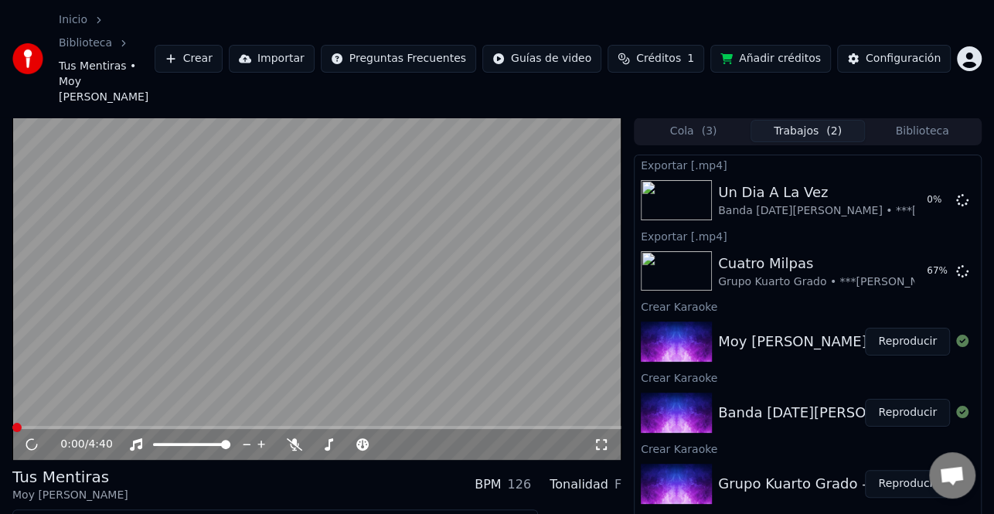
click at [50, 512] on button "Editar" at bounding box center [47, 523] width 63 height 22
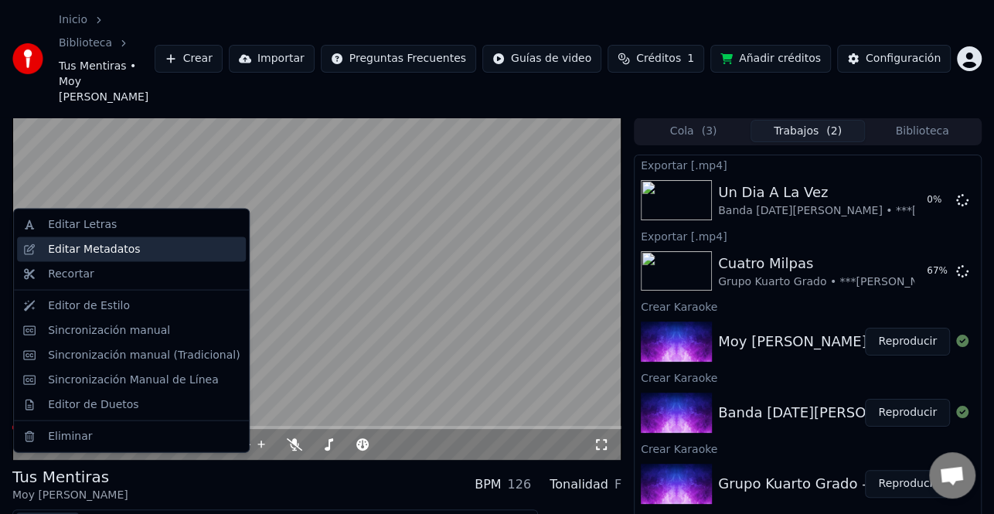
click at [99, 250] on div "Editar Metadatos" at bounding box center [94, 249] width 92 height 15
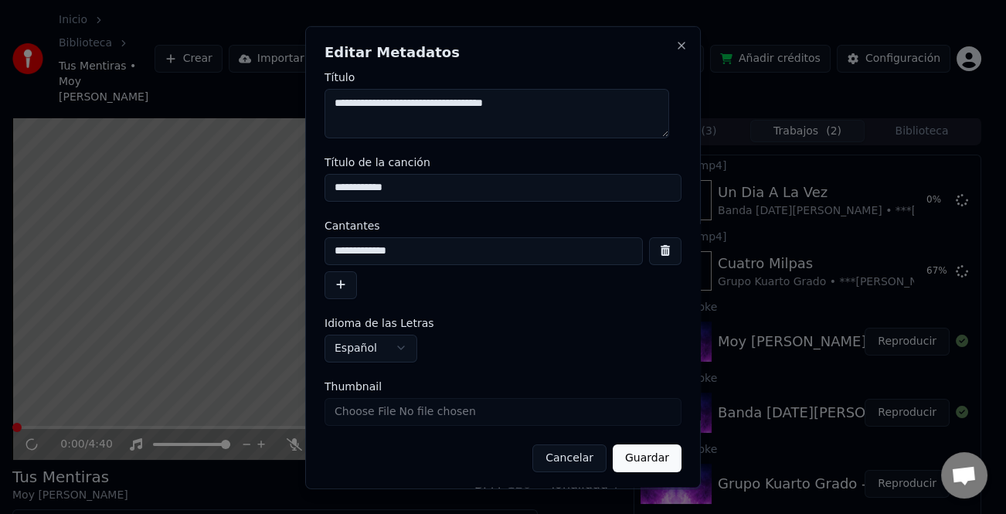
click at [341, 286] on button "button" at bounding box center [341, 284] width 32 height 28
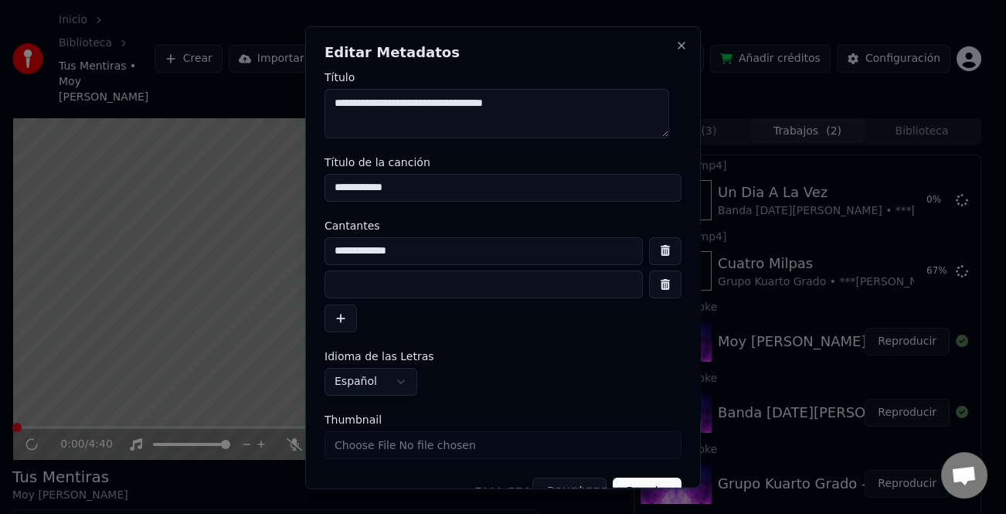
click at [378, 282] on input at bounding box center [484, 284] width 318 height 28
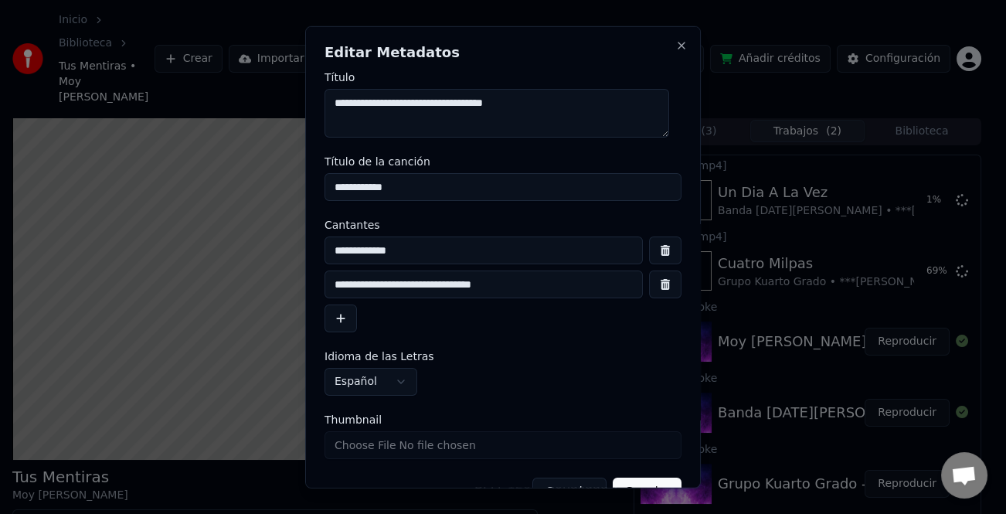
scroll to position [36, 0]
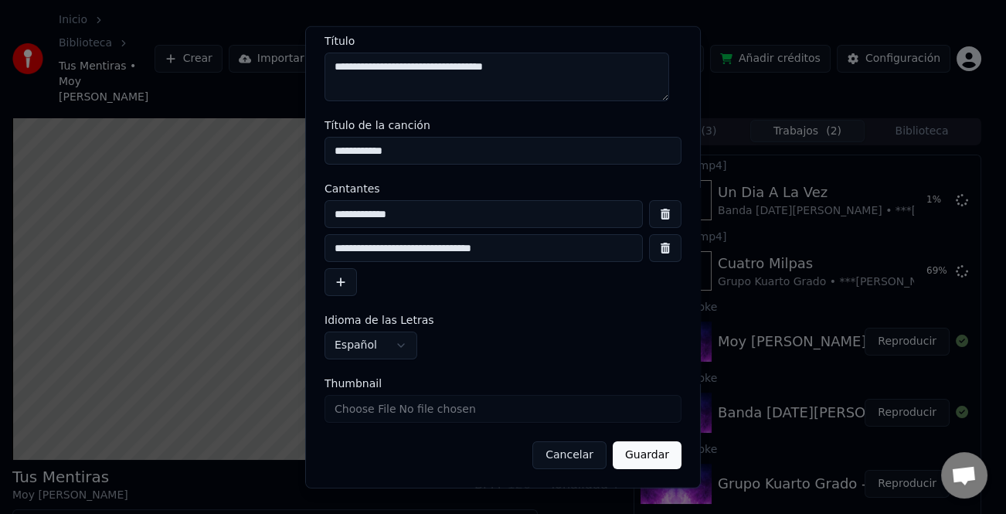
type input "**********"
click at [642, 453] on button "Guardar" at bounding box center [647, 455] width 69 height 28
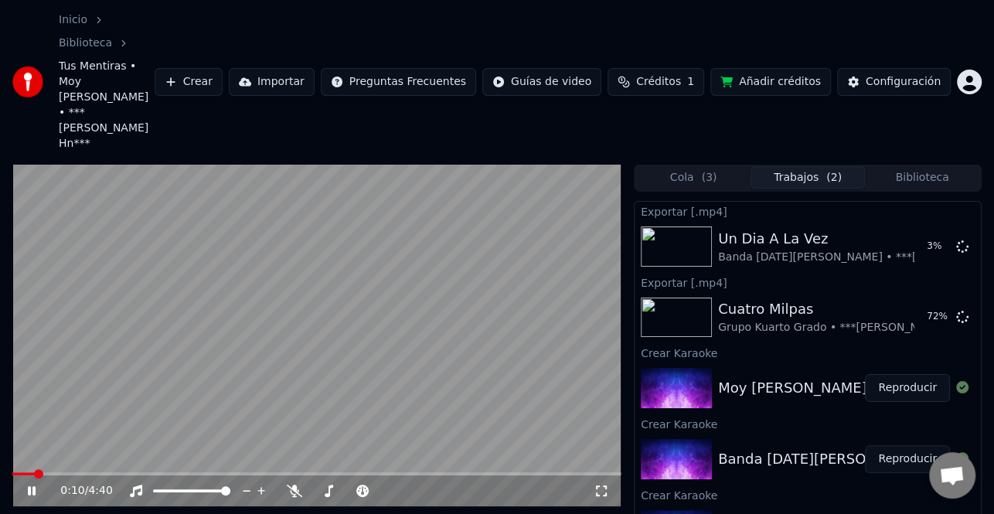
click at [32, 484] on icon at bounding box center [43, 490] width 36 height 12
click at [30, 485] on icon at bounding box center [31, 490] width 9 height 11
click at [32, 484] on icon at bounding box center [43, 490] width 36 height 12
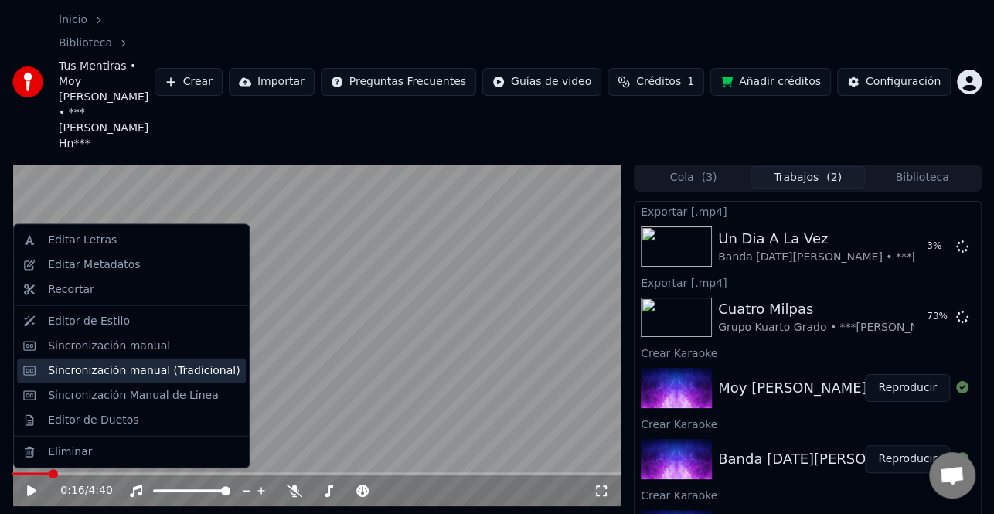
click at [151, 370] on div "Sincronización manual (Tradicional)" at bounding box center [144, 369] width 192 height 15
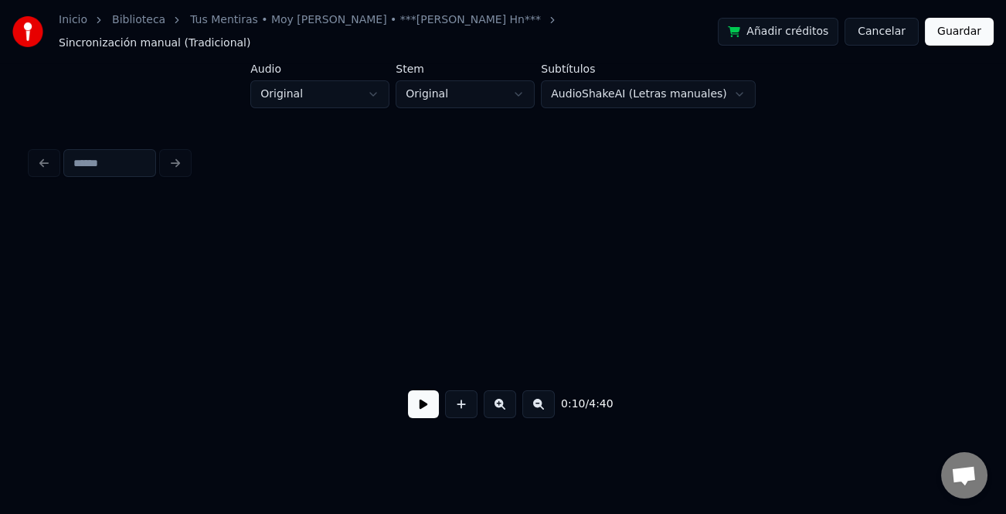
scroll to position [0, 1232]
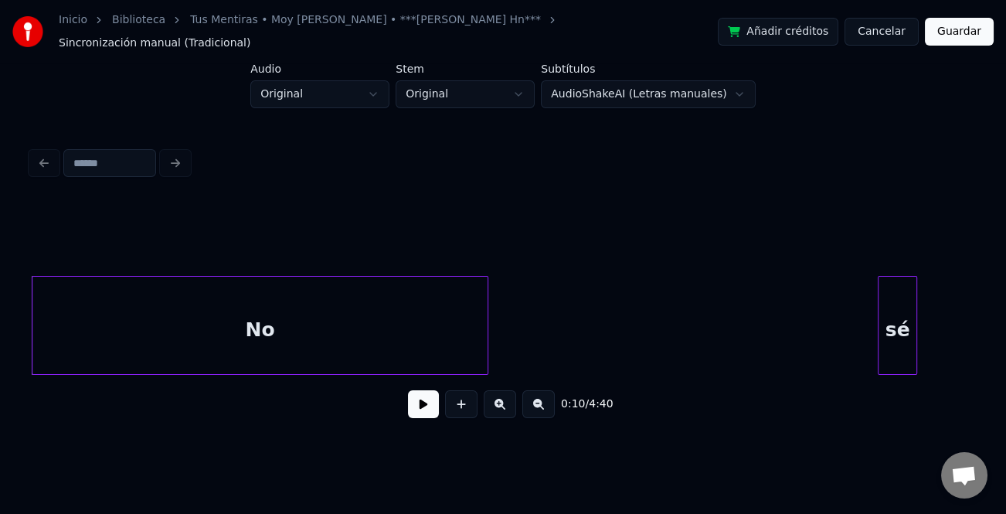
click at [426, 396] on button at bounding box center [423, 404] width 31 height 28
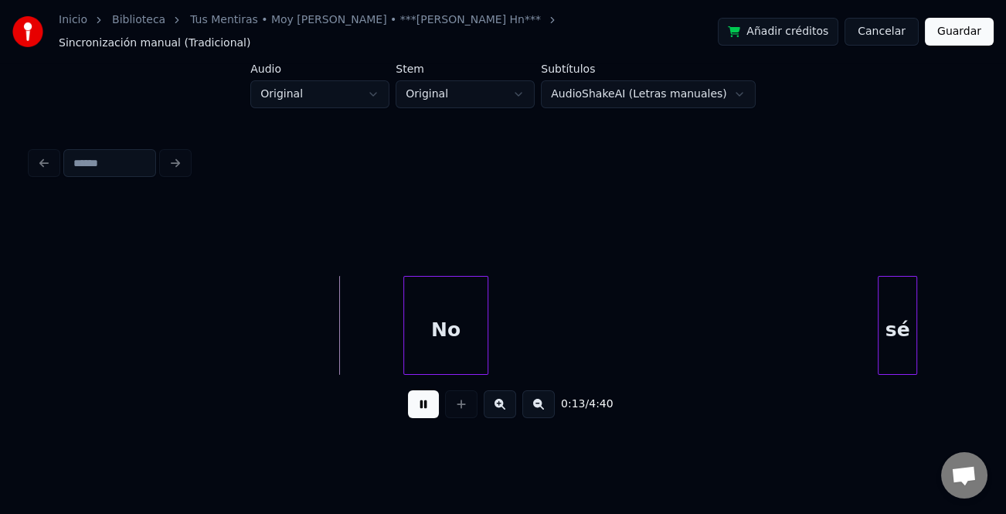
click at [409, 332] on div at bounding box center [406, 325] width 5 height 97
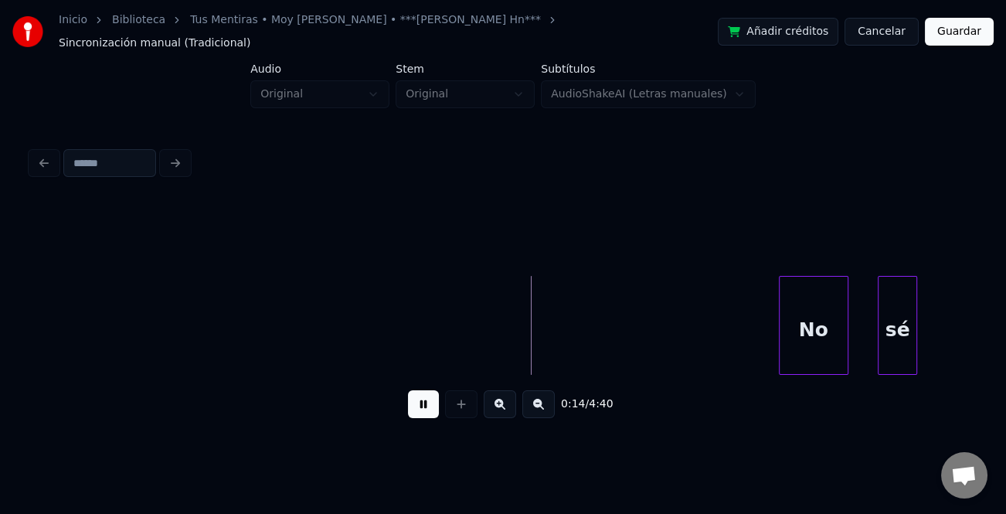
click at [822, 328] on div "No" at bounding box center [814, 329] width 68 height 105
click at [533, 403] on button at bounding box center [538, 404] width 32 height 28
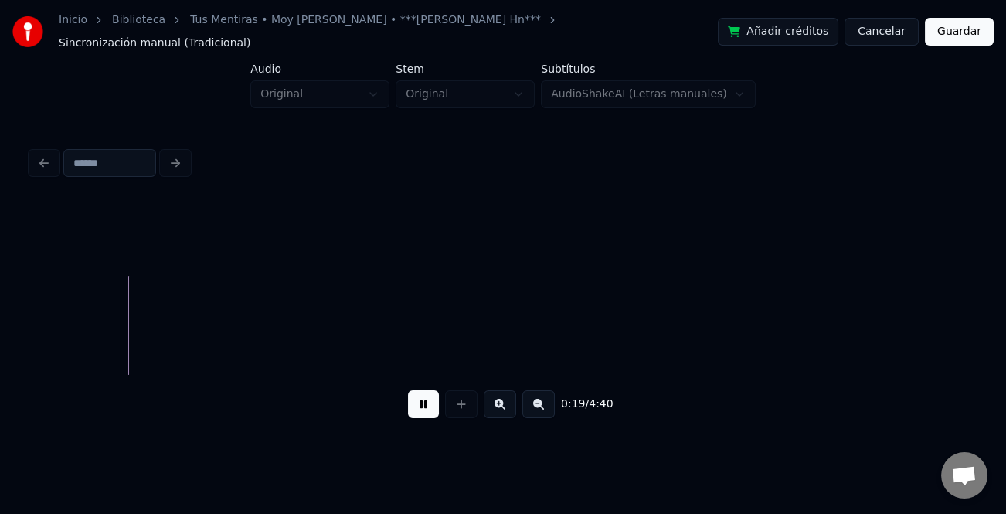
click at [552, 396] on button at bounding box center [538, 404] width 32 height 28
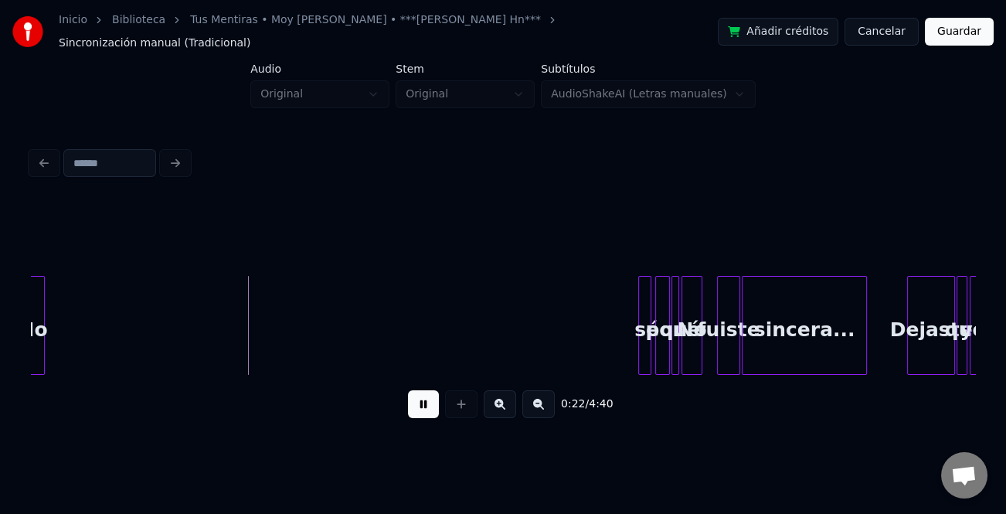
click at [641, 319] on div "sé" at bounding box center [646, 329] width 15 height 105
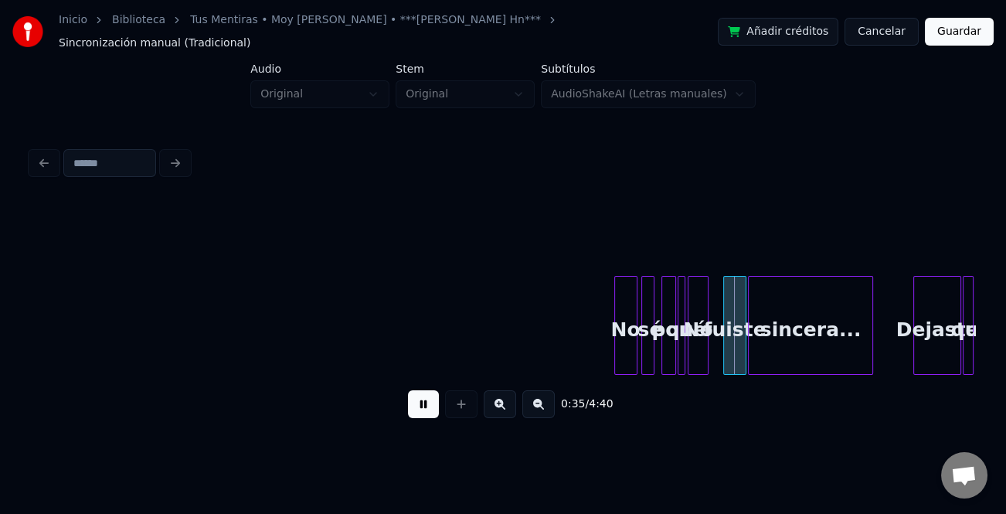
click at [621, 338] on div "No" at bounding box center [626, 329] width 22 height 105
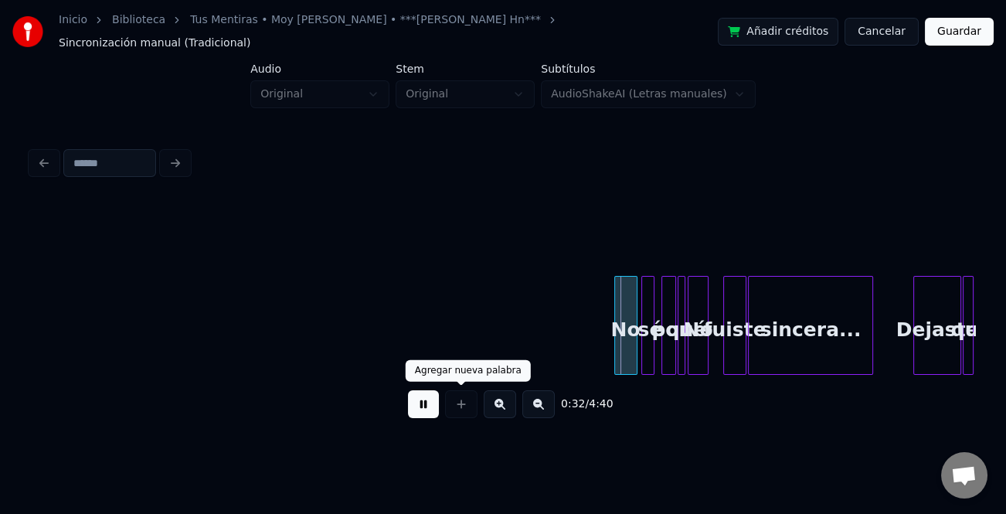
click at [495, 400] on button at bounding box center [500, 404] width 32 height 28
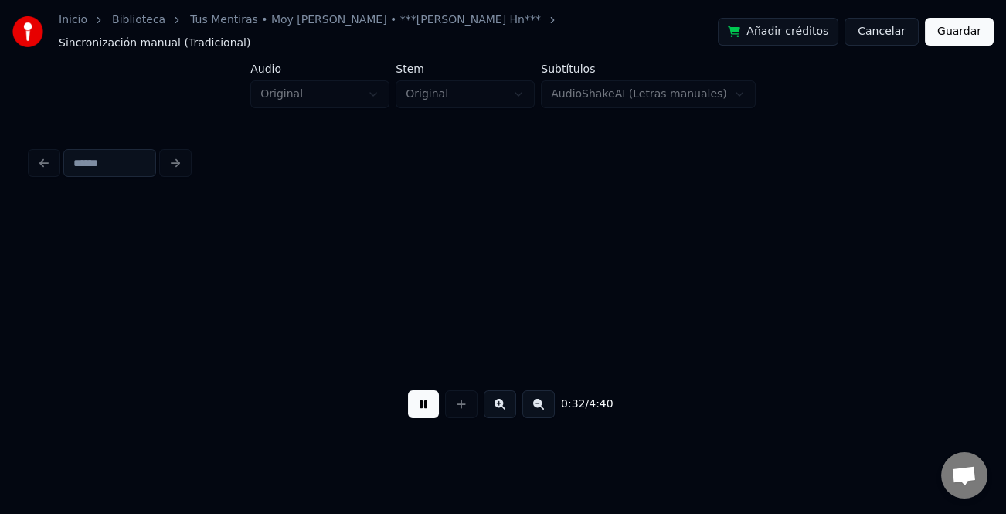
scroll to position [0, 1929]
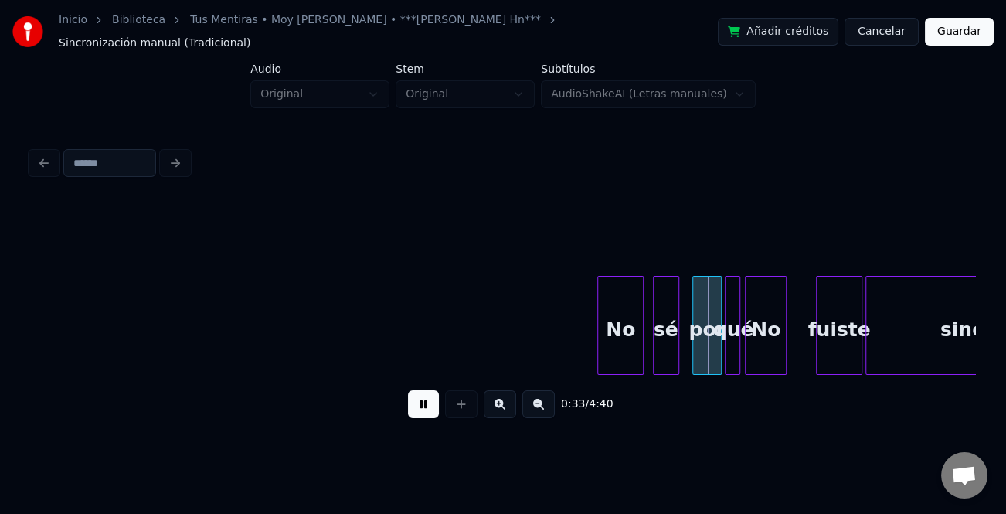
click at [495, 400] on button at bounding box center [500, 404] width 32 height 28
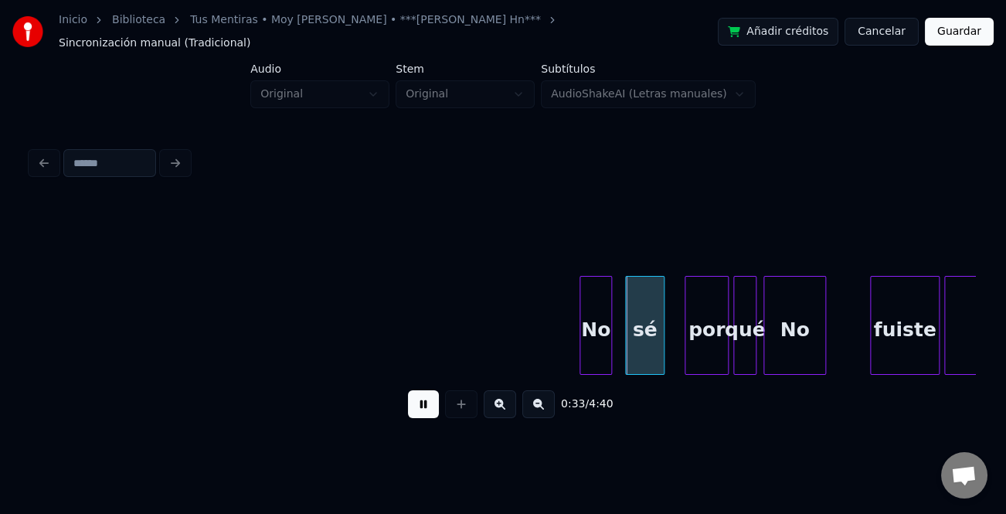
click at [583, 331] on div at bounding box center [582, 325] width 5 height 97
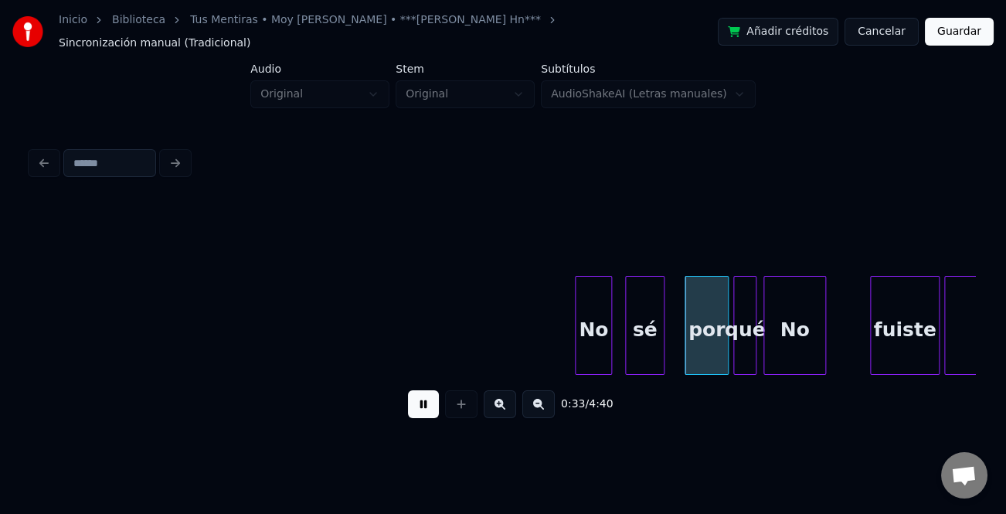
click at [576, 349] on div at bounding box center [578, 325] width 5 height 97
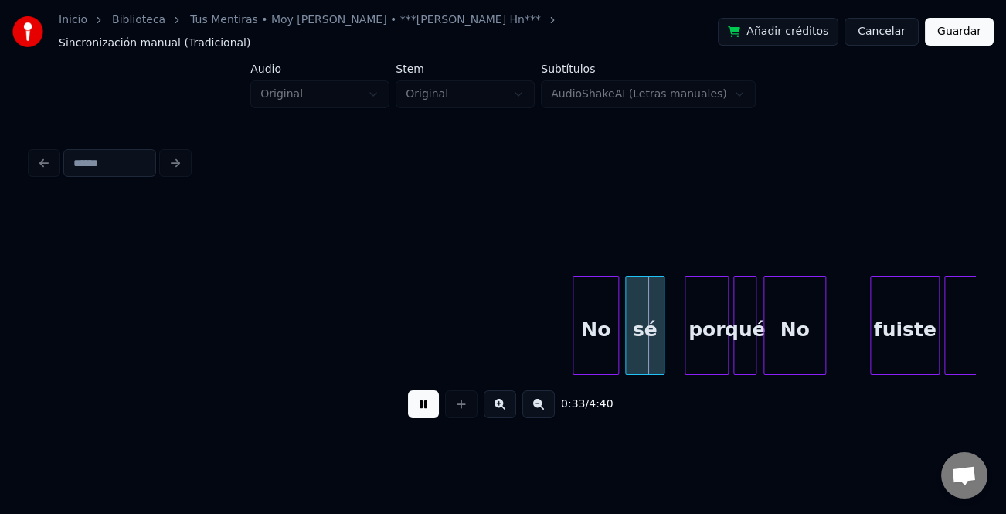
click at [600, 349] on div "No" at bounding box center [596, 329] width 46 height 105
click at [660, 355] on div "sé" at bounding box center [656, 329] width 38 height 105
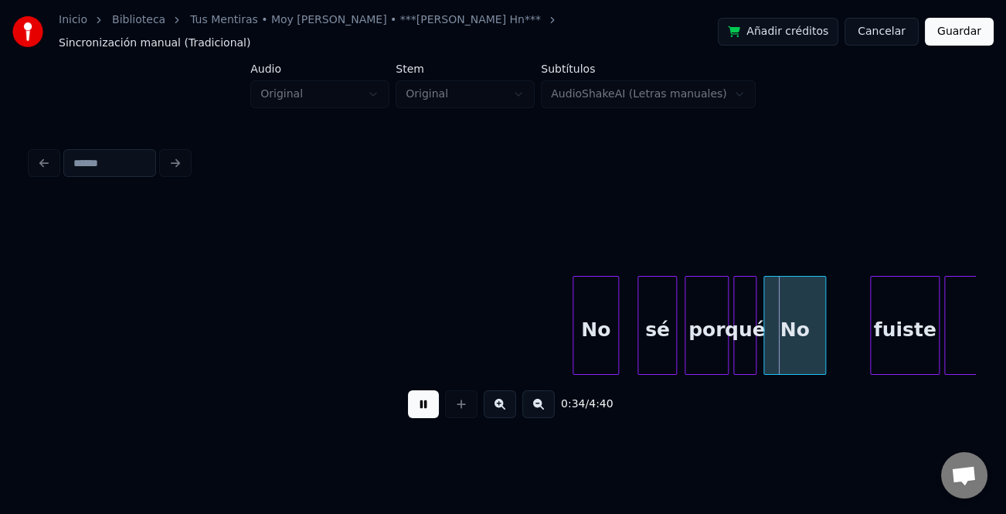
click at [805, 335] on div "No" at bounding box center [794, 329] width 61 height 105
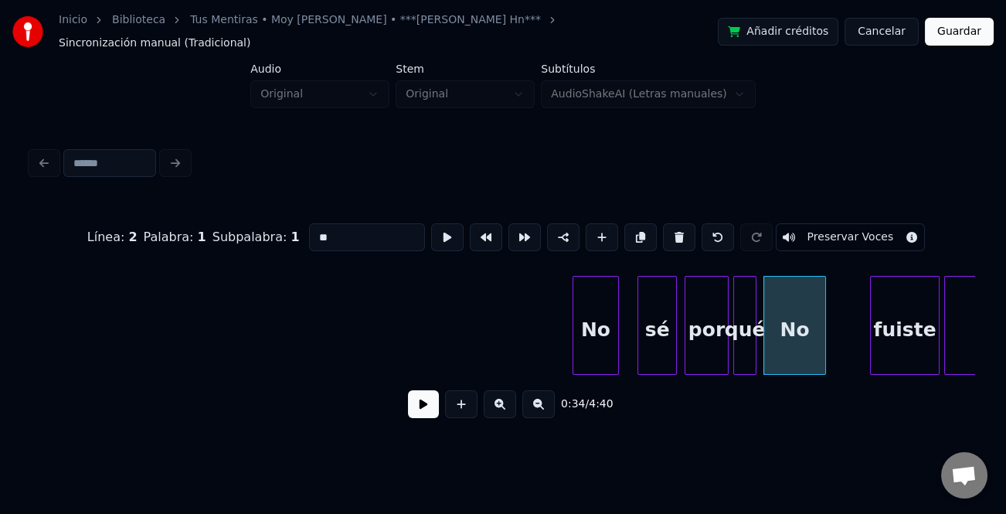
click at [788, 330] on div "No" at bounding box center [794, 329] width 61 height 105
click at [347, 223] on input "**" at bounding box center [367, 237] width 116 height 28
type input "*****"
click at [428, 411] on button at bounding box center [423, 404] width 31 height 28
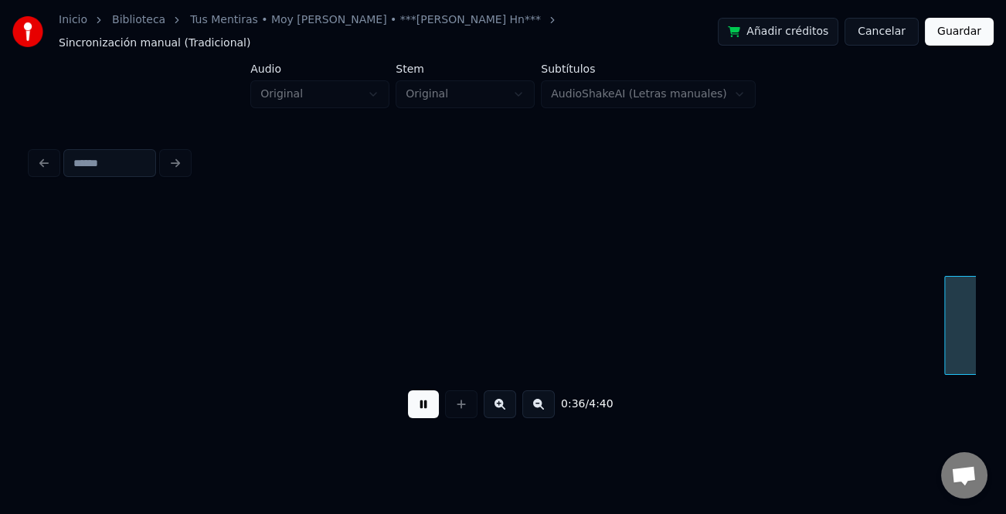
scroll to position [0, 4176]
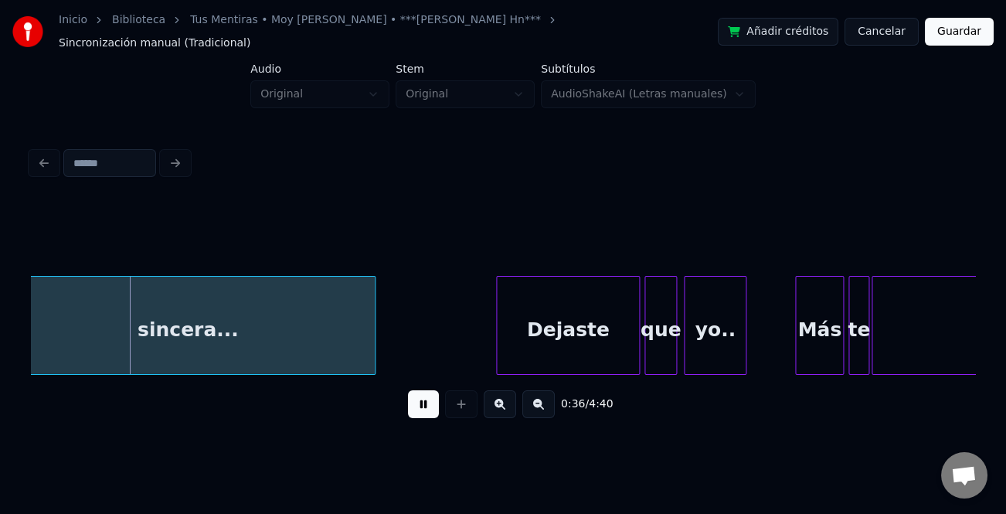
click at [416, 400] on button at bounding box center [423, 404] width 31 height 28
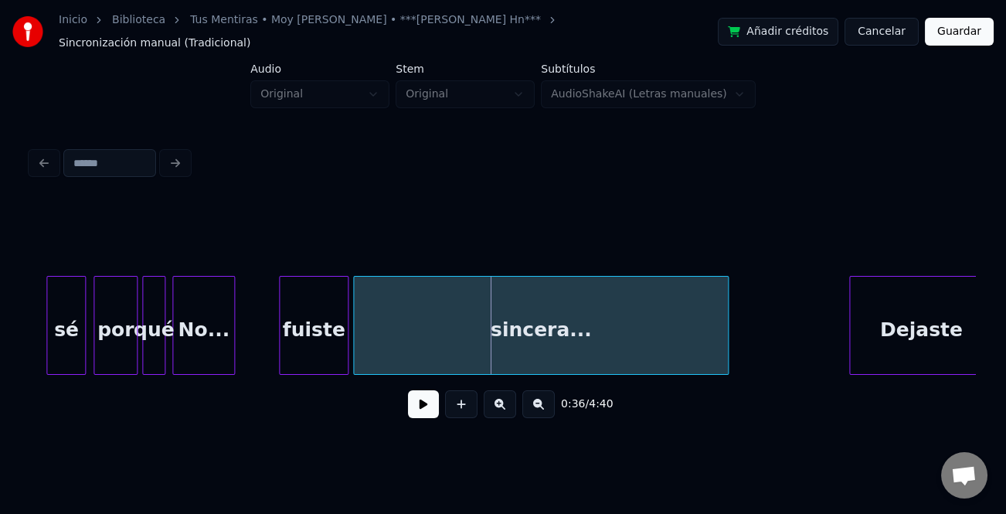
click at [313, 325] on div "fuiste" at bounding box center [314, 329] width 68 height 105
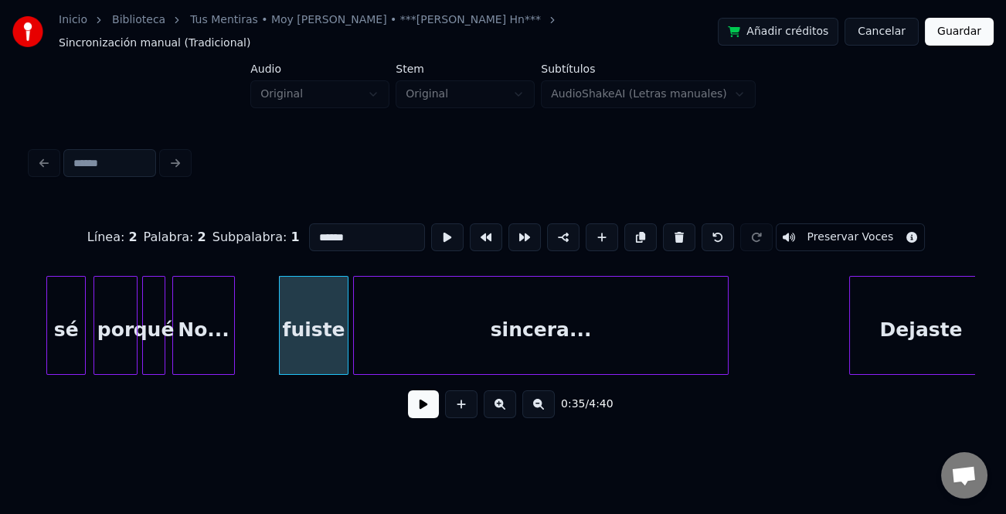
click at [311, 223] on input "******" at bounding box center [367, 237] width 116 height 28
type input "******"
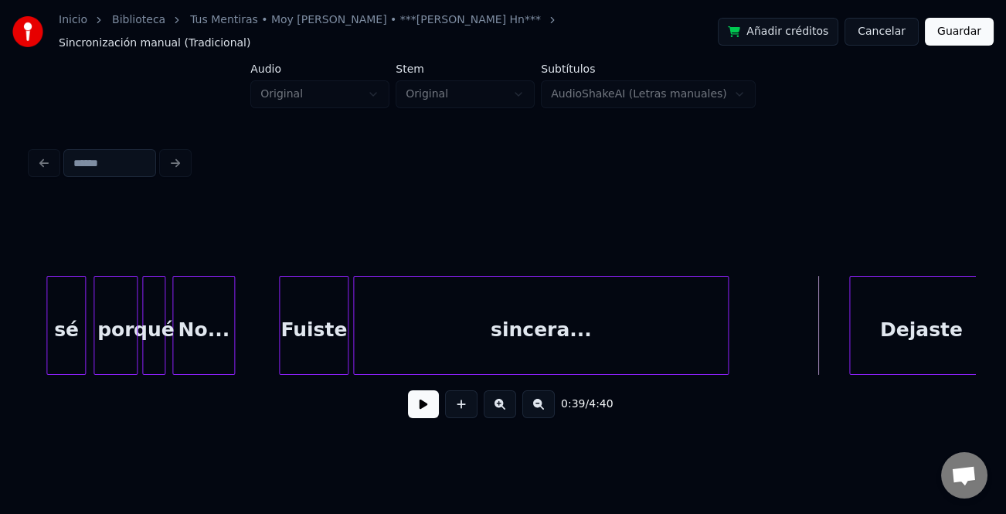
click at [423, 402] on button at bounding box center [423, 404] width 31 height 28
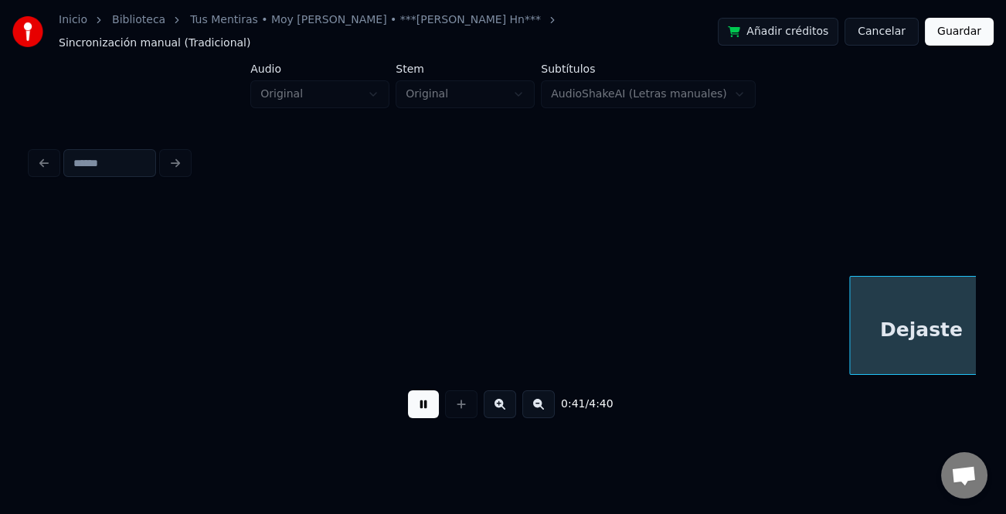
scroll to position [0, 4767]
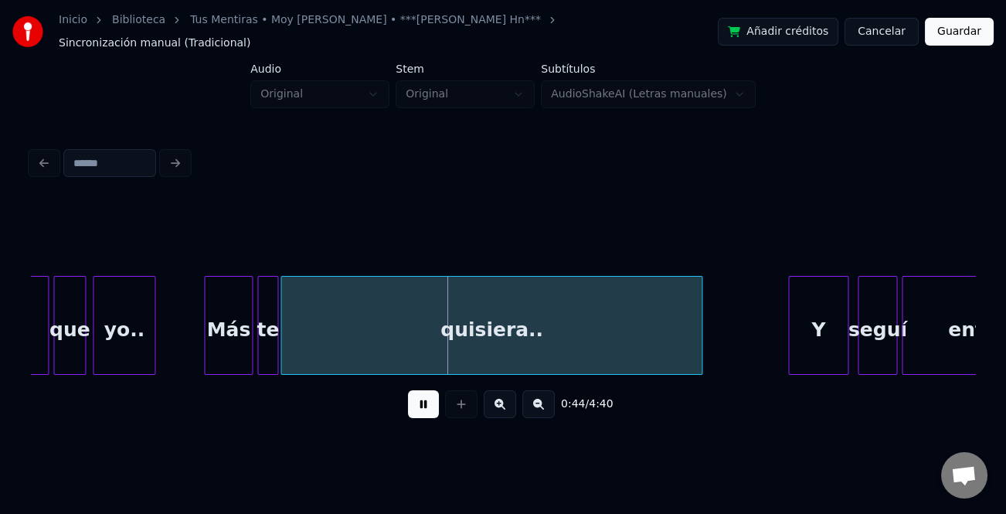
click at [697, 336] on div at bounding box center [699, 325] width 5 height 97
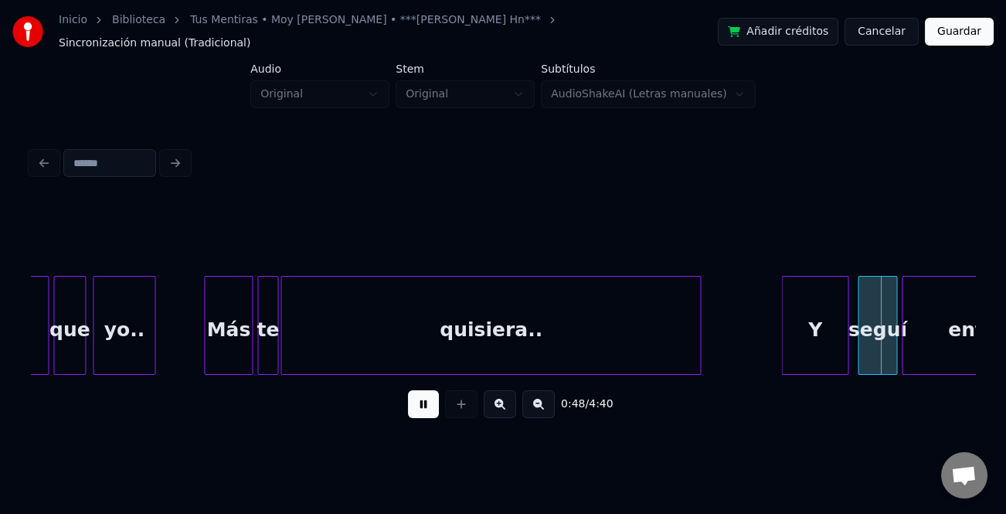
click at [783, 342] on div at bounding box center [784, 325] width 5 height 97
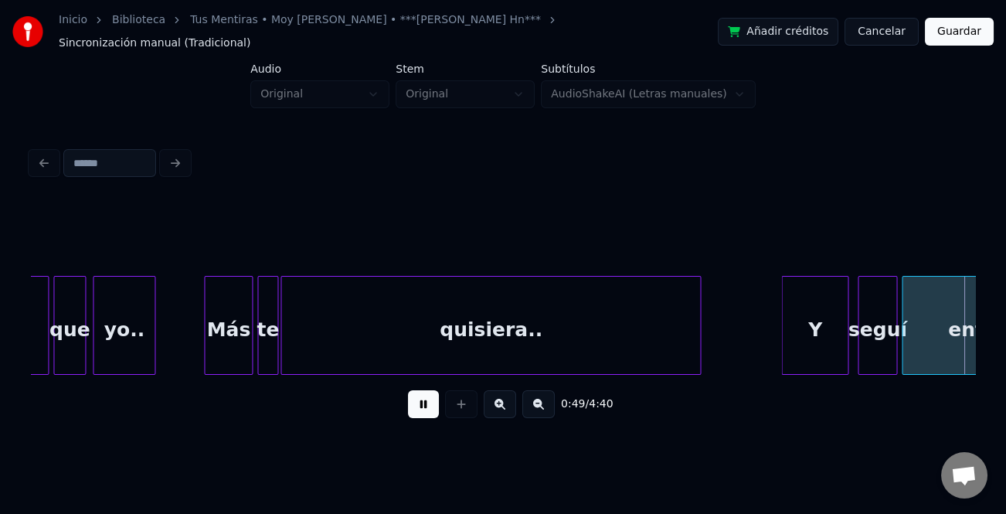
scroll to position [0, 5712]
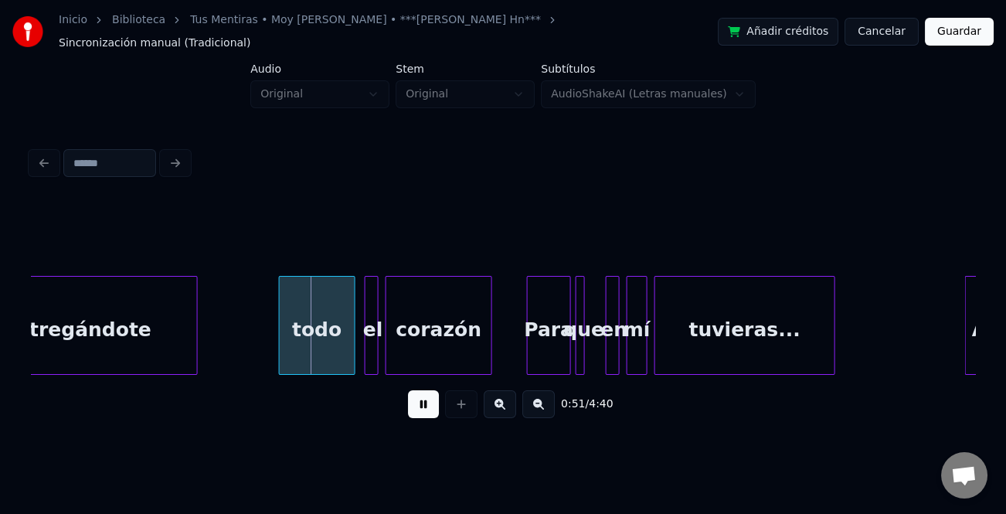
click at [423, 398] on button at bounding box center [423, 404] width 31 height 28
click at [343, 352] on div "todo" at bounding box center [317, 329] width 75 height 105
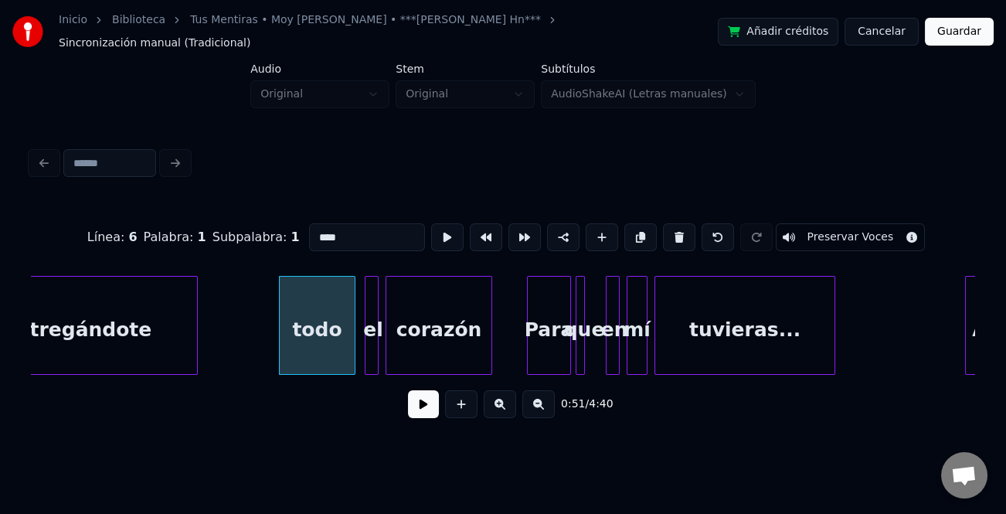
click at [314, 223] on input "****" at bounding box center [367, 237] width 116 height 28
type input "****"
click at [414, 414] on button at bounding box center [423, 404] width 31 height 28
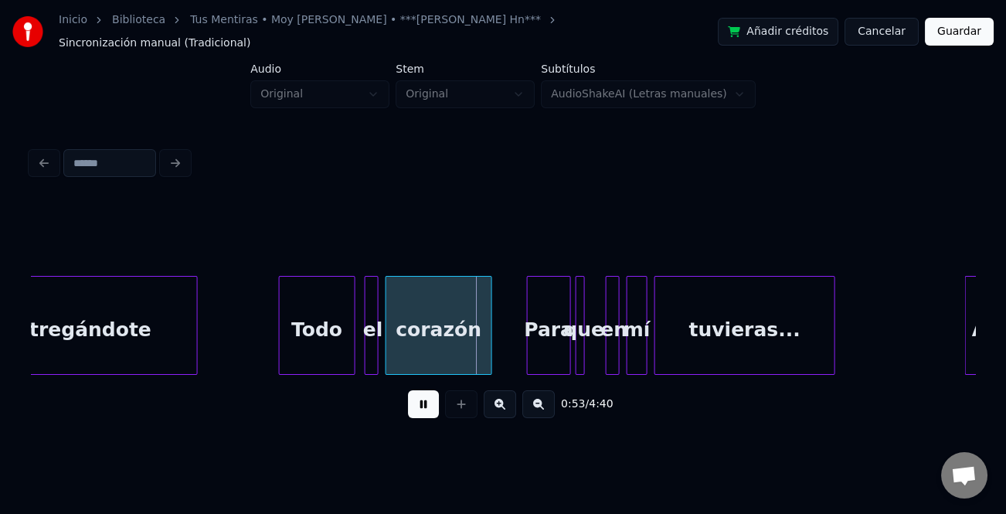
click at [508, 402] on button at bounding box center [500, 404] width 32 height 28
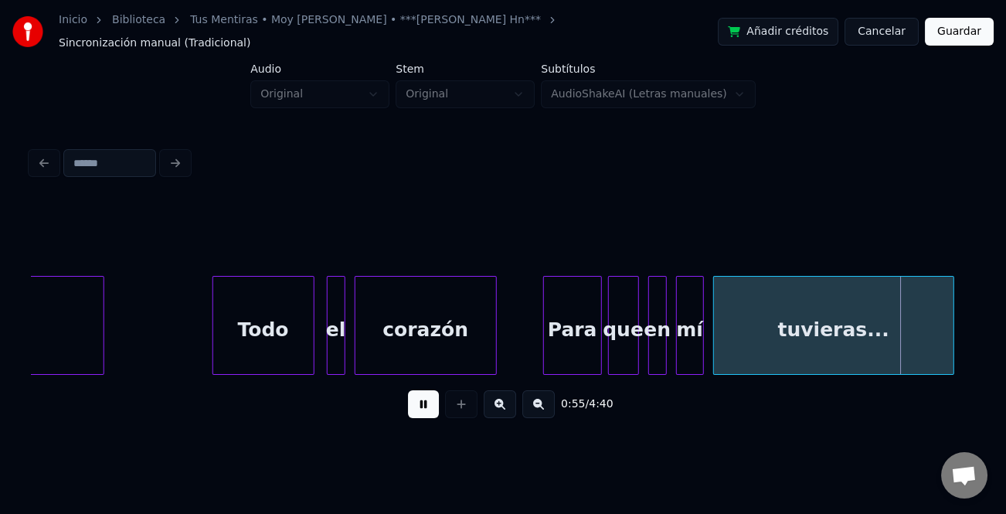
click at [638, 351] on div at bounding box center [636, 325] width 5 height 97
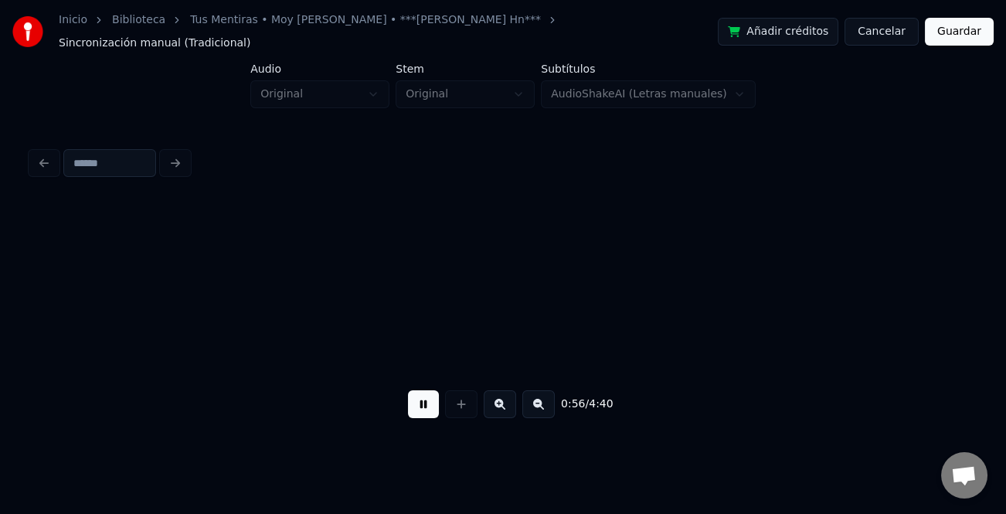
scroll to position [0, 8710]
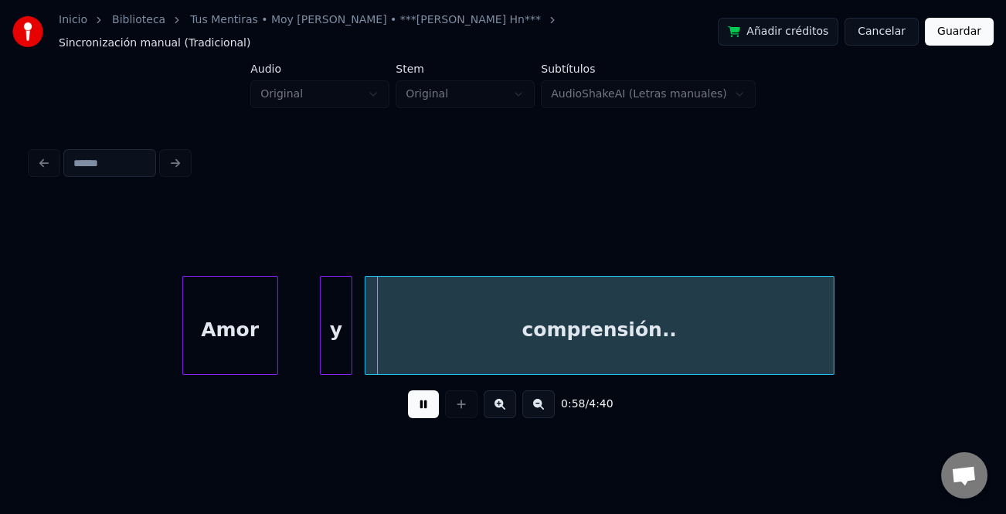
click at [321, 352] on div at bounding box center [323, 325] width 5 height 97
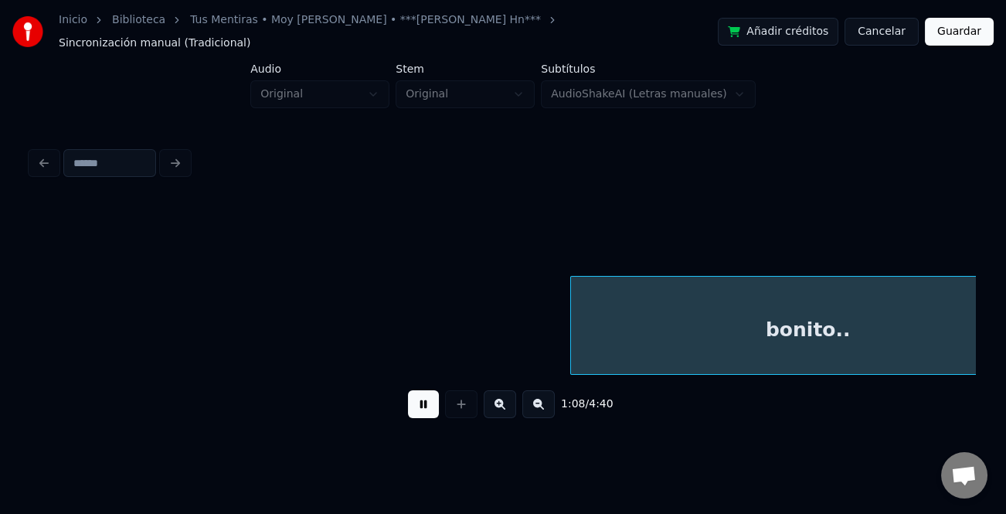
scroll to position [0, 10601]
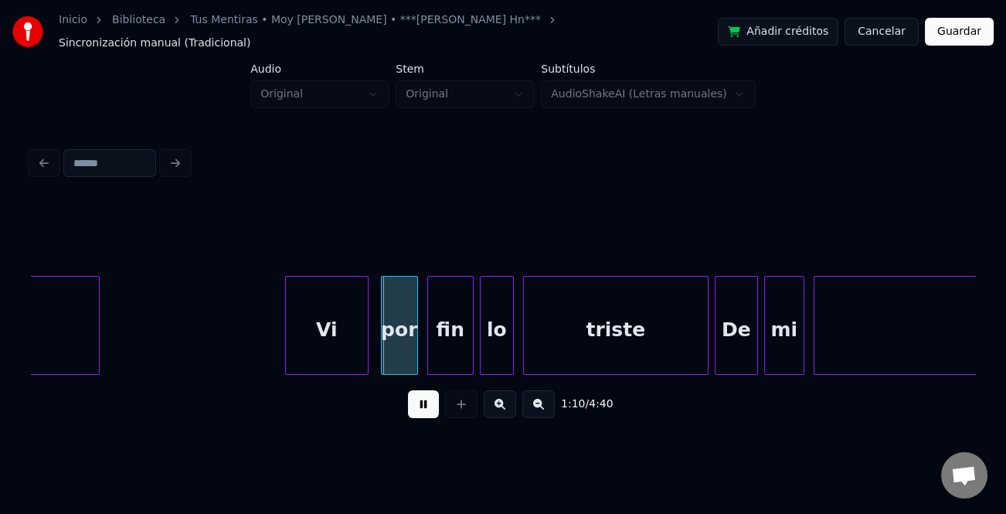
click at [286, 313] on div at bounding box center [288, 325] width 5 height 97
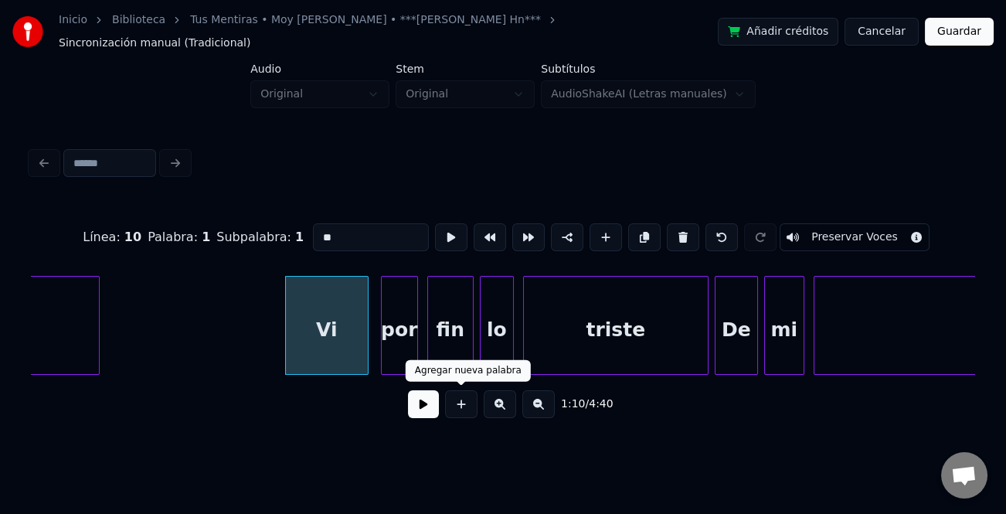
click at [437, 402] on button at bounding box center [423, 404] width 31 height 28
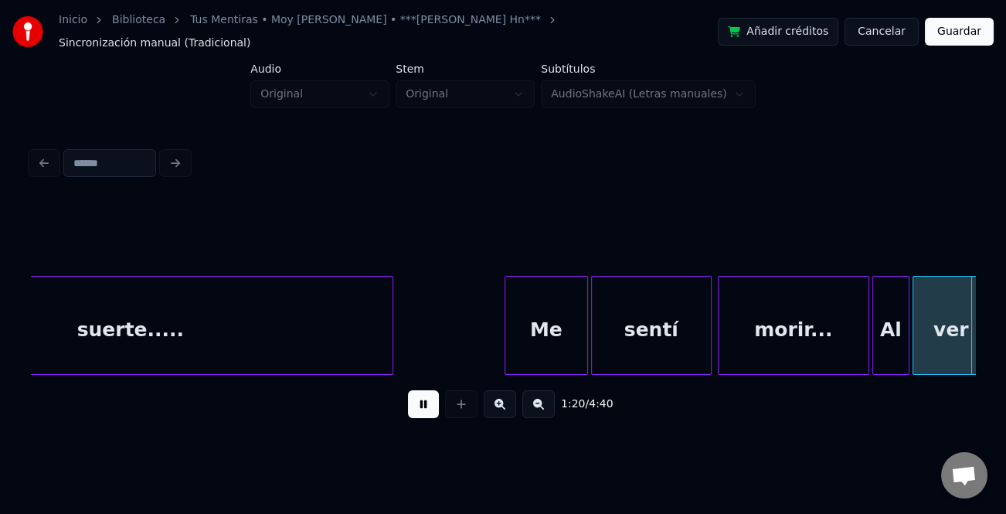
scroll to position [0, 12494]
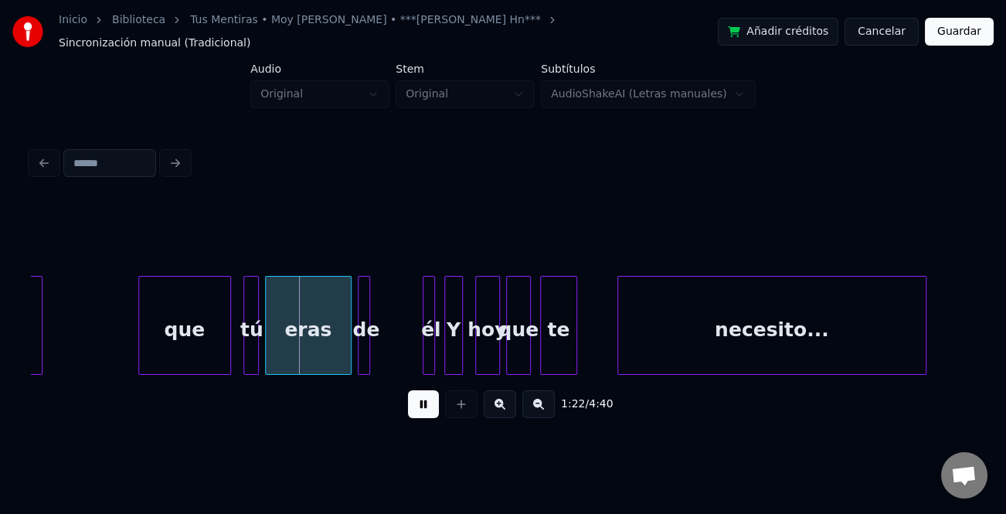
click at [413, 402] on button at bounding box center [423, 404] width 31 height 28
click at [169, 318] on div "que" at bounding box center [184, 329] width 91 height 105
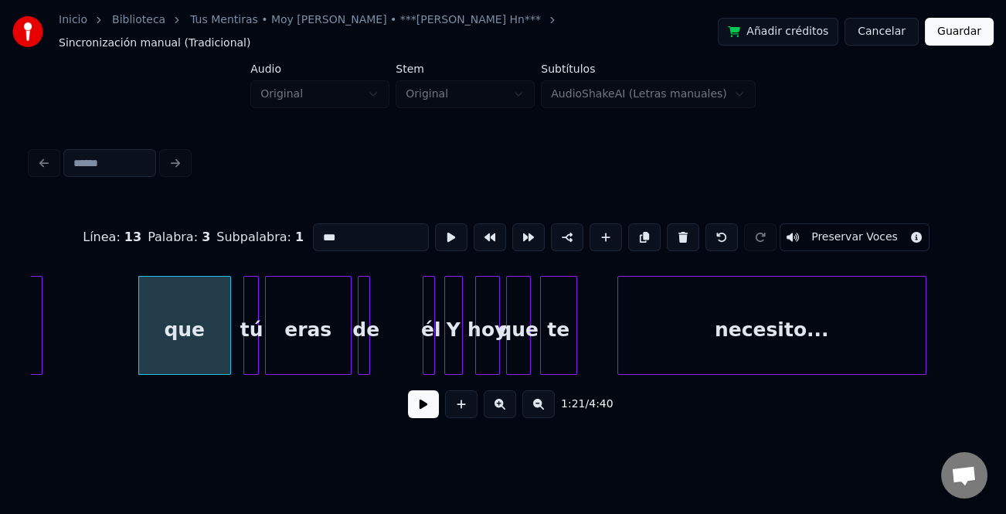
click at [314, 223] on input "***" at bounding box center [371, 237] width 116 height 28
click at [318, 228] on input "***" at bounding box center [371, 237] width 116 height 28
type input "***"
click at [412, 400] on button at bounding box center [423, 404] width 31 height 28
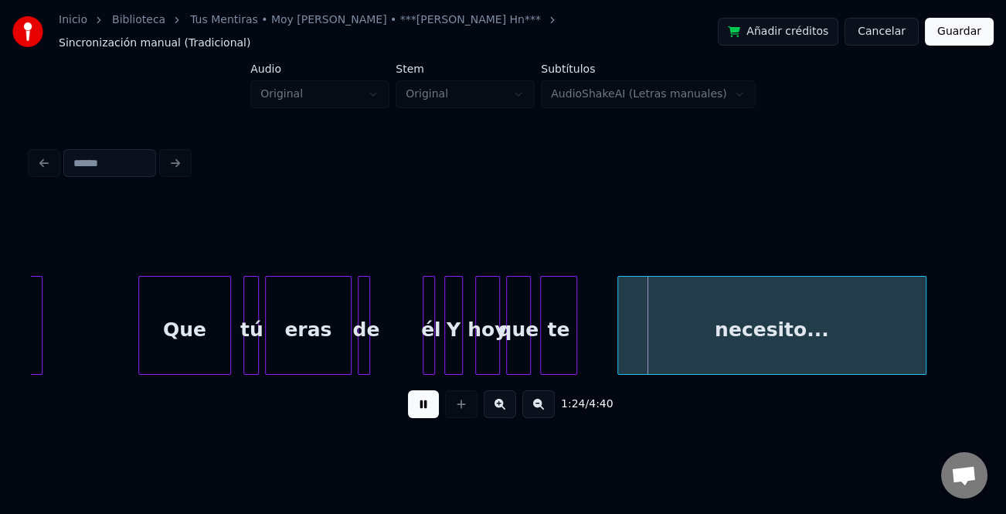
click at [247, 332] on div at bounding box center [246, 325] width 5 height 97
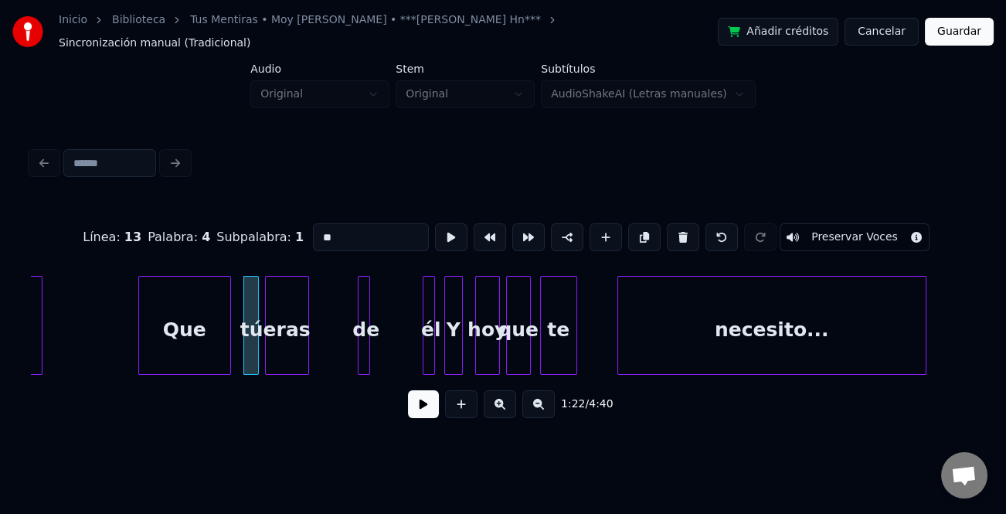
click at [304, 347] on div at bounding box center [306, 325] width 5 height 97
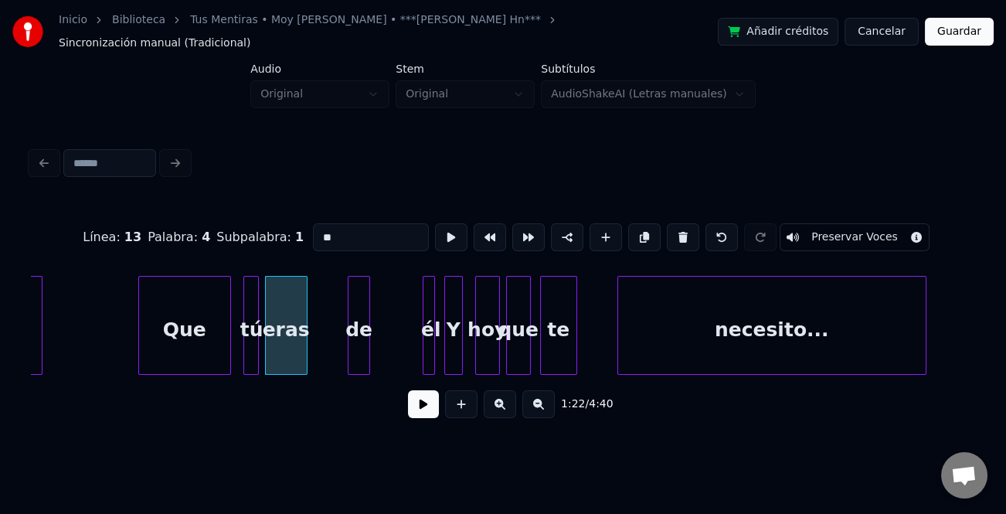
click at [350, 345] on div at bounding box center [350, 325] width 5 height 97
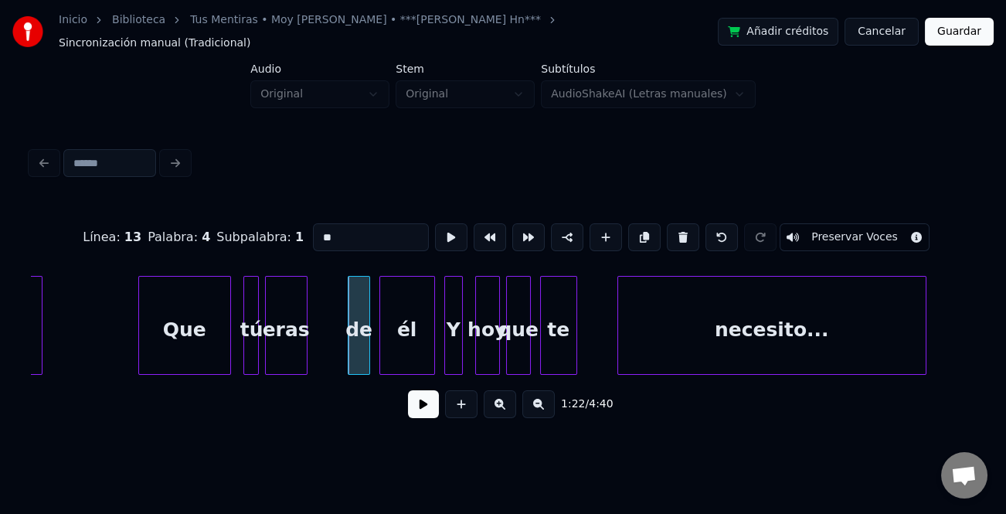
click at [382, 355] on div at bounding box center [382, 325] width 5 height 97
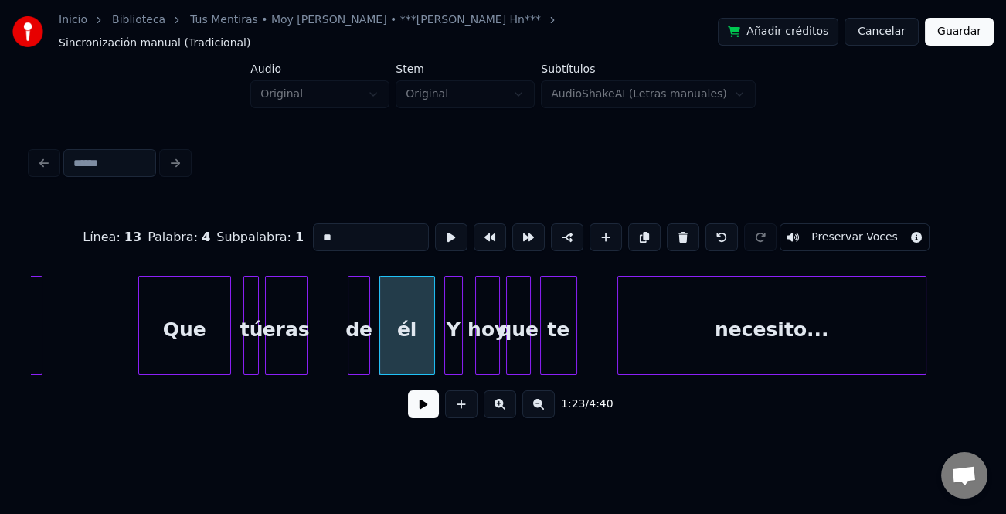
click at [190, 350] on div "Que" at bounding box center [184, 329] width 91 height 105
type input "***"
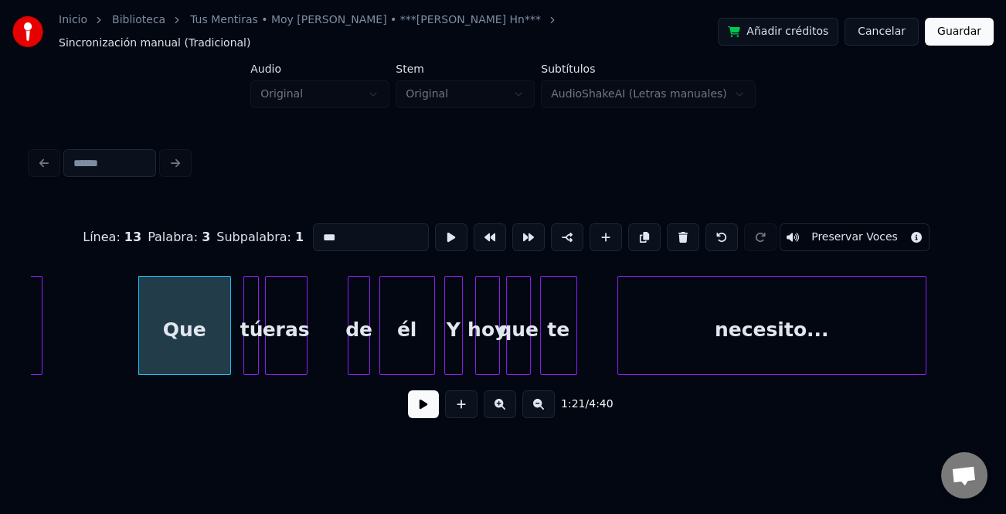
click at [426, 393] on button at bounding box center [423, 404] width 31 height 28
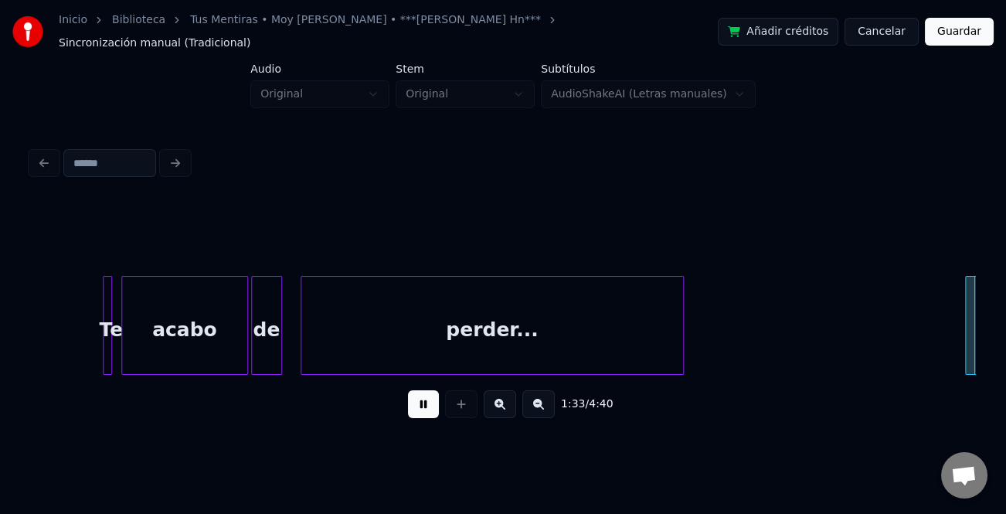
scroll to position [0, 14384]
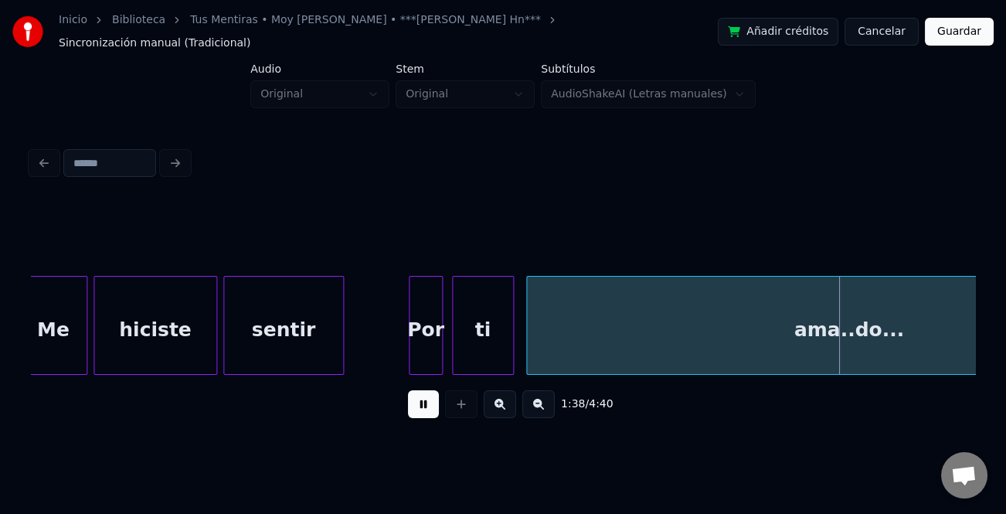
click at [412, 383] on div "1:38 / 4:40" at bounding box center [503, 404] width 944 height 59
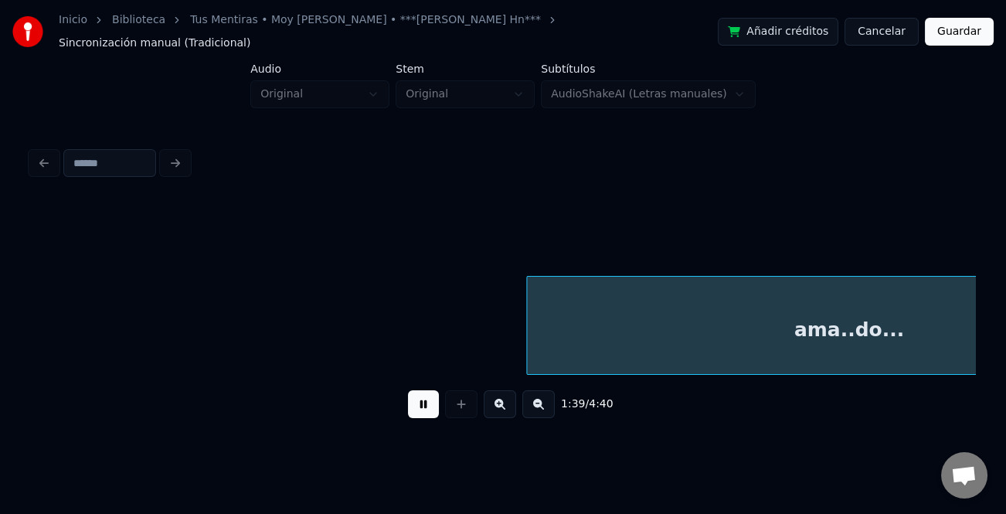
scroll to position [0, 15330]
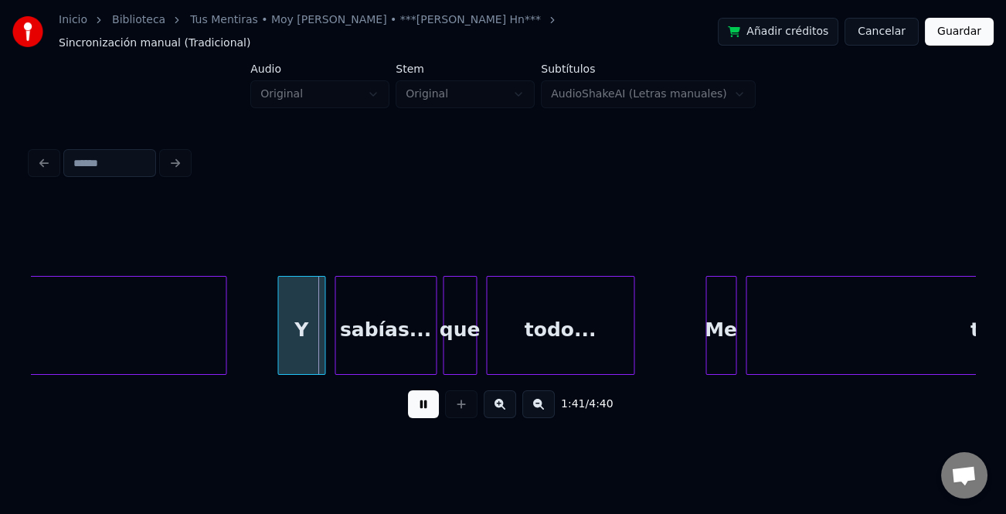
click at [280, 334] on div at bounding box center [280, 325] width 5 height 97
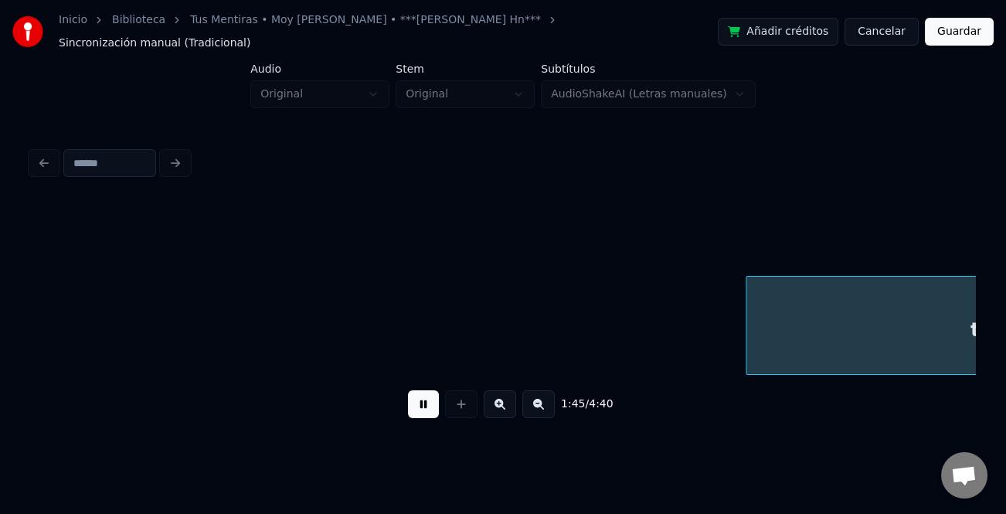
scroll to position [0, 16276]
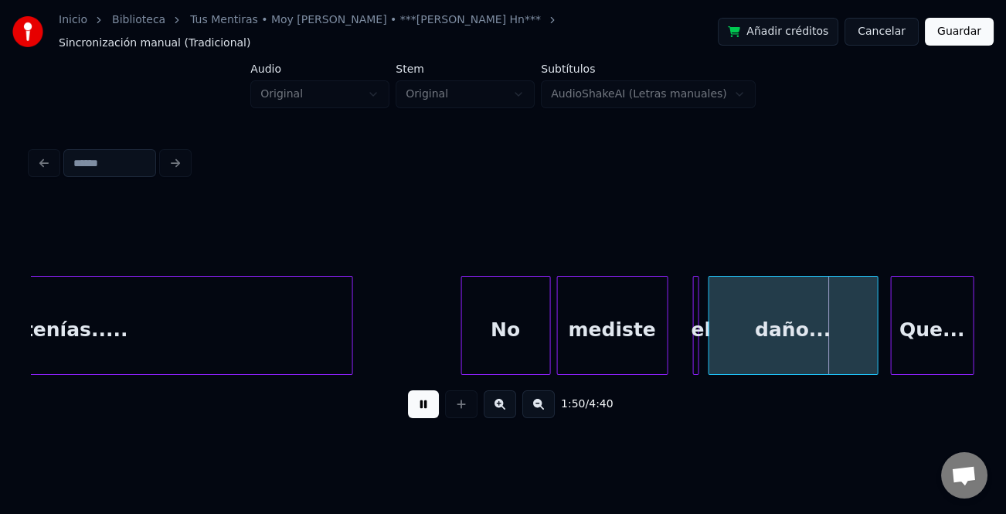
click at [420, 399] on button at bounding box center [423, 404] width 31 height 28
click at [651, 352] on div at bounding box center [650, 325] width 5 height 97
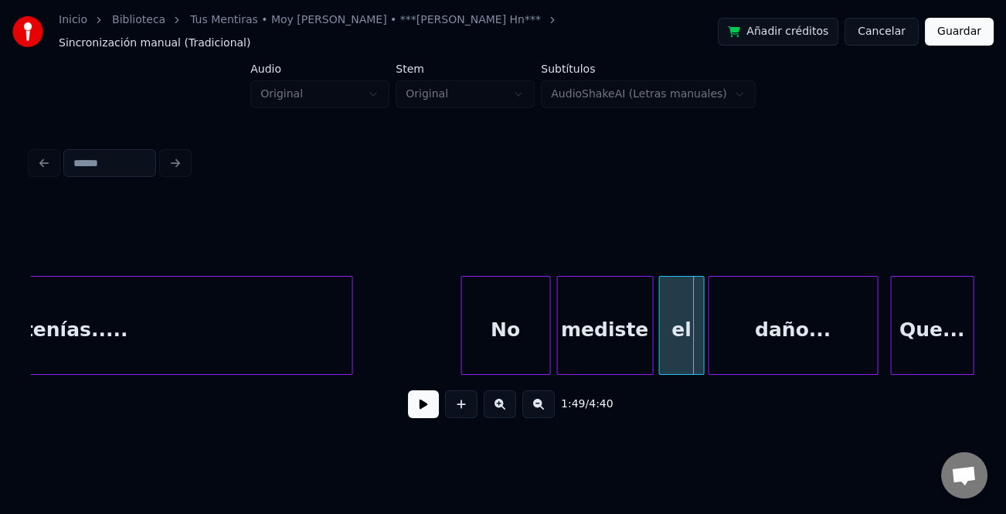
click at [660, 349] on div at bounding box center [662, 325] width 5 height 97
click at [430, 406] on button at bounding box center [423, 404] width 31 height 28
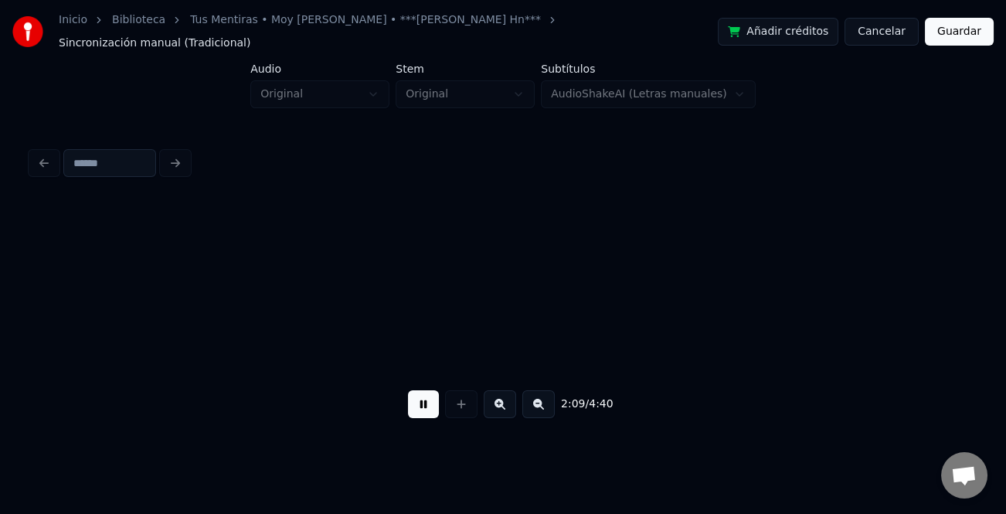
scroll to position [0, 20059]
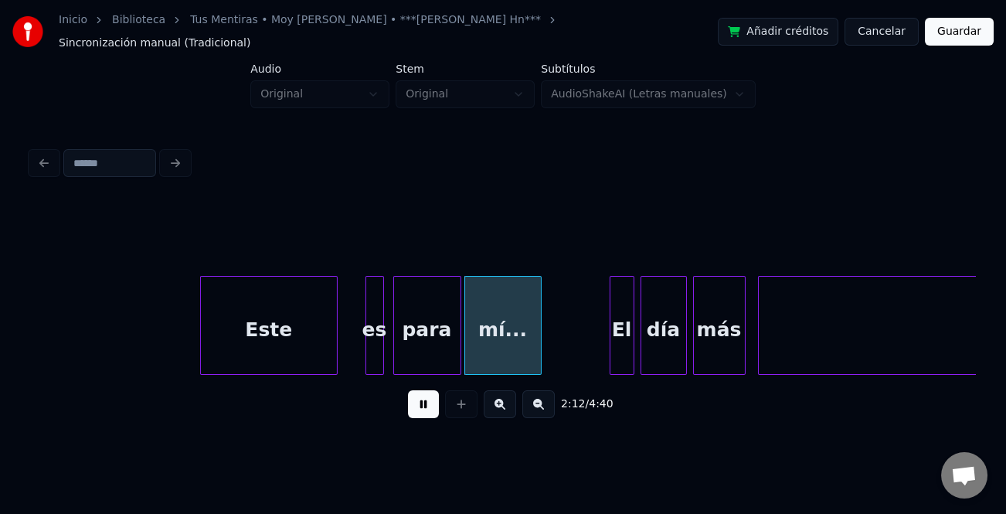
click at [201, 326] on div at bounding box center [203, 325] width 5 height 97
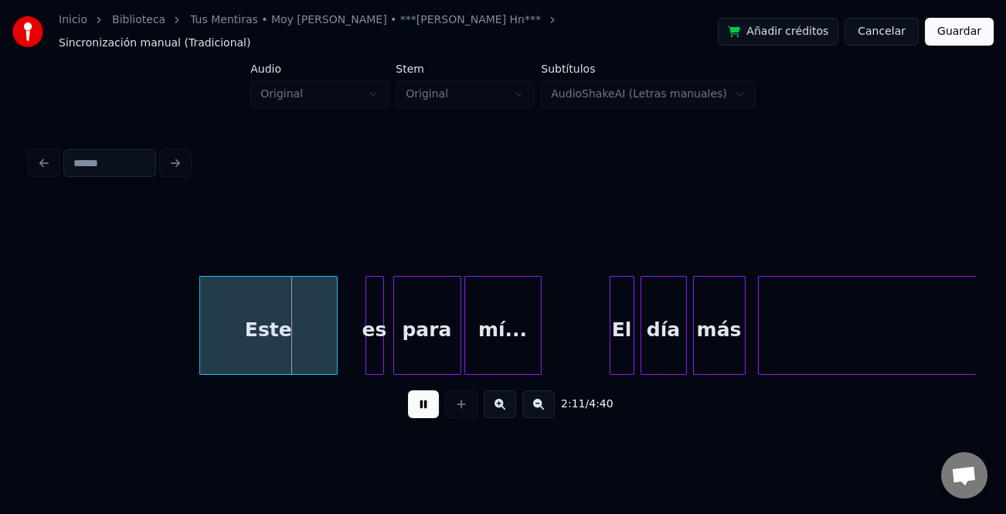
click at [425, 406] on button at bounding box center [423, 404] width 31 height 28
click at [428, 399] on button at bounding box center [423, 404] width 31 height 28
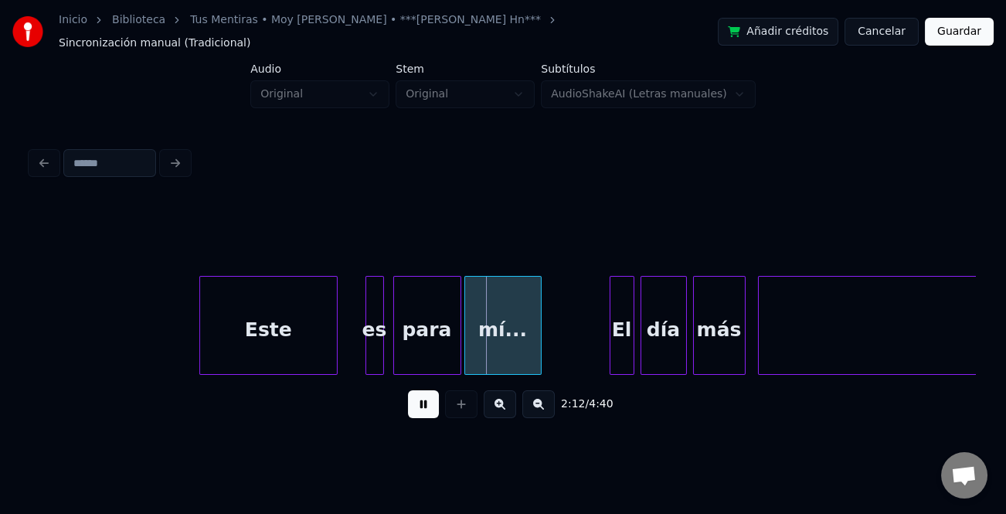
click at [310, 340] on div "Este" at bounding box center [268, 329] width 136 height 105
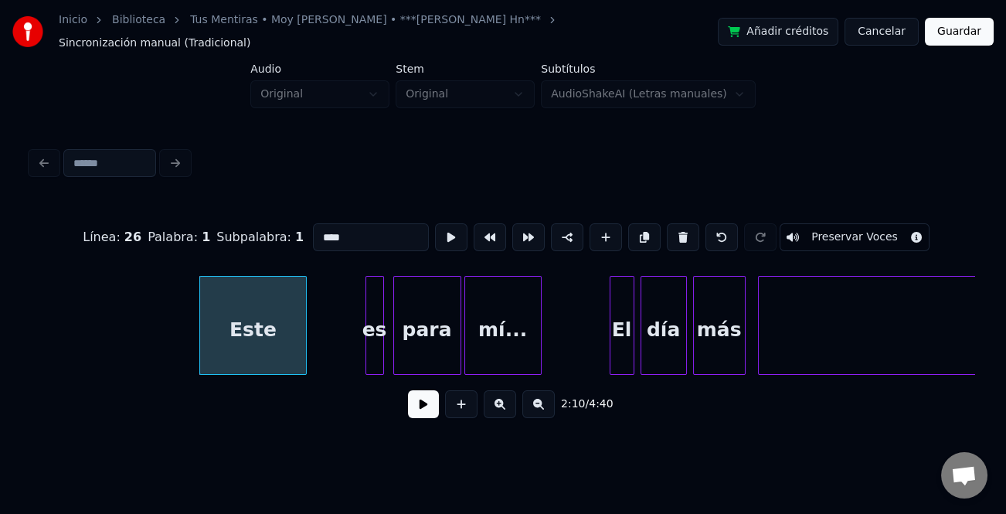
click at [301, 348] on div at bounding box center [303, 325] width 5 height 97
click at [344, 353] on div at bounding box center [346, 325] width 5 height 97
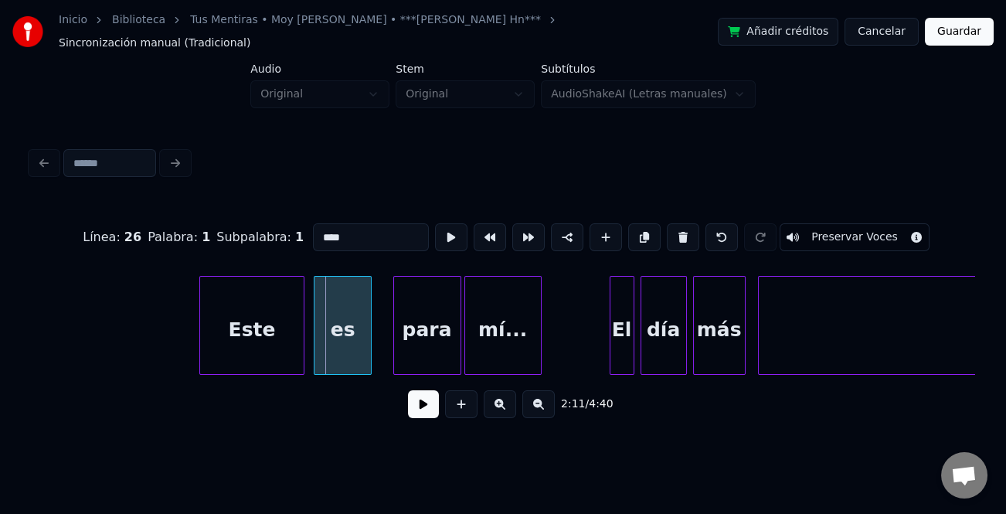
click at [333, 354] on div "es" at bounding box center [342, 329] width 56 height 105
click at [427, 398] on button at bounding box center [423, 404] width 31 height 28
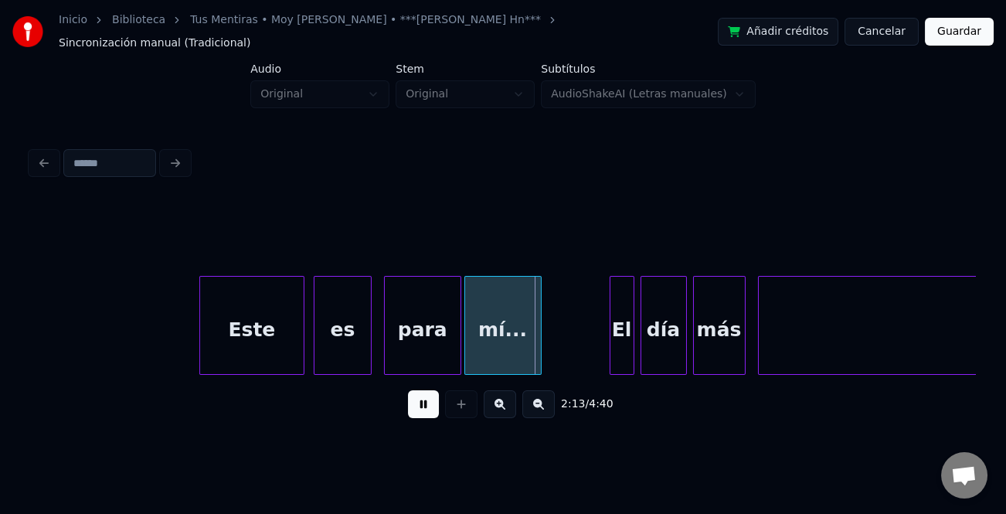
click at [386, 342] on div at bounding box center [387, 325] width 5 height 97
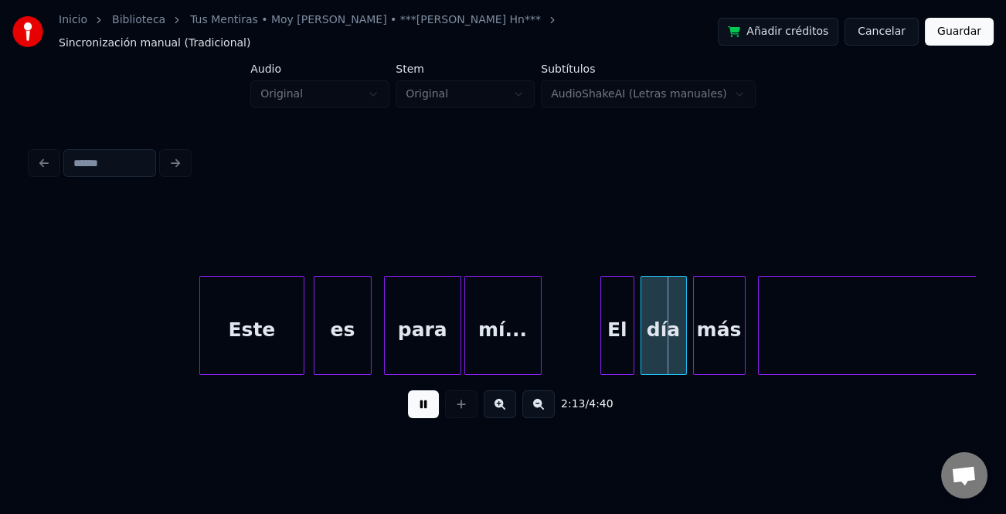
click at [604, 345] on div at bounding box center [603, 325] width 5 height 97
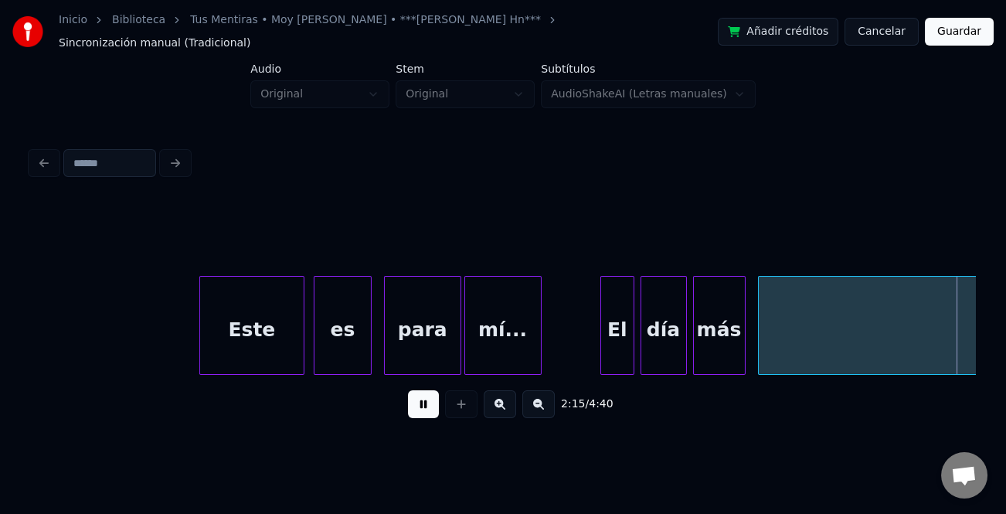
scroll to position [0, 21004]
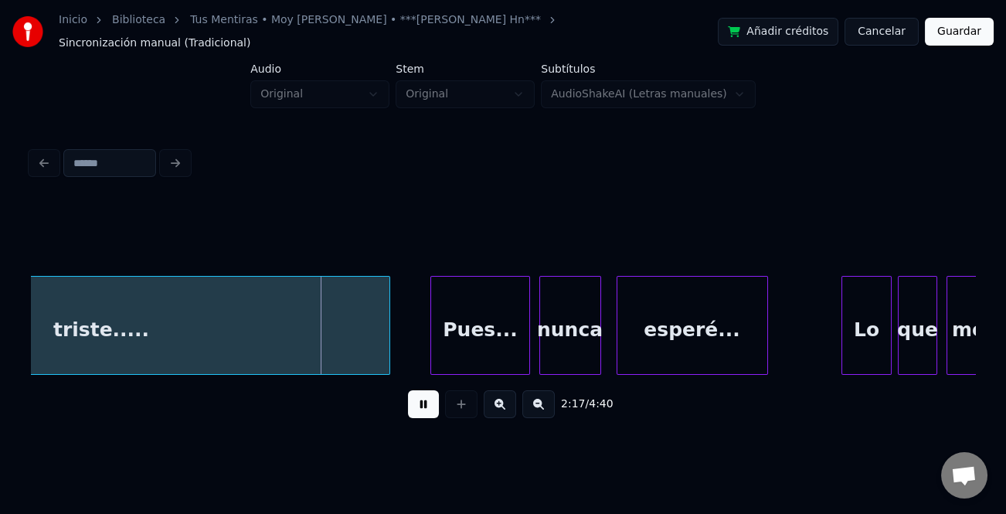
click at [385, 351] on div at bounding box center [387, 325] width 5 height 97
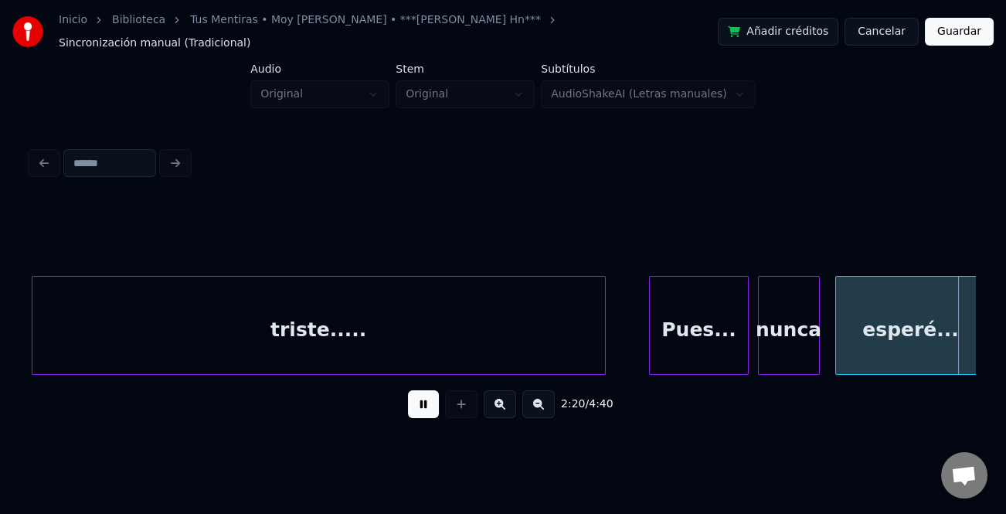
scroll to position [0, 21729]
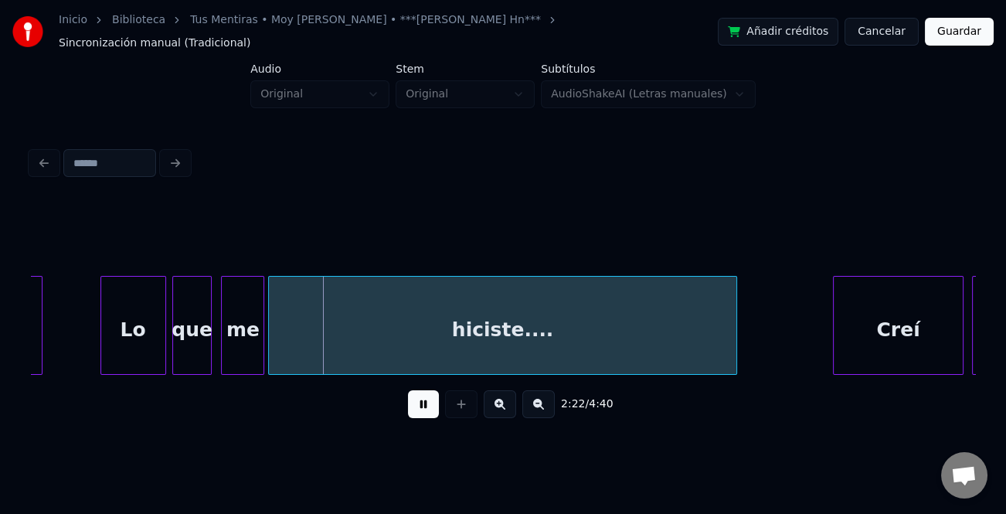
click at [101, 326] on div at bounding box center [103, 325] width 5 height 97
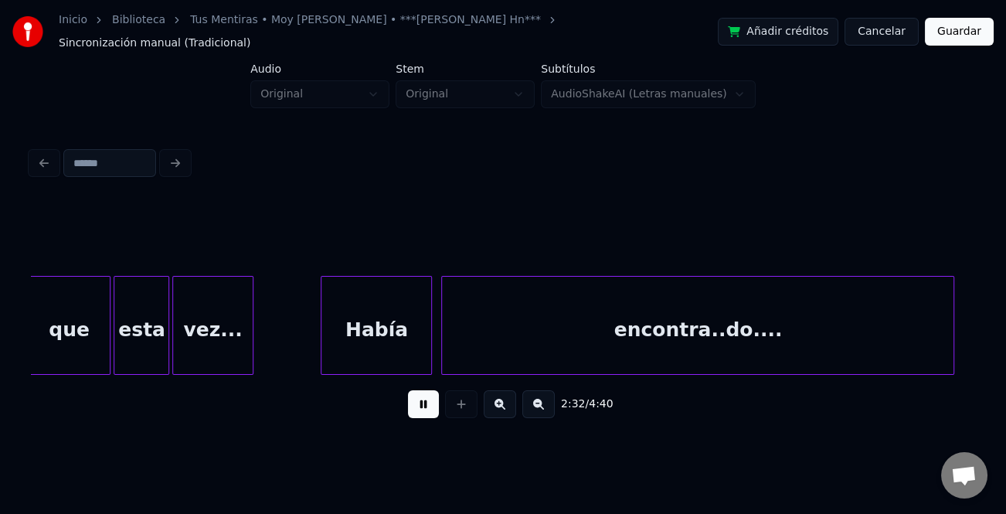
scroll to position [0, 23621]
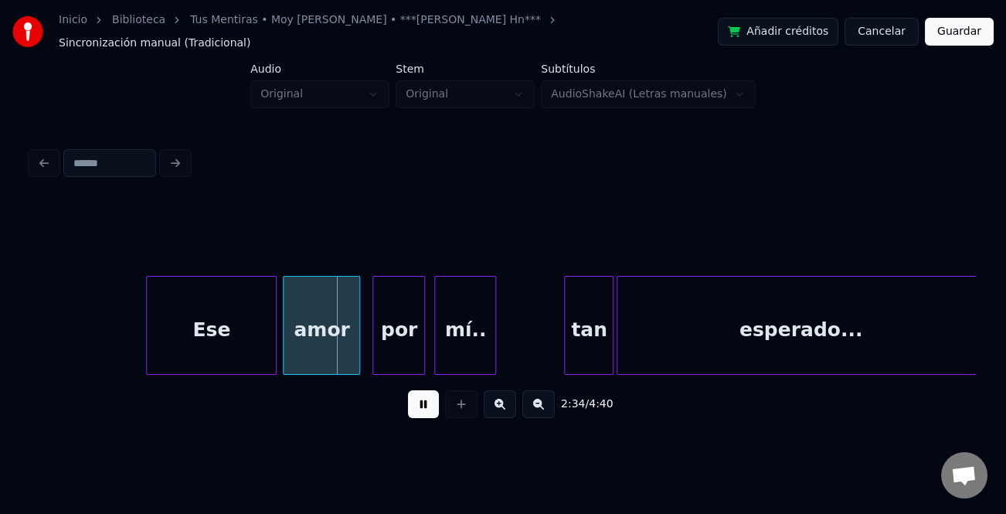
click at [147, 345] on div at bounding box center [149, 325] width 5 height 97
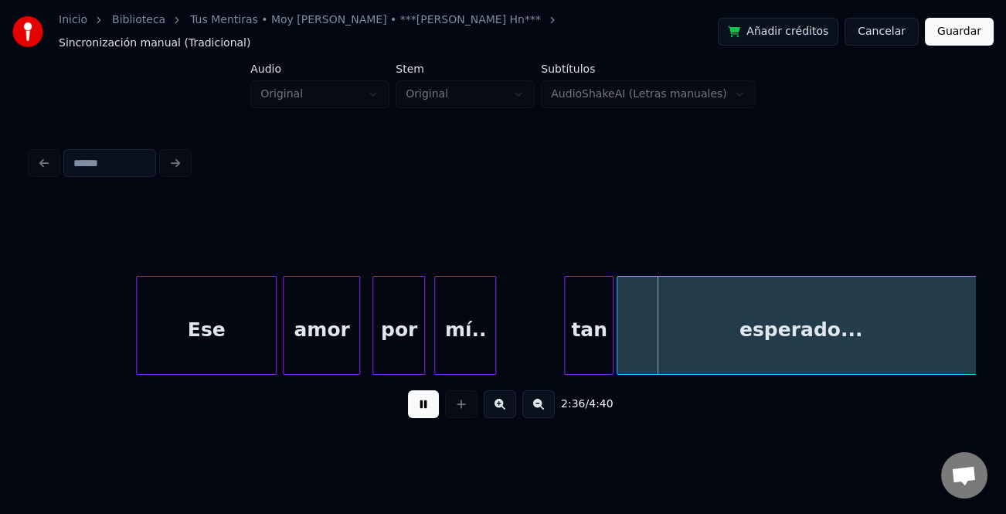
drag, startPoint x: 421, startPoint y: 404, endPoint x: 625, endPoint y: 344, distance: 212.7
click at [424, 404] on button at bounding box center [423, 404] width 31 height 28
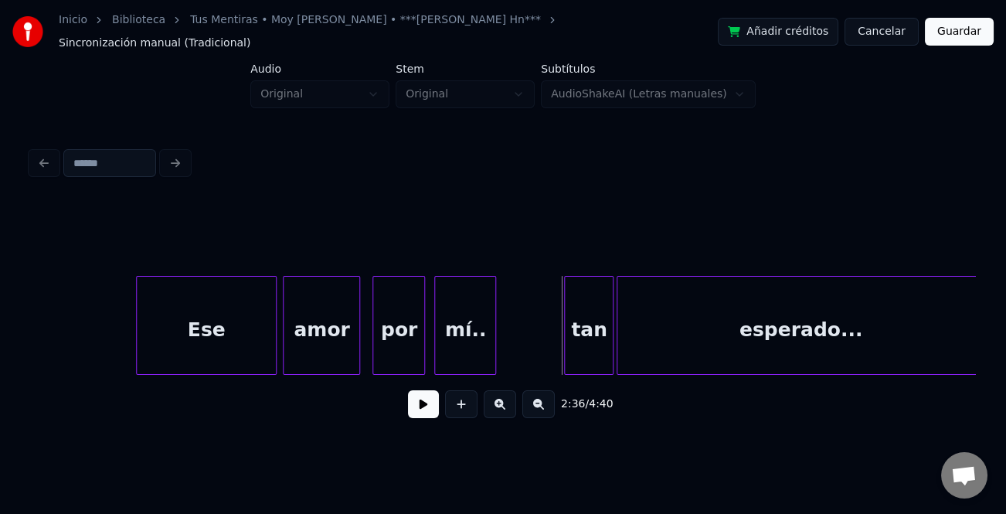
click at [585, 325] on div "tan" at bounding box center [589, 329] width 48 height 105
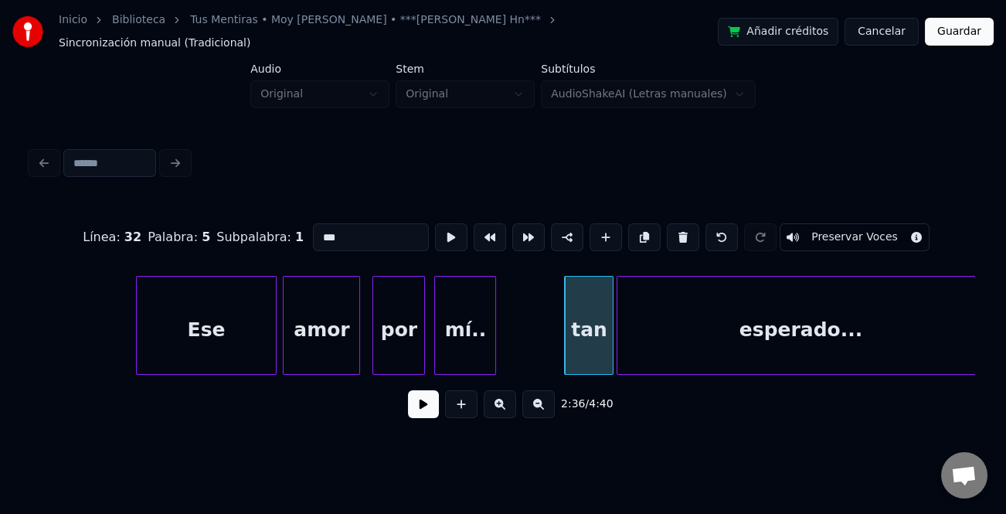
click at [314, 223] on input "***" at bounding box center [371, 237] width 116 height 28
type input "***"
click at [419, 402] on button at bounding box center [423, 404] width 31 height 28
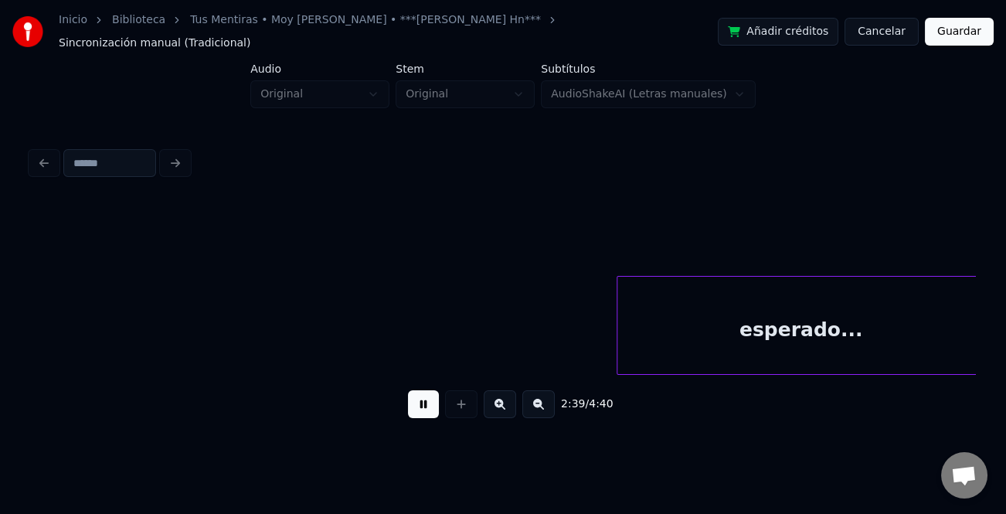
scroll to position [0, 24565]
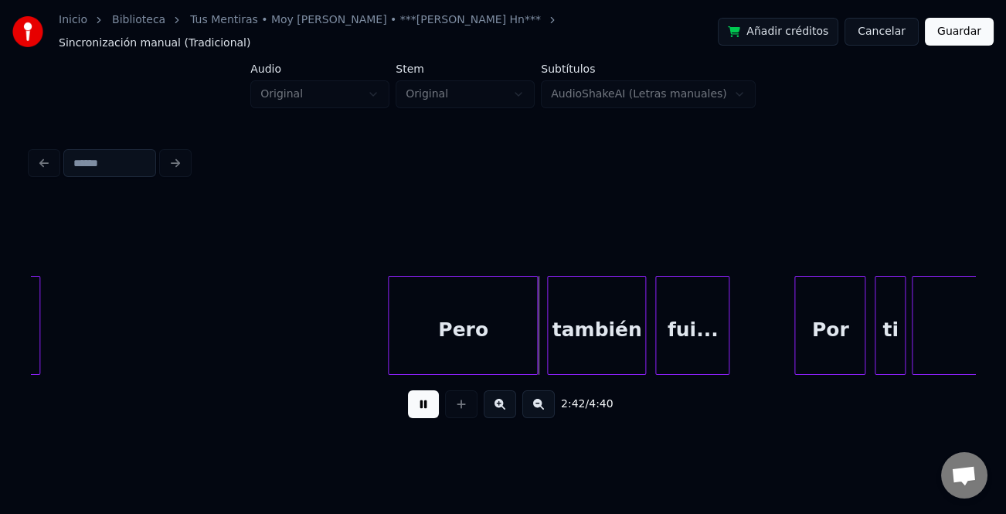
click at [392, 326] on div at bounding box center [391, 325] width 5 height 97
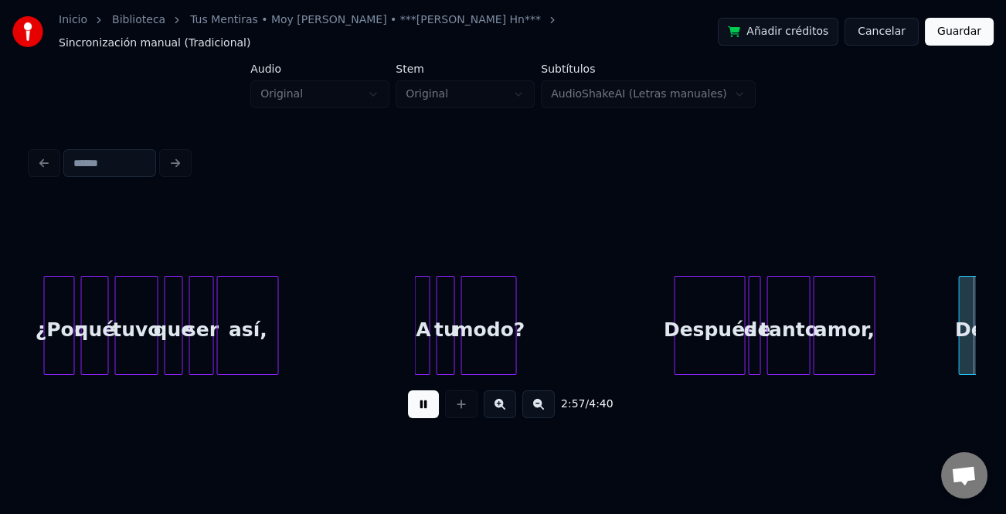
scroll to position [0, 27400]
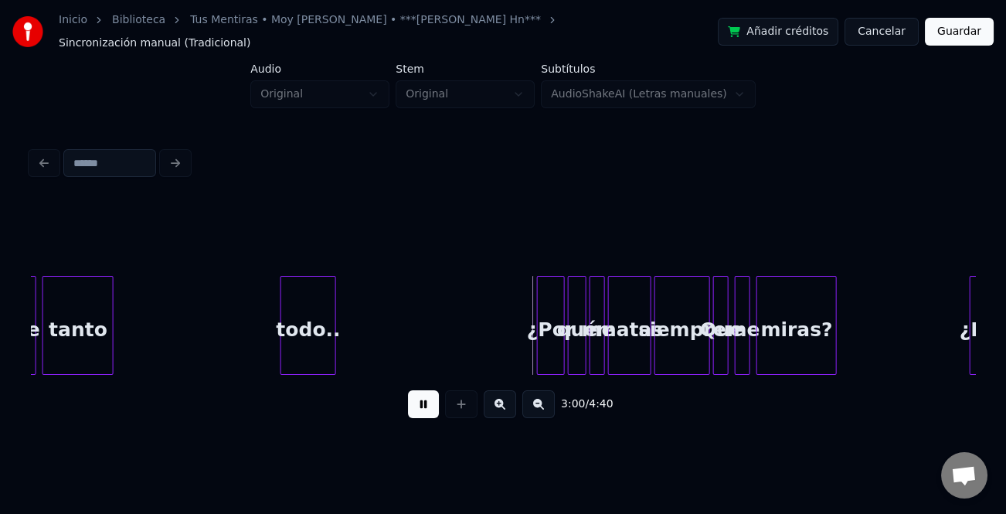
click at [505, 398] on button at bounding box center [500, 404] width 32 height 28
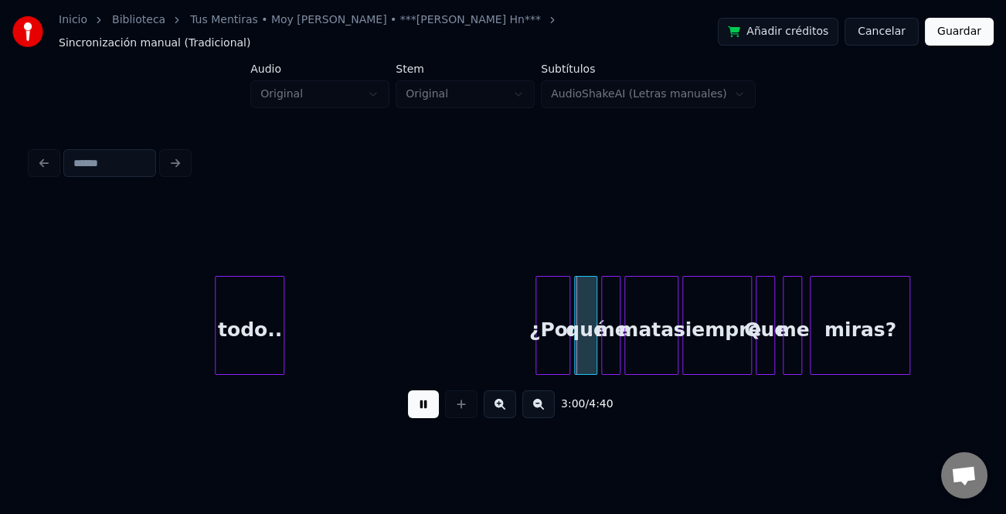
click at [505, 398] on button at bounding box center [500, 404] width 32 height 28
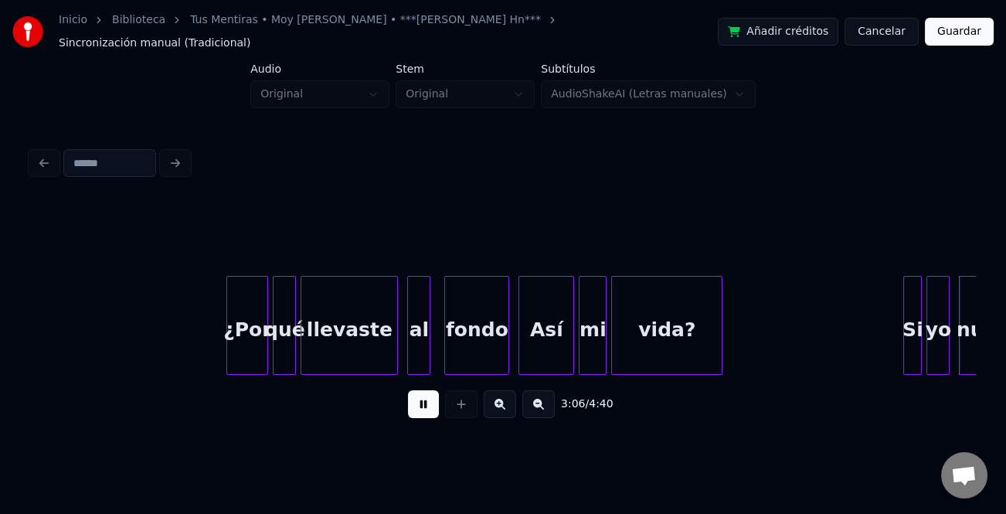
scroll to position [0, 43259]
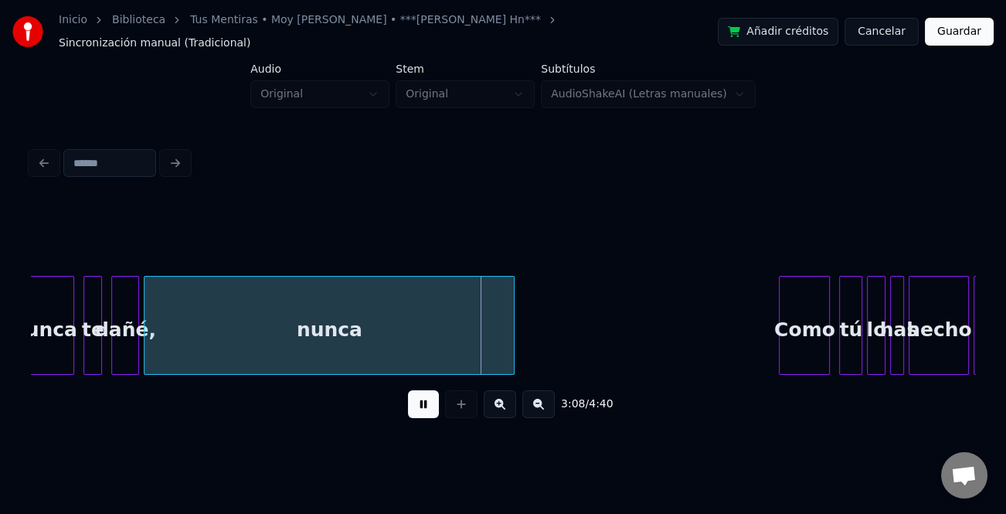
click at [62, 334] on div "nunca" at bounding box center [44, 329] width 59 height 105
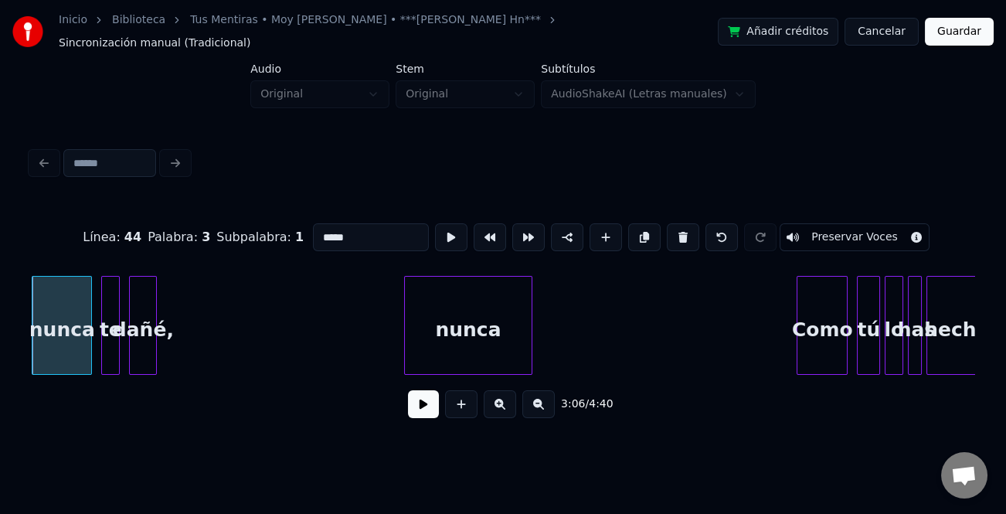
click at [406, 338] on div at bounding box center [407, 325] width 5 height 97
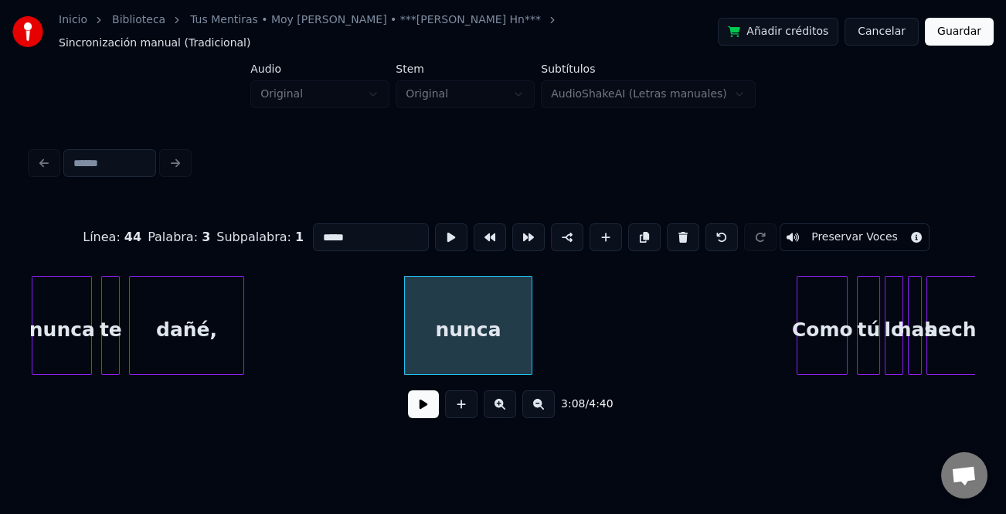
click at [242, 345] on div at bounding box center [241, 325] width 5 height 97
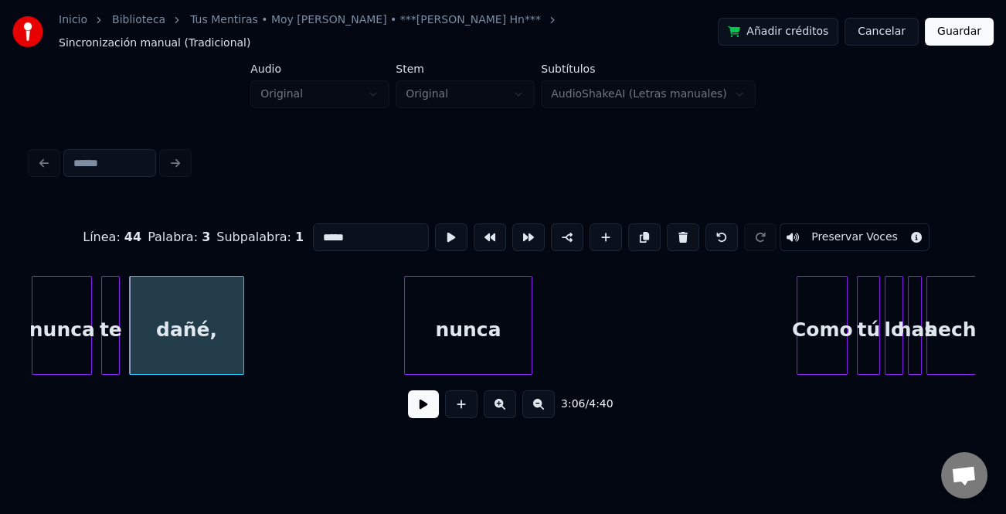
click at [68, 318] on div "nunca" at bounding box center [61, 329] width 59 height 105
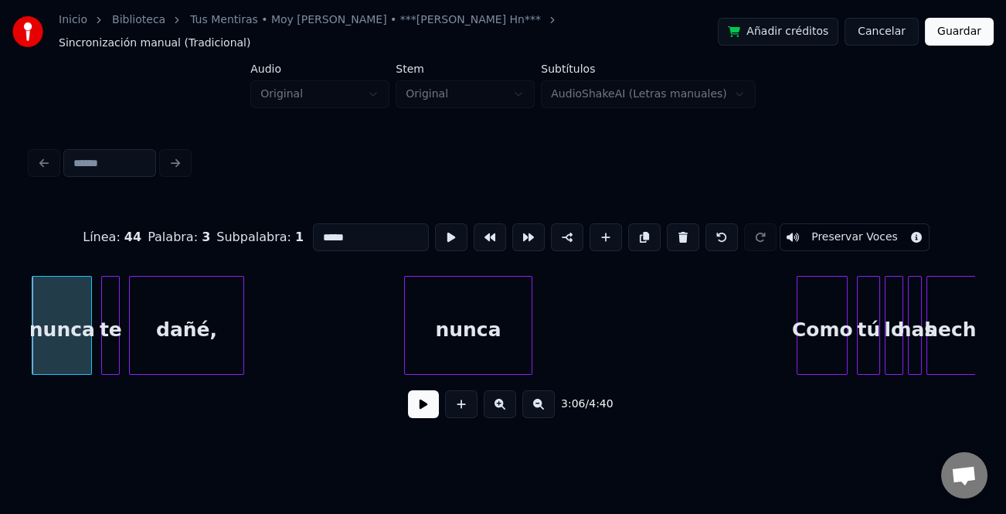
click at [420, 403] on button at bounding box center [423, 404] width 31 height 28
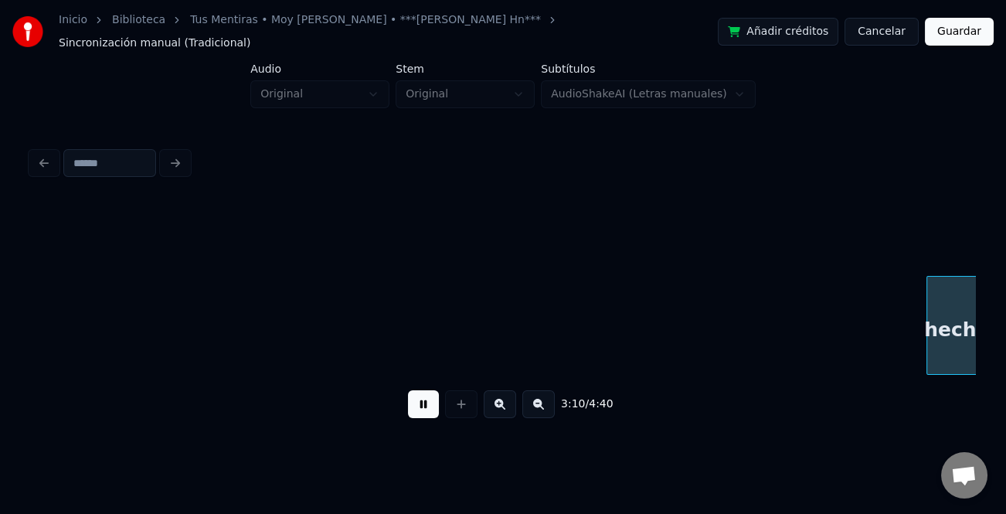
scroll to position [0, 44186]
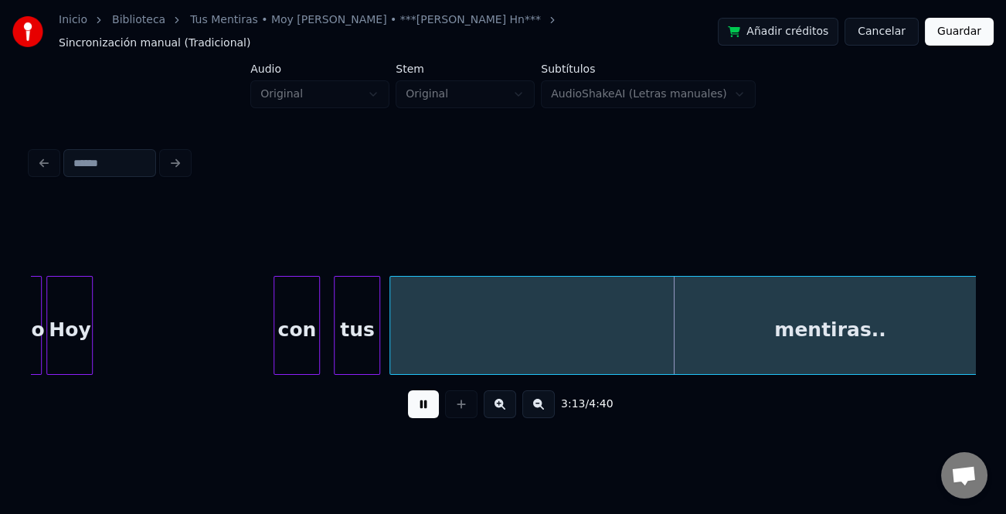
click at [552, 396] on button at bounding box center [538, 404] width 32 height 28
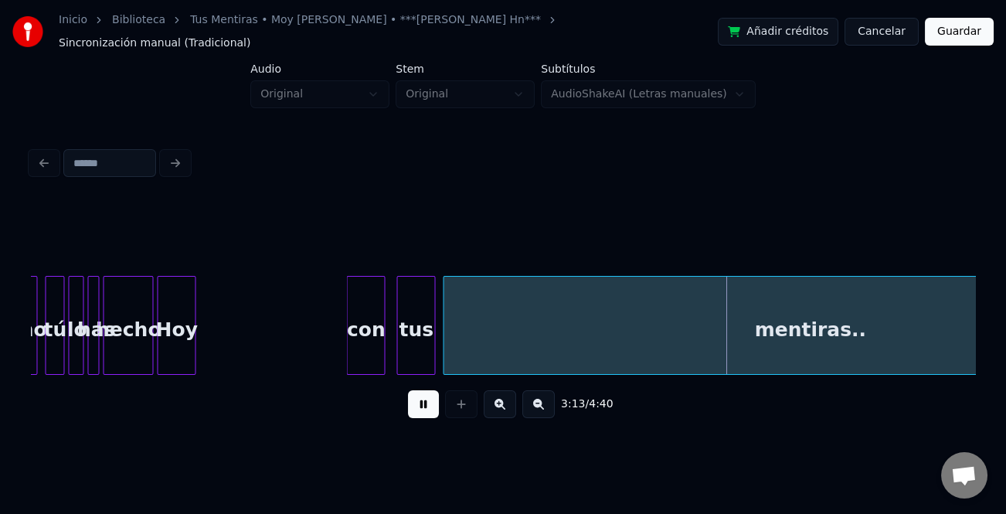
click at [545, 398] on button at bounding box center [538, 404] width 32 height 28
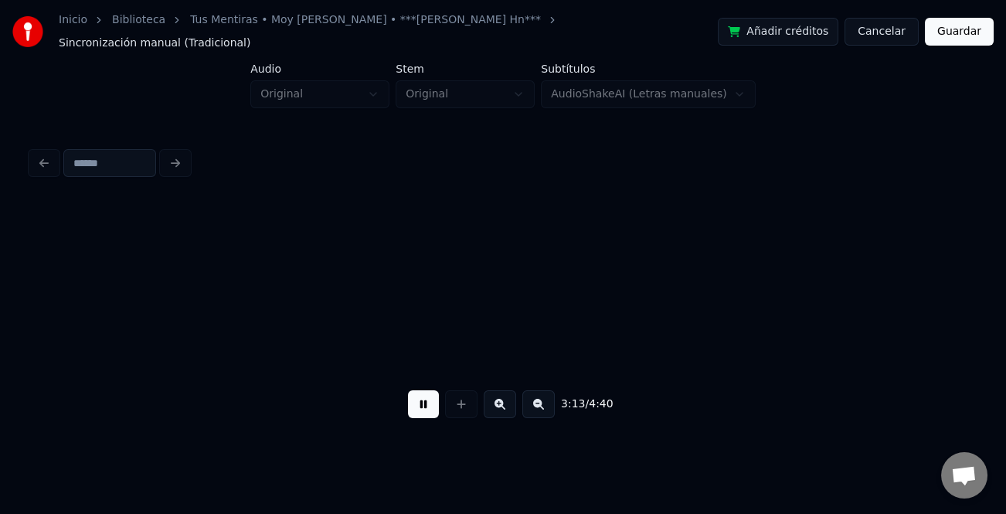
scroll to position [0, 29220]
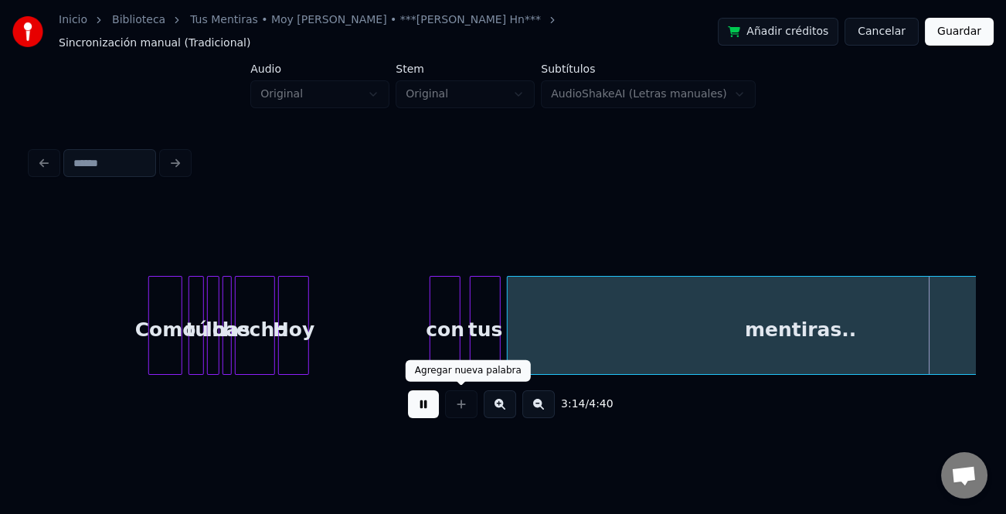
click at [426, 400] on button at bounding box center [423, 404] width 31 height 28
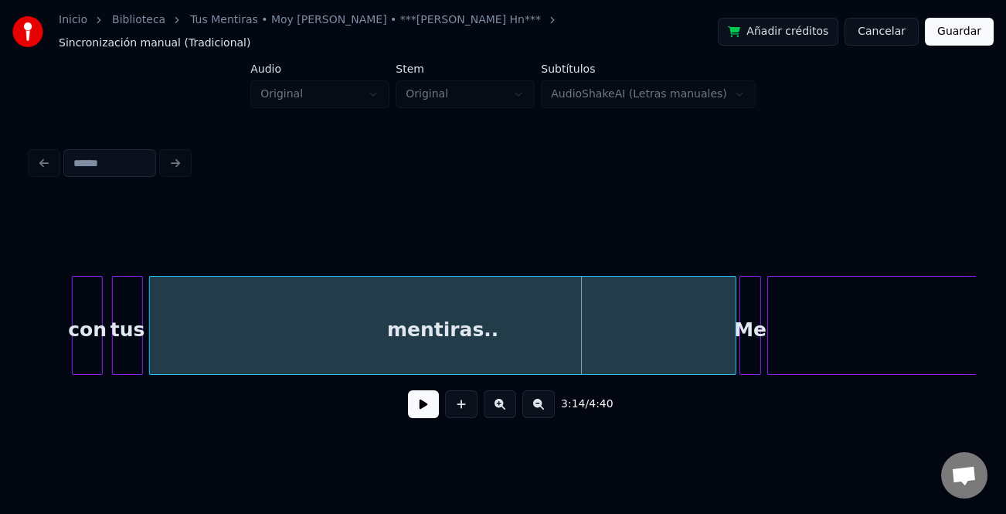
scroll to position [0, 29612]
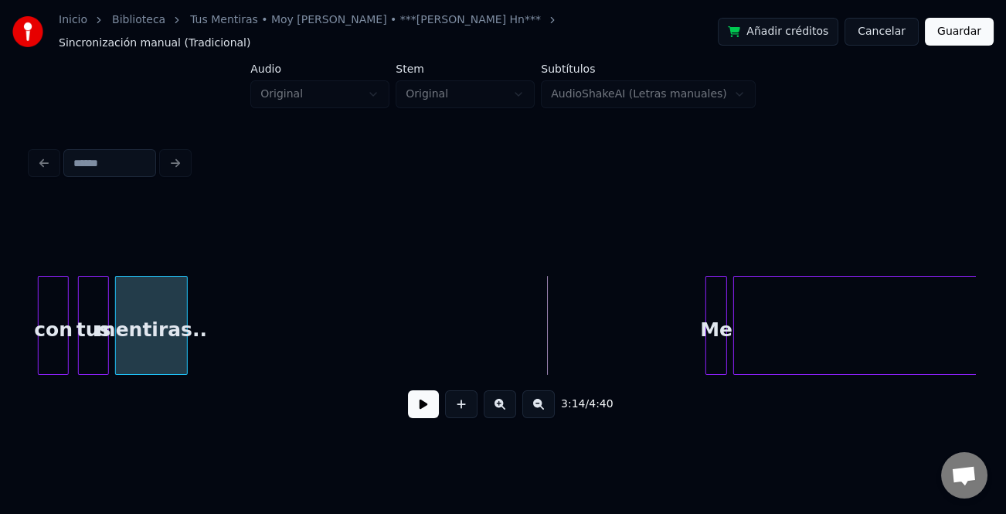
click at [185, 345] on div at bounding box center [184, 325] width 5 height 97
click at [429, 400] on button at bounding box center [423, 404] width 31 height 28
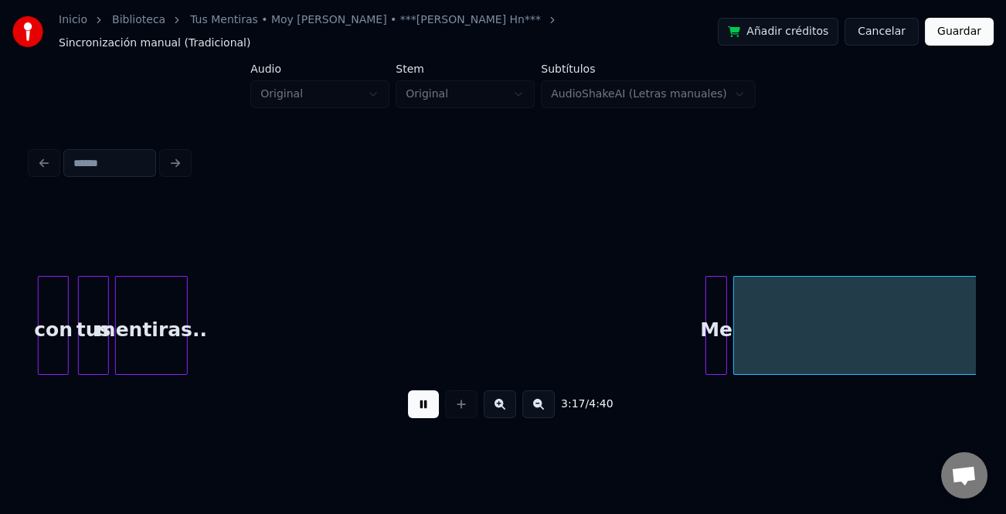
scroll to position [0, 30558]
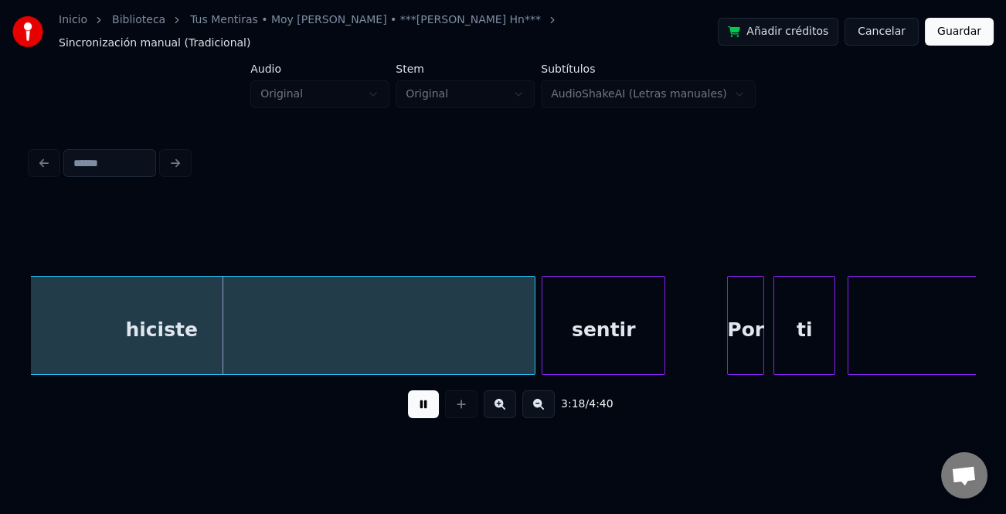
click at [543, 408] on button at bounding box center [538, 404] width 32 height 28
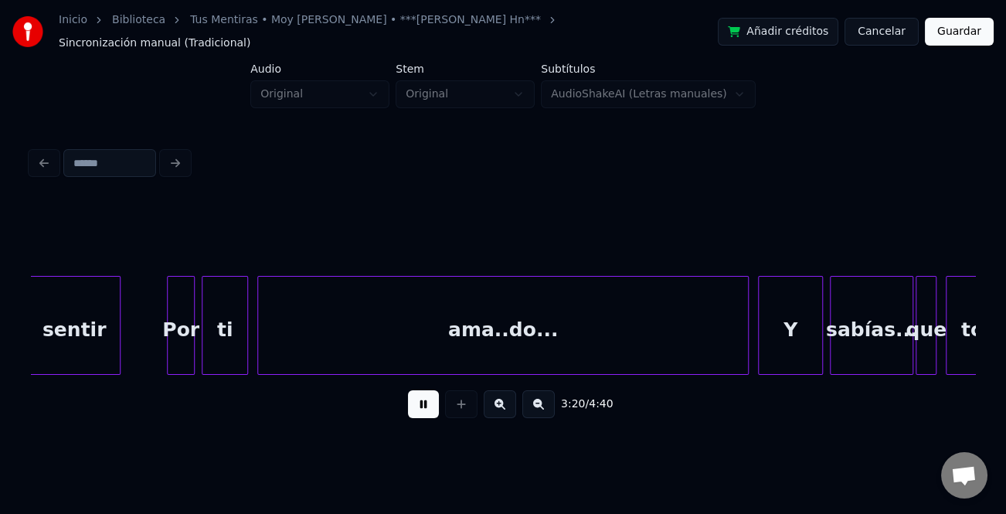
scroll to position [0, 23317]
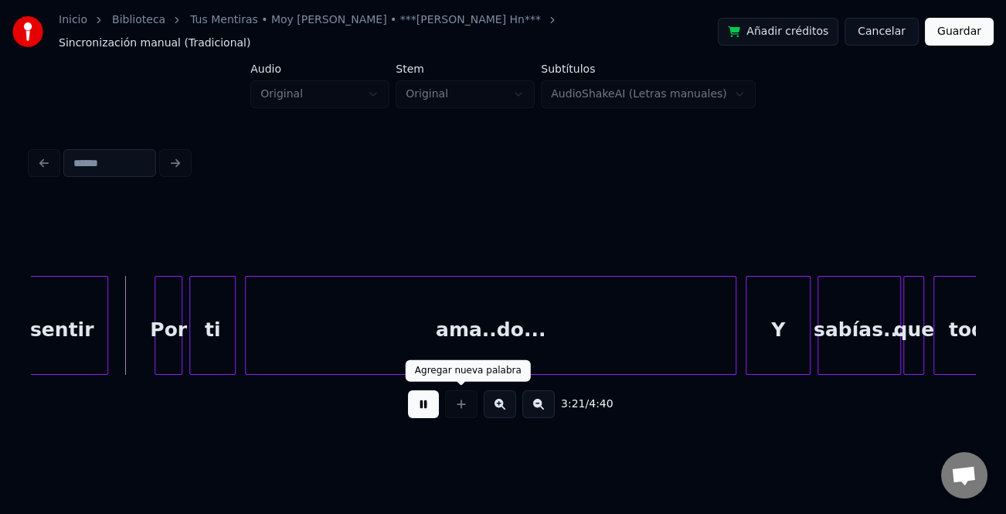
click at [430, 398] on button at bounding box center [423, 404] width 31 height 28
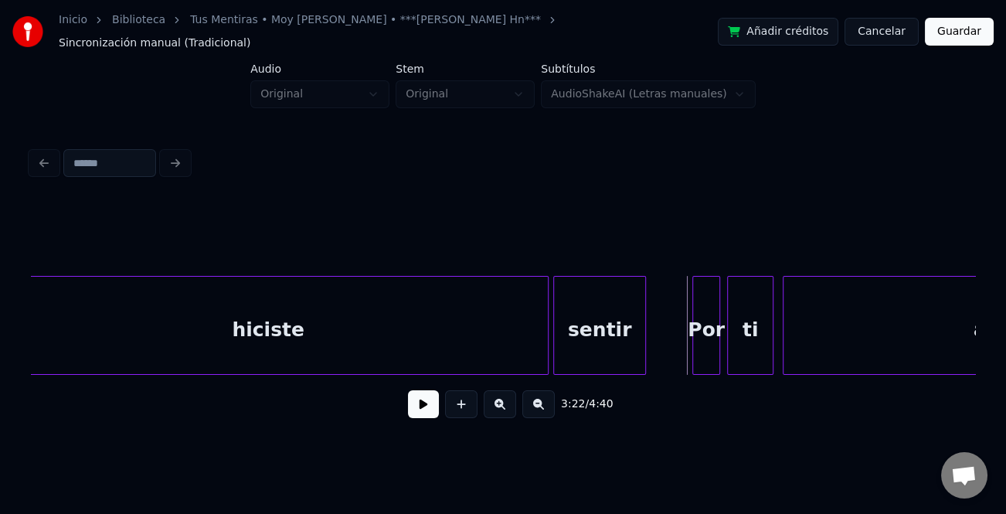
scroll to position [0, 22312]
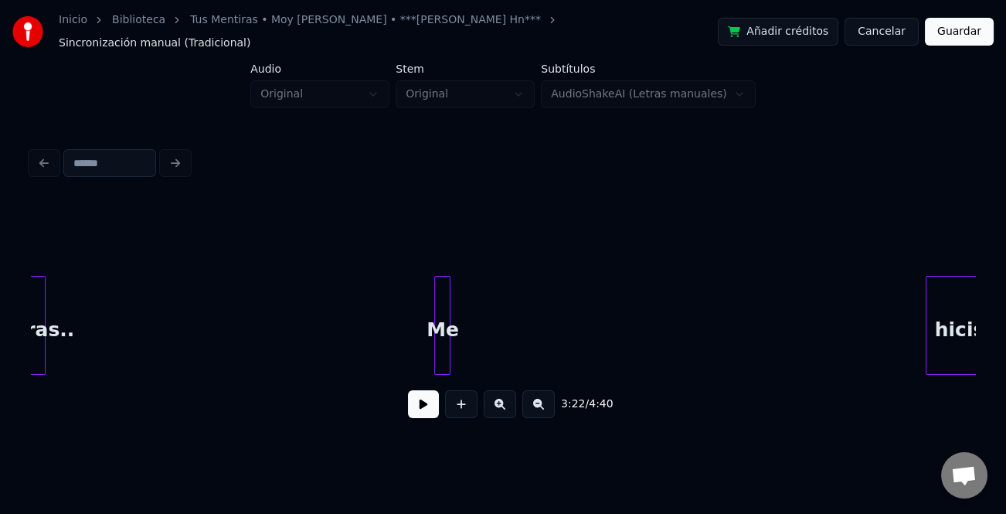
click at [927, 371] on div "hiciste Me mentiras.." at bounding box center [503, 325] width 944 height 99
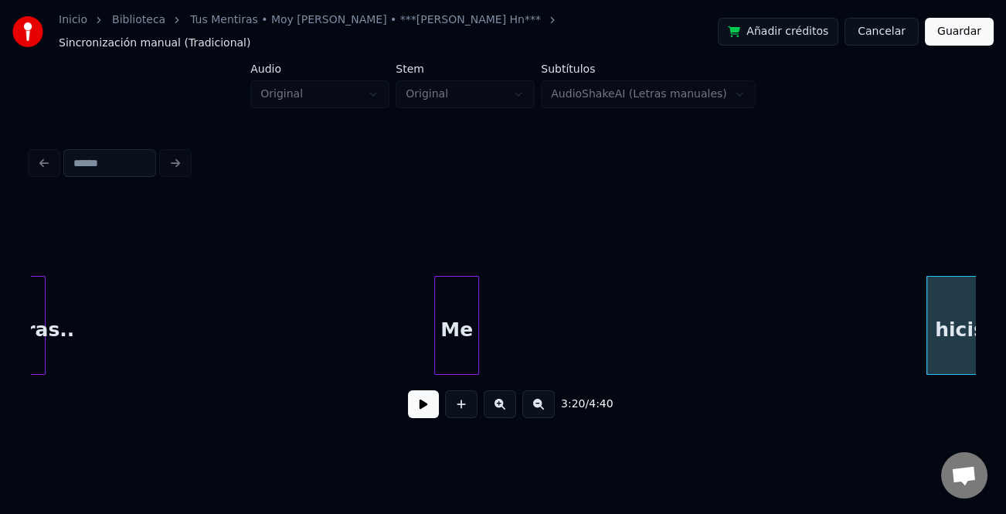
click at [478, 337] on div at bounding box center [476, 325] width 5 height 97
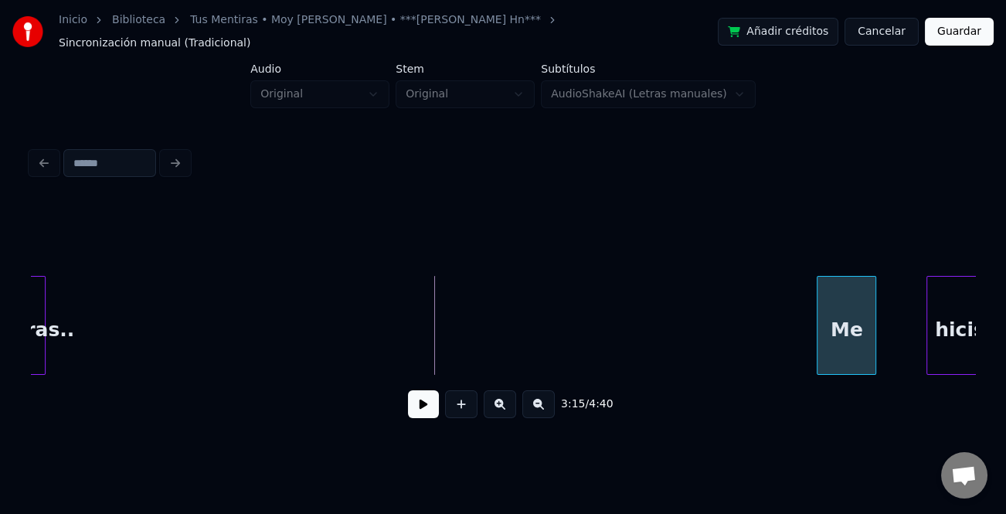
click at [835, 365] on div "hiciste Me mentiras.." at bounding box center [503, 325] width 944 height 99
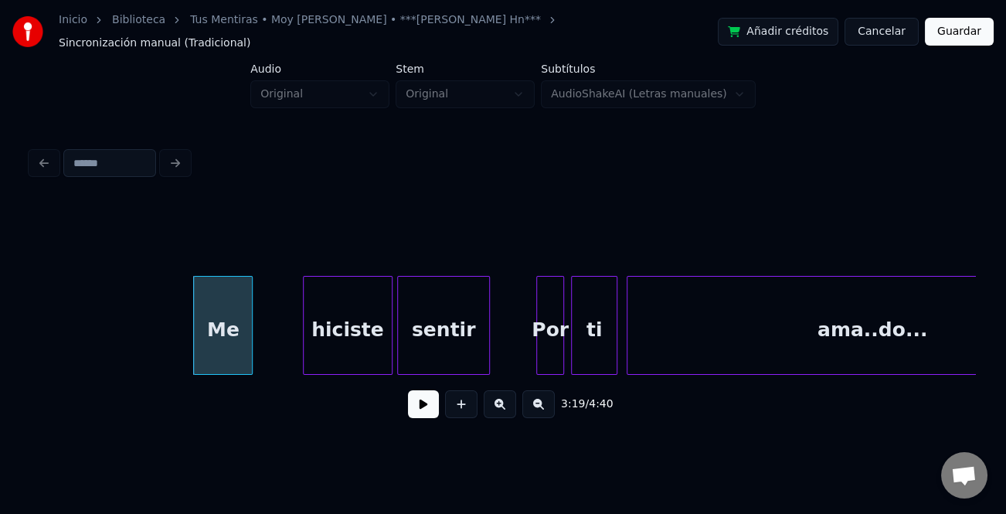
scroll to position [0, 22963]
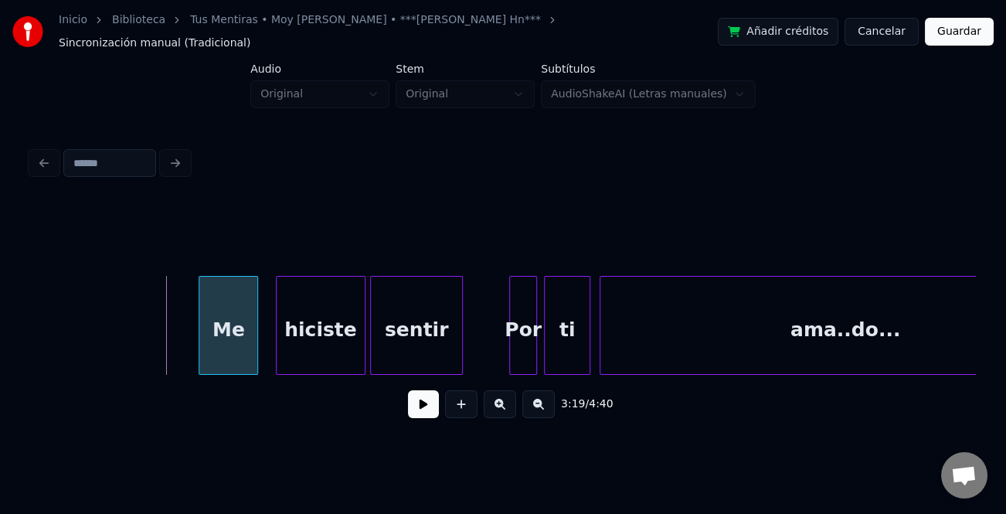
click at [222, 328] on div "Me" at bounding box center [228, 329] width 58 height 105
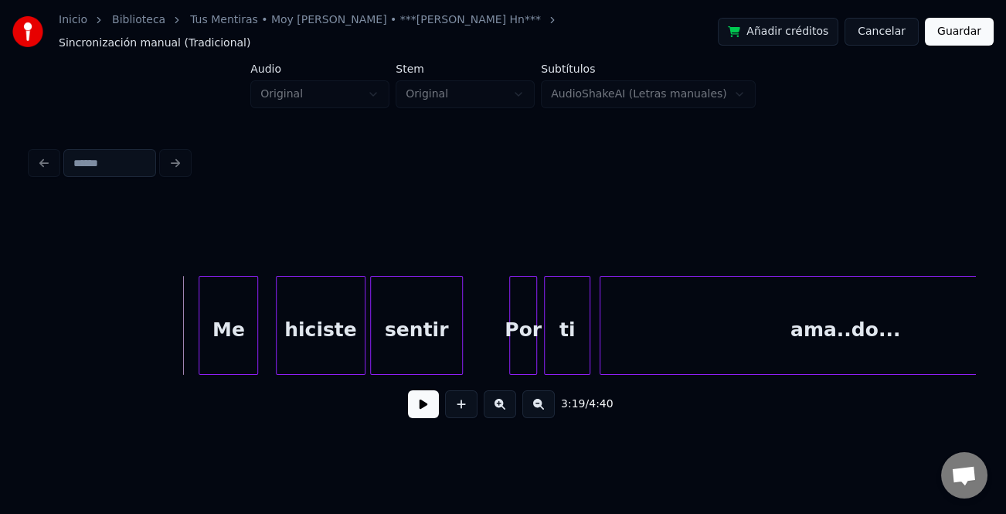
click at [426, 411] on button at bounding box center [423, 404] width 31 height 28
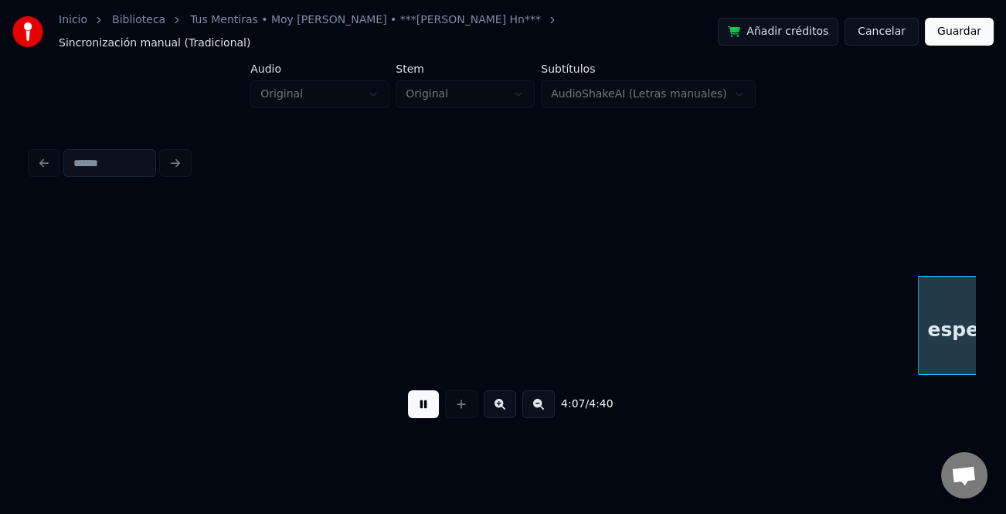
scroll to position [0, 28634]
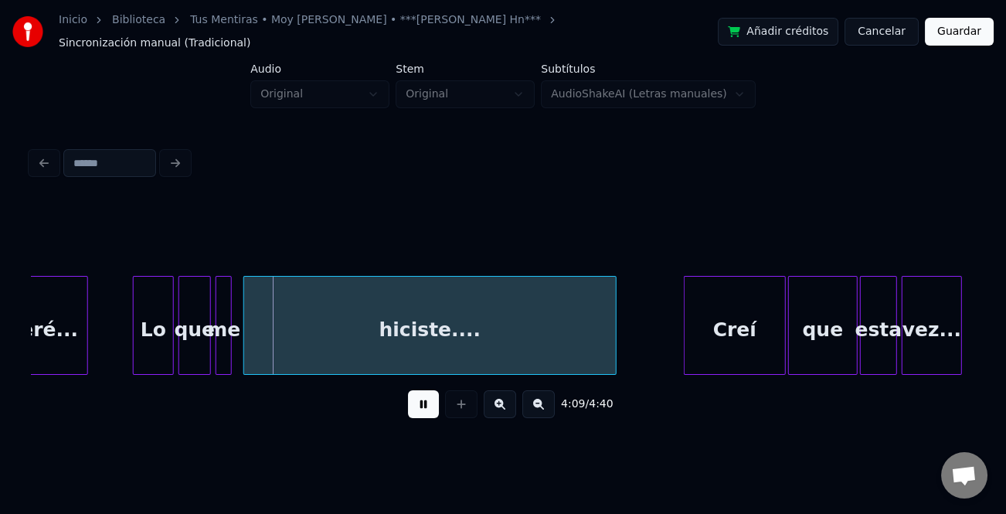
click at [134, 345] on div at bounding box center [136, 325] width 5 height 97
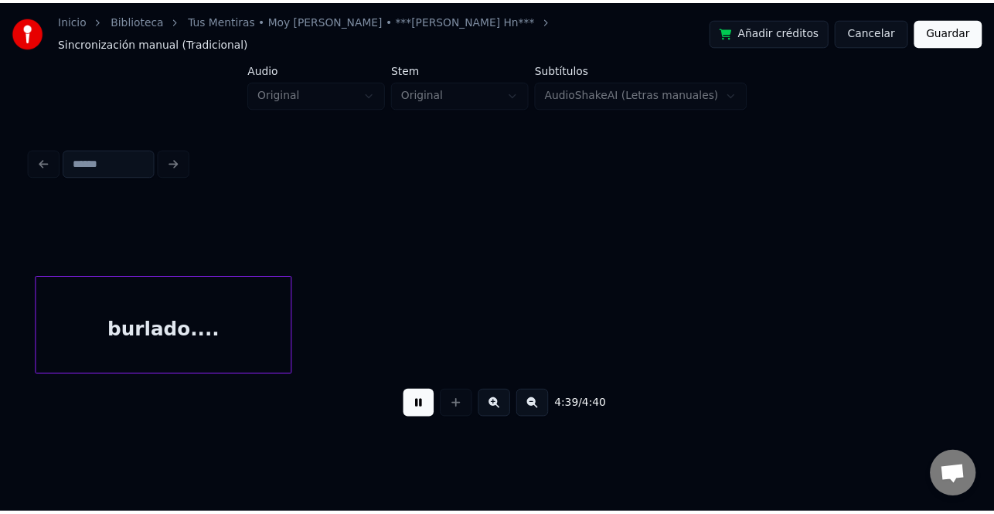
scroll to position [0, 31544]
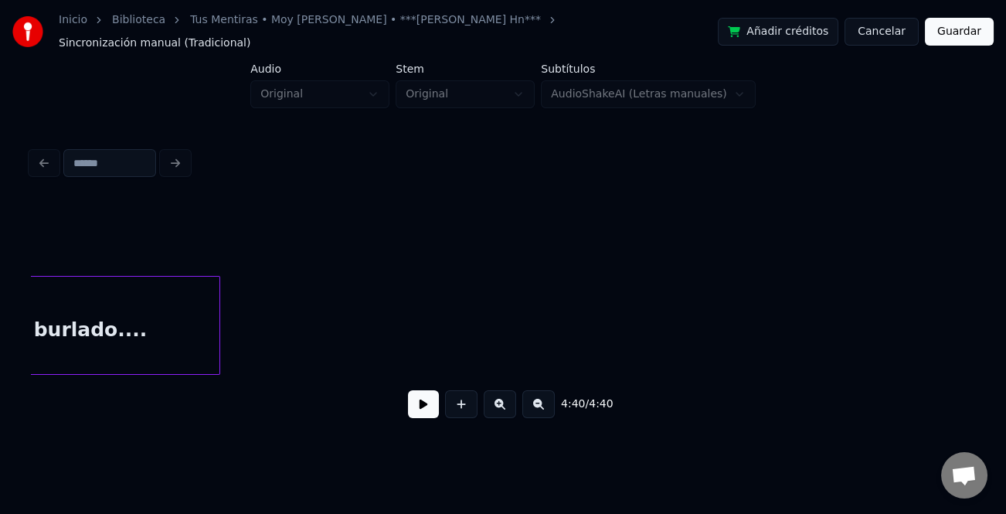
click at [960, 29] on button "Guardar" at bounding box center [959, 32] width 69 height 28
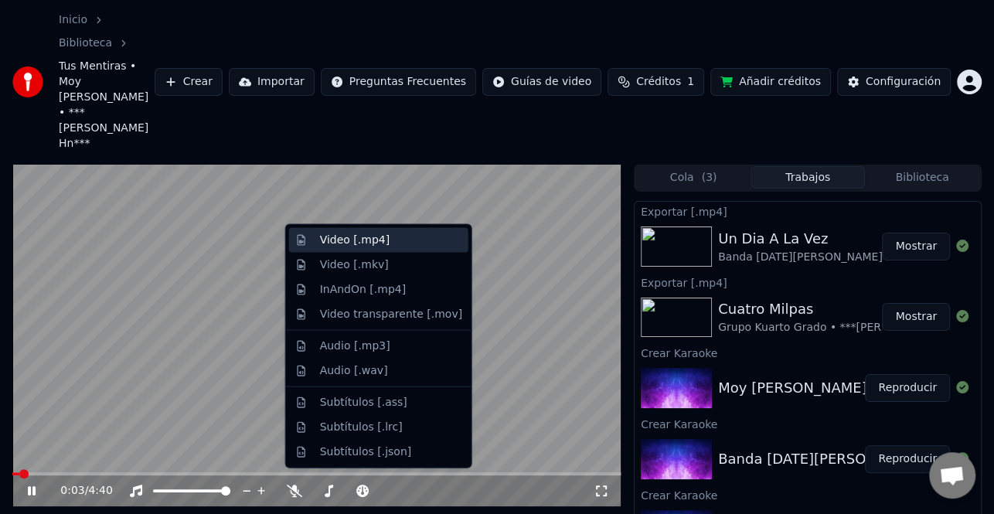
click at [410, 242] on div "Video [.mp4]" at bounding box center [391, 240] width 142 height 15
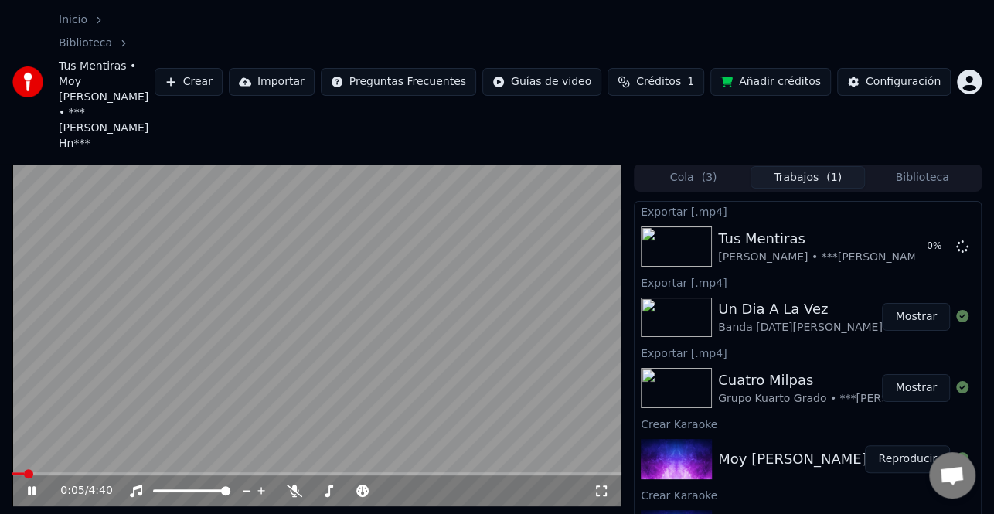
click at [903, 374] on button "Mostrar" at bounding box center [916, 388] width 68 height 28
click at [35, 486] on icon at bounding box center [32, 490] width 8 height 9
